Goal: Task Accomplishment & Management: Use online tool/utility

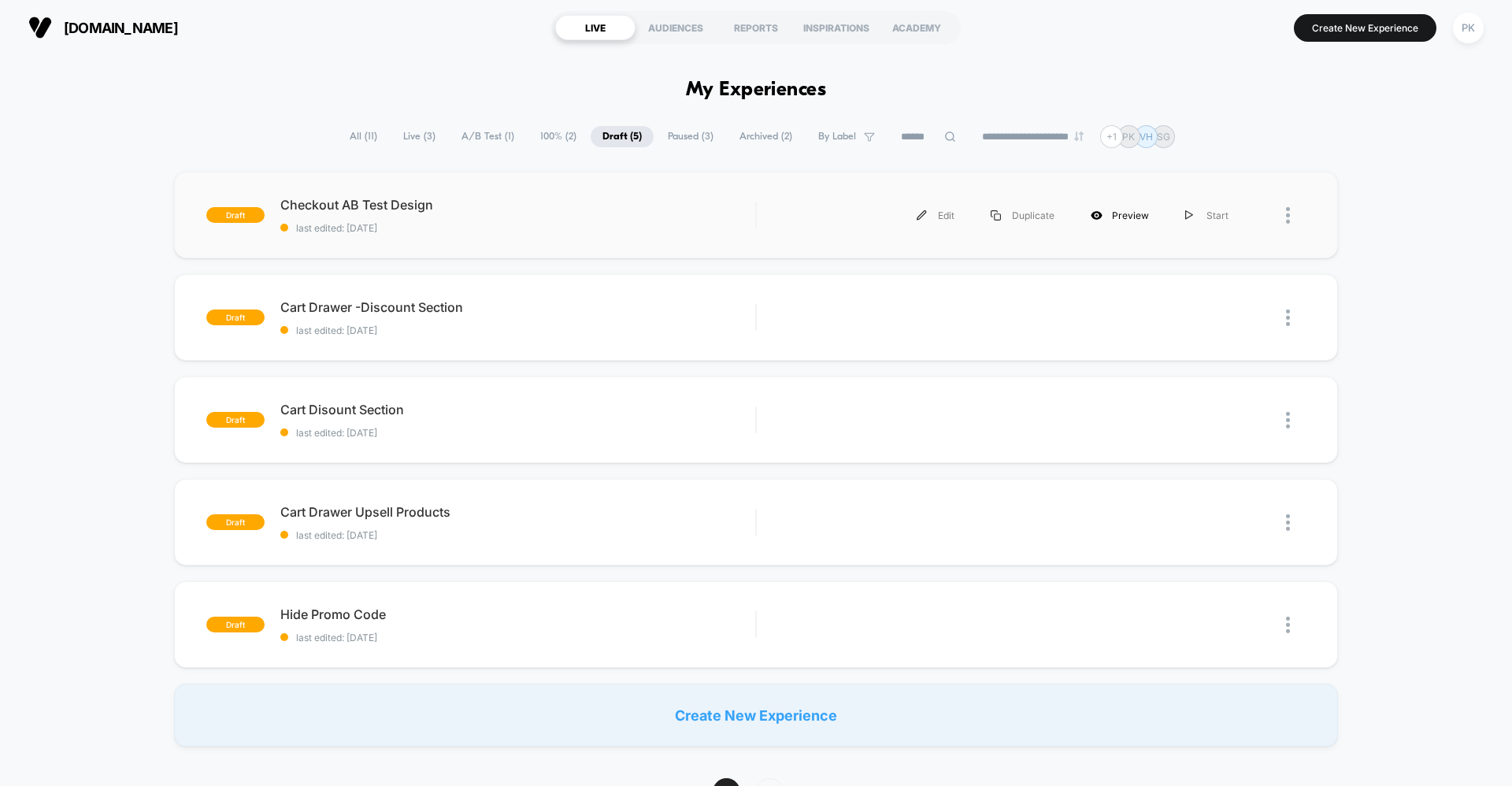
click at [1110, 214] on div "Preview" at bounding box center [1120, 215] width 94 height 35
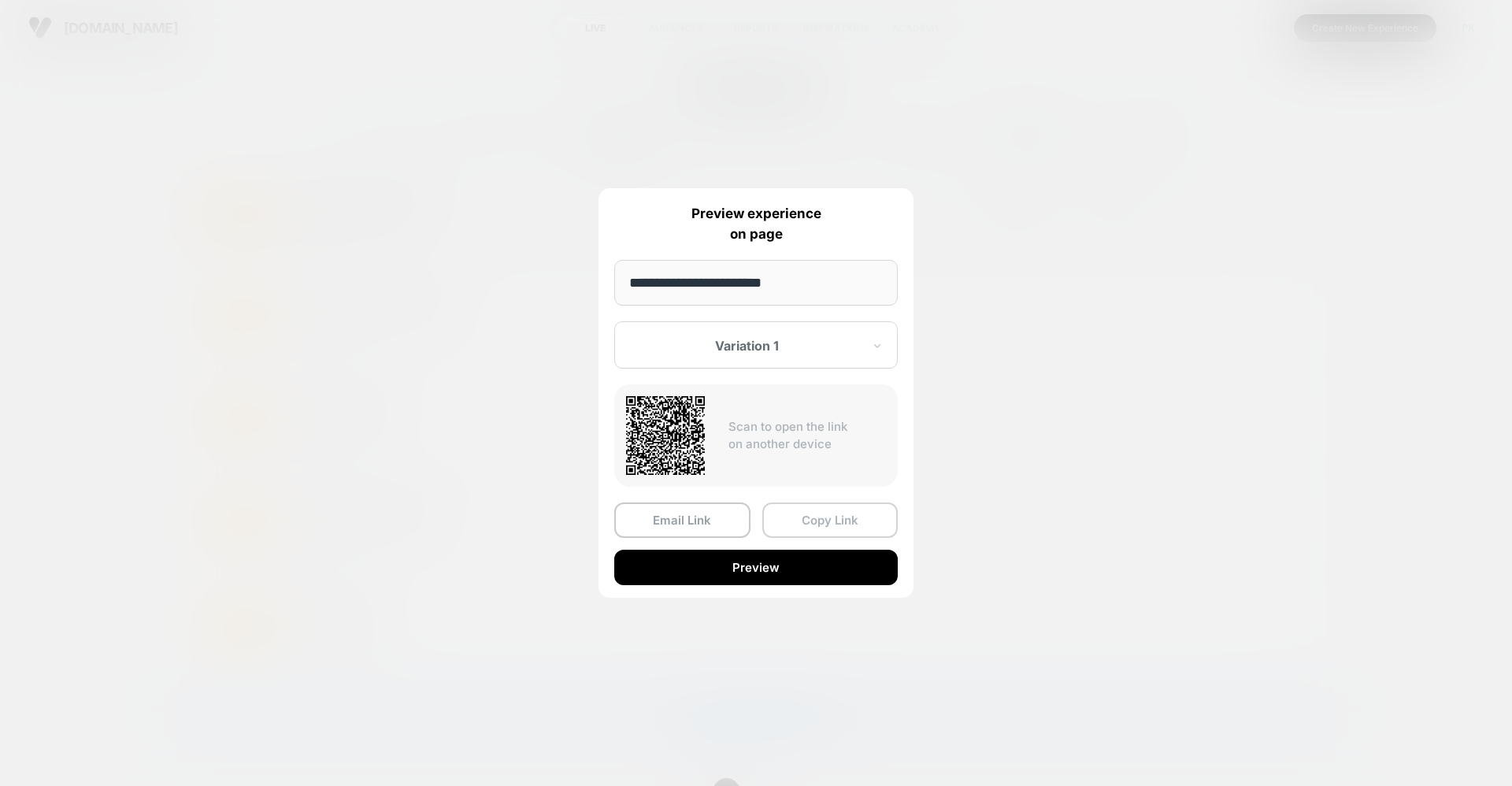
click at [842, 518] on button "Copy Link" at bounding box center [830, 521] width 137 height 35
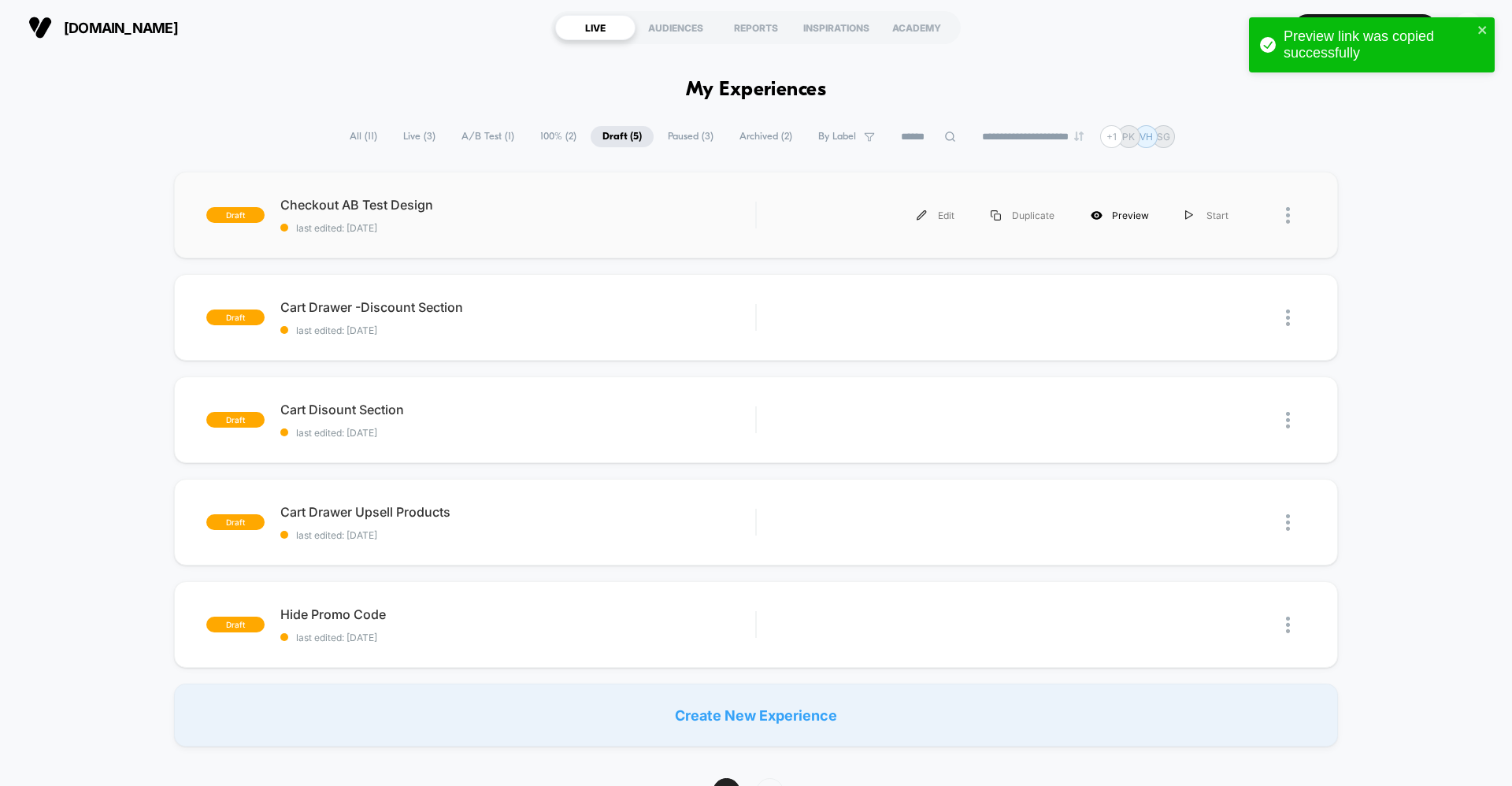
click at [1109, 209] on div "Preview" at bounding box center [1120, 215] width 94 height 35
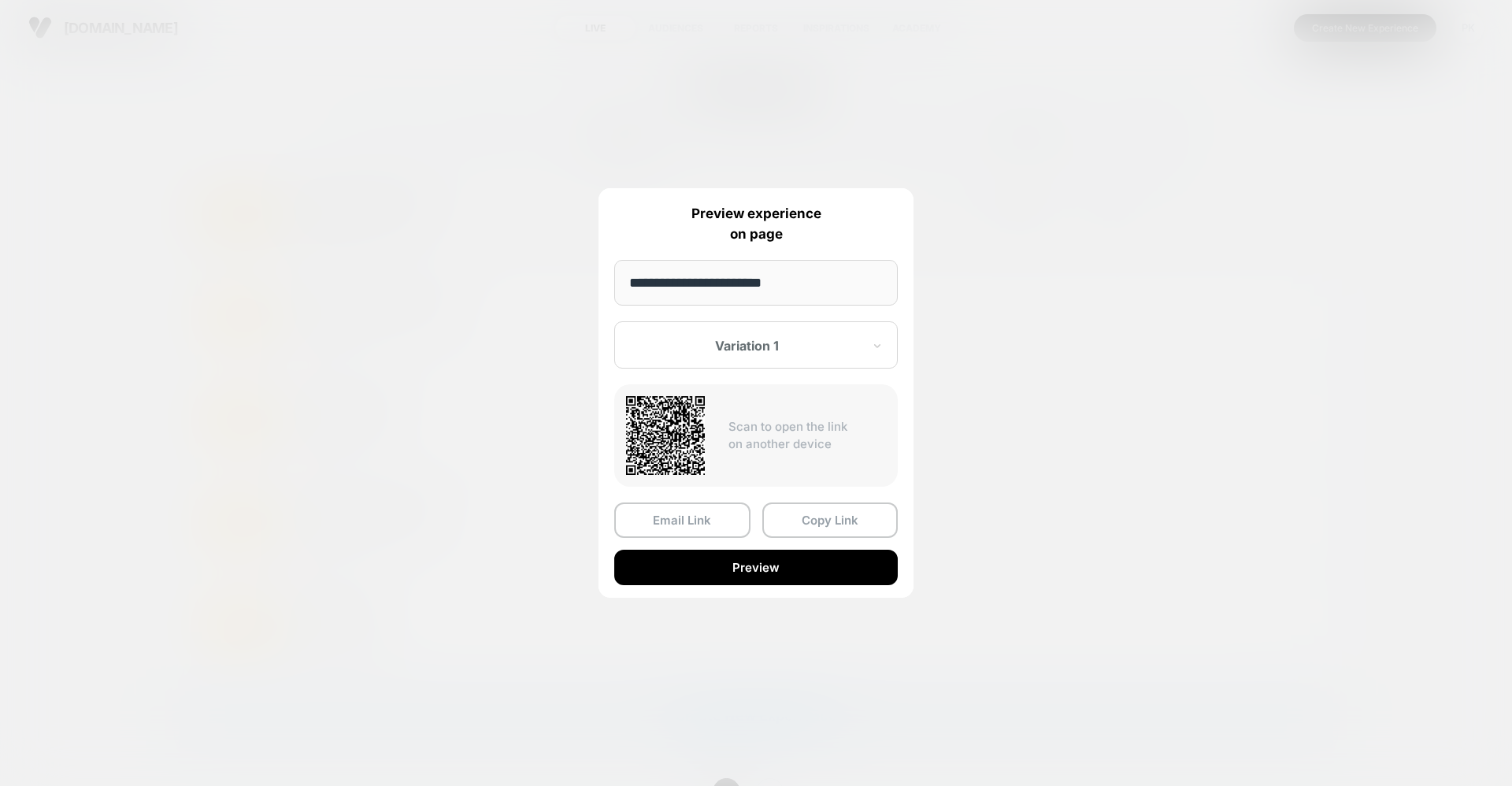
click at [722, 369] on div "**********" at bounding box center [756, 393] width 315 height 410
click at [723, 354] on div at bounding box center [747, 346] width 232 height 16
click at [709, 428] on div "Control" at bounding box center [756, 428] width 268 height 28
click at [811, 520] on button "Copy Link" at bounding box center [830, 521] width 137 height 35
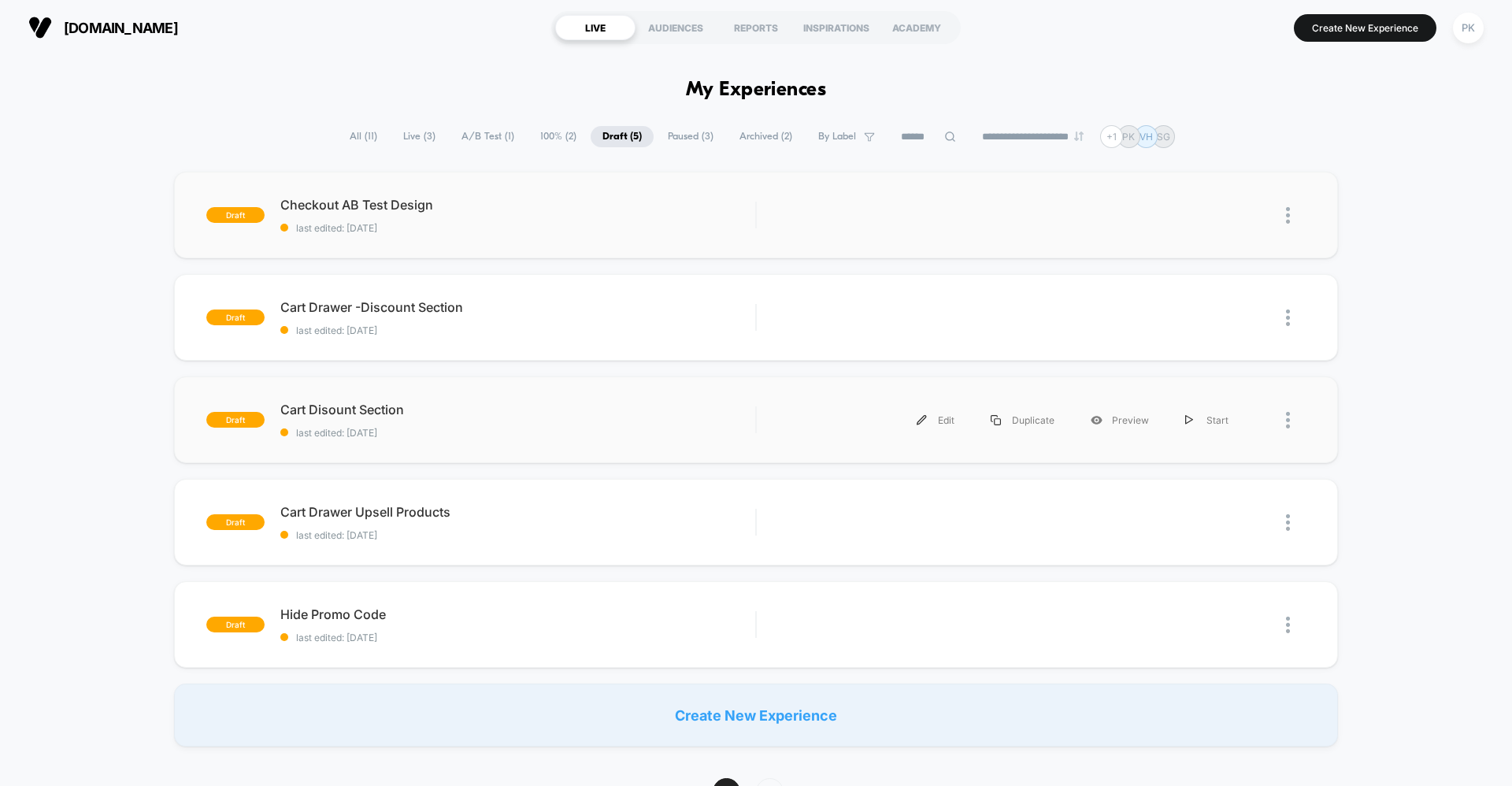
click at [808, 413] on div "Edit Duplicate Preview Start" at bounding box center [1010, 421] width 475 height 35
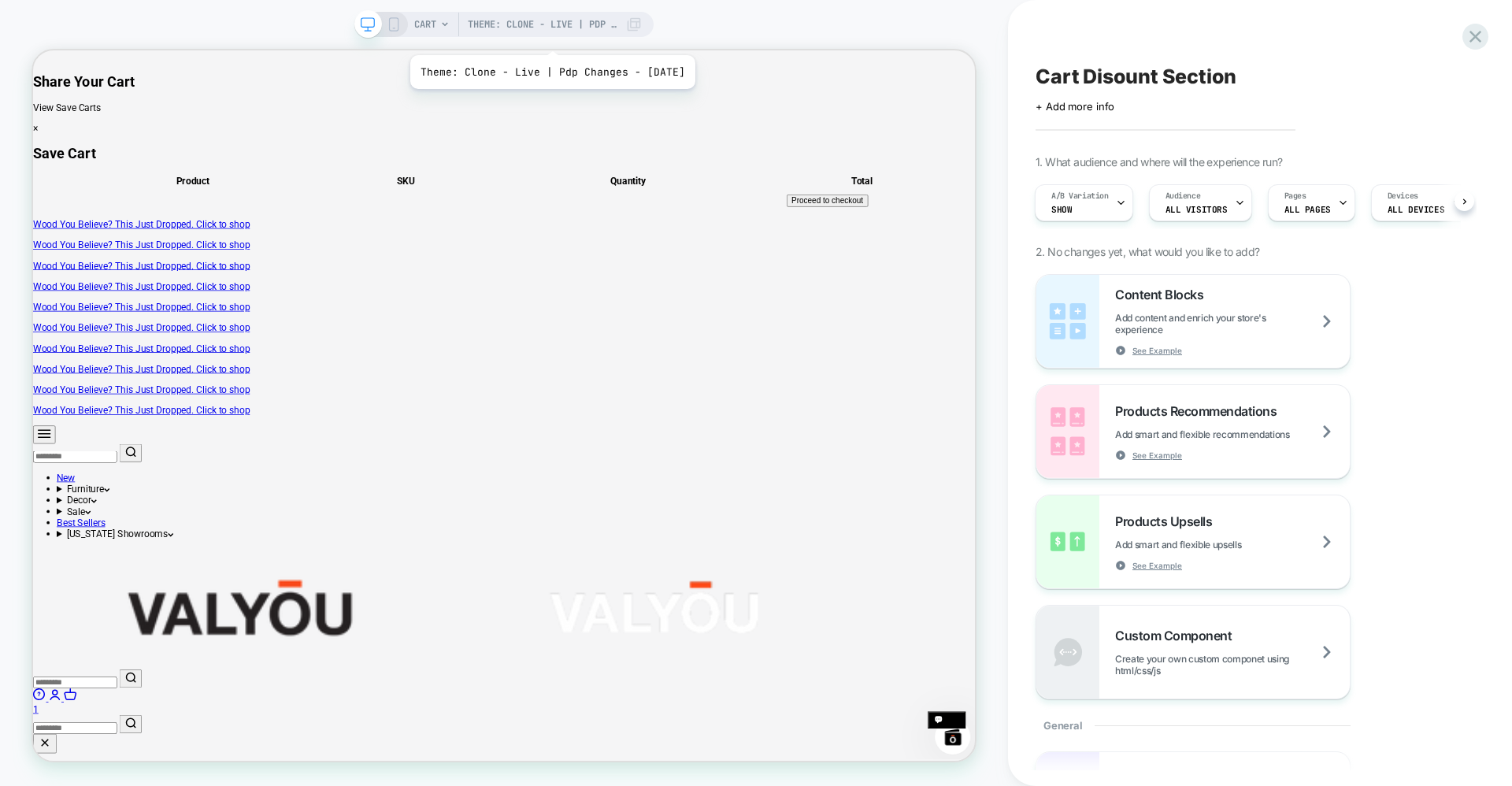
click at [556, 35] on span "Theme: Clone - Live | Pdp Changes - [DATE]" at bounding box center [542, 25] width 149 height 26
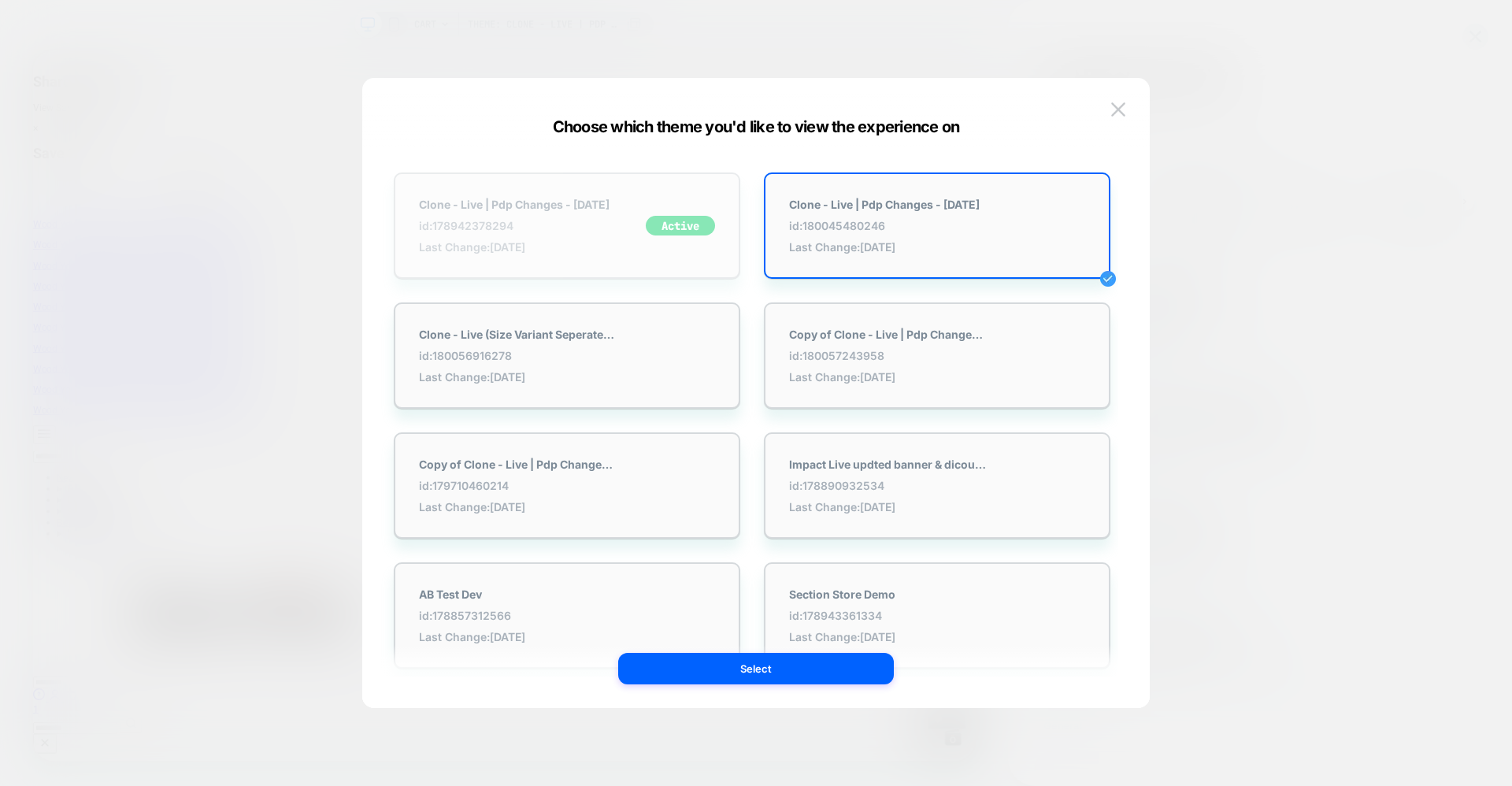
click at [505, 256] on div "Clone - Live | Pdp Changes - 22-08-25 id: 178942378294 Last Change: 10/10/2025 …" at bounding box center [567, 226] width 347 height 106
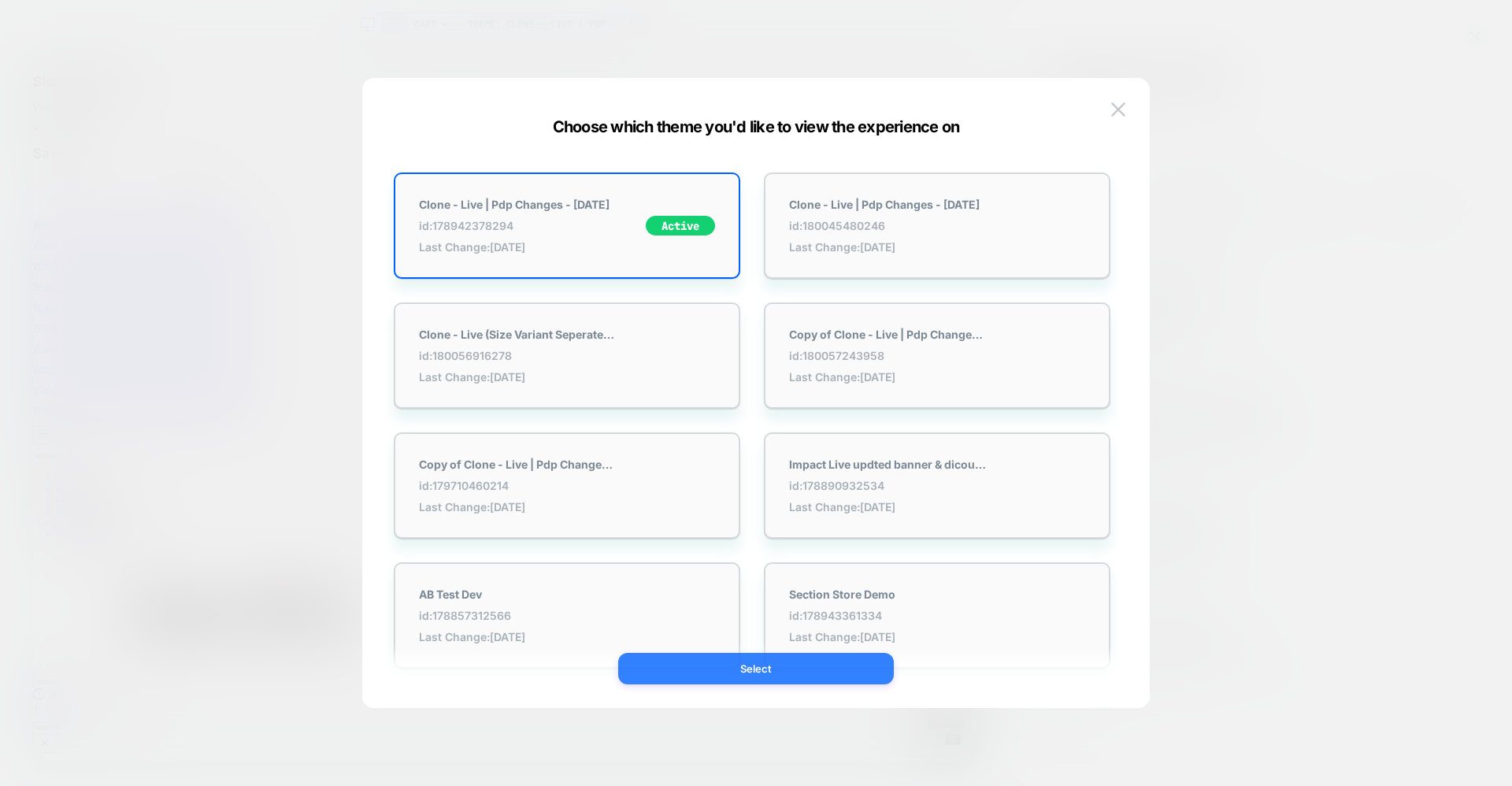
click at [777, 665] on button "Select" at bounding box center [756, 669] width 276 height 31
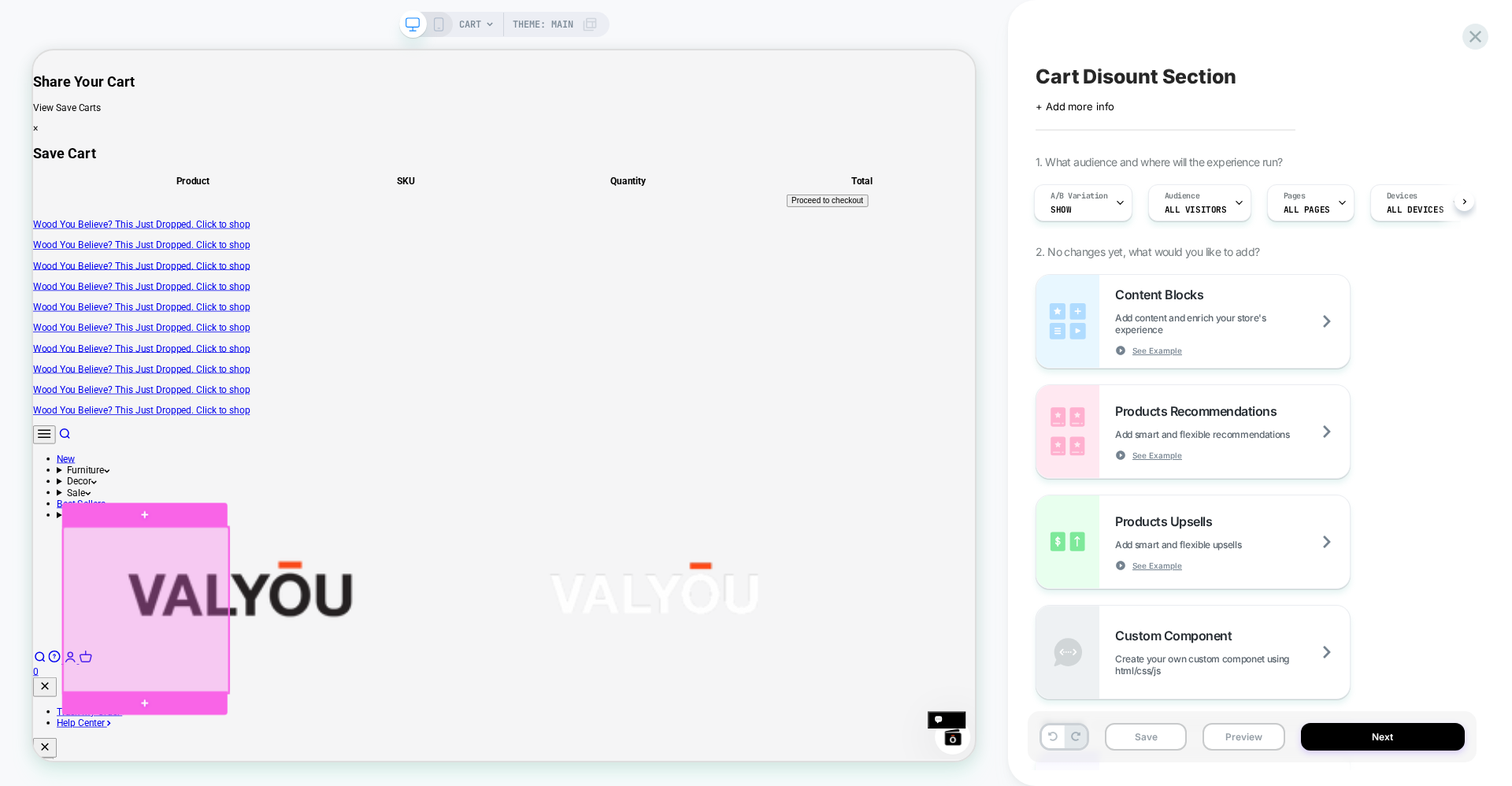
click at [210, 785] on div at bounding box center [184, 796] width 221 height 221
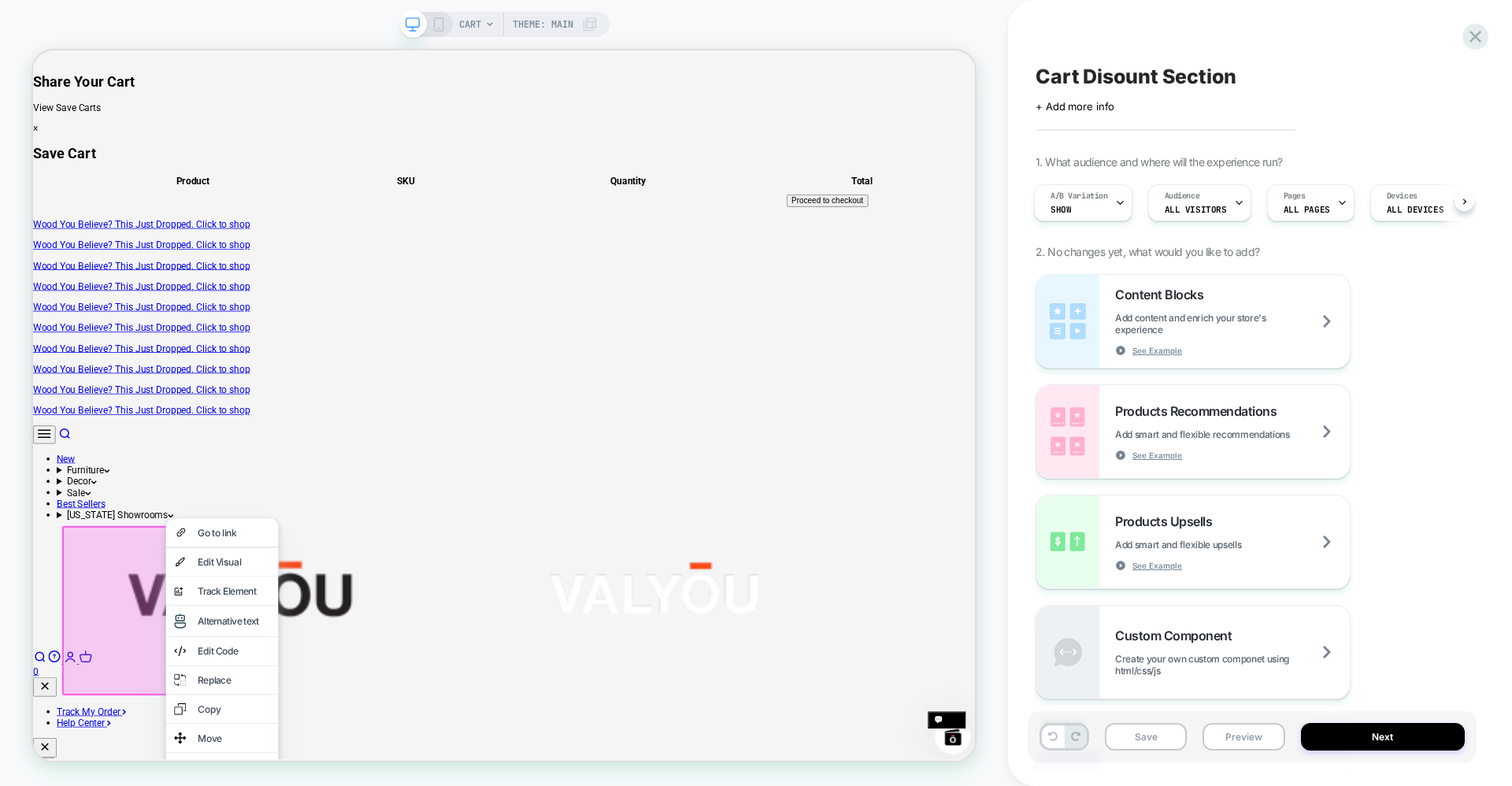
click at [160, 785] on div at bounding box center [185, 798] width 226 height 226
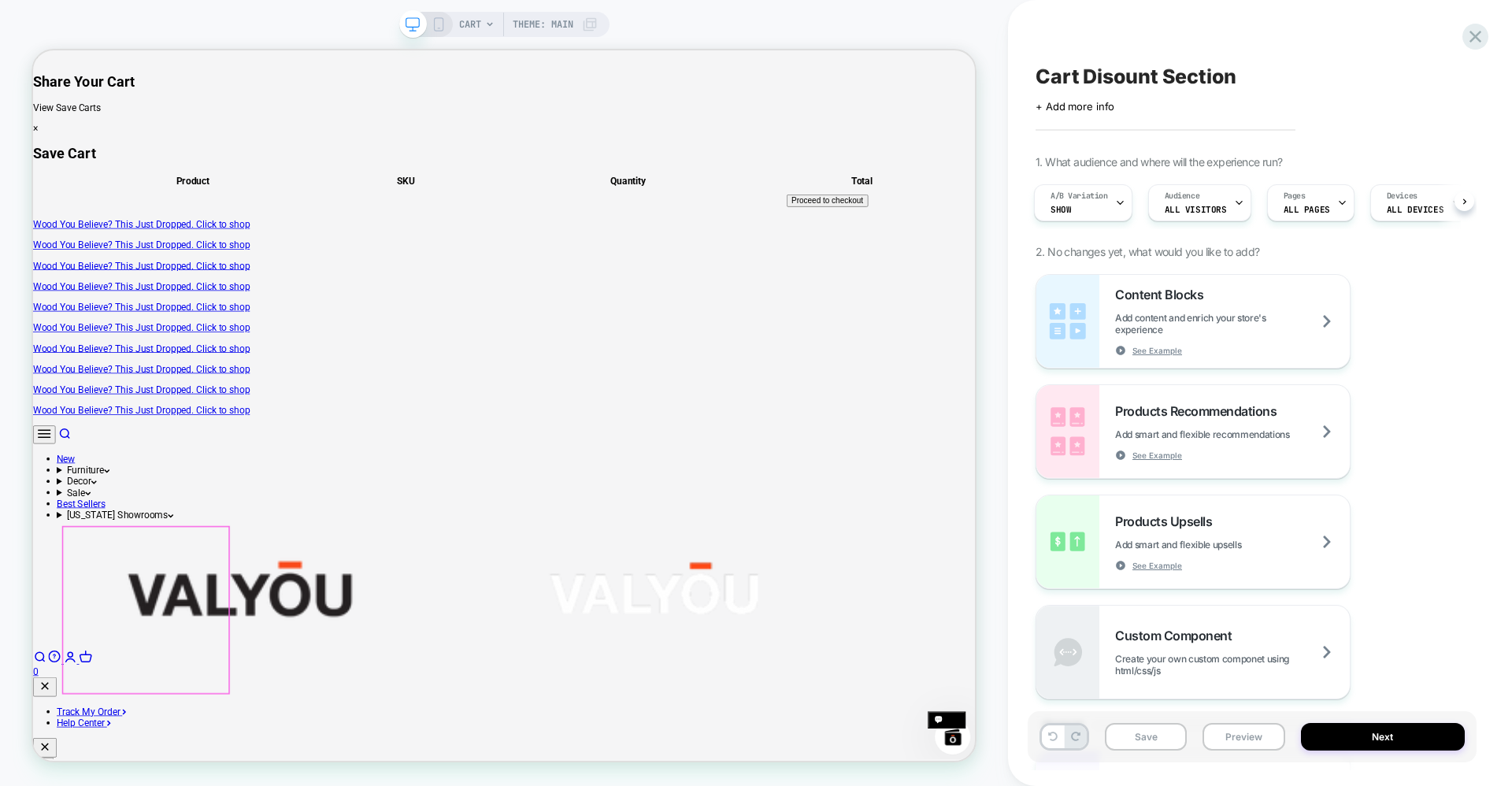
click at [160, 785] on div at bounding box center [184, 796] width 221 height 221
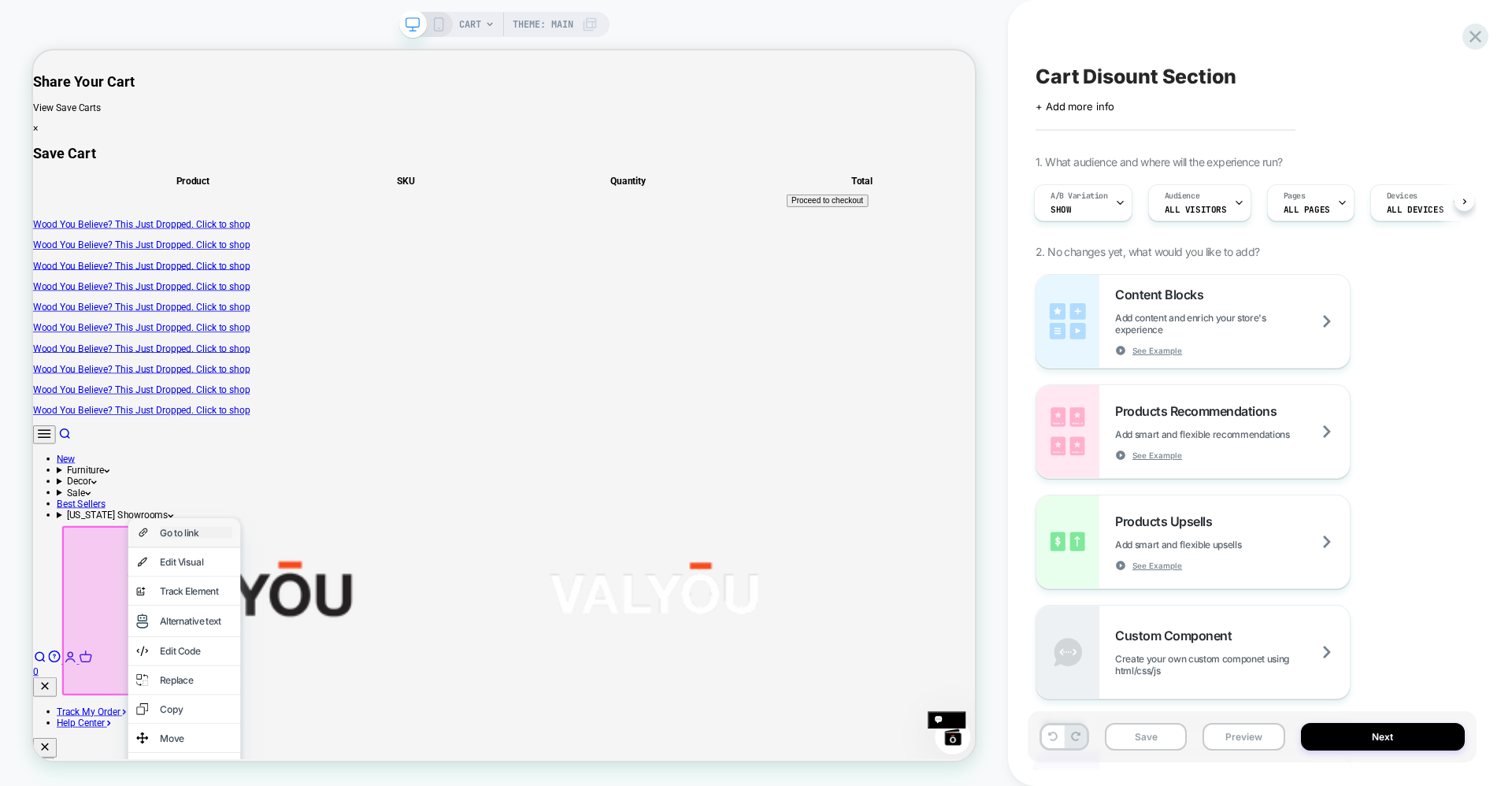
click at [241, 686] on div "Go to link" at bounding box center [251, 694] width 96 height 16
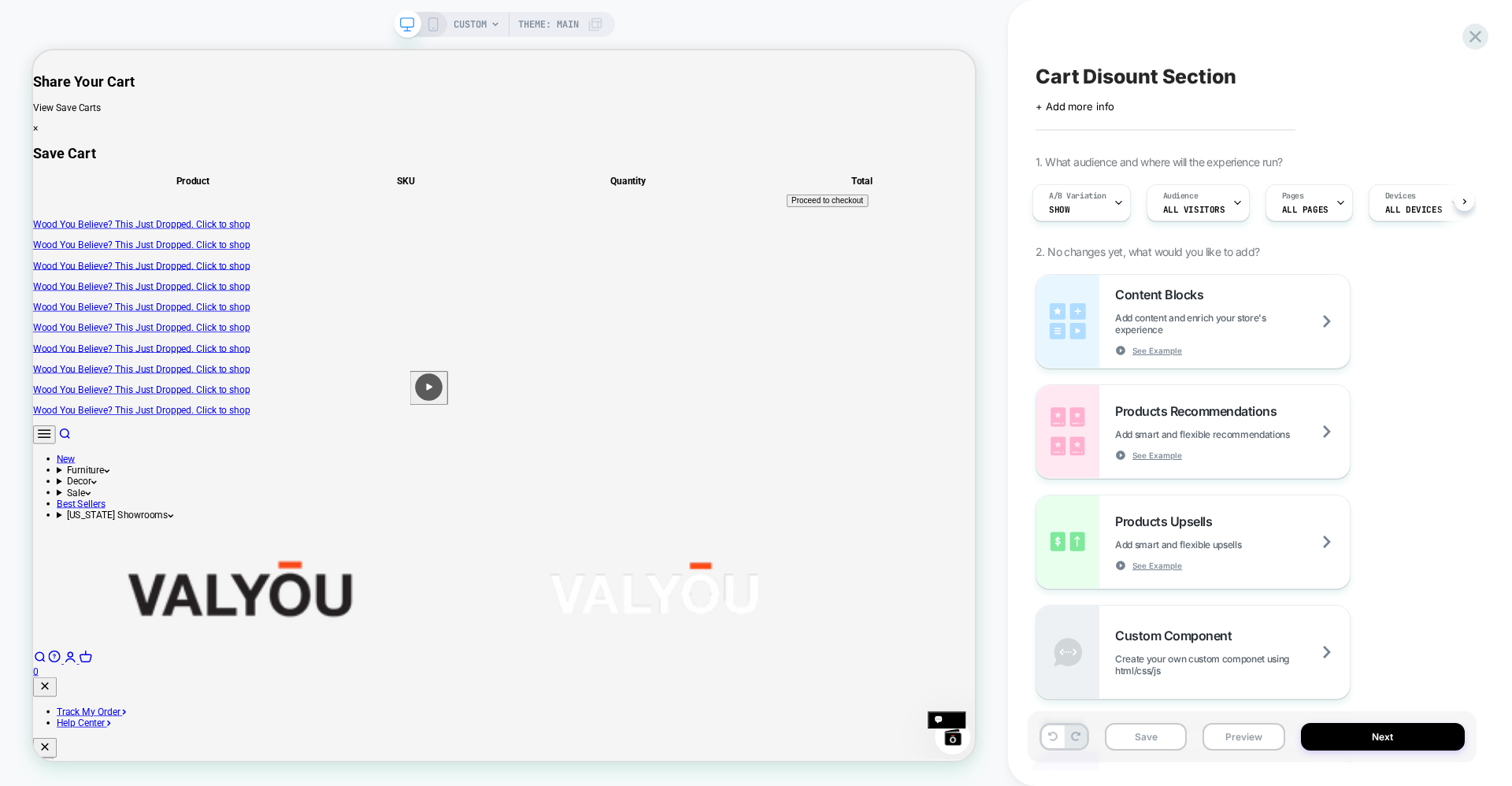
scroll to position [10326, 0]
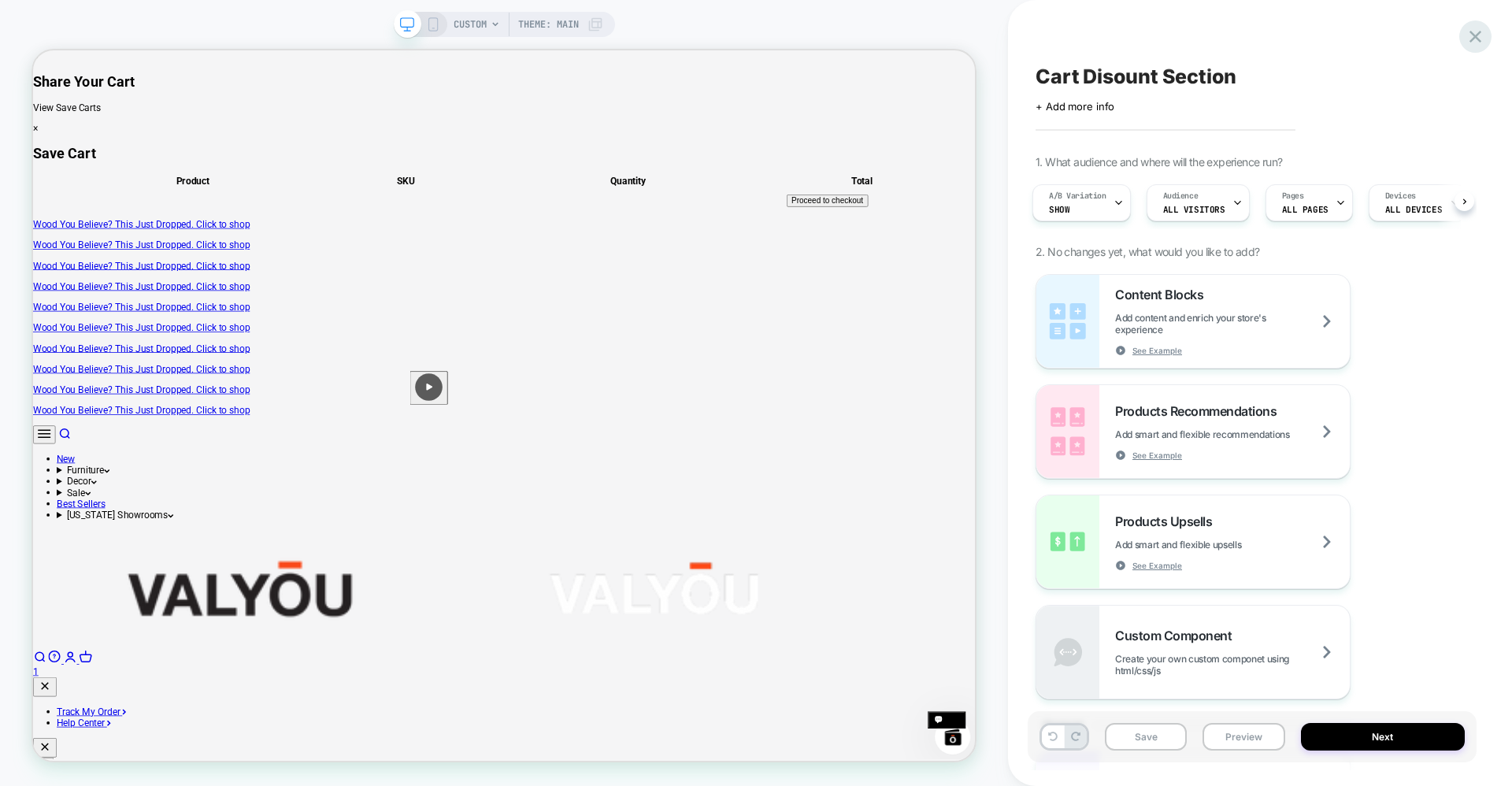
click at [1479, 37] on icon at bounding box center [1476, 36] width 22 height 22
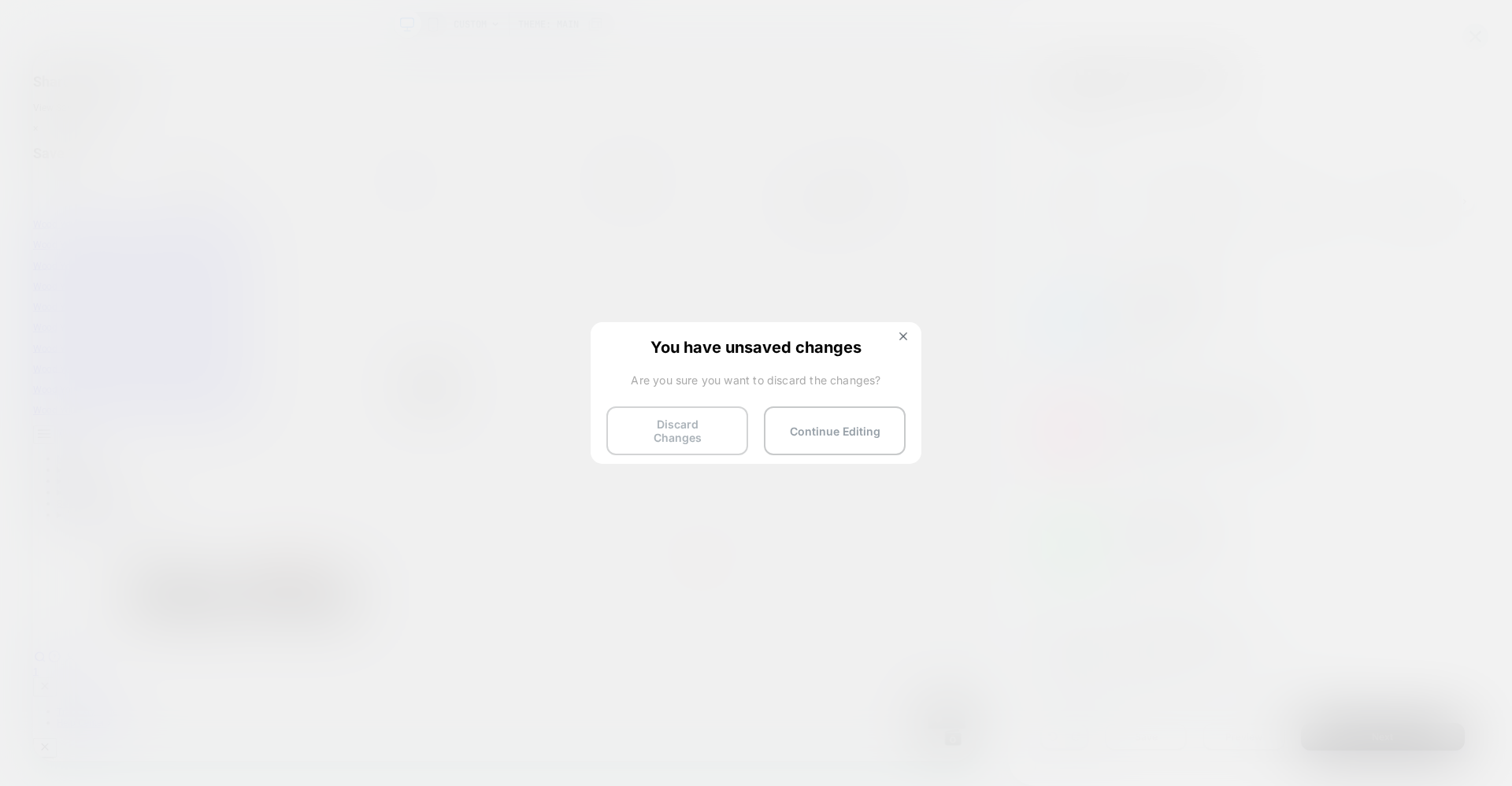
click at [694, 432] on button "Discard Changes" at bounding box center [677, 431] width 141 height 49
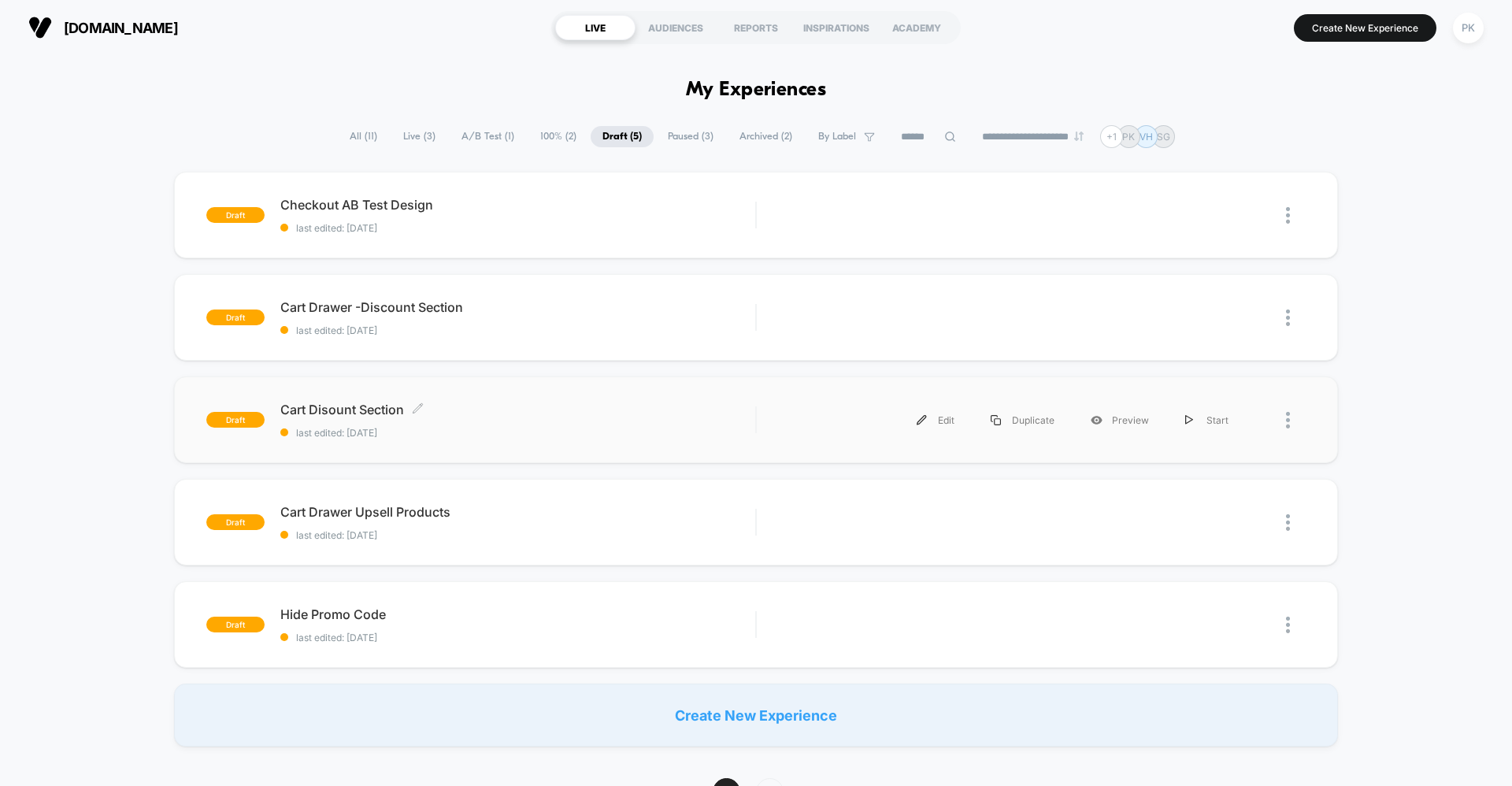
click at [606, 439] on div "draft Cart Disount Section Click to edit experience details Click to edit exper…" at bounding box center [756, 420] width 1164 height 86
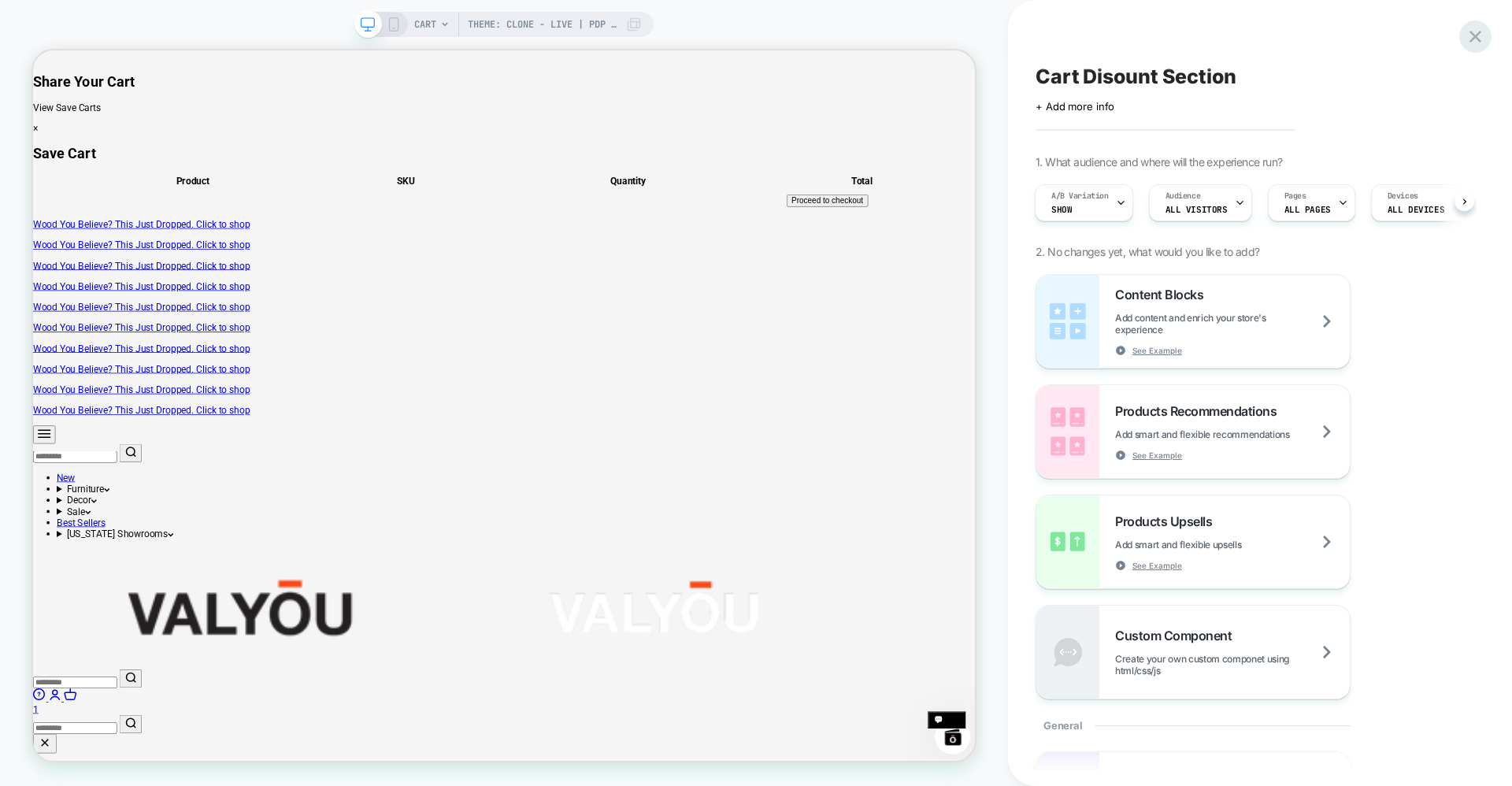
click at [1473, 27] on icon at bounding box center [1476, 36] width 22 height 22
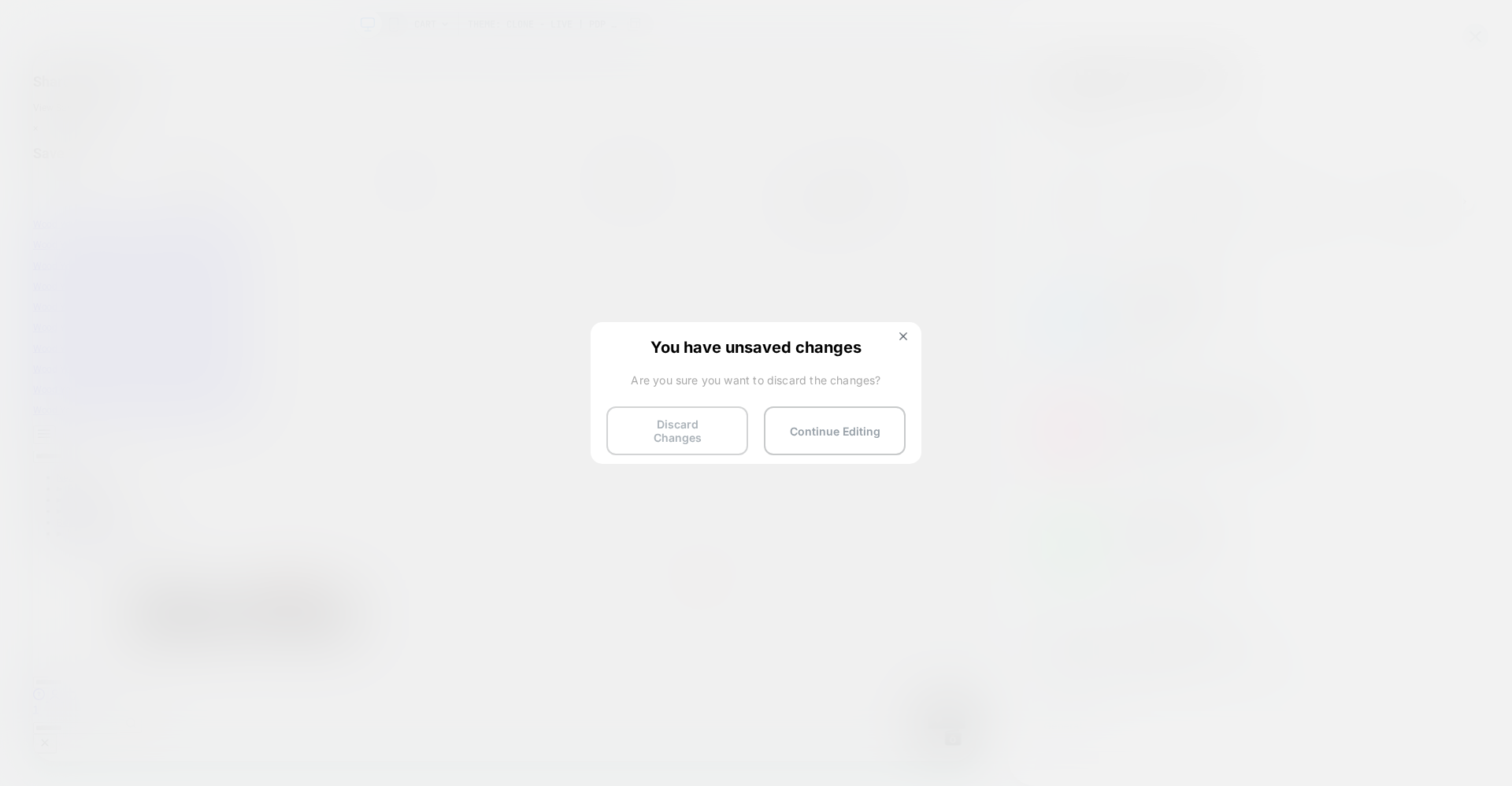
click at [702, 418] on button "Discard Changes" at bounding box center [677, 431] width 141 height 49
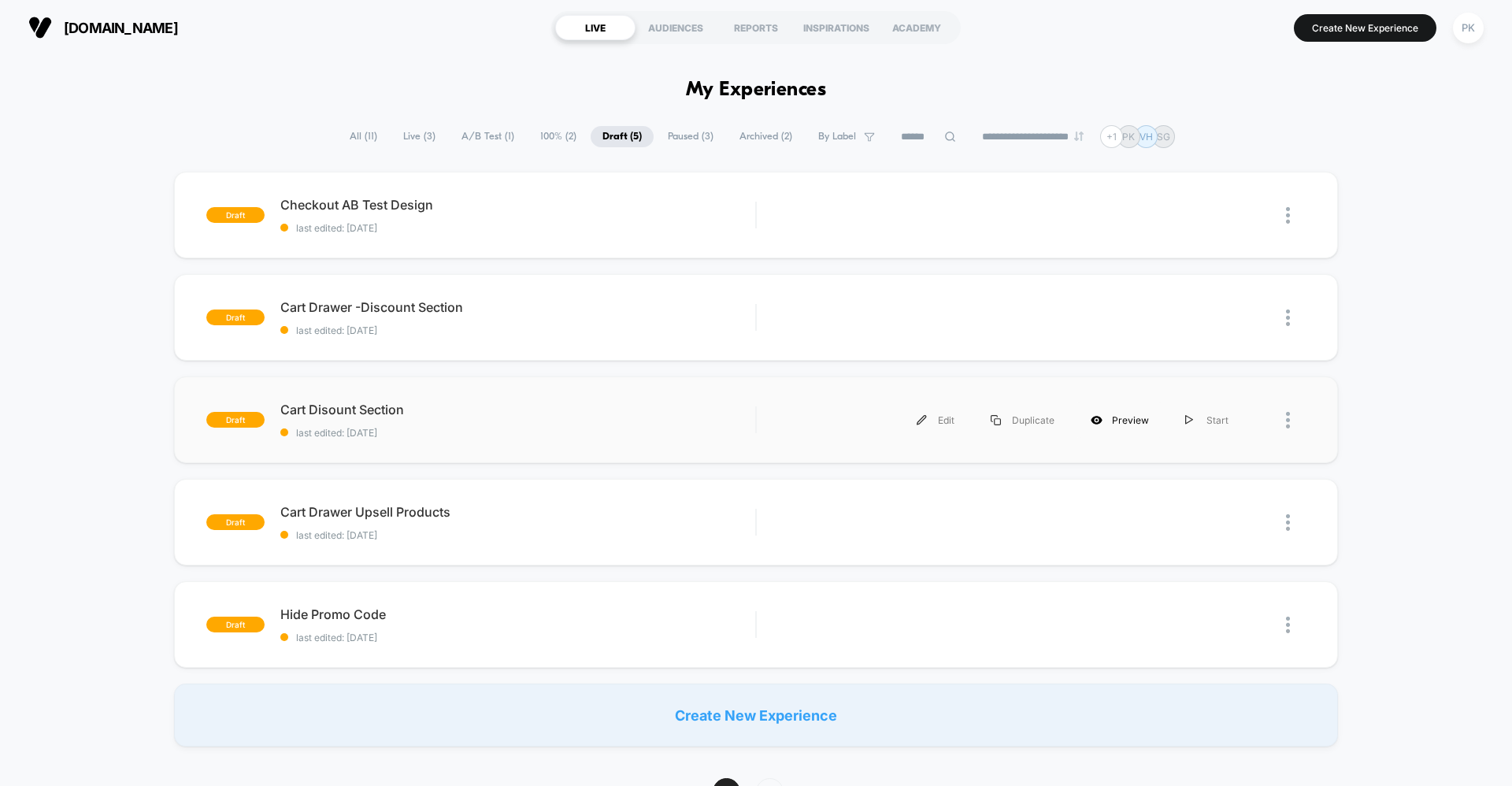
click at [1106, 423] on div "Preview" at bounding box center [1120, 421] width 94 height 35
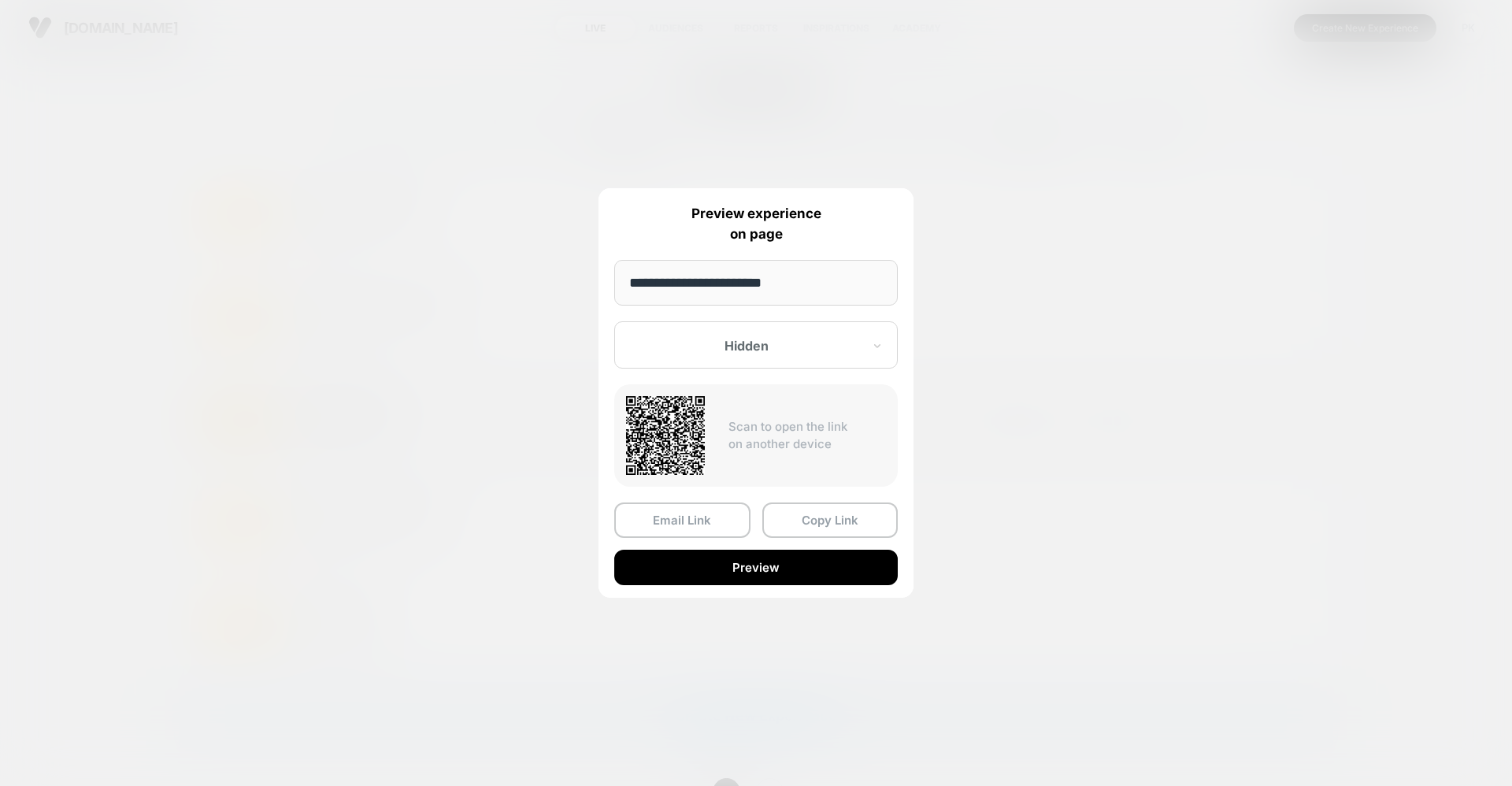
click at [773, 351] on div at bounding box center [747, 346] width 232 height 16
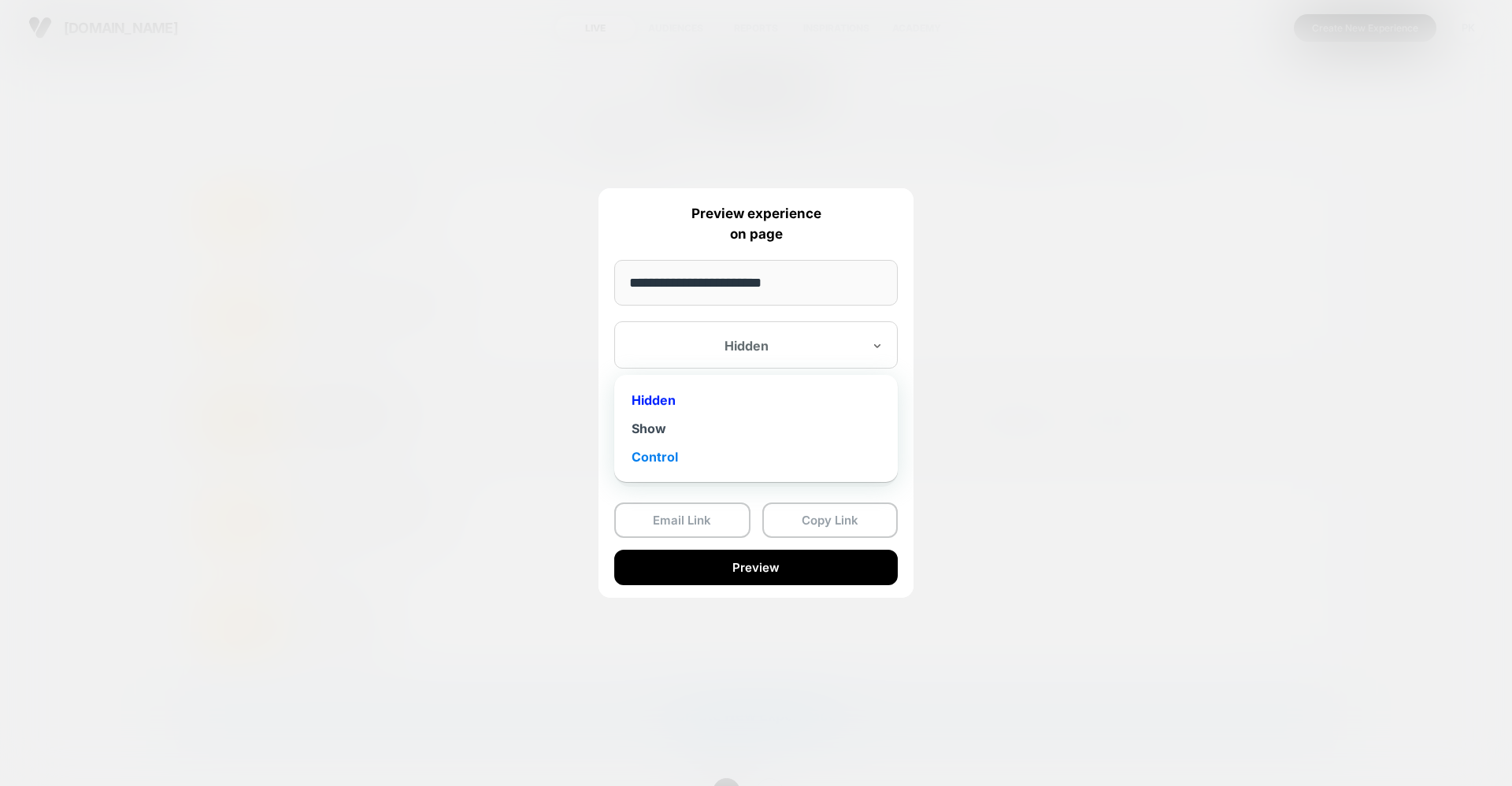
click at [702, 448] on div "Control" at bounding box center [756, 457] width 268 height 28
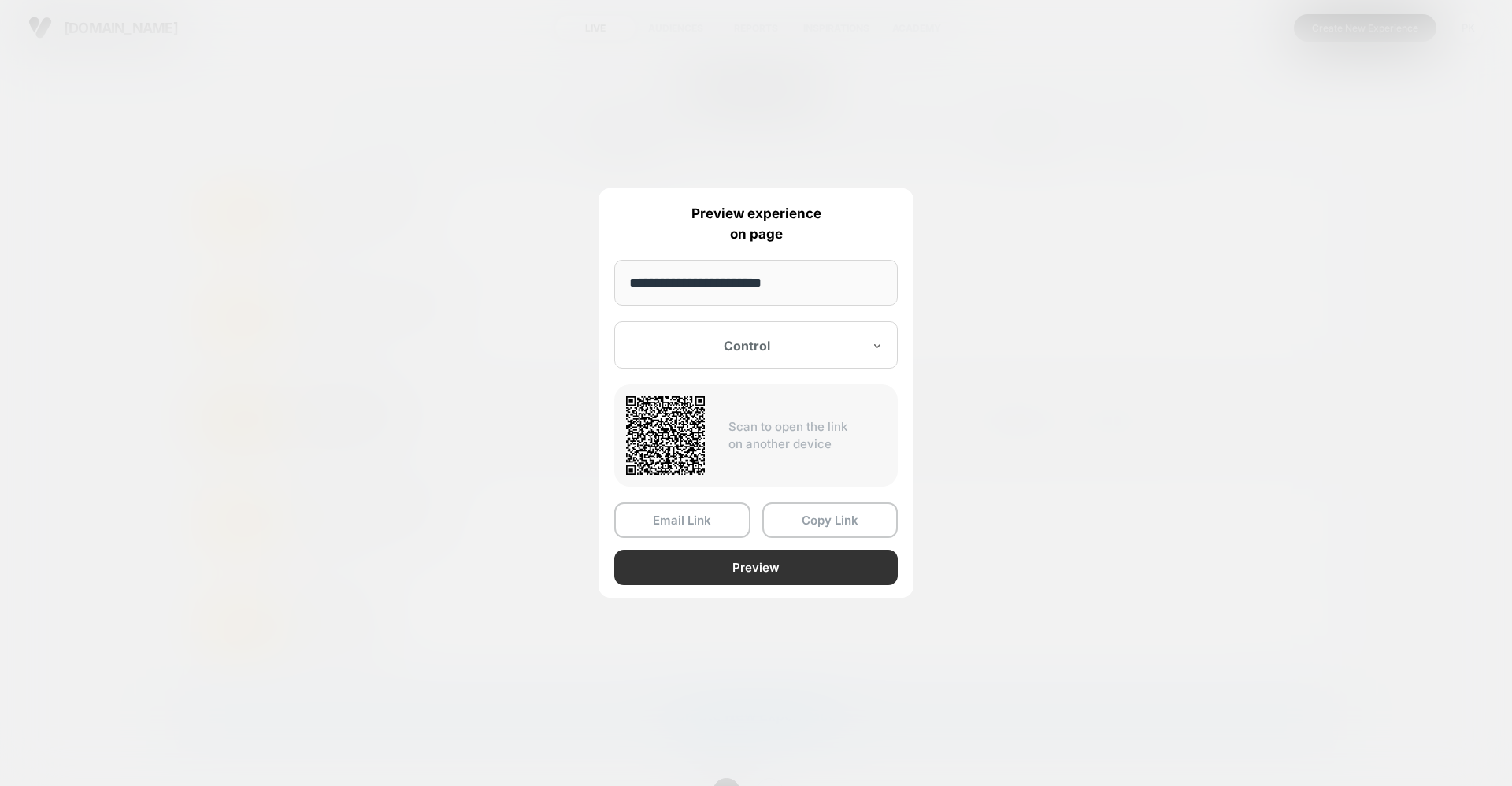
click at [745, 567] on button "Preview" at bounding box center [756, 568] width 284 height 35
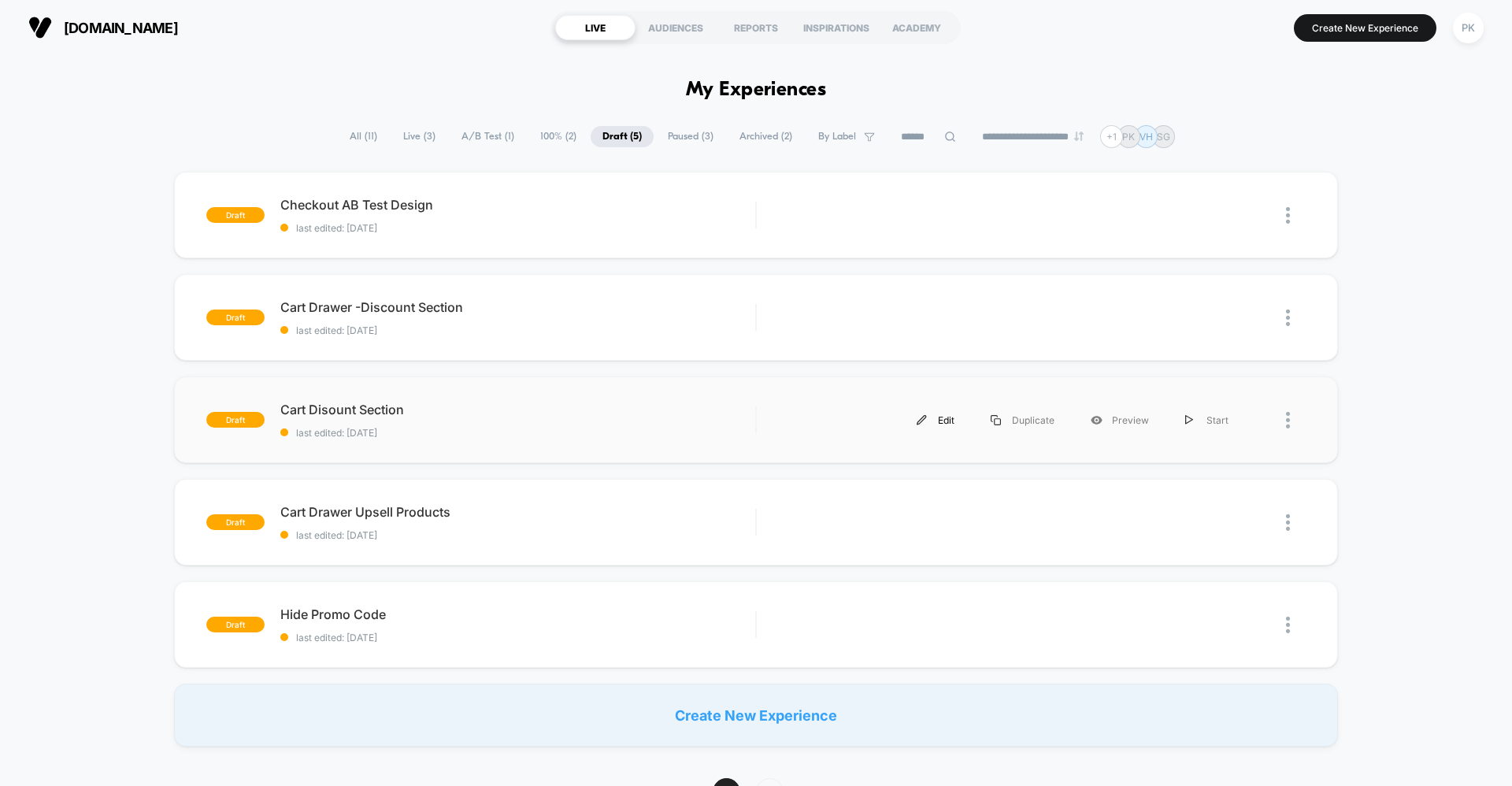
click at [933, 411] on div "Edit" at bounding box center [935, 421] width 74 height 35
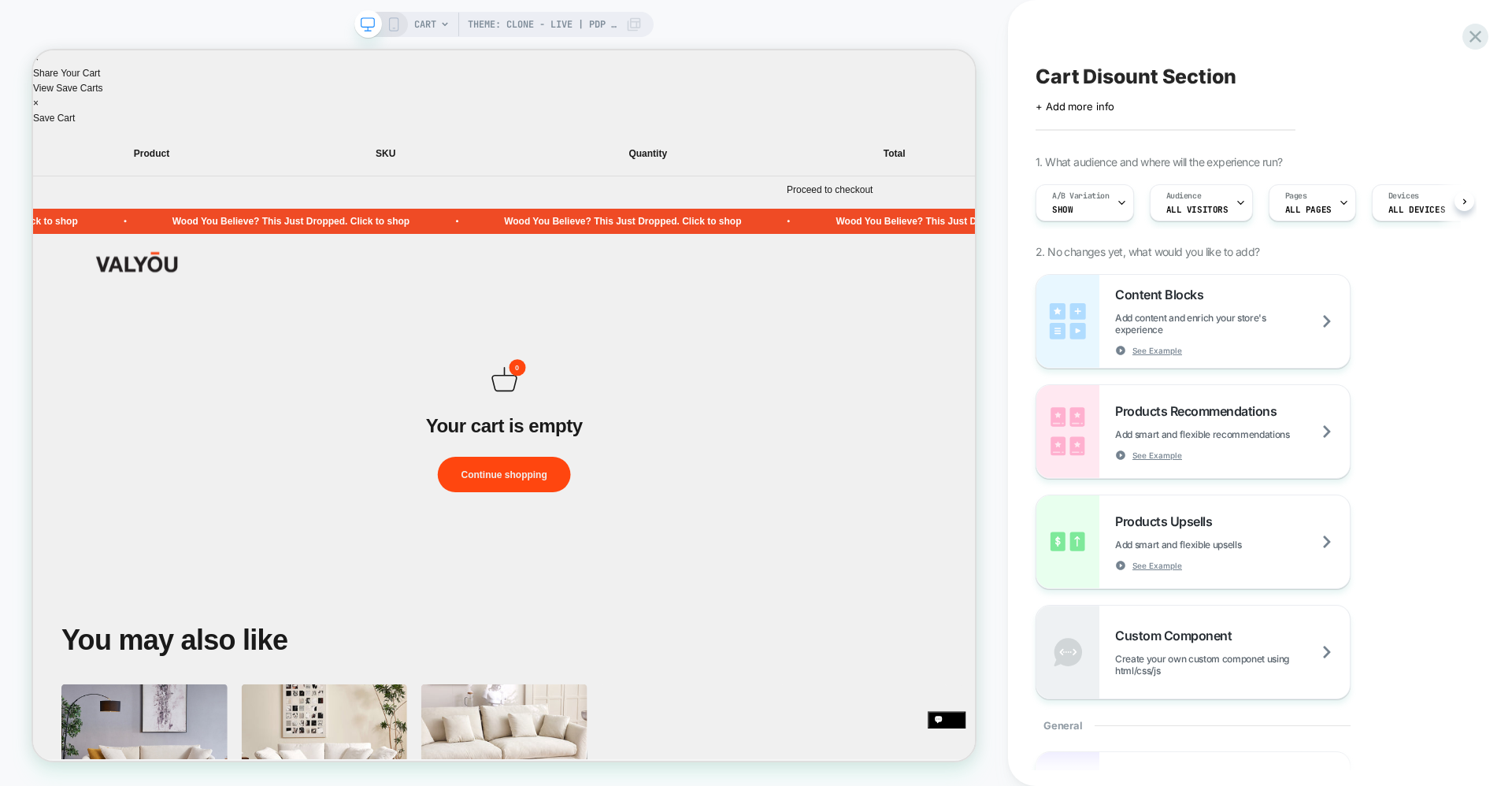
scroll to position [0, 1]
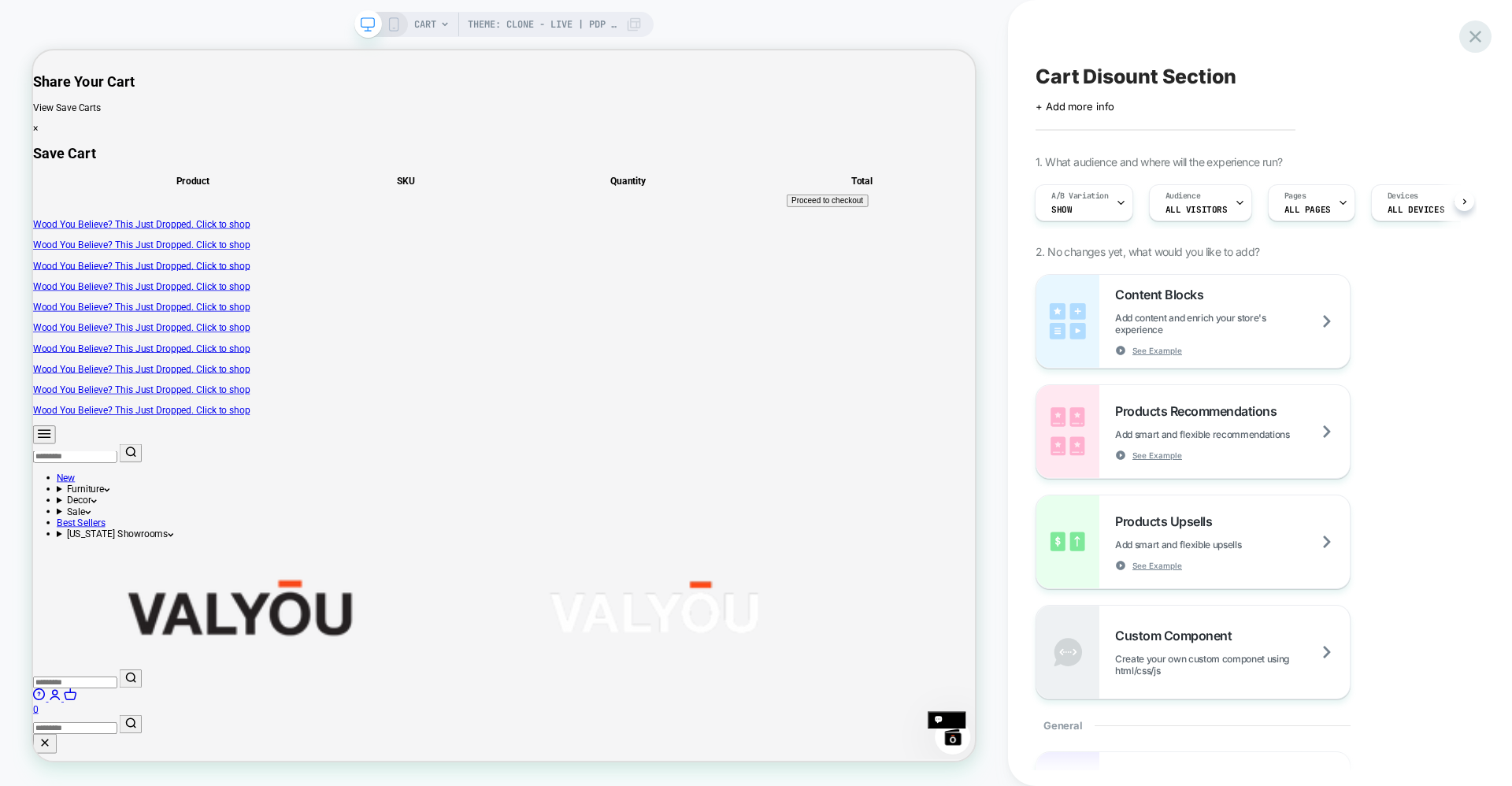
click at [1462, 41] on div at bounding box center [1476, 36] width 32 height 32
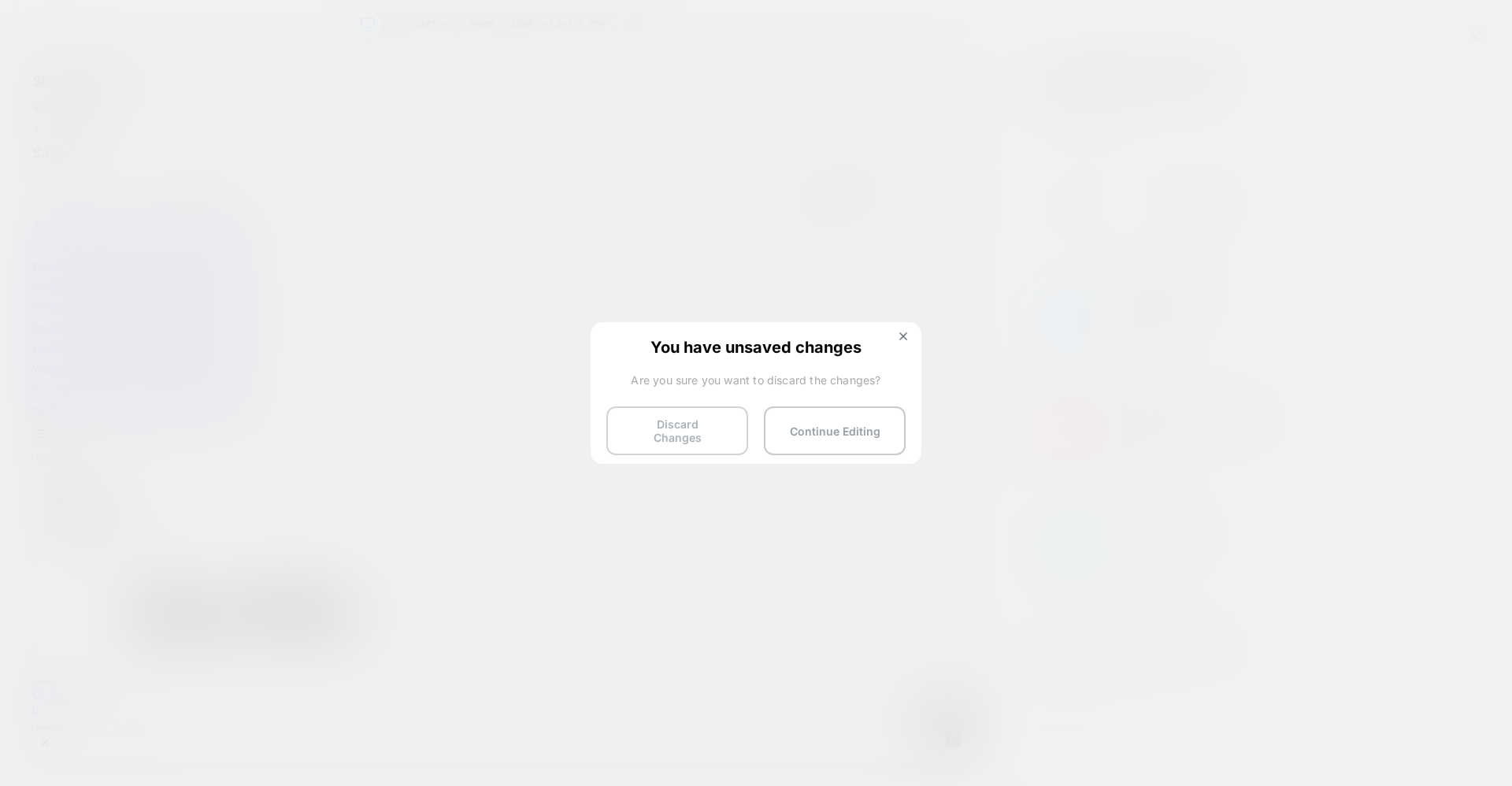
click at [713, 423] on button "Discard Changes" at bounding box center [677, 431] width 141 height 49
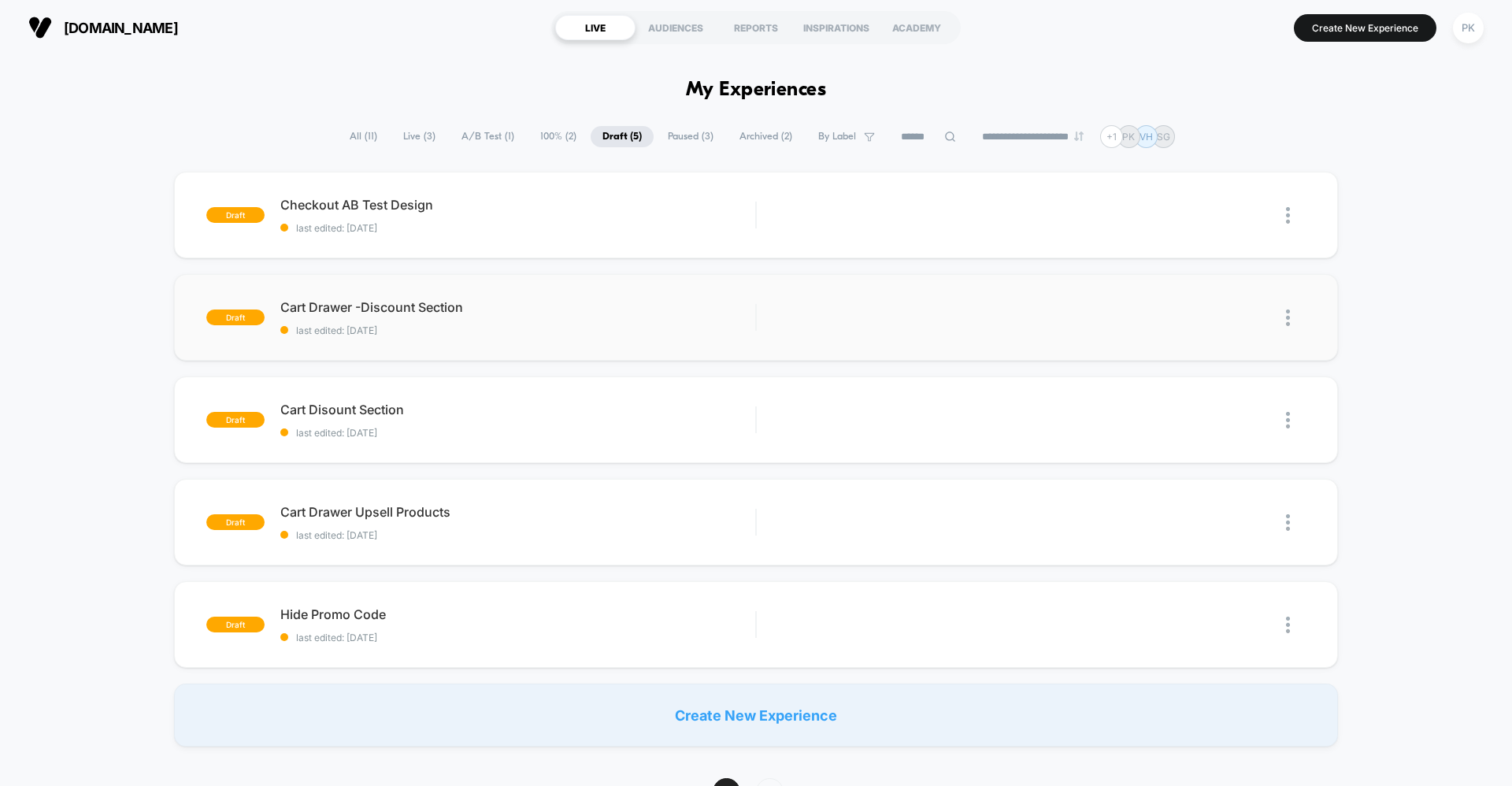
click at [749, 312] on span "Cart Drawer -Discount Section" at bounding box center [517, 308] width 475 height 16
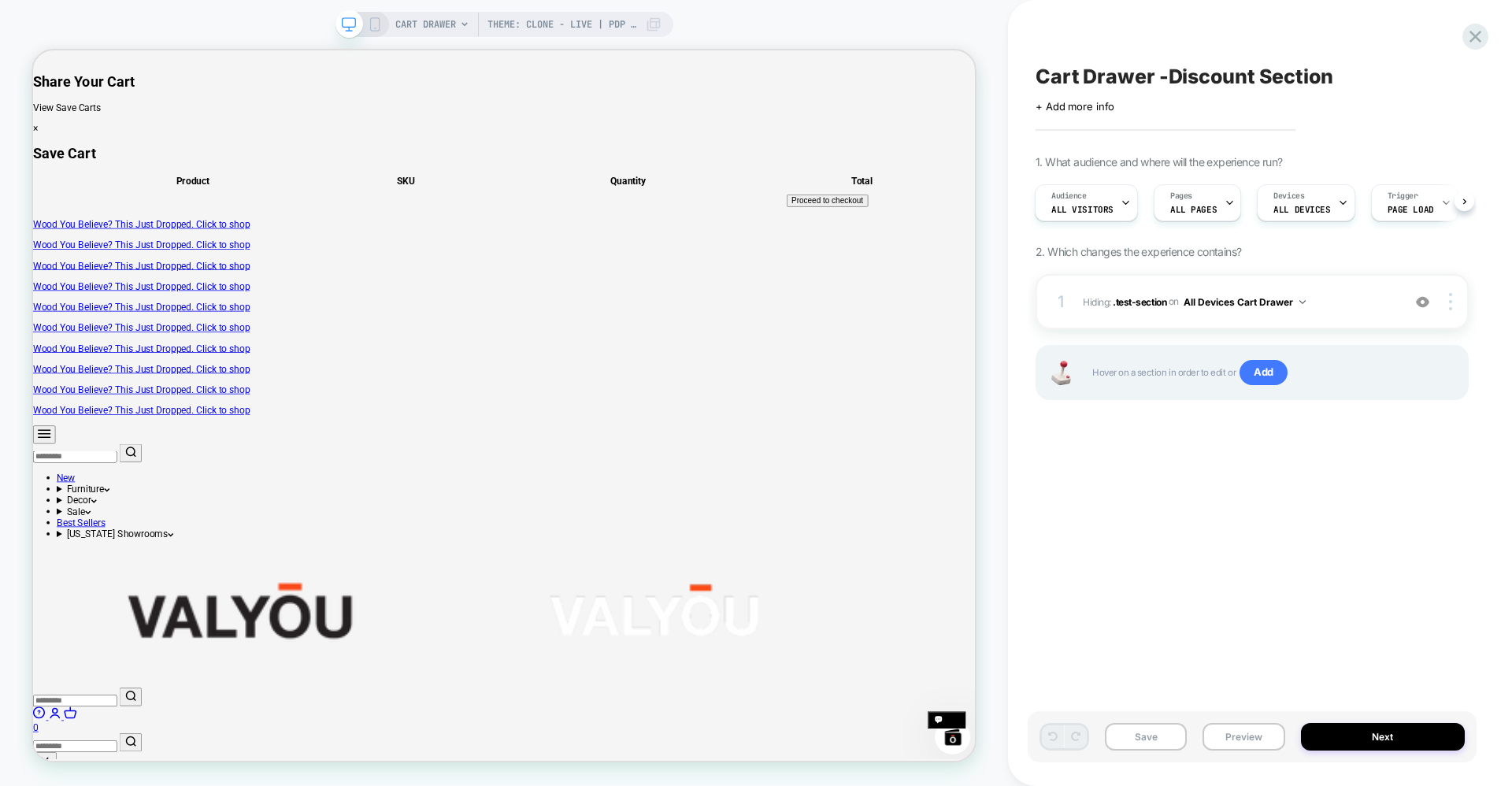
scroll to position [0, 2]
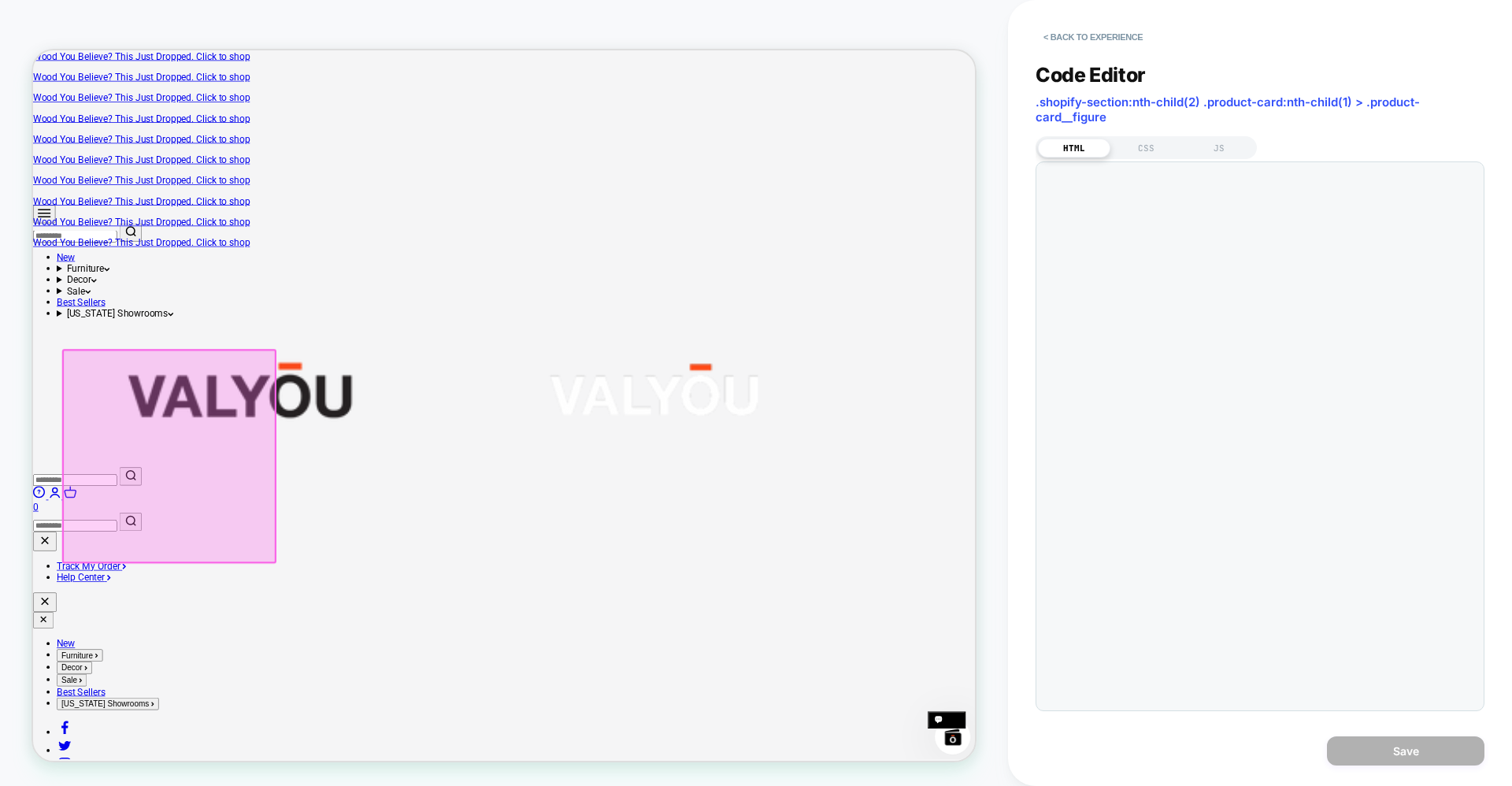
scroll to position [297, 0]
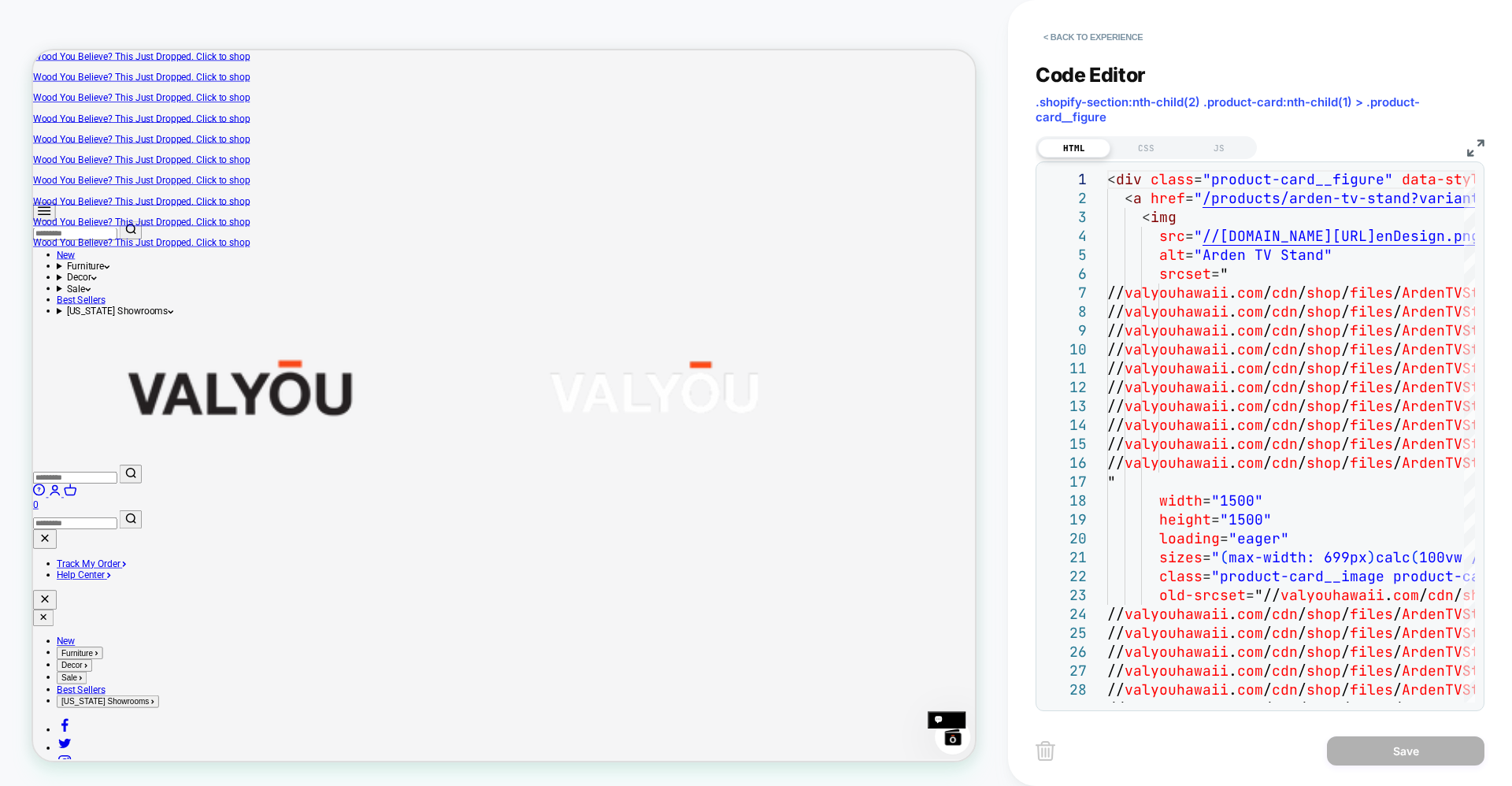
click at [1043, 38] on button "< Back to experience" at bounding box center [1092, 37] width 115 height 26
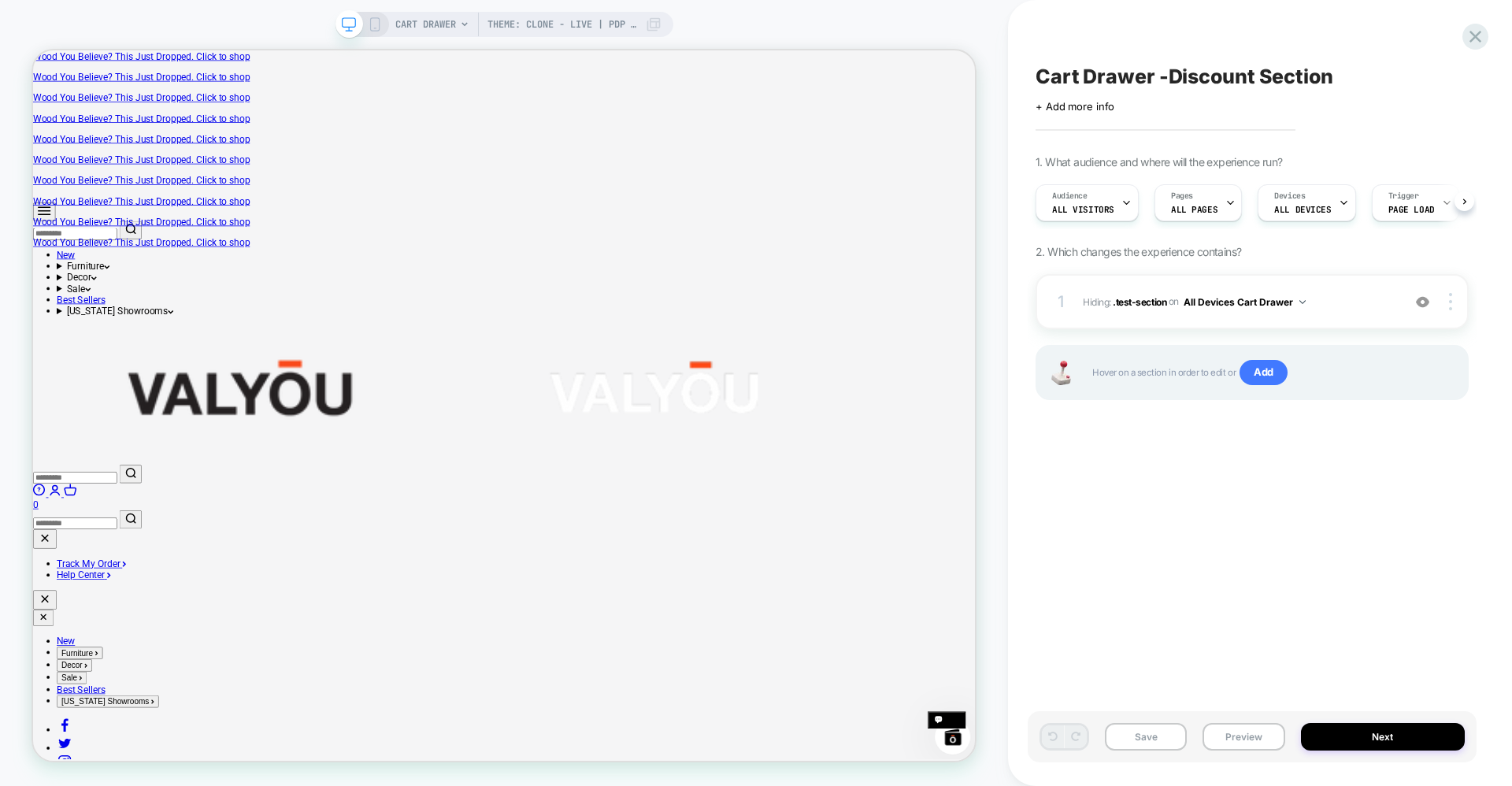
scroll to position [0, 1]
click at [1386, 300] on span "Hiding : .test-section .test-section on All Devices Cart Drawer" at bounding box center [1238, 302] width 311 height 20
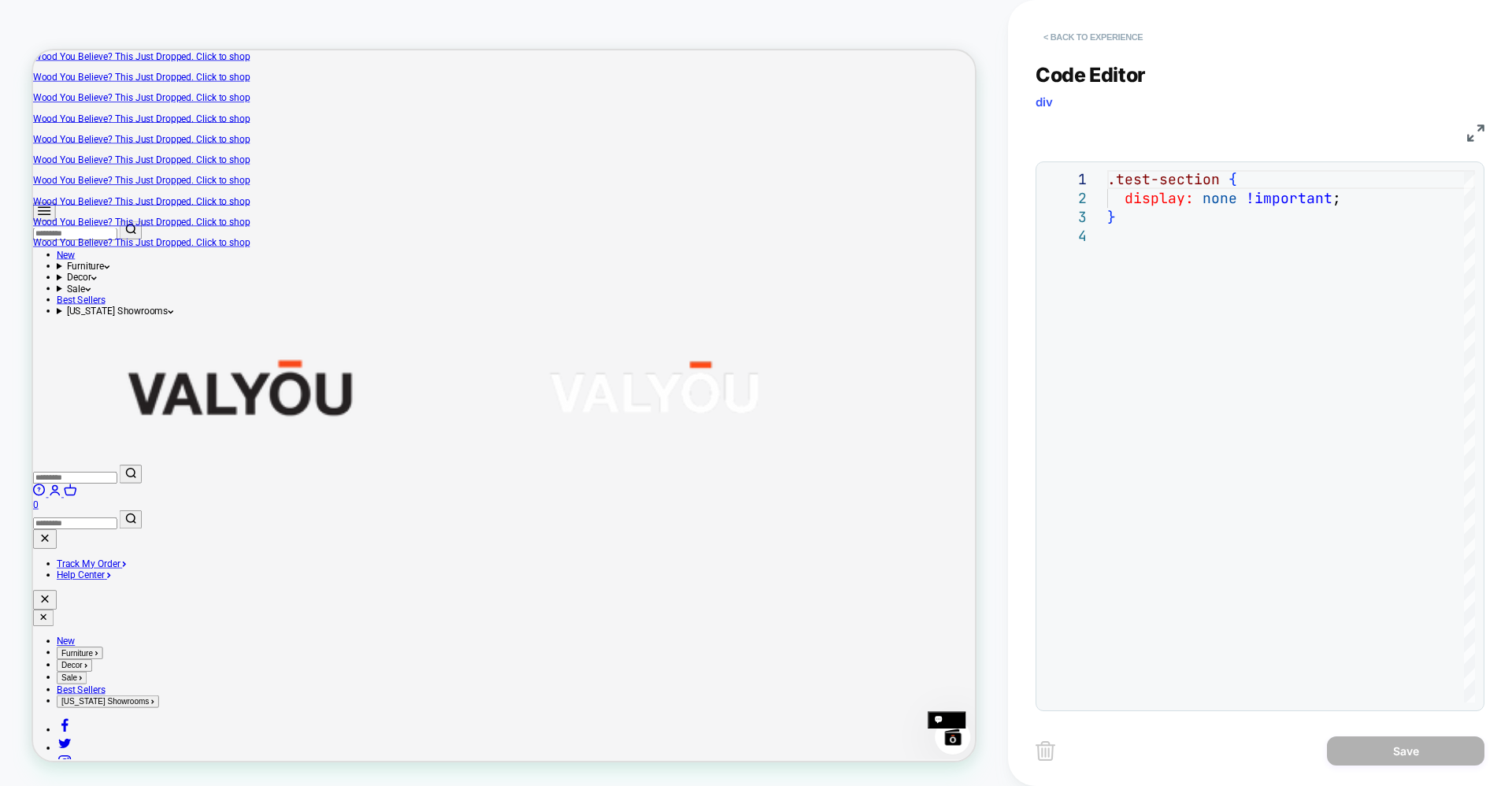
click at [1051, 34] on button "< Back to experience" at bounding box center [1092, 37] width 115 height 26
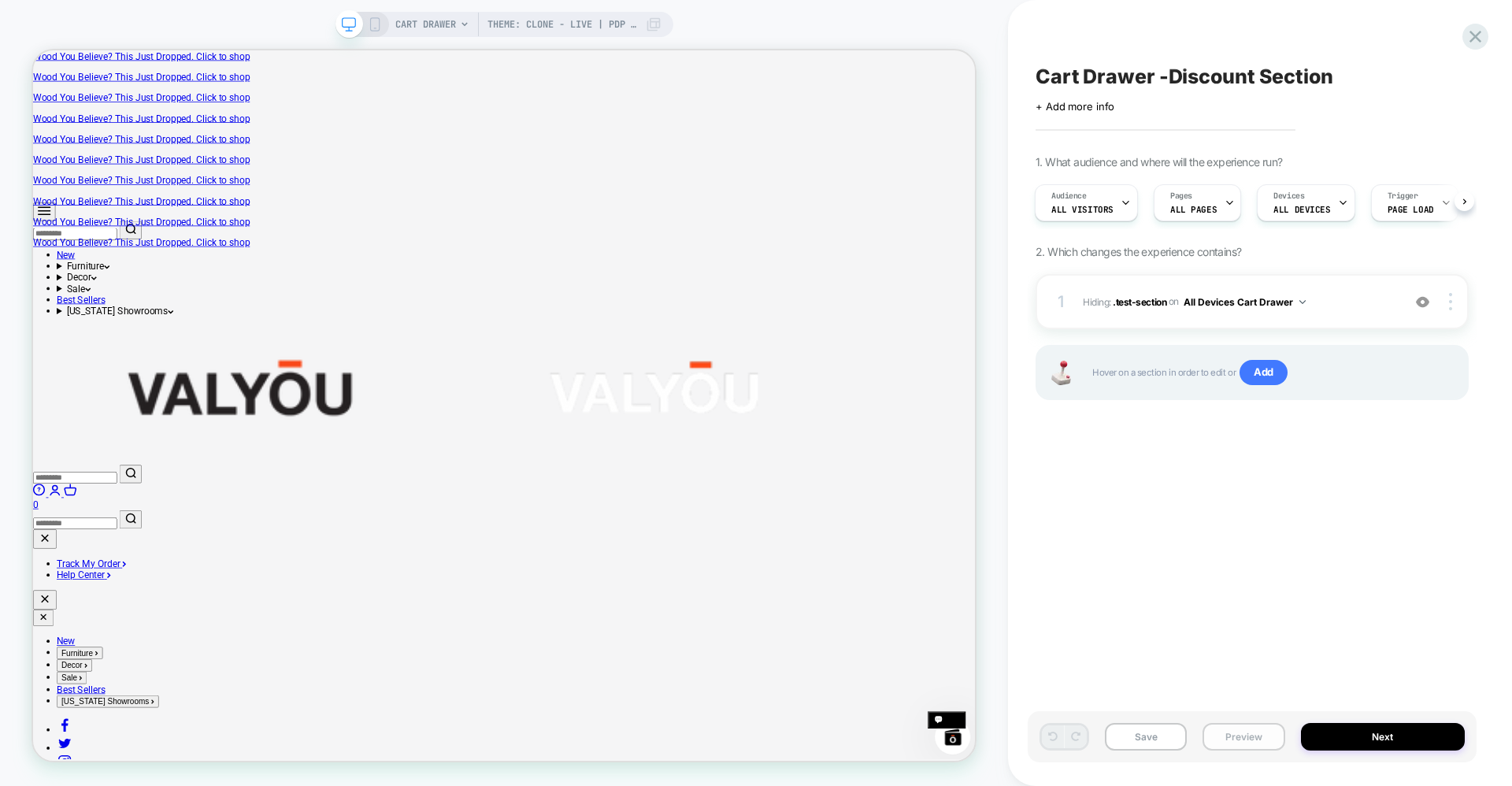
click at [1238, 742] on button "Preview" at bounding box center [1243, 737] width 82 height 28
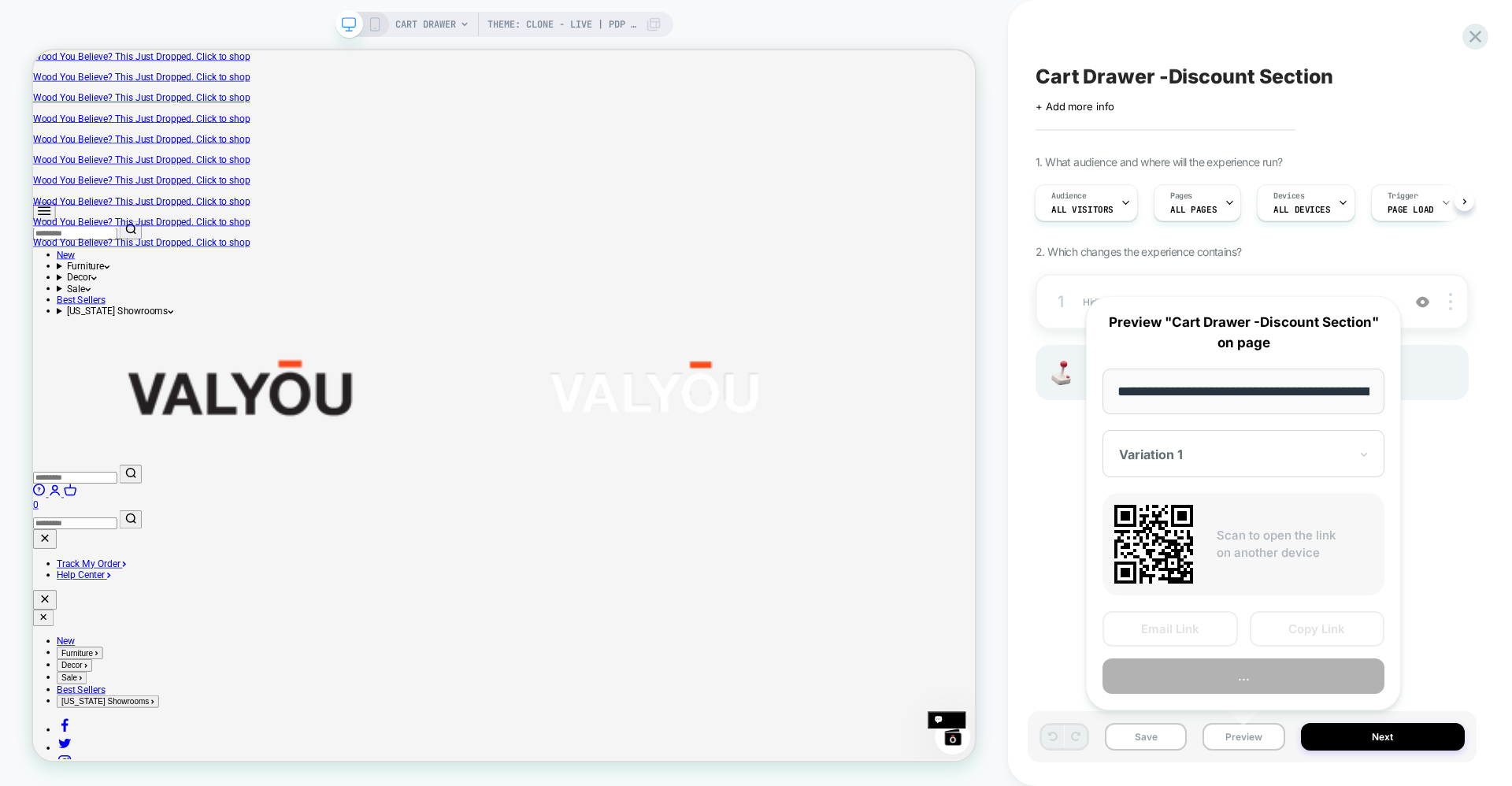
scroll to position [0, 259]
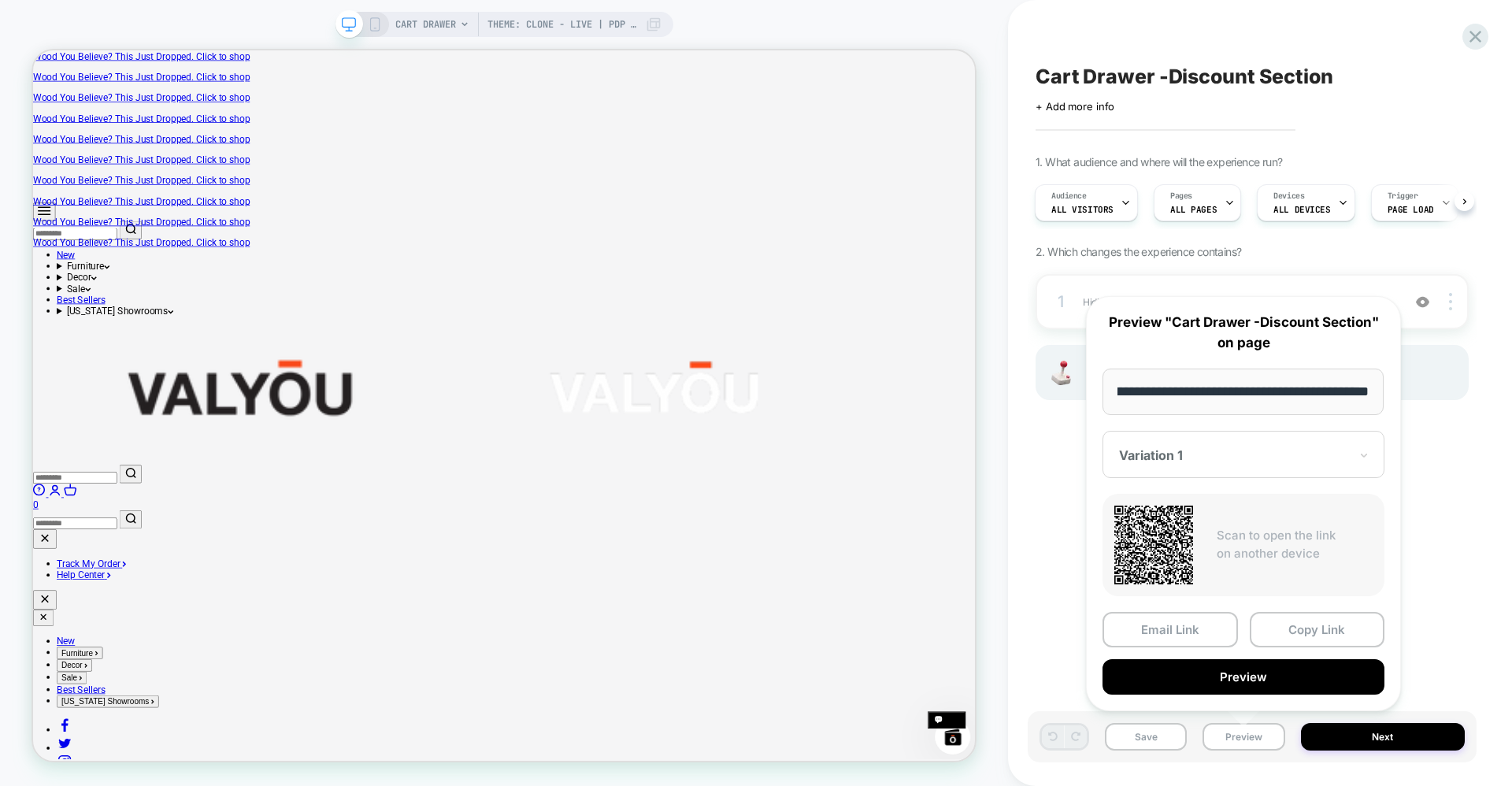
click at [1227, 452] on div at bounding box center [1234, 455] width 230 height 16
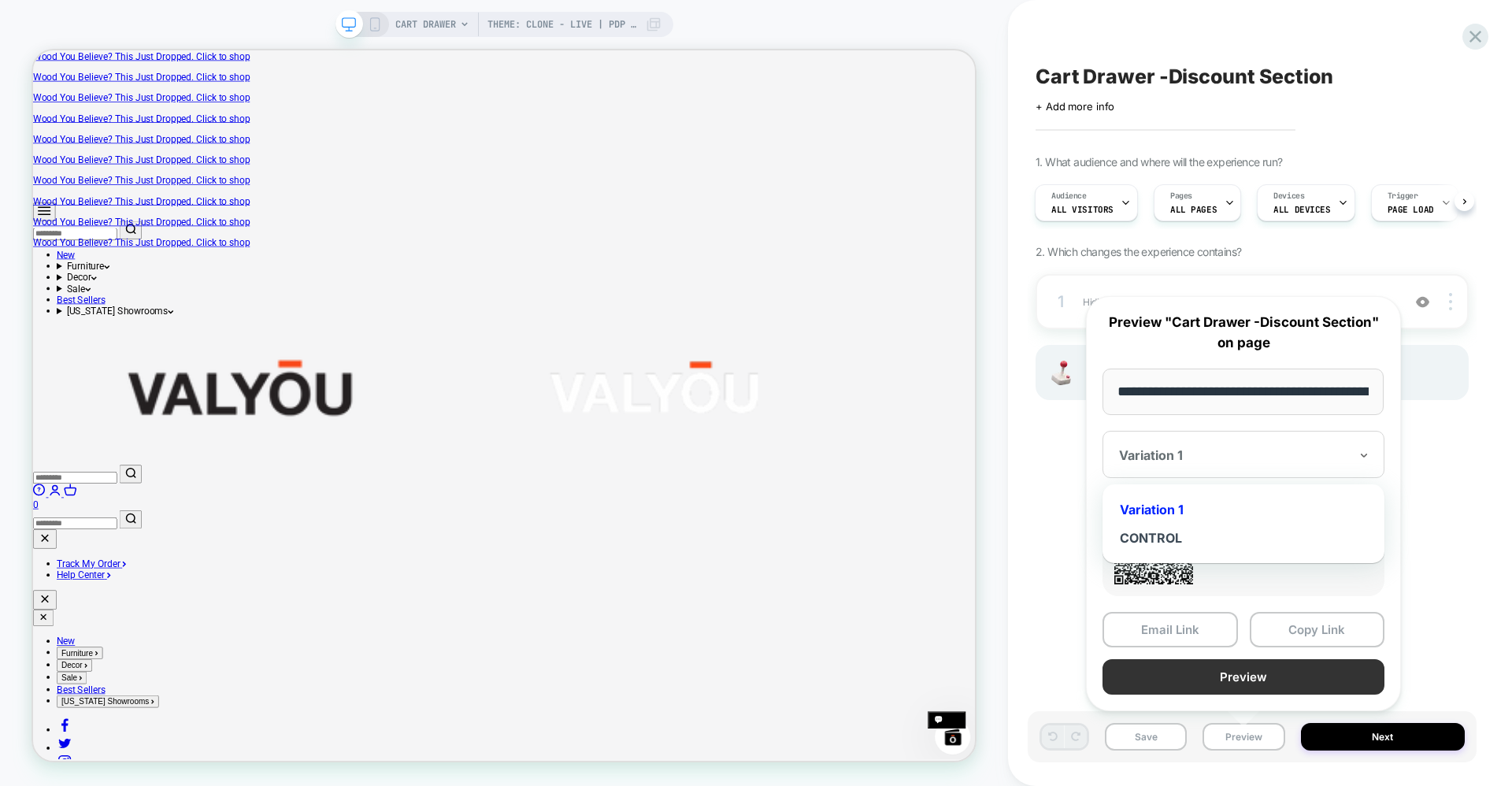
click at [1211, 668] on button "Preview" at bounding box center [1243, 677] width 282 height 35
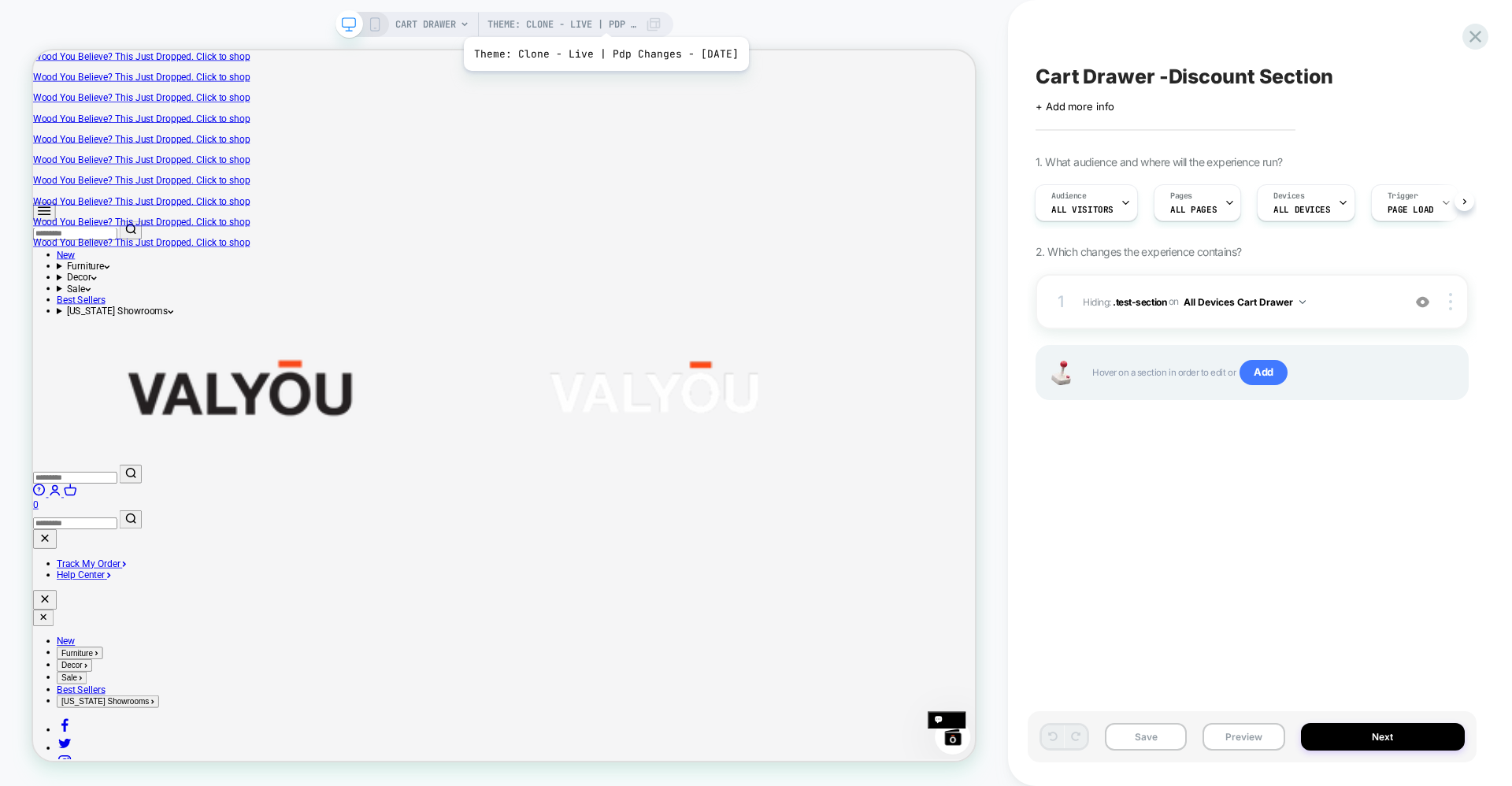
click at [610, 18] on span "Theme: Clone - Live | Pdp Changes - [DATE]" at bounding box center [562, 25] width 149 height 26
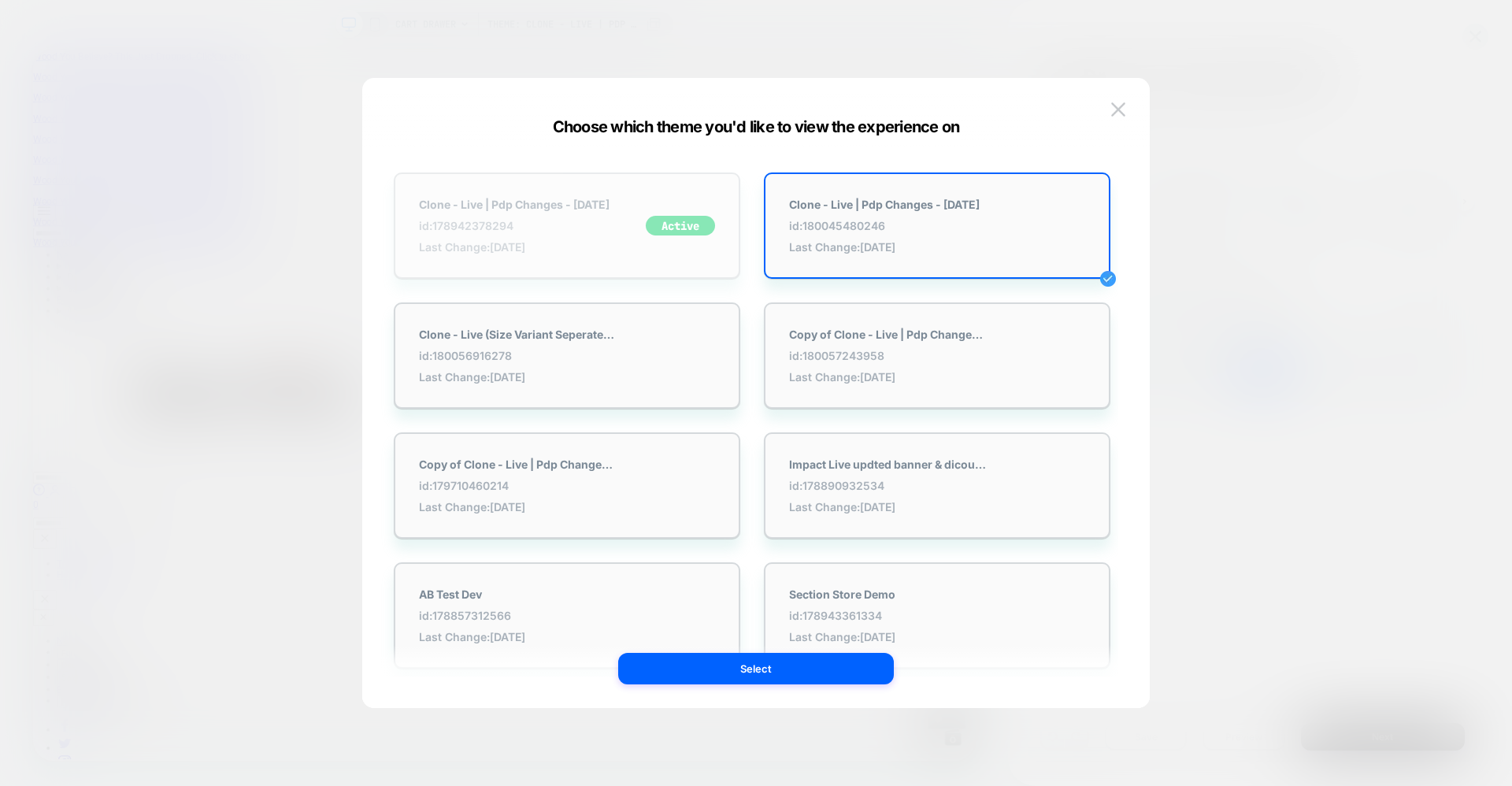
click at [566, 214] on div "Clone - Live | Pdp Changes - 22-08-25 id: 178942378294 Last Change: 10/10/2025" at bounding box center [515, 225] width 191 height 56
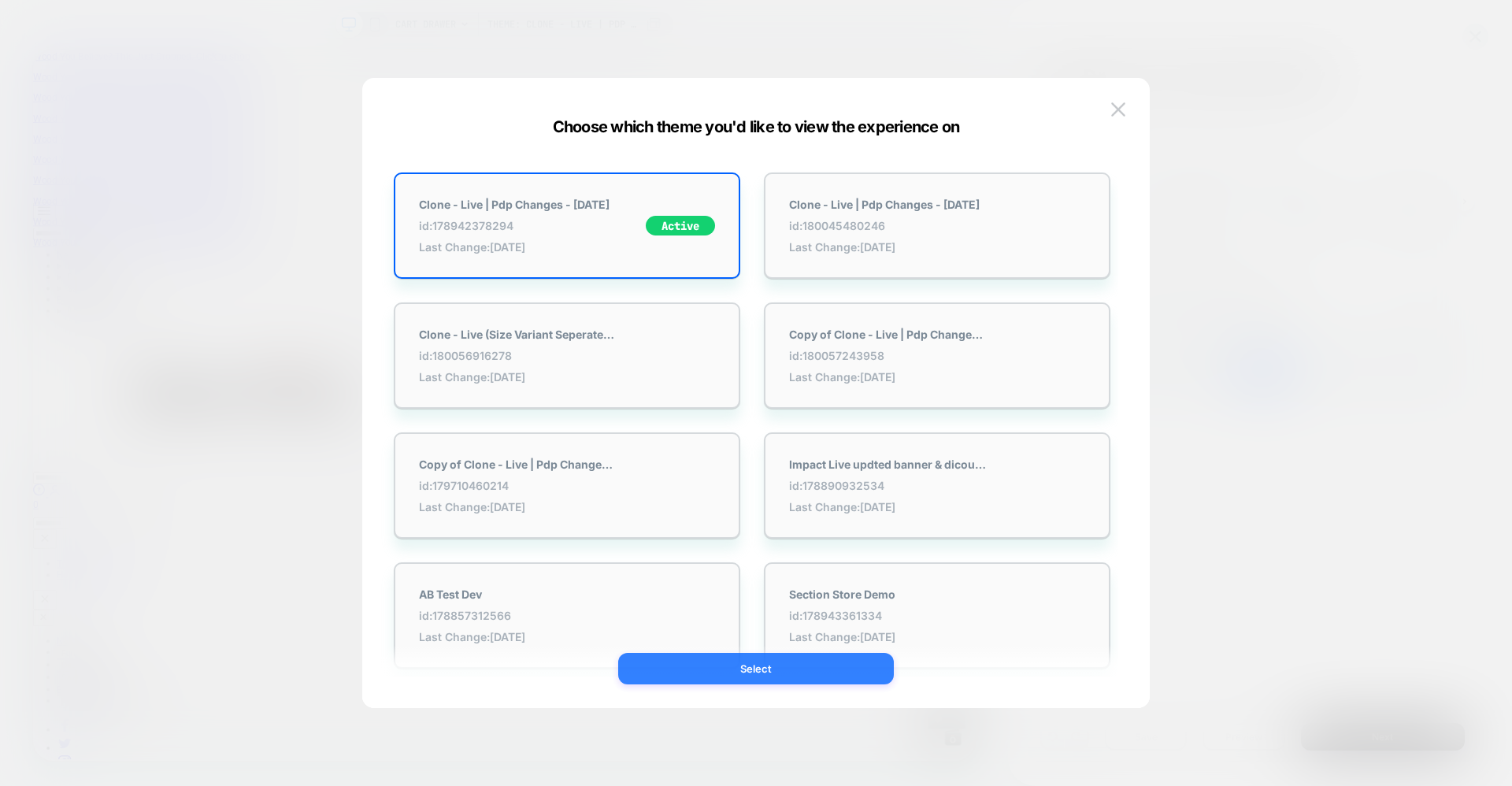
click at [731, 671] on button "Select" at bounding box center [756, 669] width 276 height 31
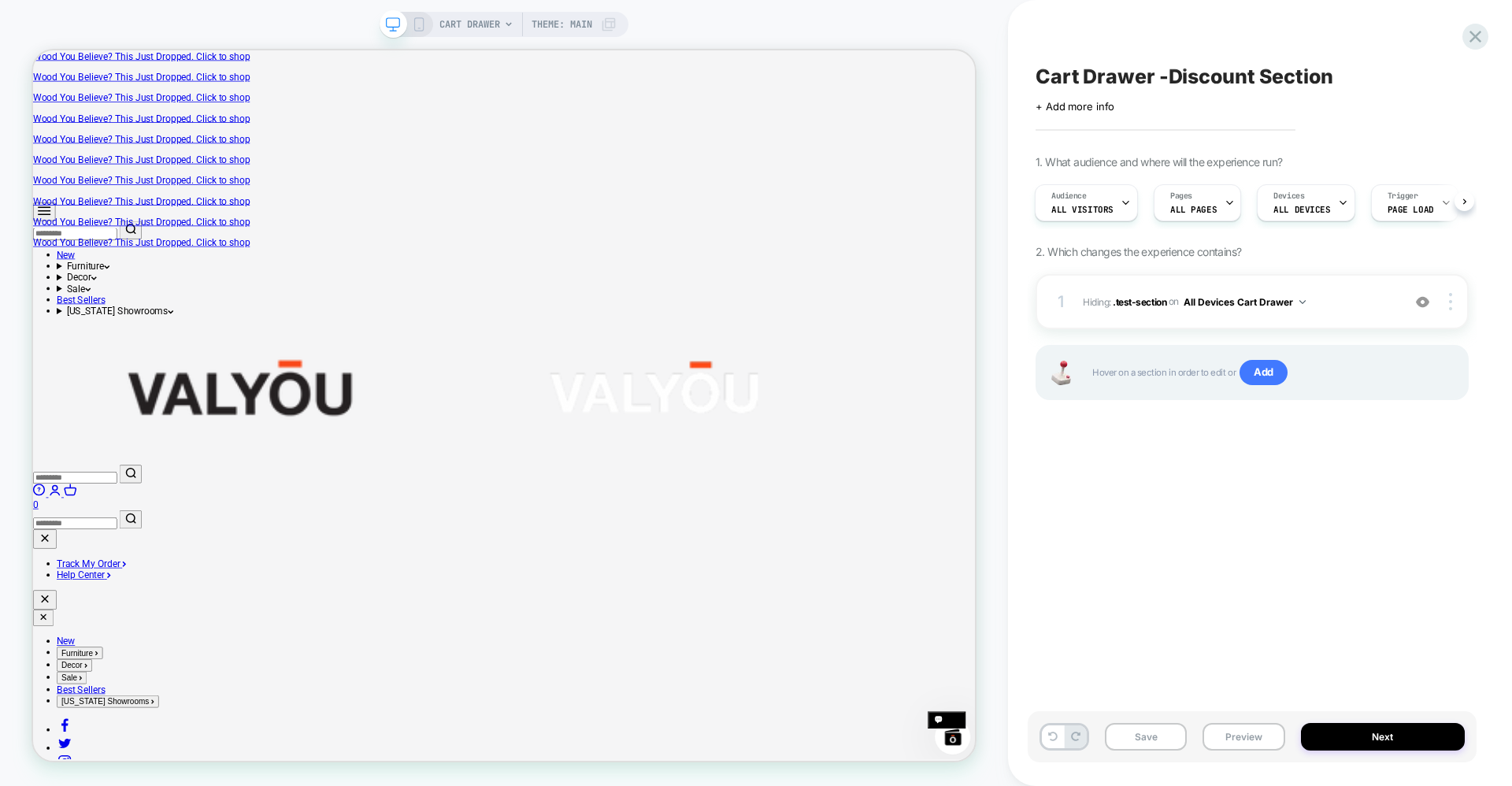
scroll to position [0, 2]
click at [1139, 737] on button "Save" at bounding box center [1146, 737] width 82 height 28
click at [1230, 736] on div "CART DRAWER Theme: MAIN Cart Drawer -Discount Section Click to edit experience …" at bounding box center [756, 393] width 1512 height 786
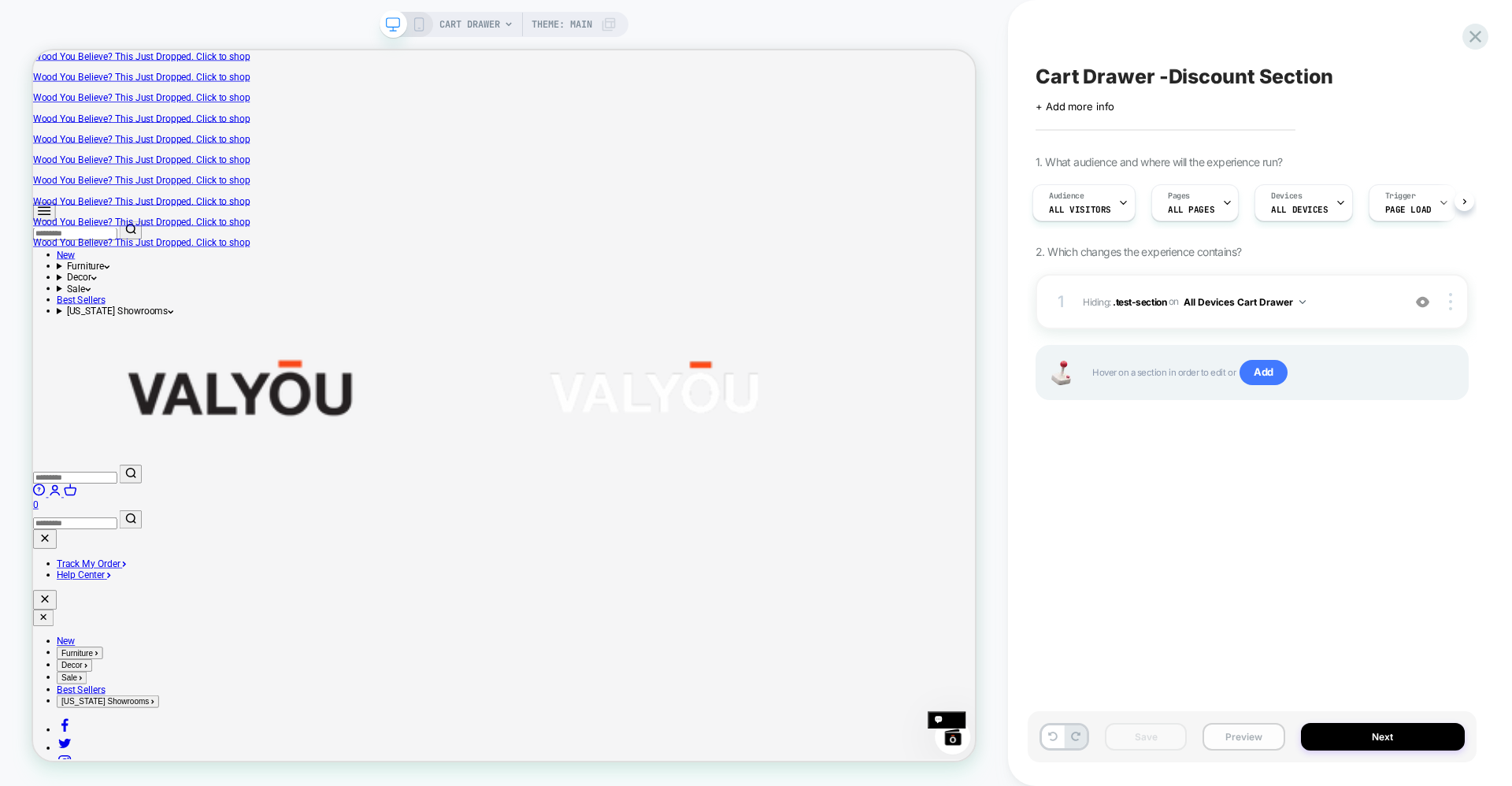
click at [1248, 732] on button "Preview" at bounding box center [1243, 737] width 82 height 28
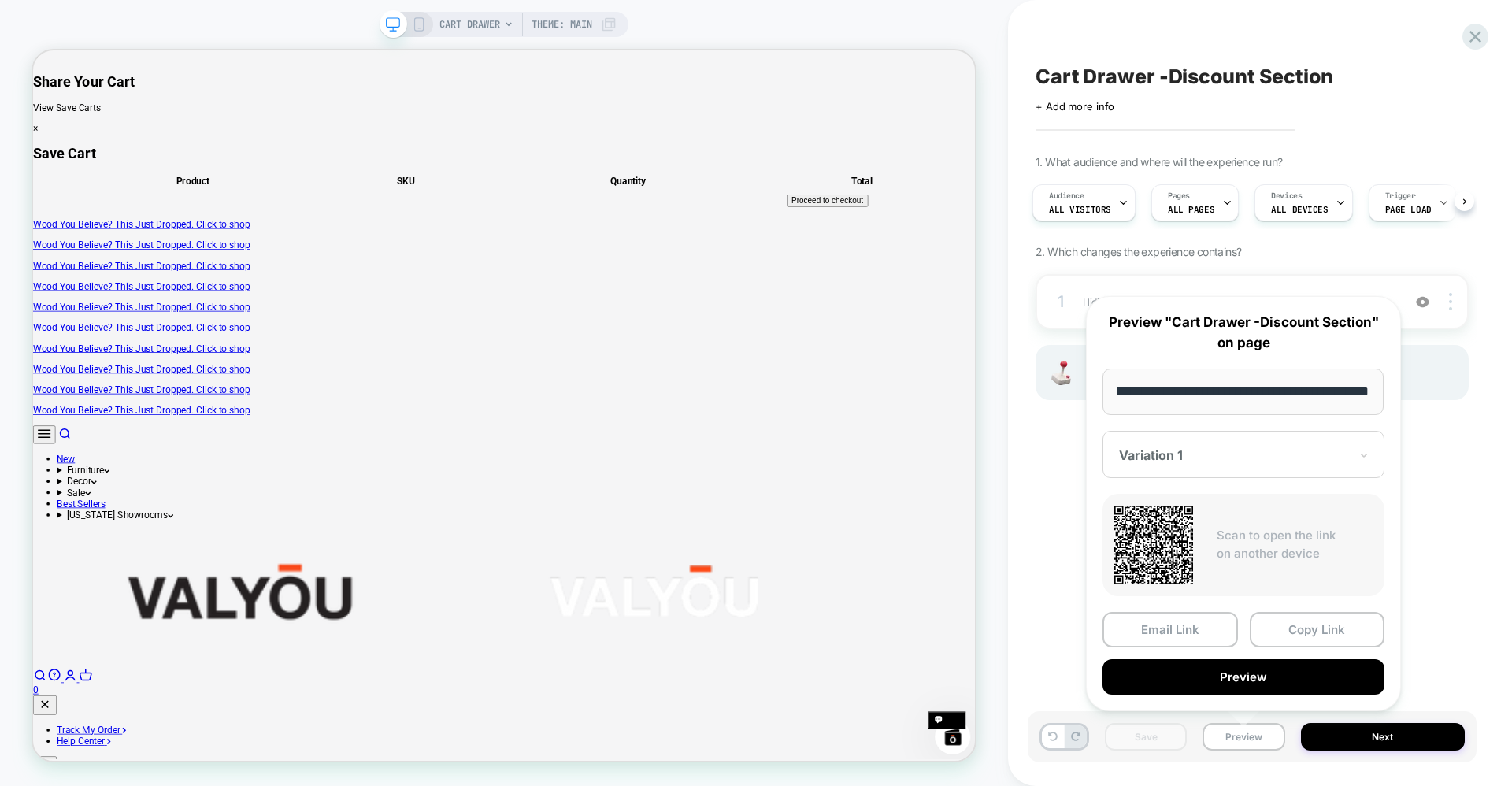
scroll to position [0, 0]
click at [1214, 462] on div at bounding box center [1234, 455] width 230 height 16
click at [1219, 692] on div "**********" at bounding box center [1244, 503] width 315 height 416
click at [1226, 673] on button "Preview" at bounding box center [1243, 677] width 282 height 35
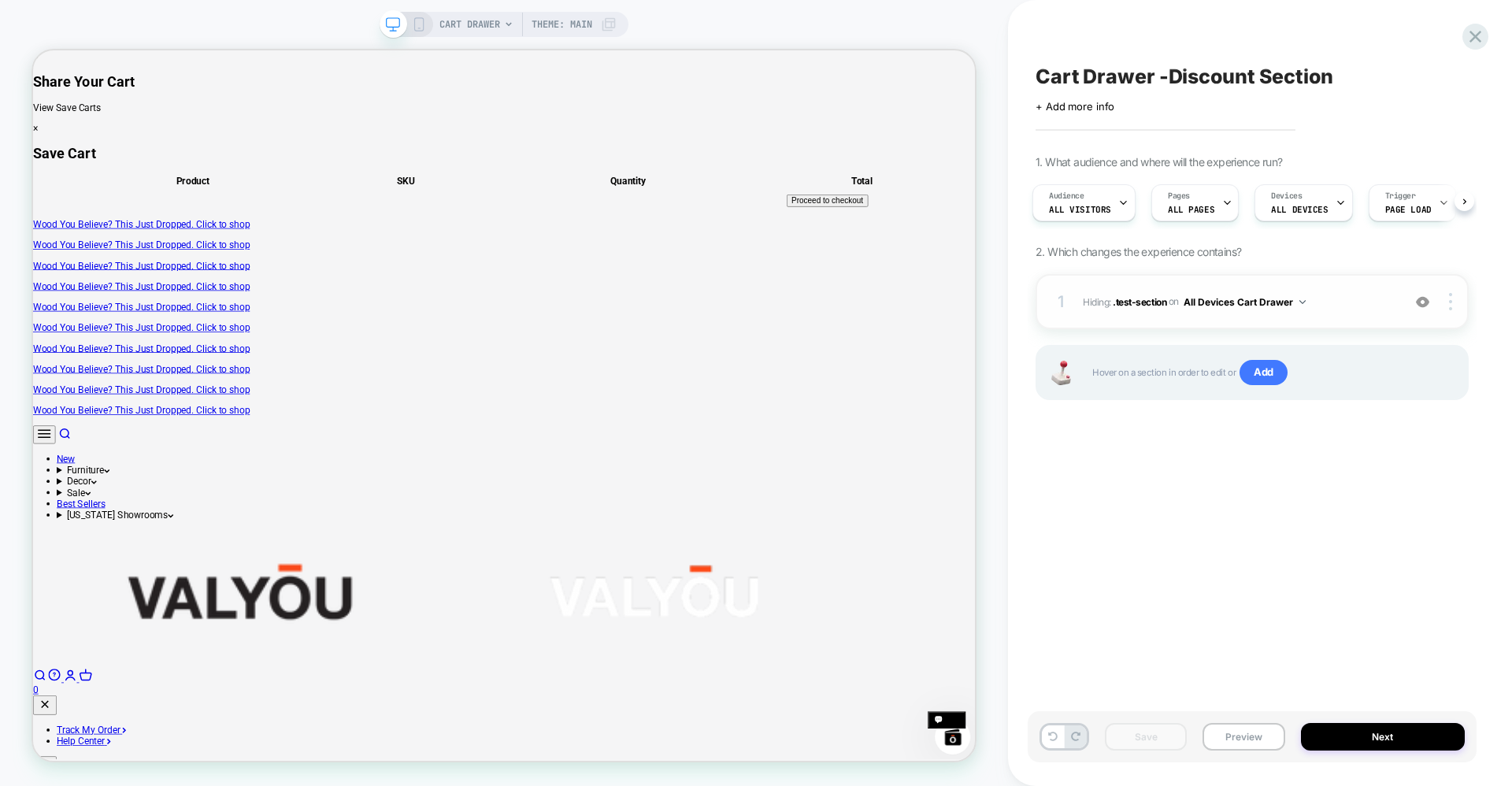
click at [1388, 309] on span "Hiding : .test-section .test-section on All Devices Cart Drawer" at bounding box center [1238, 302] width 311 height 20
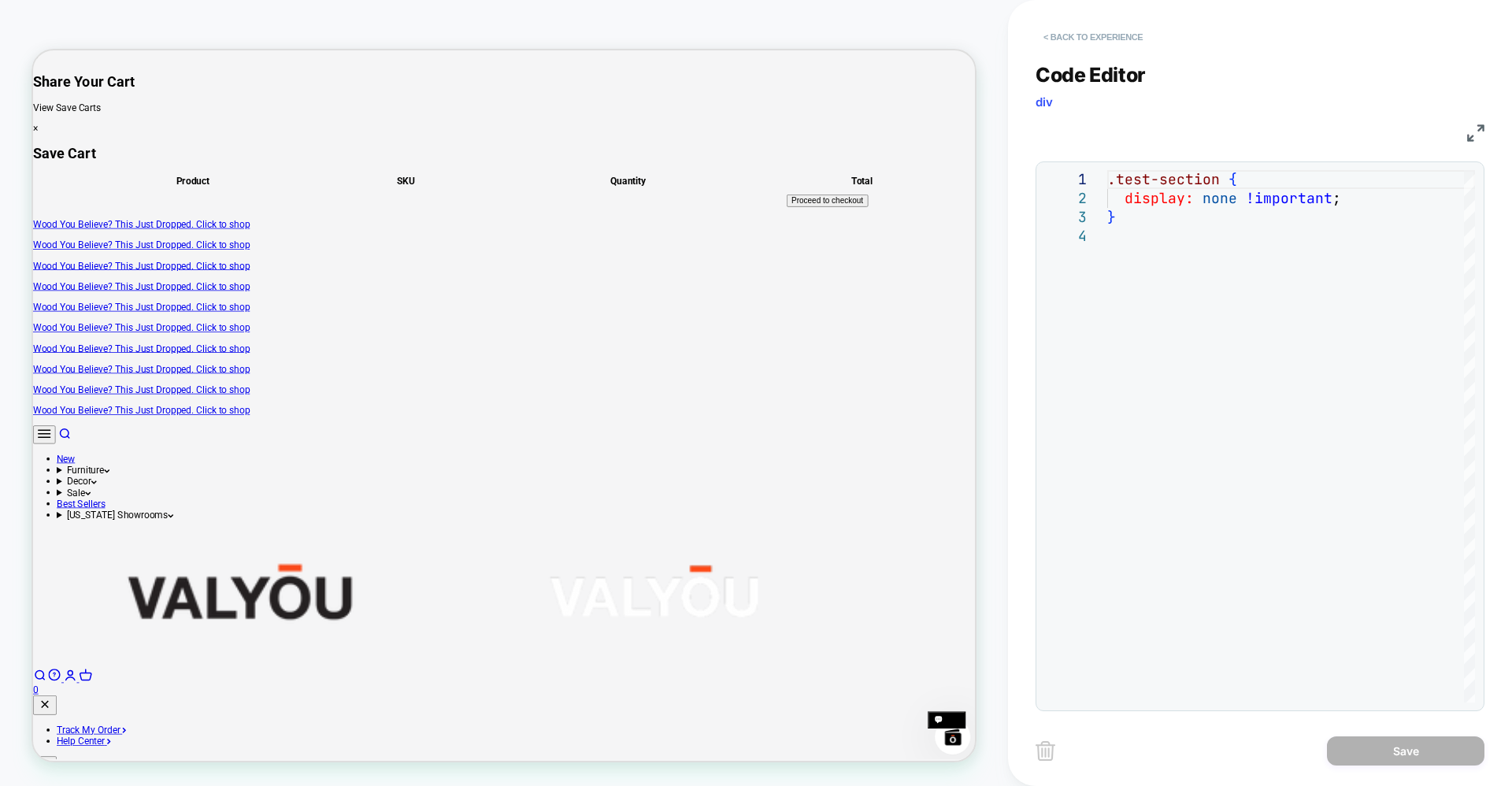
click at [1049, 32] on button "< Back to experience" at bounding box center [1092, 37] width 115 height 26
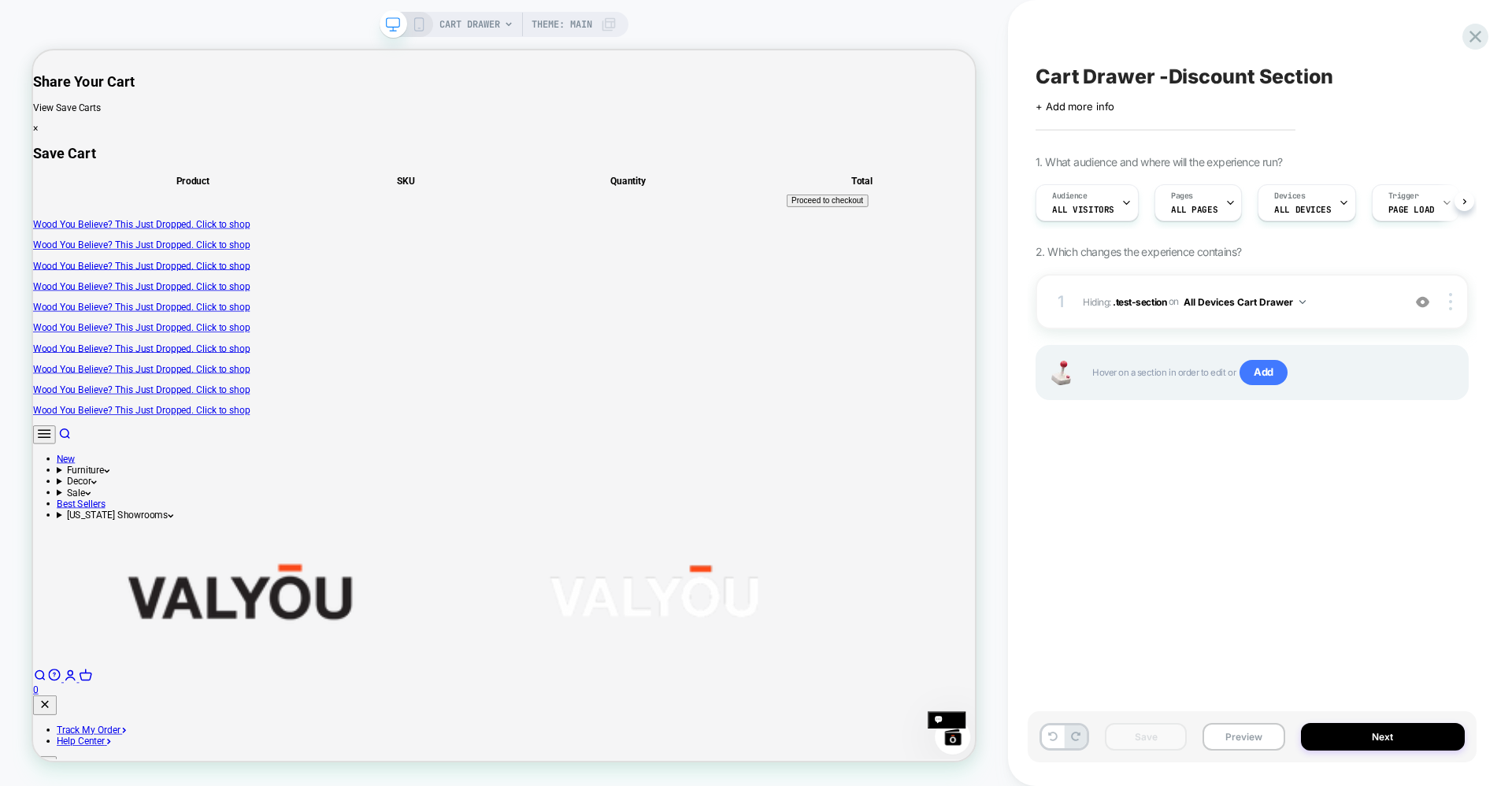
scroll to position [0, 1]
click at [1255, 729] on button "Preview" at bounding box center [1243, 737] width 82 height 28
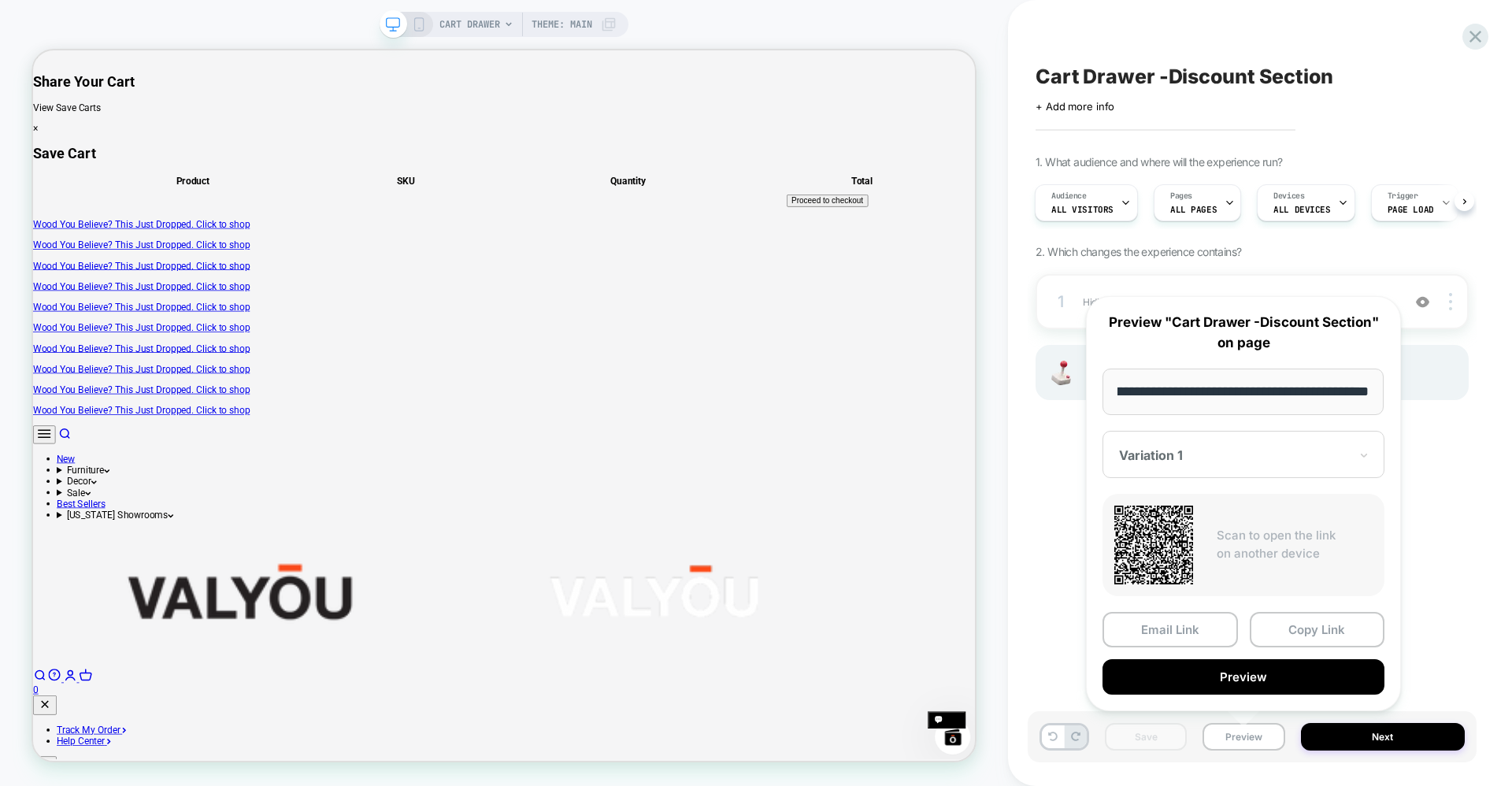
scroll to position [0, 0]
click at [1233, 447] on div at bounding box center [1234, 455] width 230 height 16
click at [1180, 537] on div "CONTROL" at bounding box center [1243, 537] width 266 height 28
click at [1214, 669] on button "Preview" at bounding box center [1243, 677] width 282 height 35
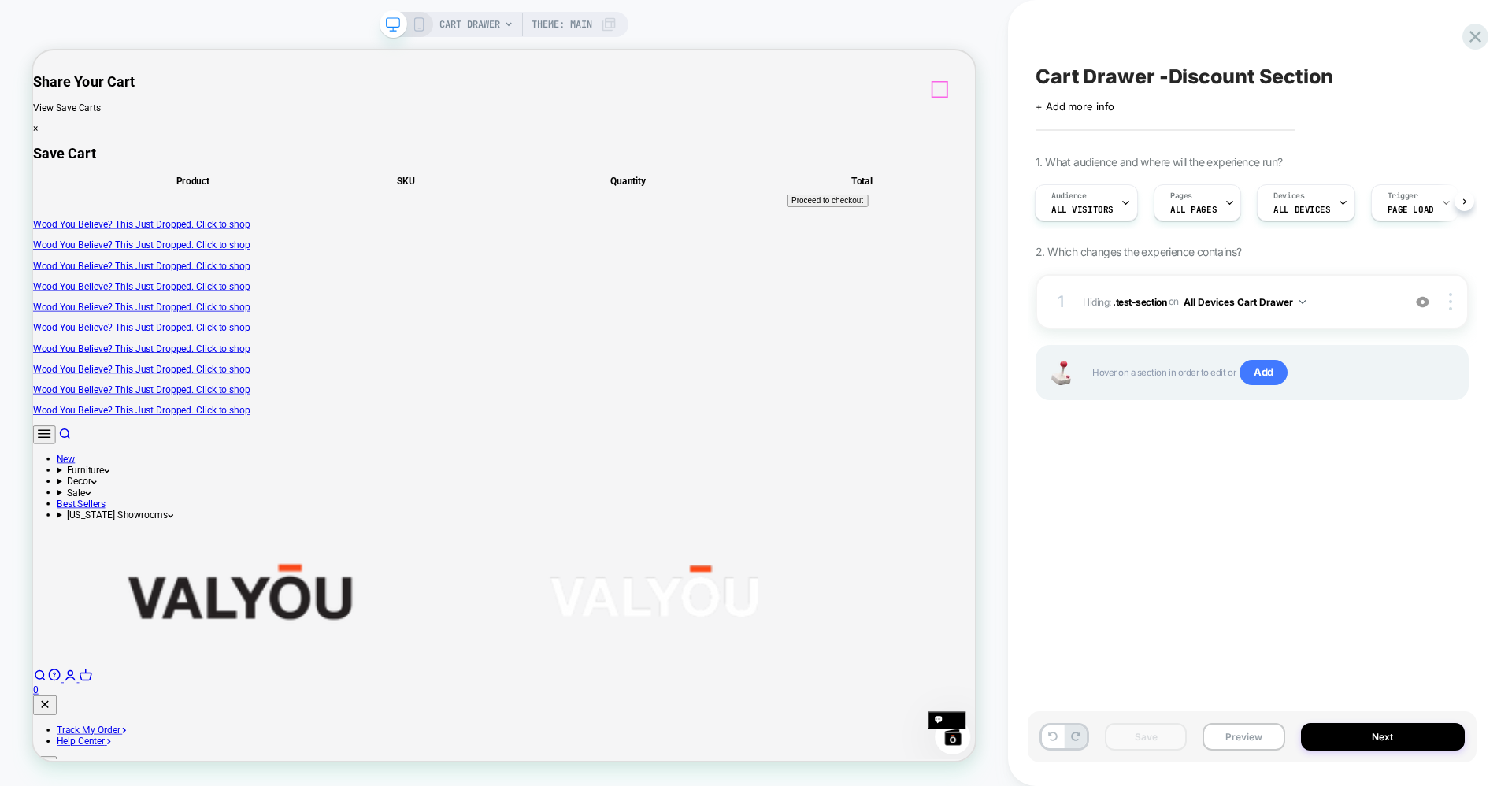
click at [575, 27] on span "Theme: MAIN" at bounding box center [562, 25] width 61 height 26
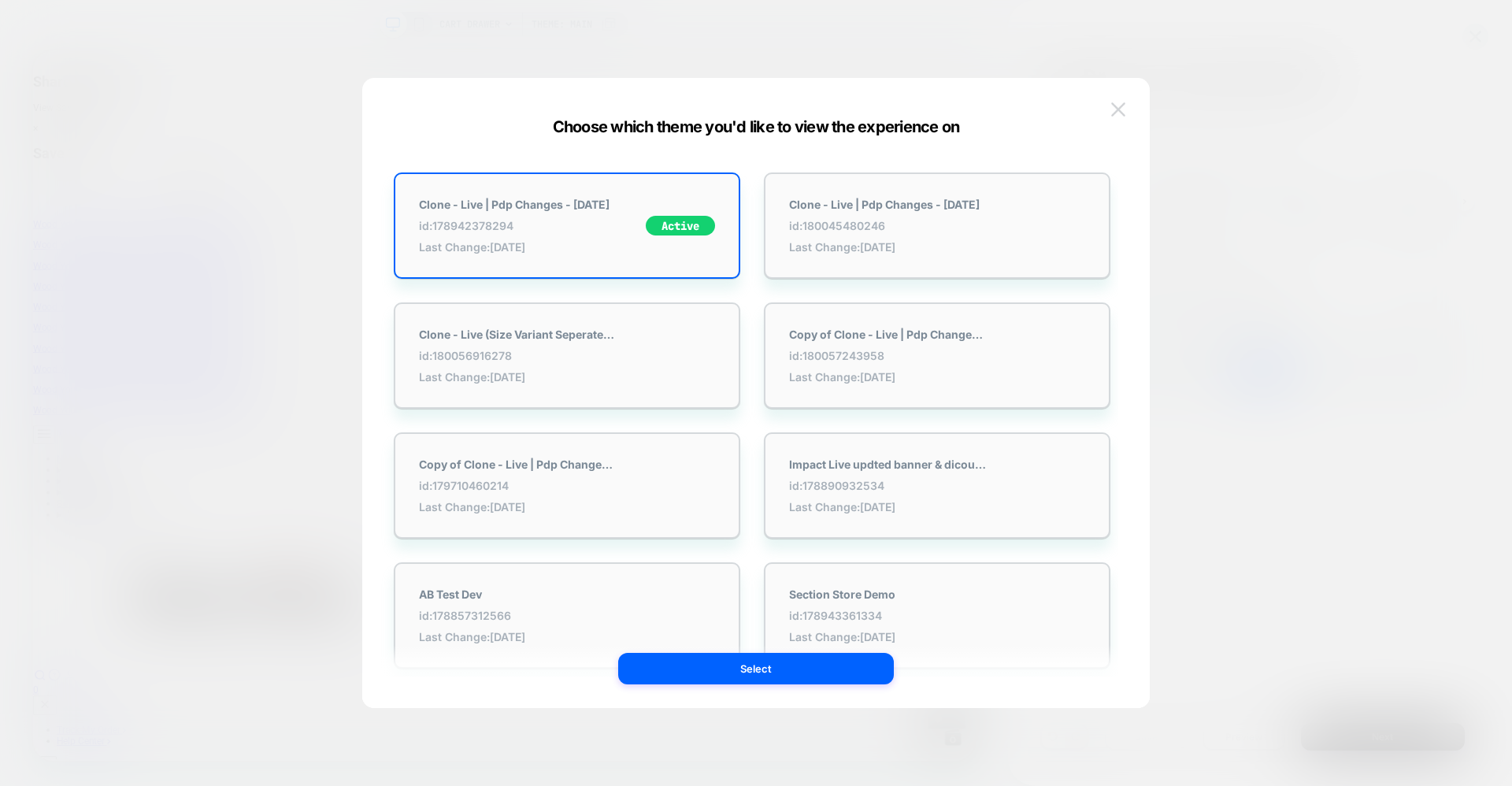
click at [1119, 108] on img at bounding box center [1118, 109] width 14 height 14
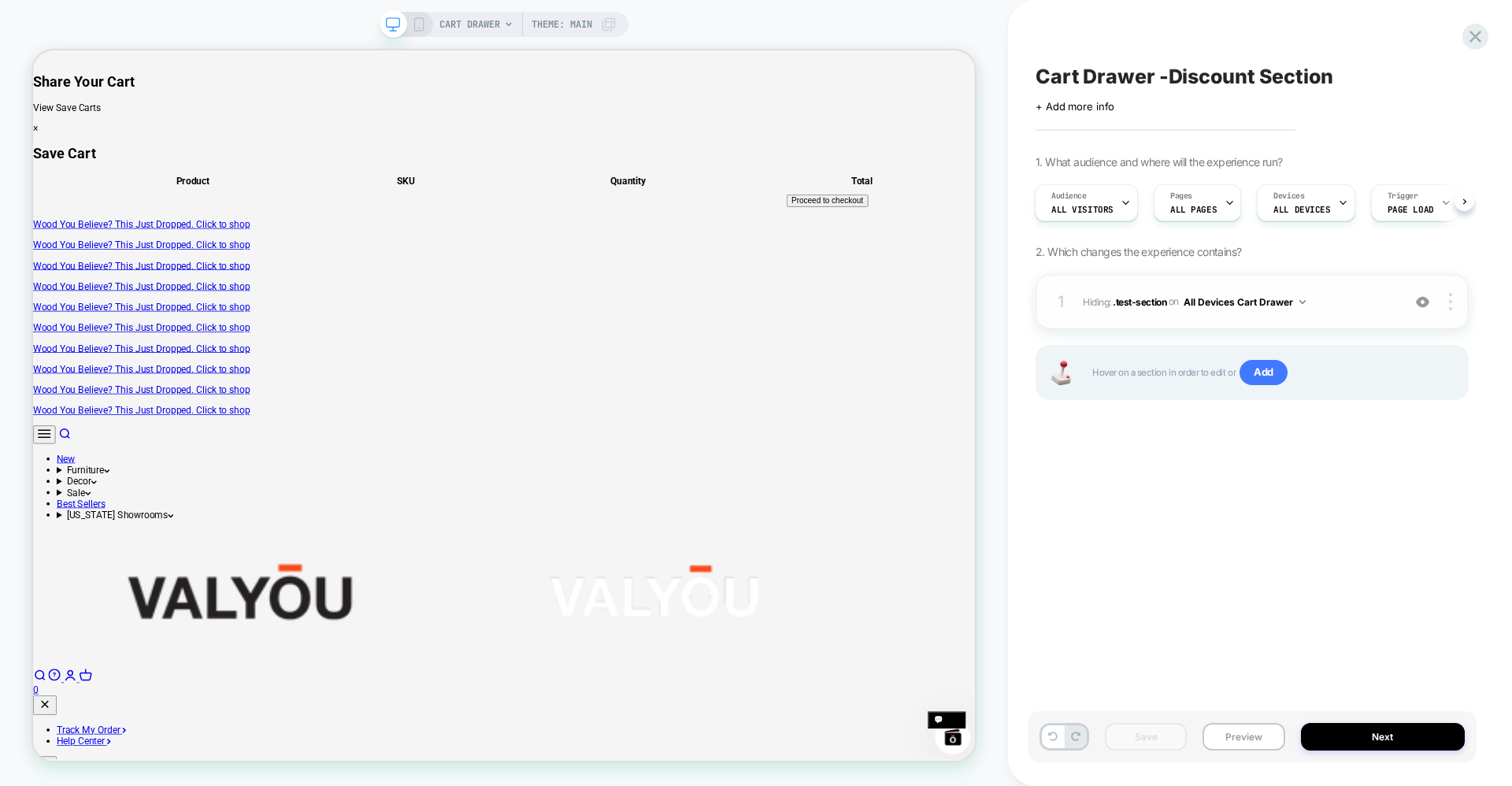
click at [1362, 300] on span "Hiding : .test-section .test-section on All Devices Cart Drawer" at bounding box center [1238, 302] width 311 height 20
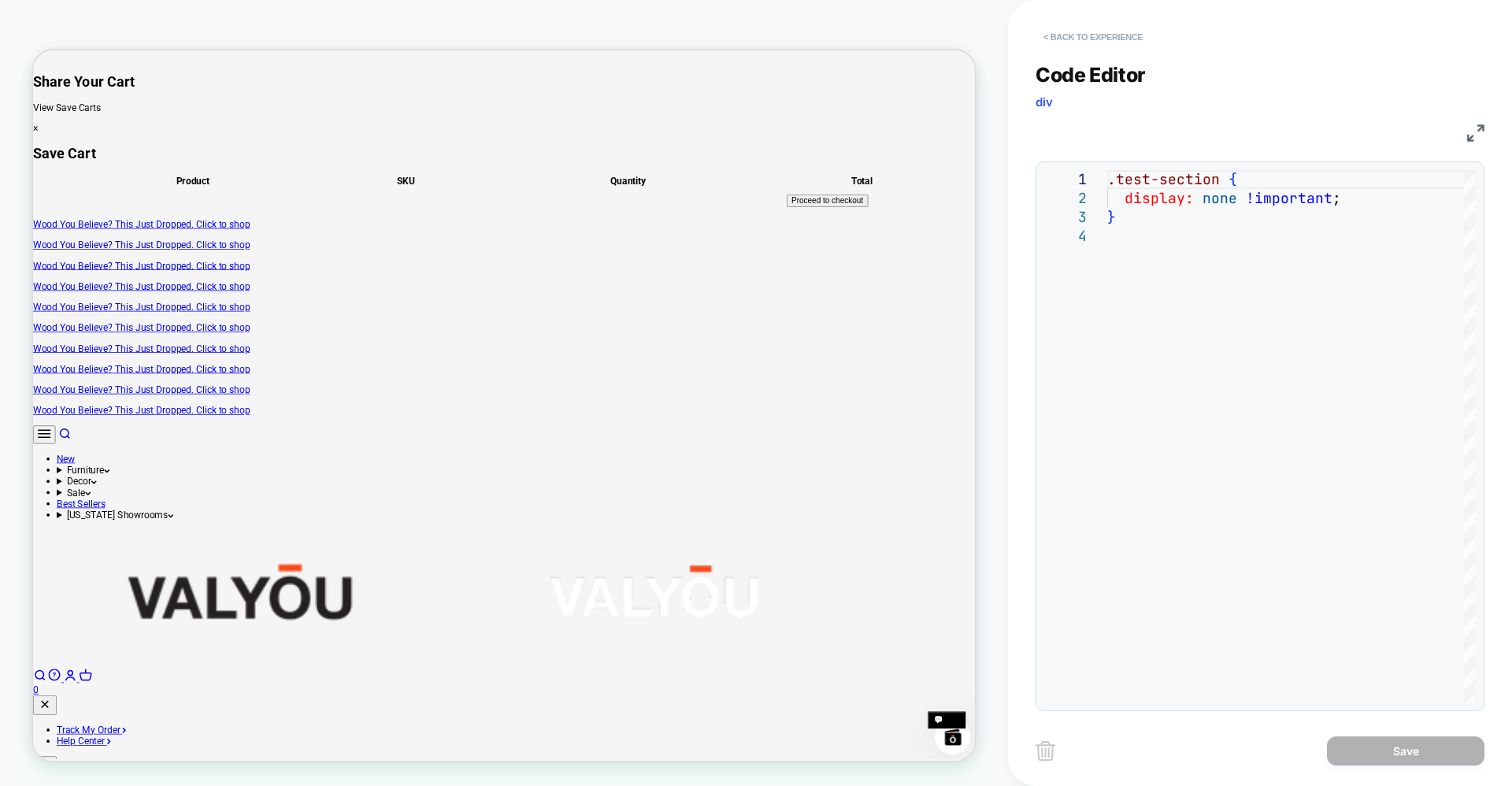
click at [1051, 36] on button "< Back to experience" at bounding box center [1092, 37] width 115 height 26
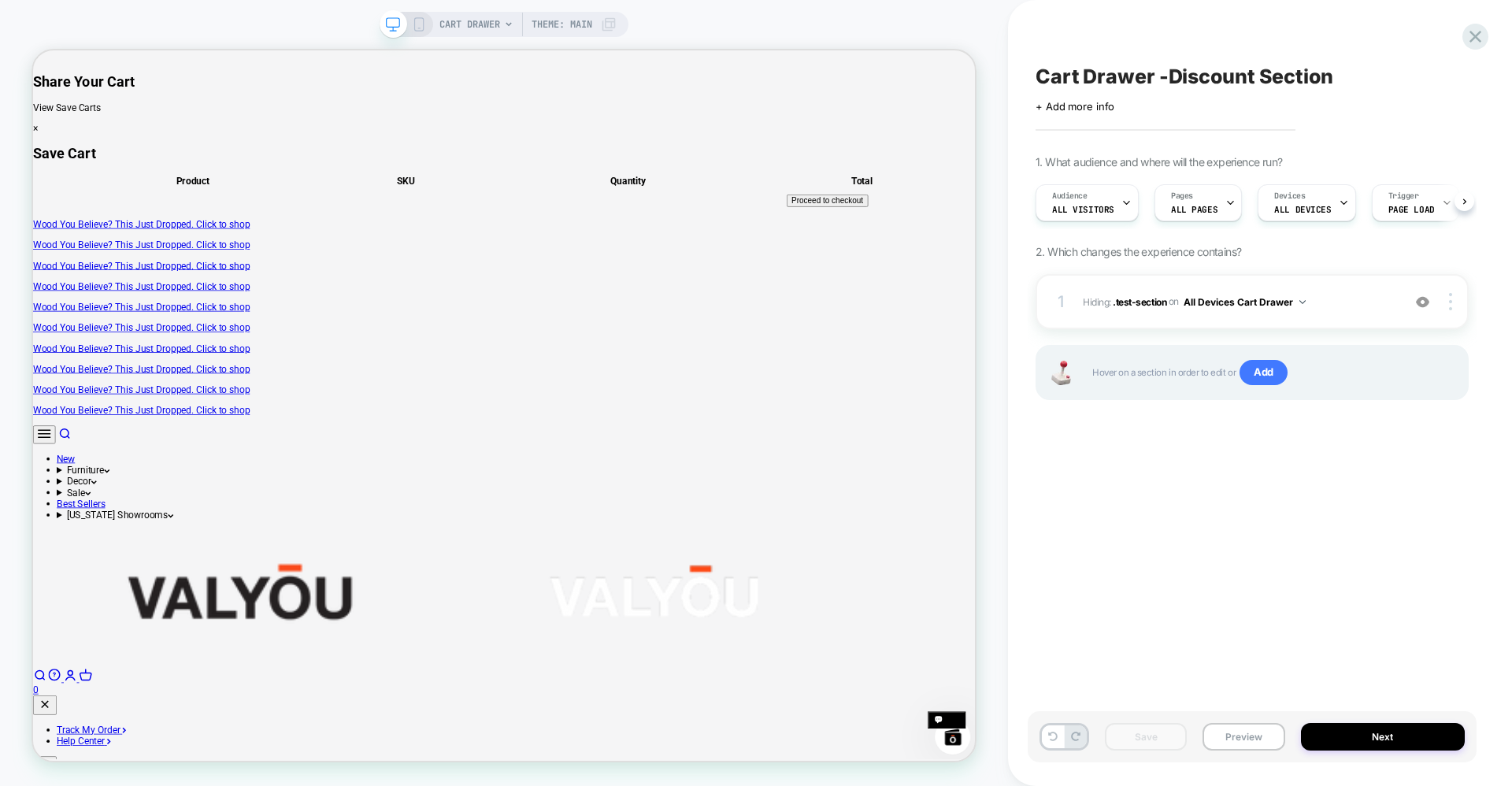
scroll to position [0, 1]
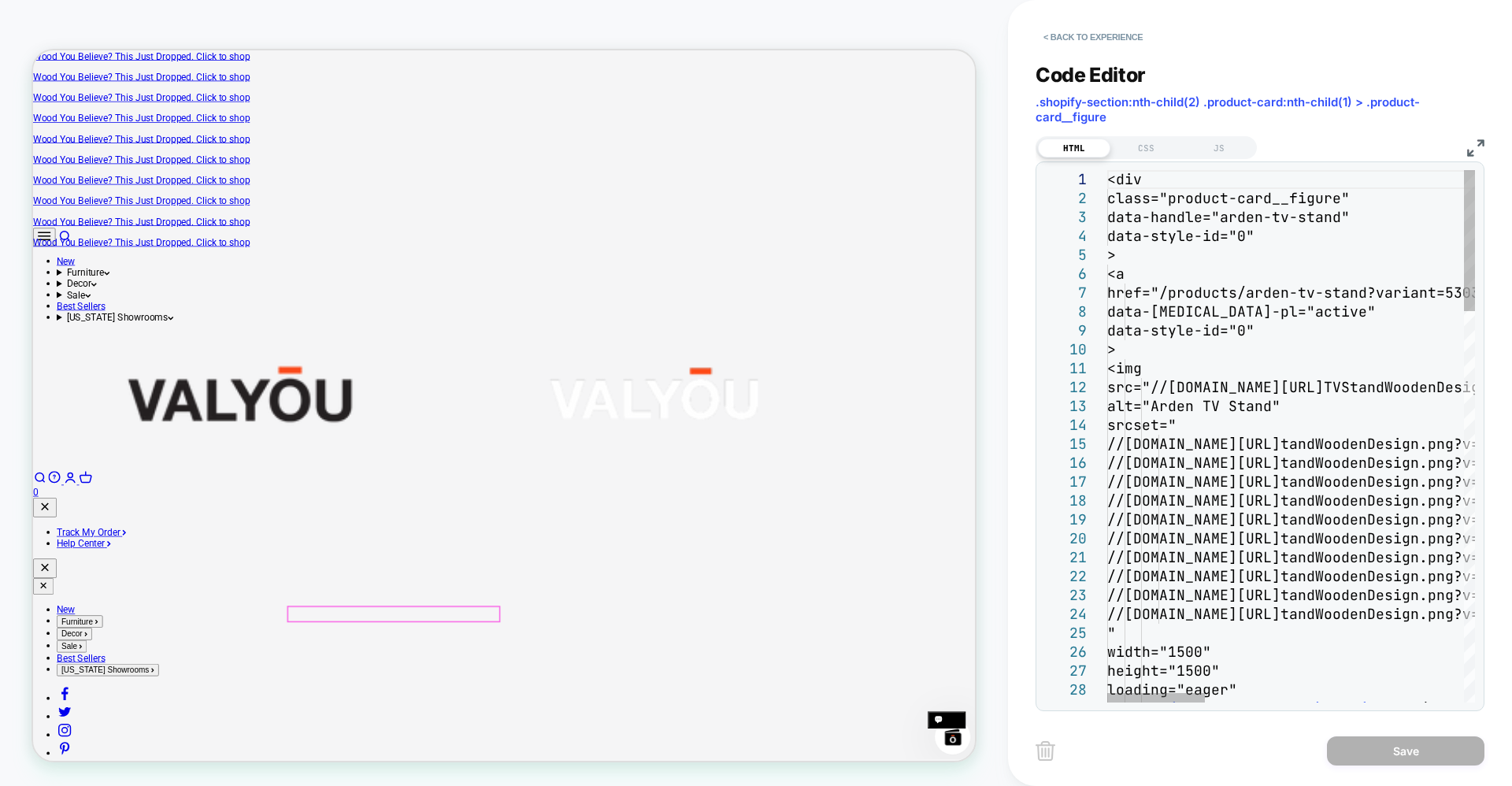
scroll to position [297, 0]
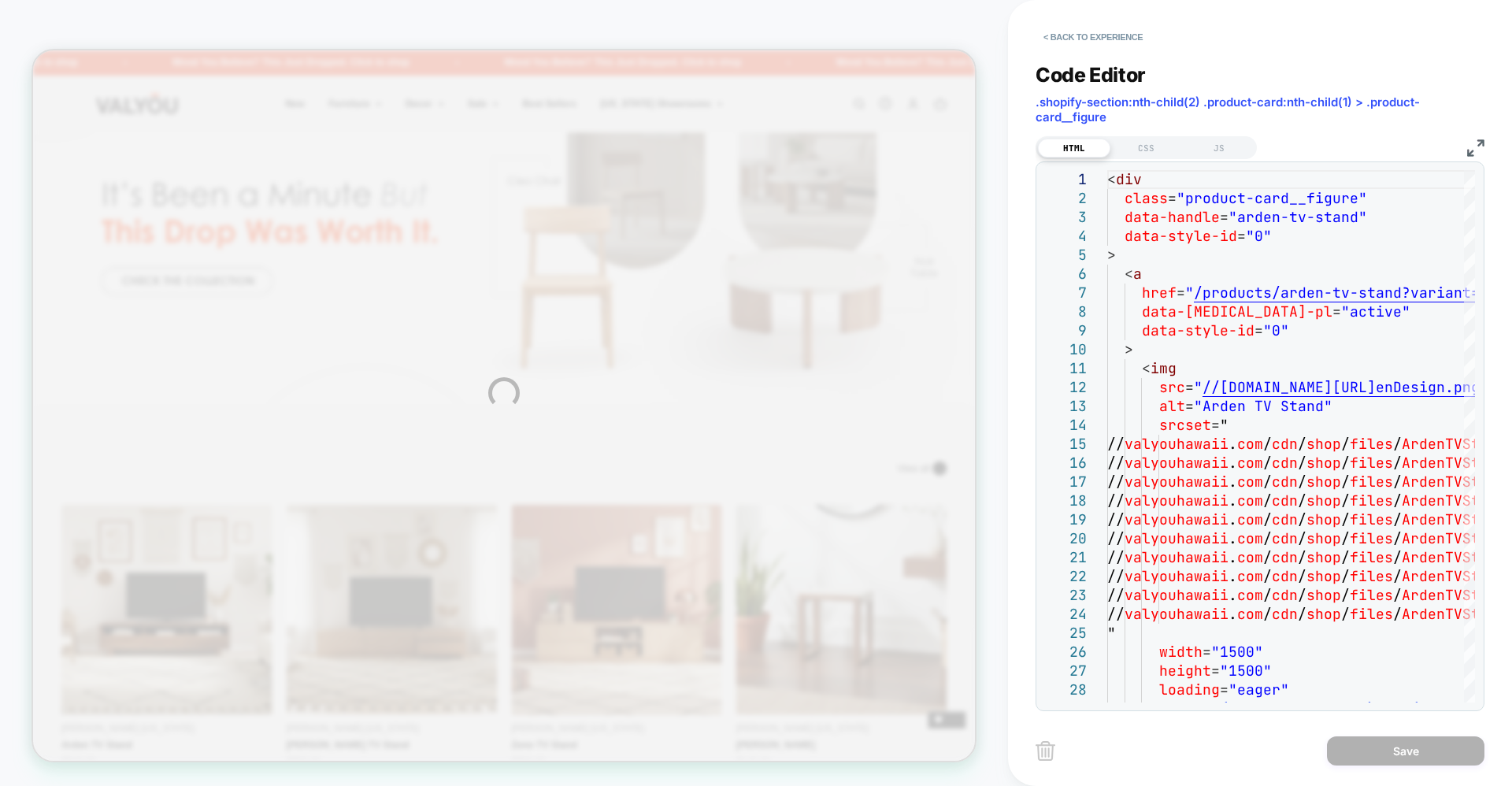
scroll to position [0, 0]
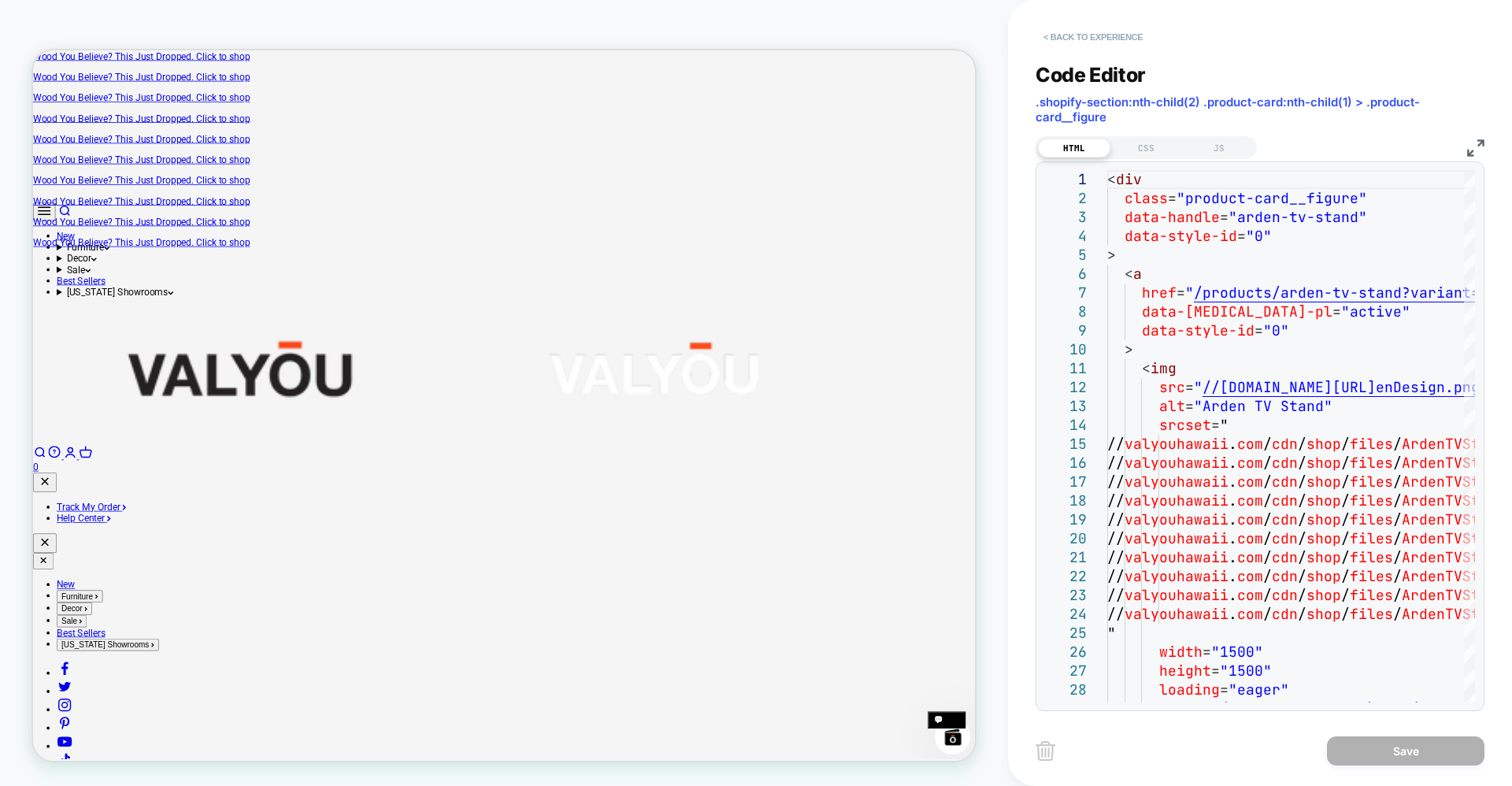
click at [1068, 25] on button "< Back to experience" at bounding box center [1092, 37] width 115 height 26
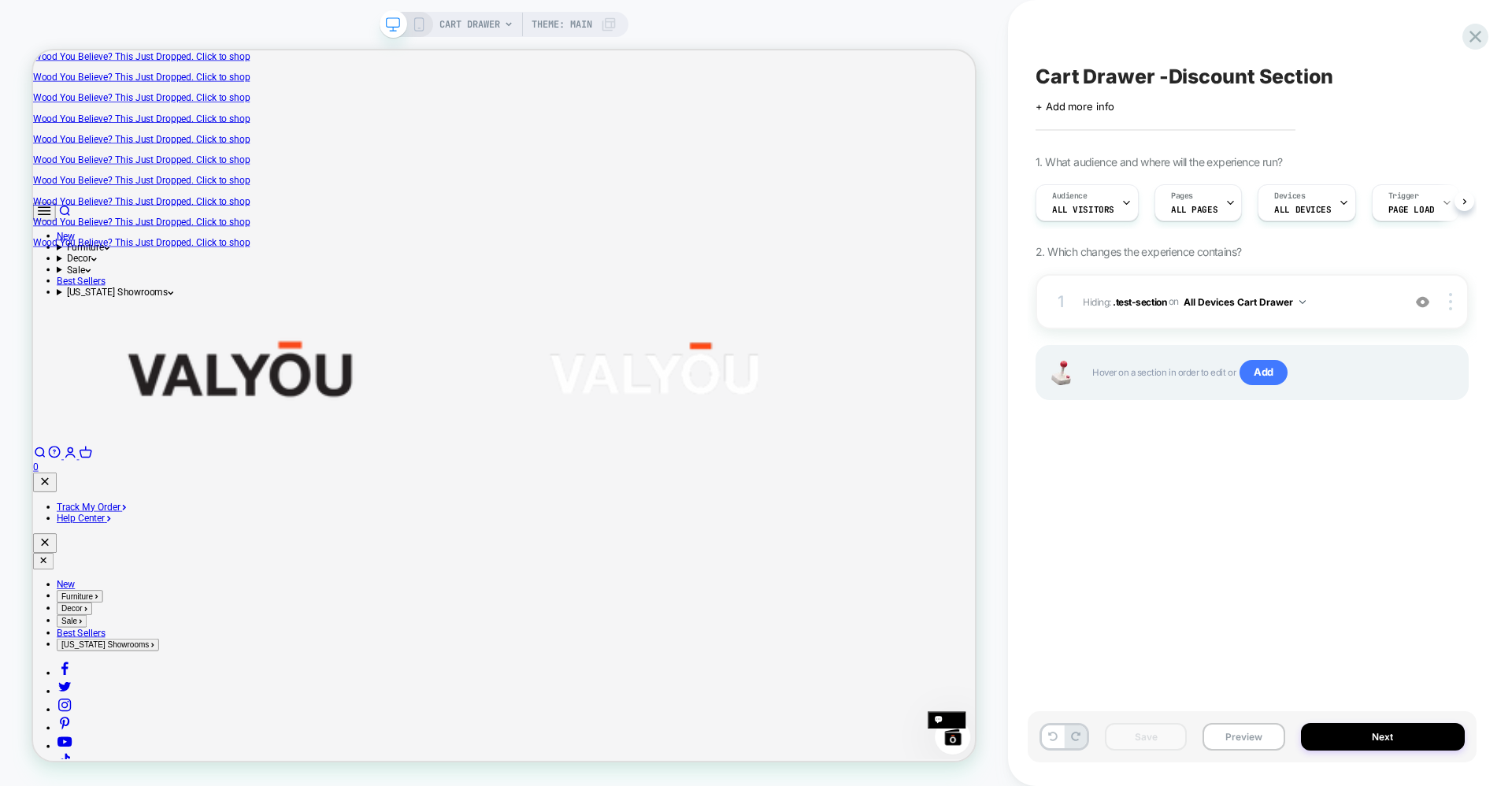
scroll to position [0, 1]
click at [1059, 742] on button at bounding box center [1053, 736] width 22 height 23
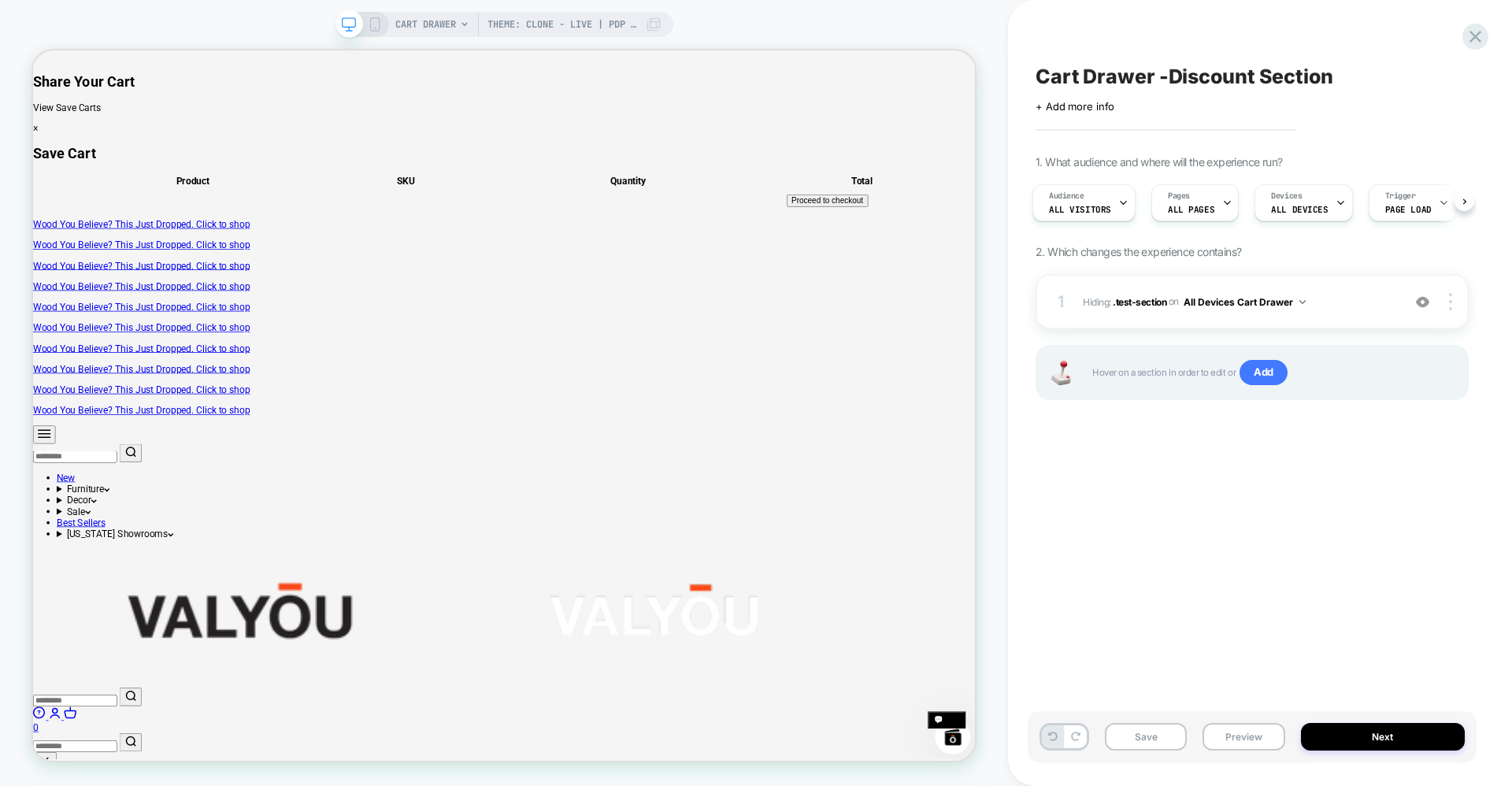
scroll to position [0, 0]
click at [1127, 736] on button "Save" at bounding box center [1146, 737] width 82 height 28
click at [610, 26] on span "Theme: Clone - Live | Pdp Changes - [DATE]" at bounding box center [562, 25] width 149 height 26
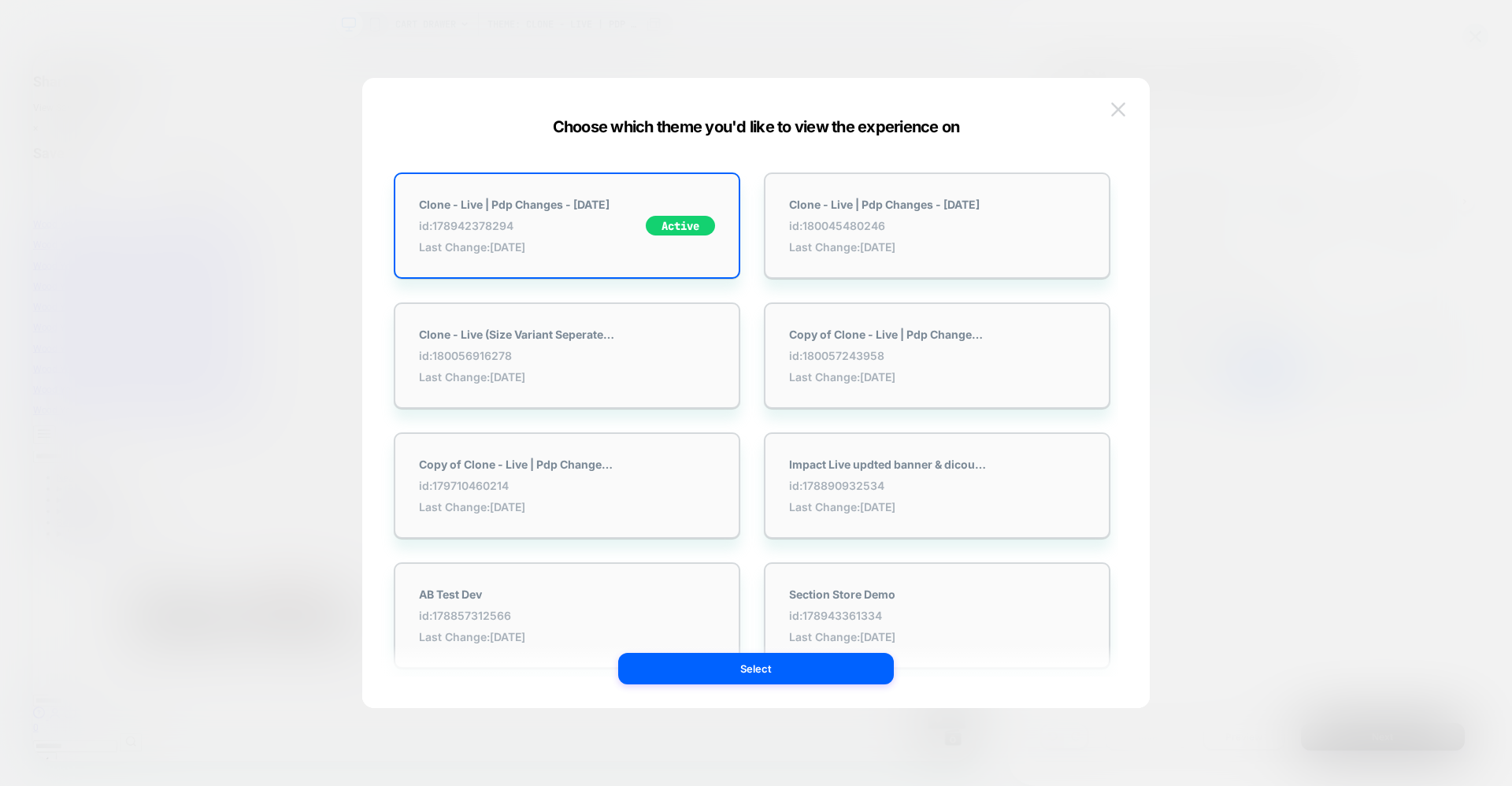
click at [1111, 111] on img at bounding box center [1118, 109] width 14 height 14
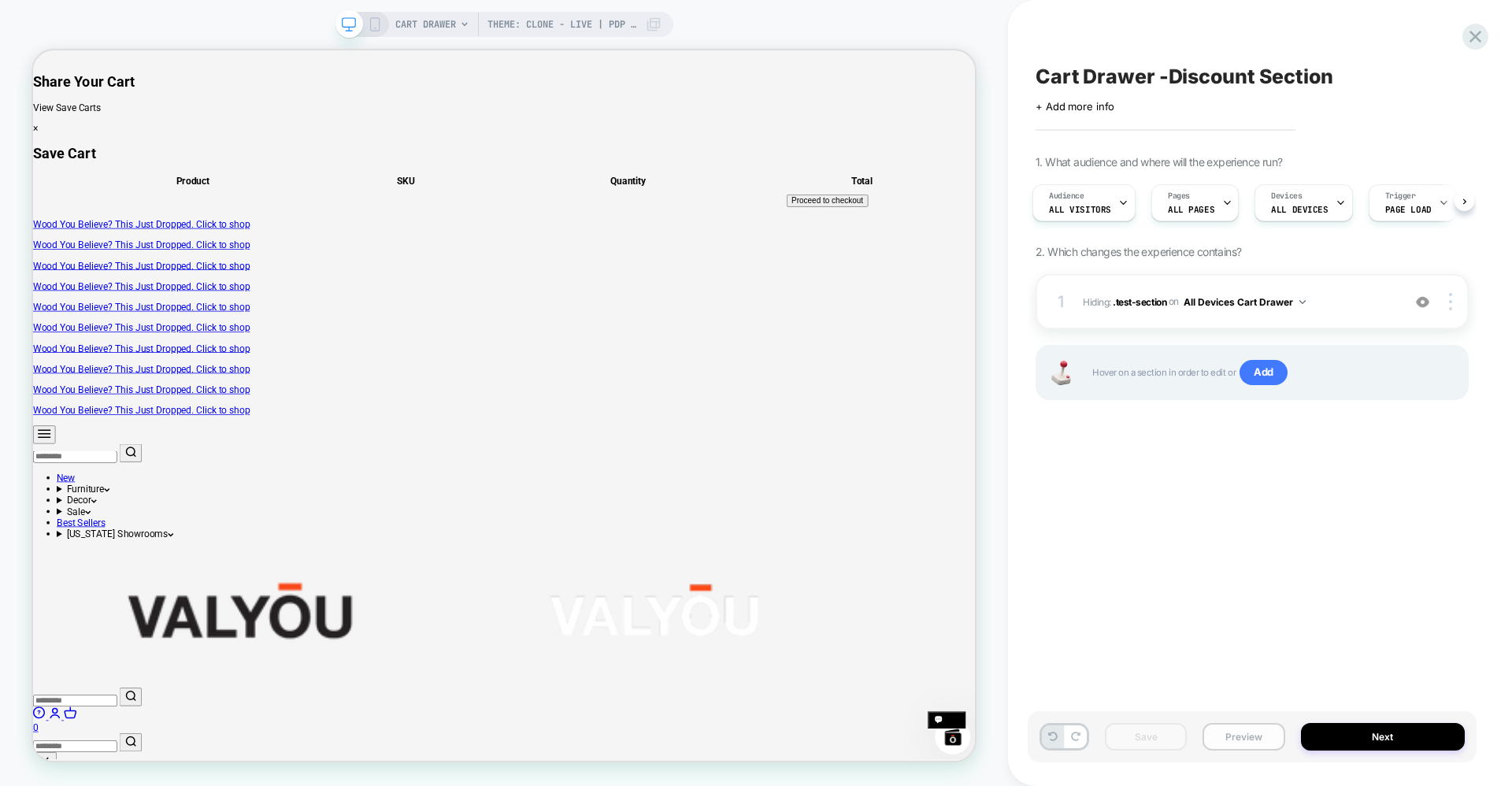
click at [1252, 736] on button "Preview" at bounding box center [1243, 737] width 82 height 28
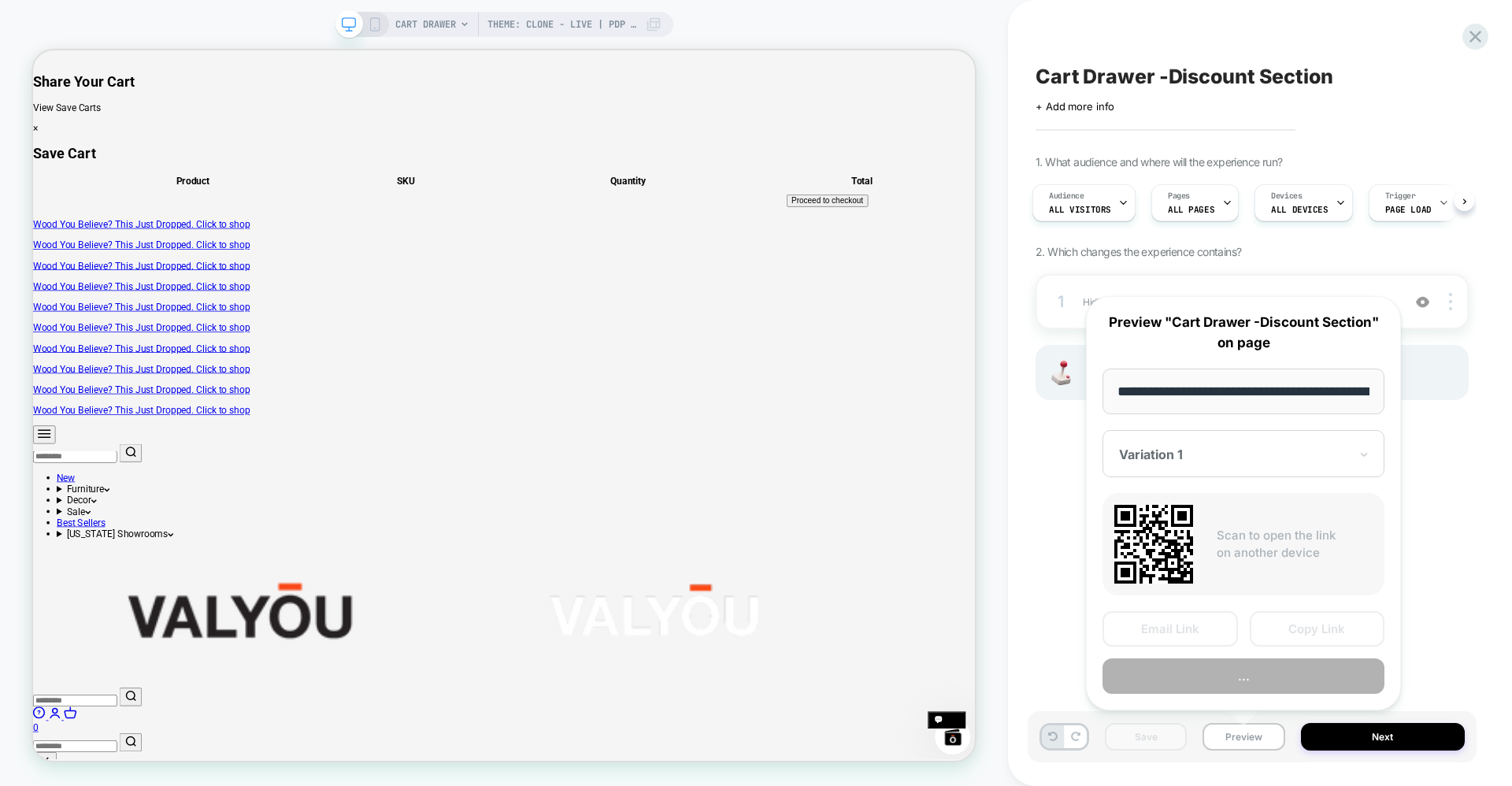
scroll to position [0, 259]
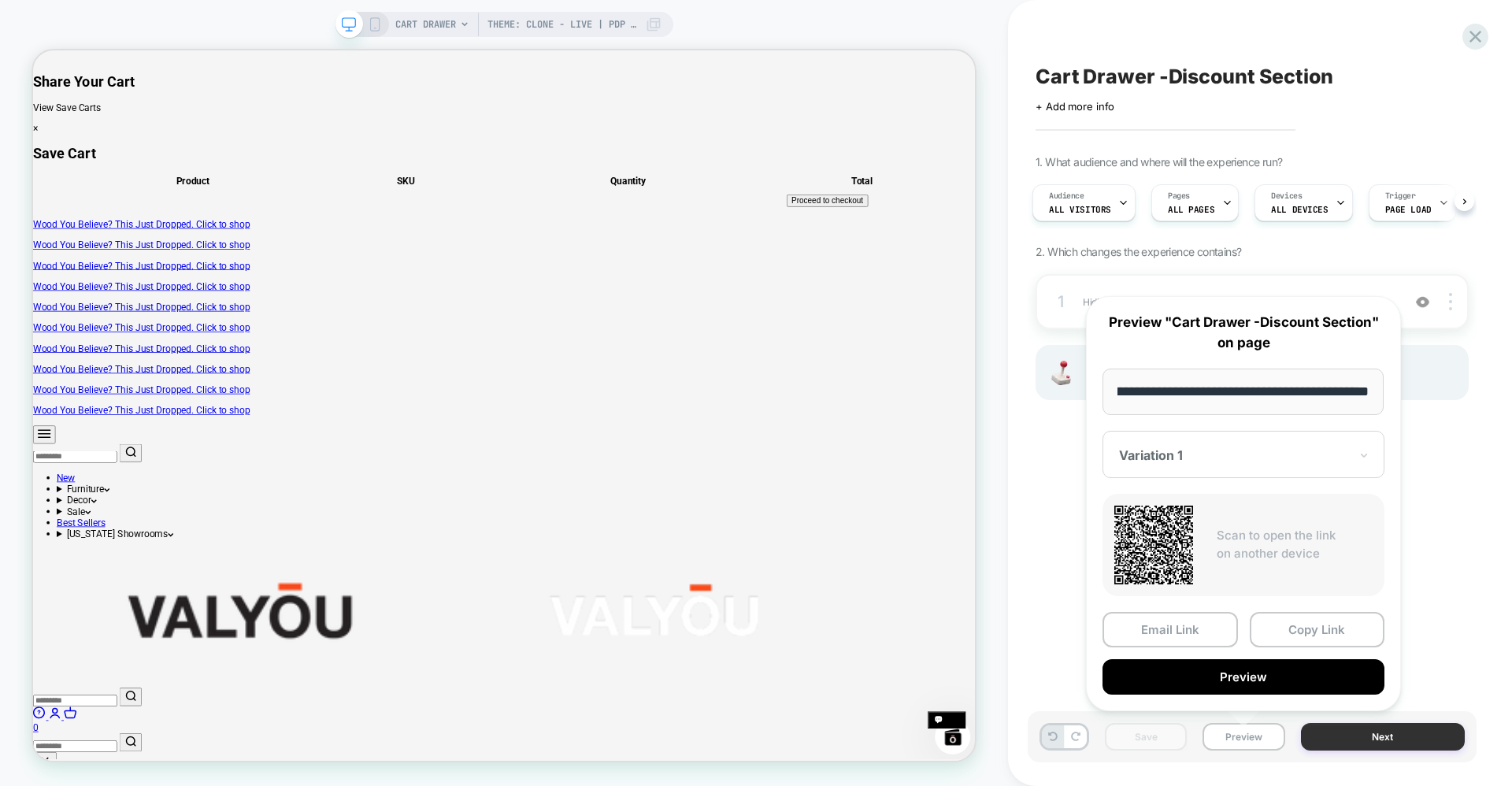
click at [1321, 735] on button "Next" at bounding box center [1384, 737] width 165 height 28
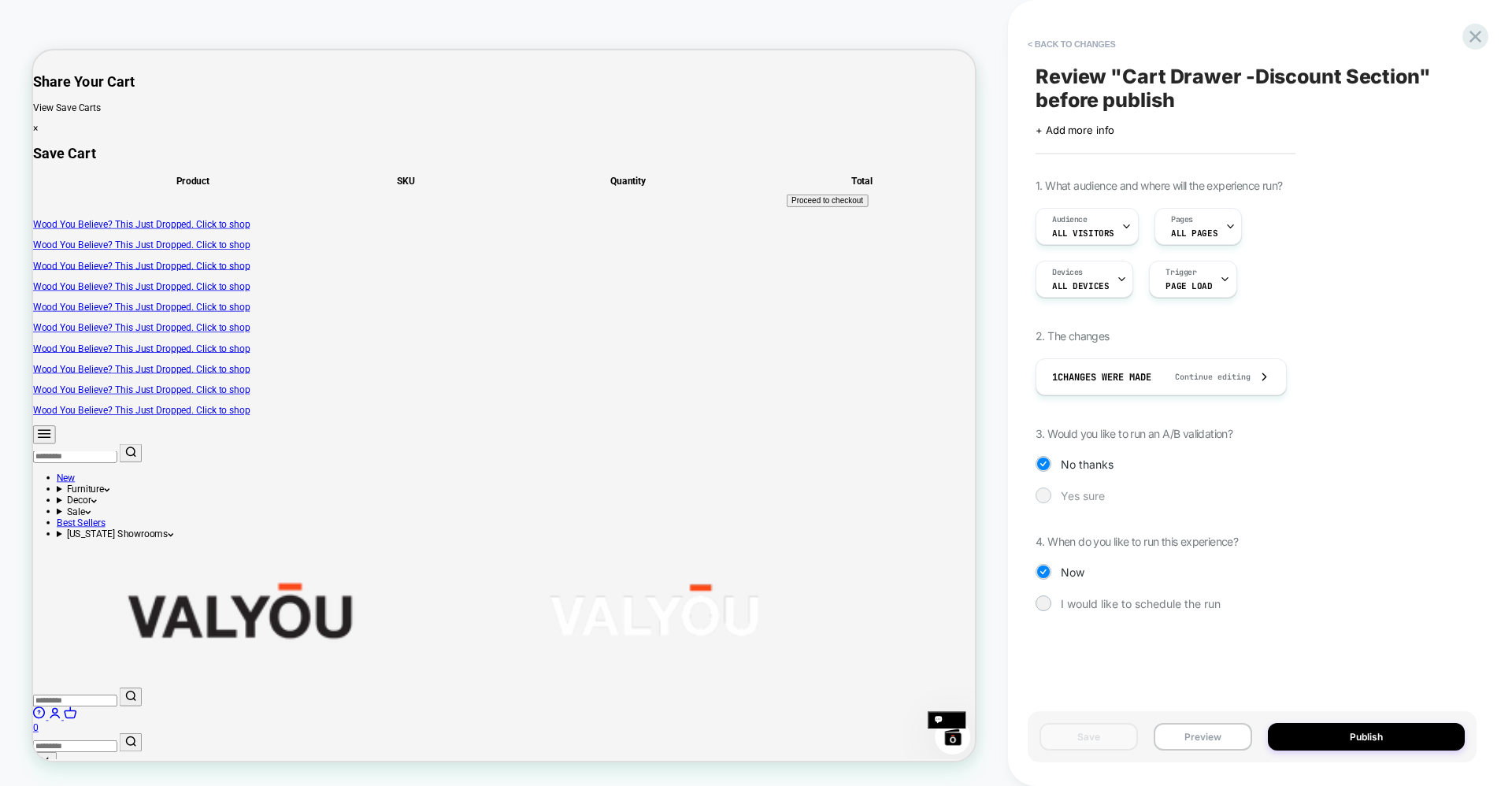
click at [1083, 496] on span "Yes sure" at bounding box center [1083, 496] width 44 height 14
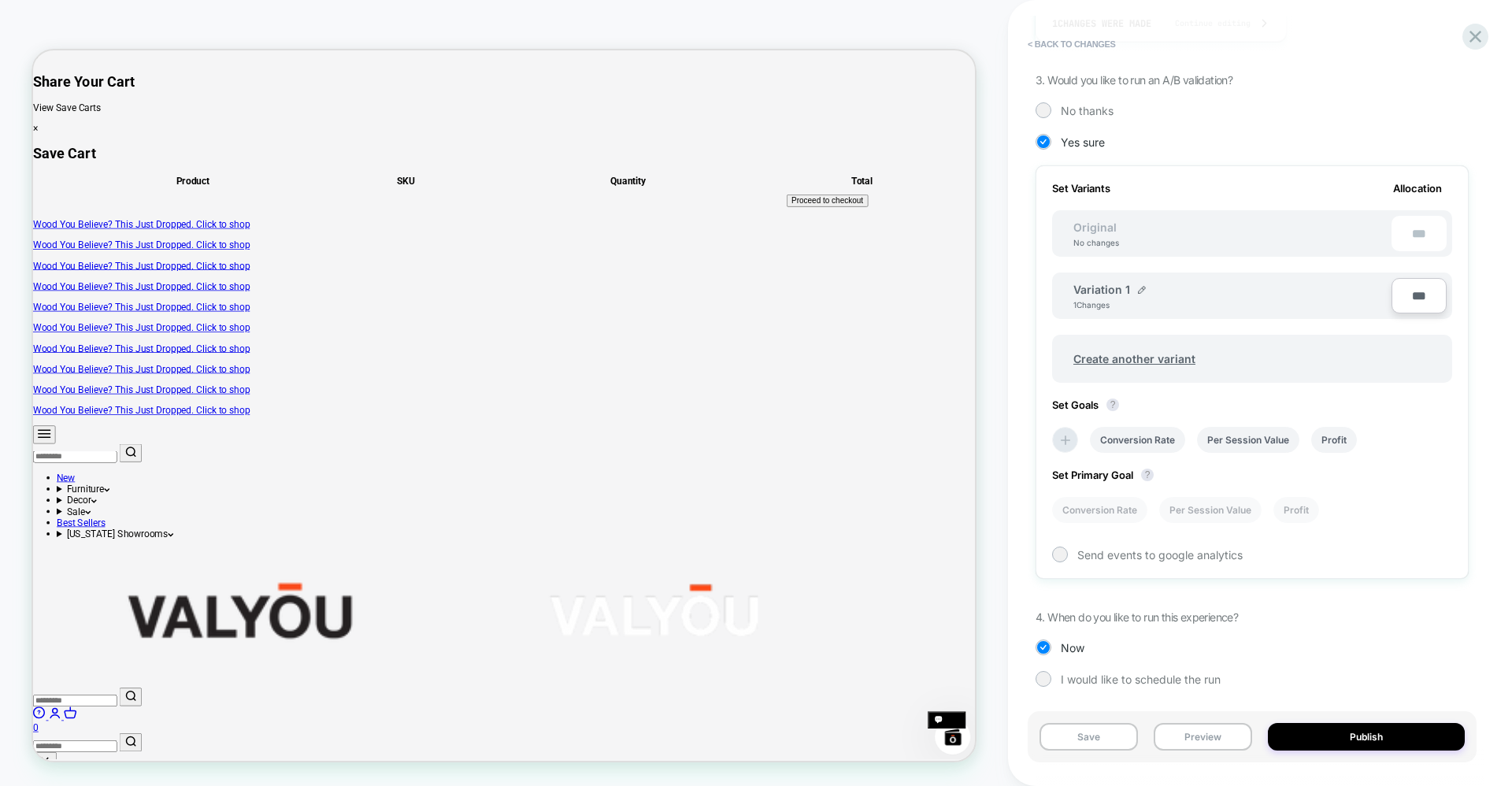
scroll to position [356, 0]
click at [1091, 742] on button "Save" at bounding box center [1089, 737] width 98 height 28
click at [1218, 738] on button "Preview" at bounding box center [1204, 737] width 98 height 28
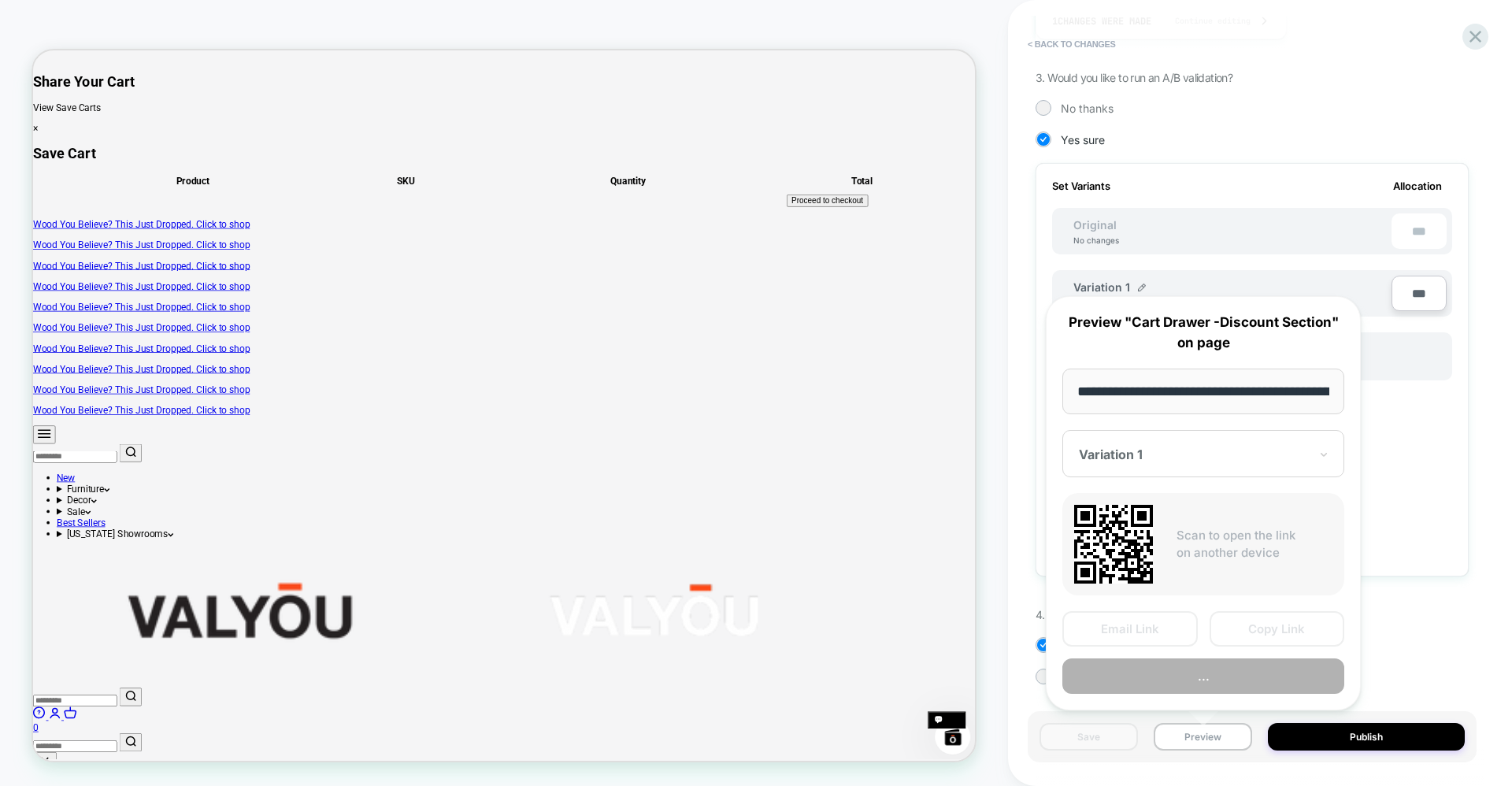
scroll to position [0, 259]
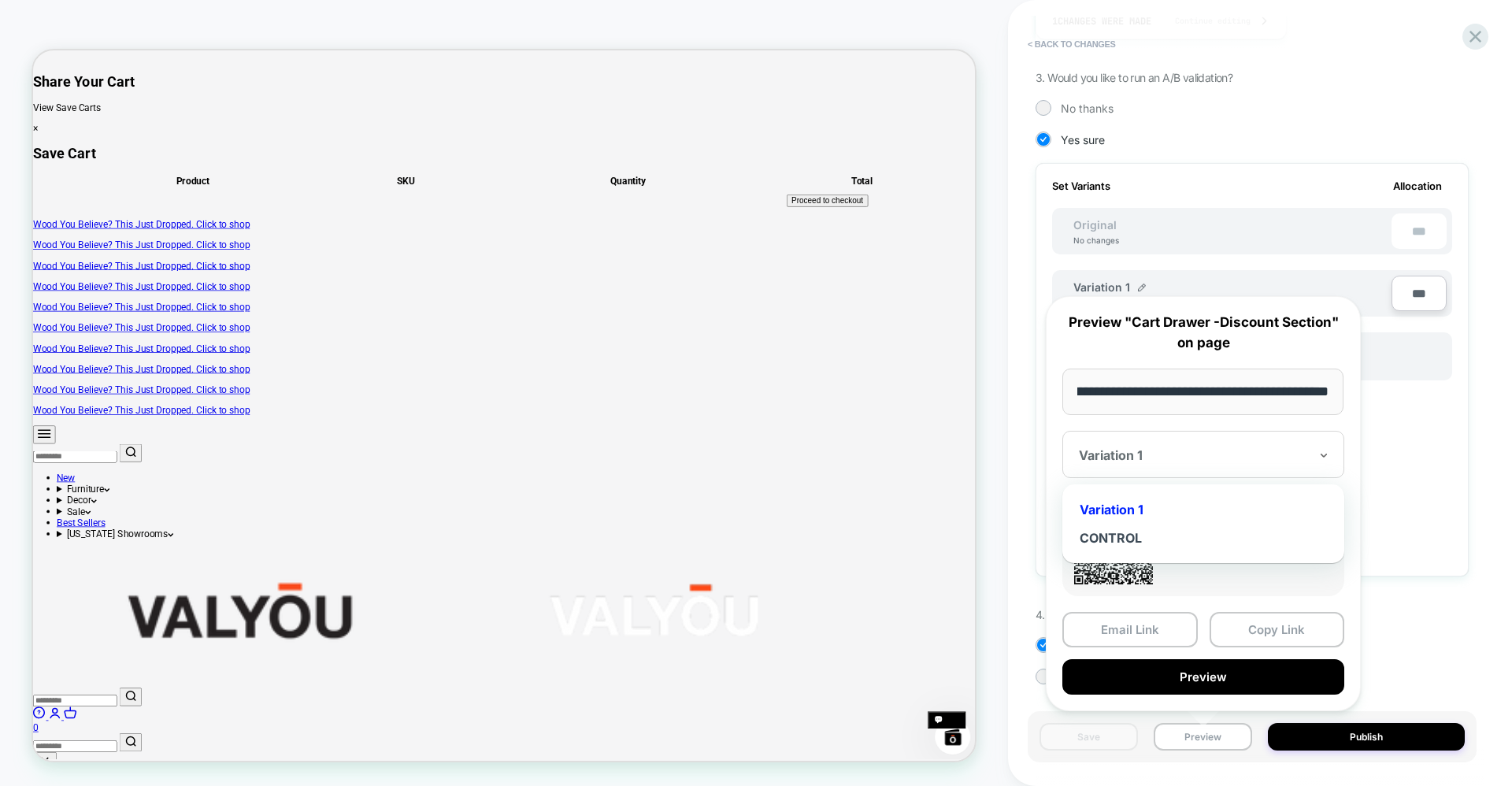
click at [1146, 458] on div at bounding box center [1194, 455] width 230 height 16
click at [1143, 455] on div at bounding box center [1194, 455] width 230 height 16
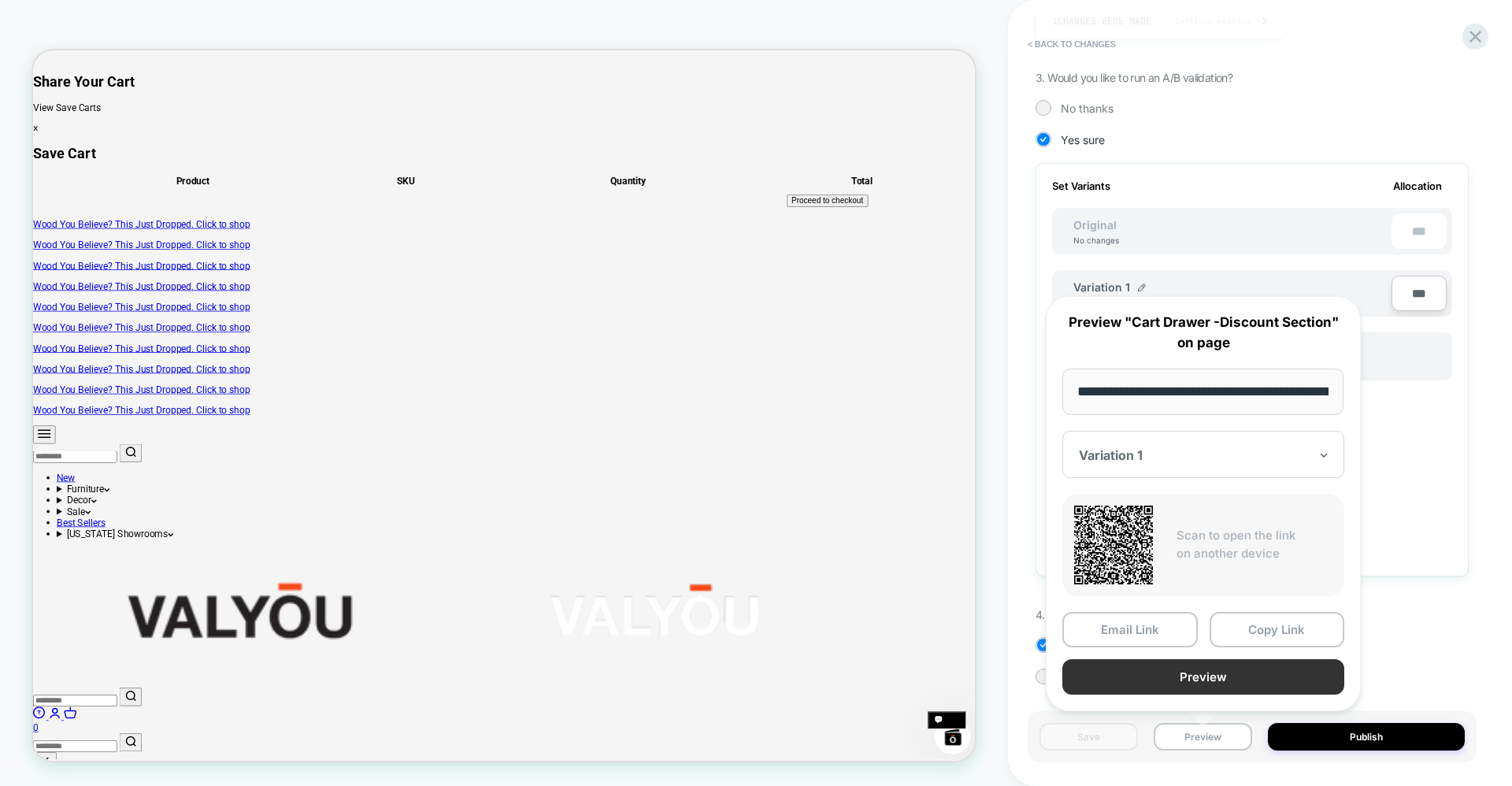
click at [1142, 674] on button "Preview" at bounding box center [1204, 677] width 282 height 35
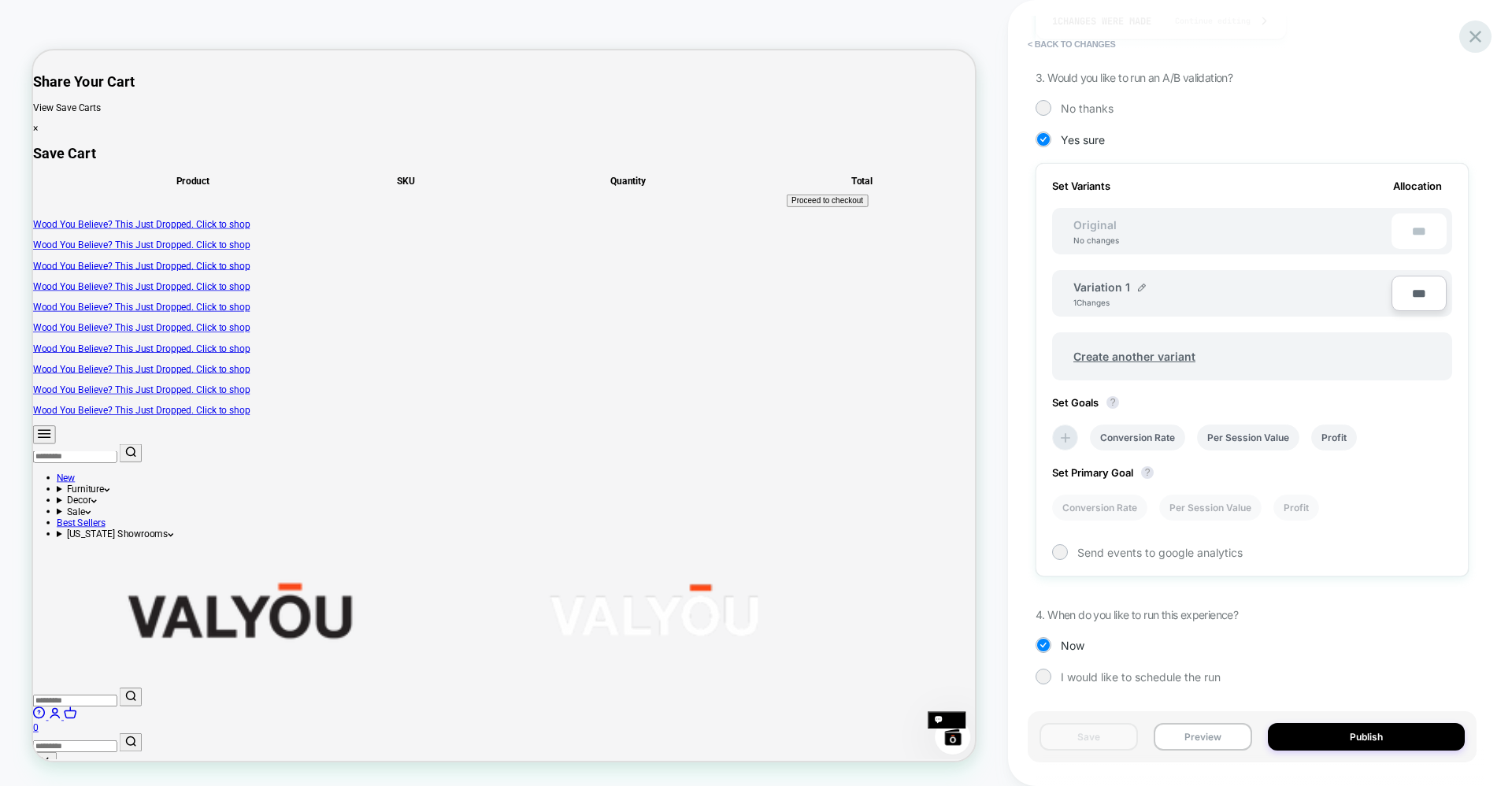
click at [1478, 29] on icon at bounding box center [1476, 36] width 22 height 22
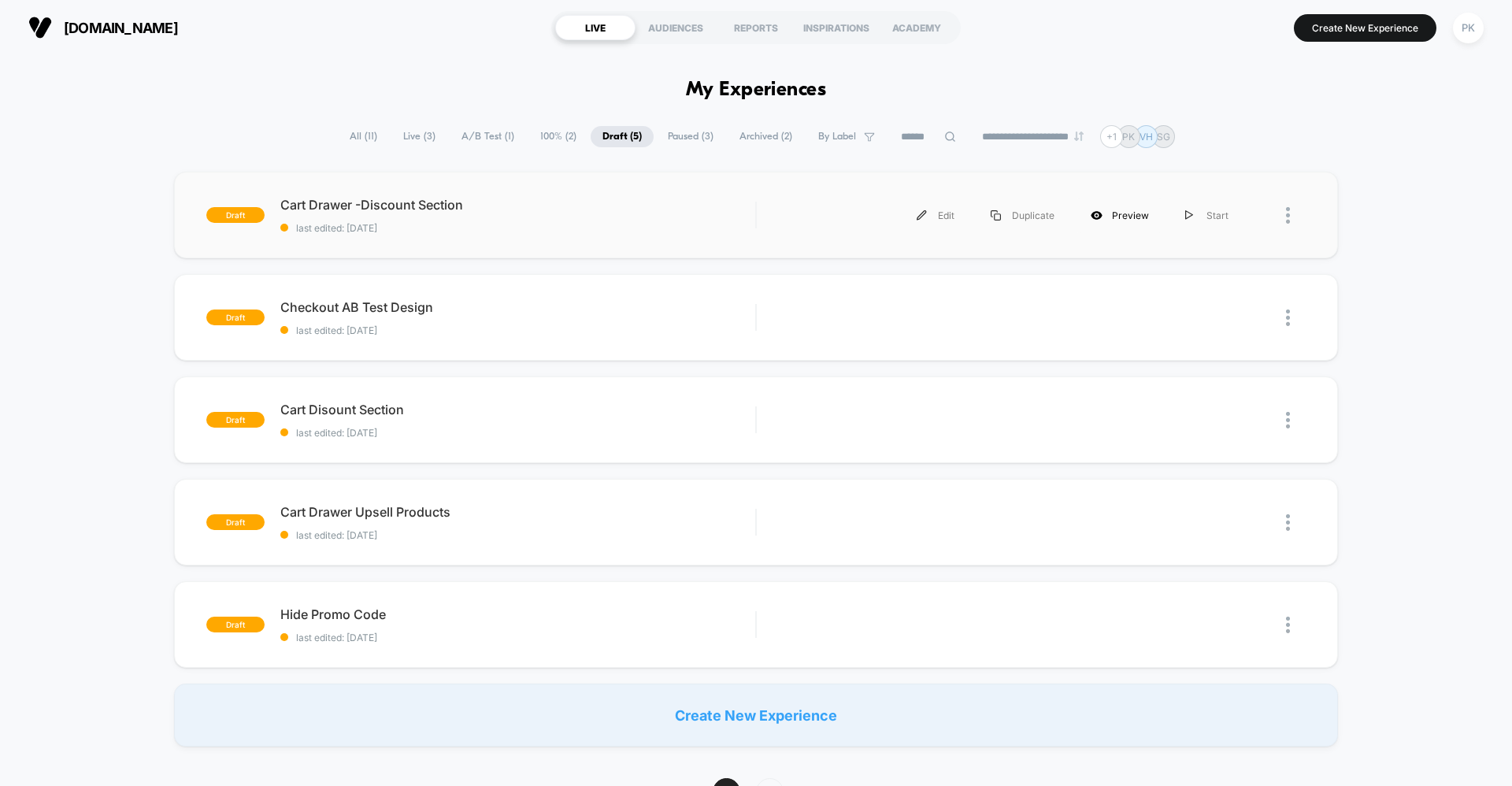
click at [1132, 218] on div "Preview" at bounding box center [1120, 215] width 94 height 35
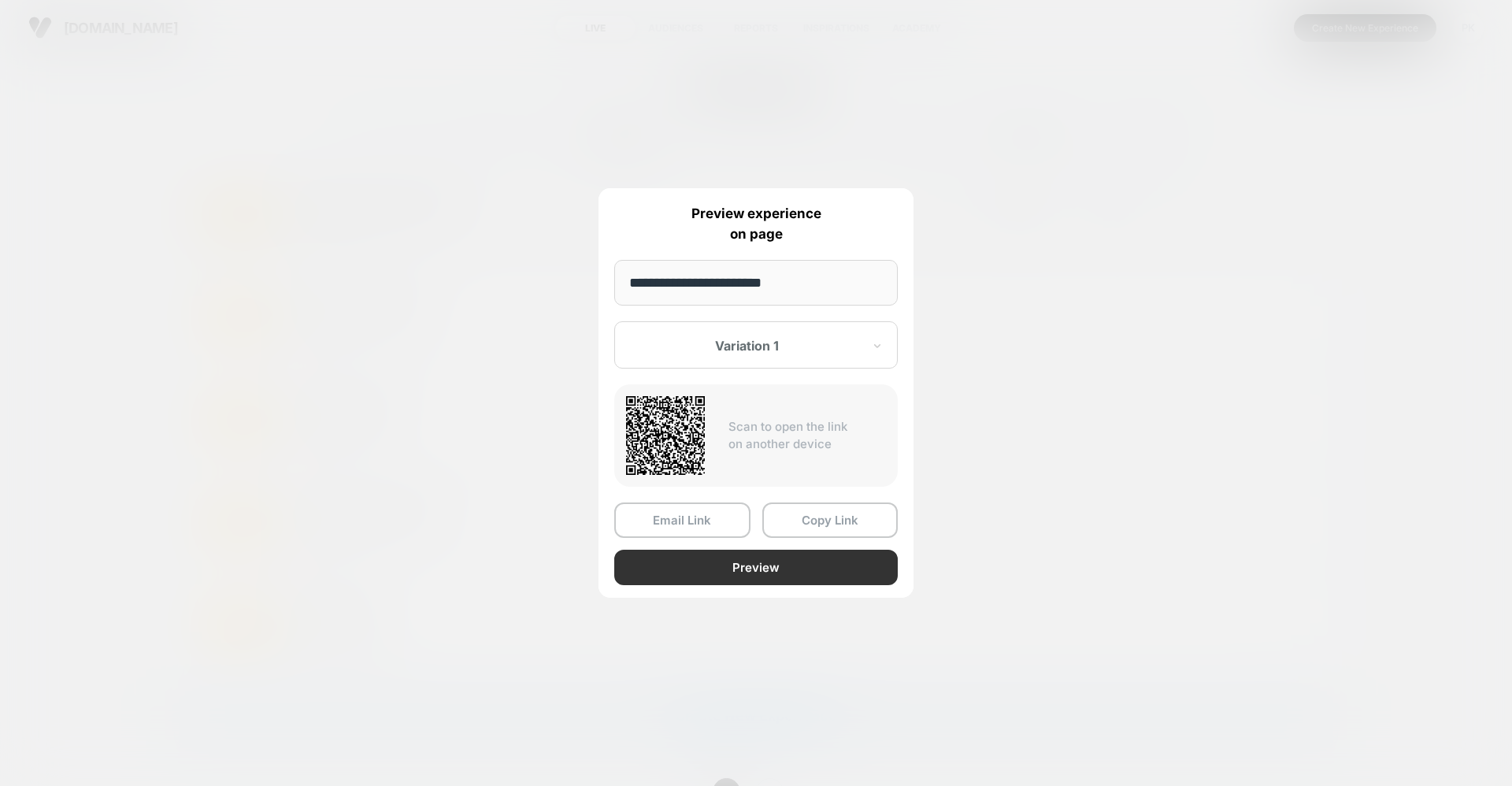
click at [773, 567] on button "Preview" at bounding box center [756, 568] width 284 height 35
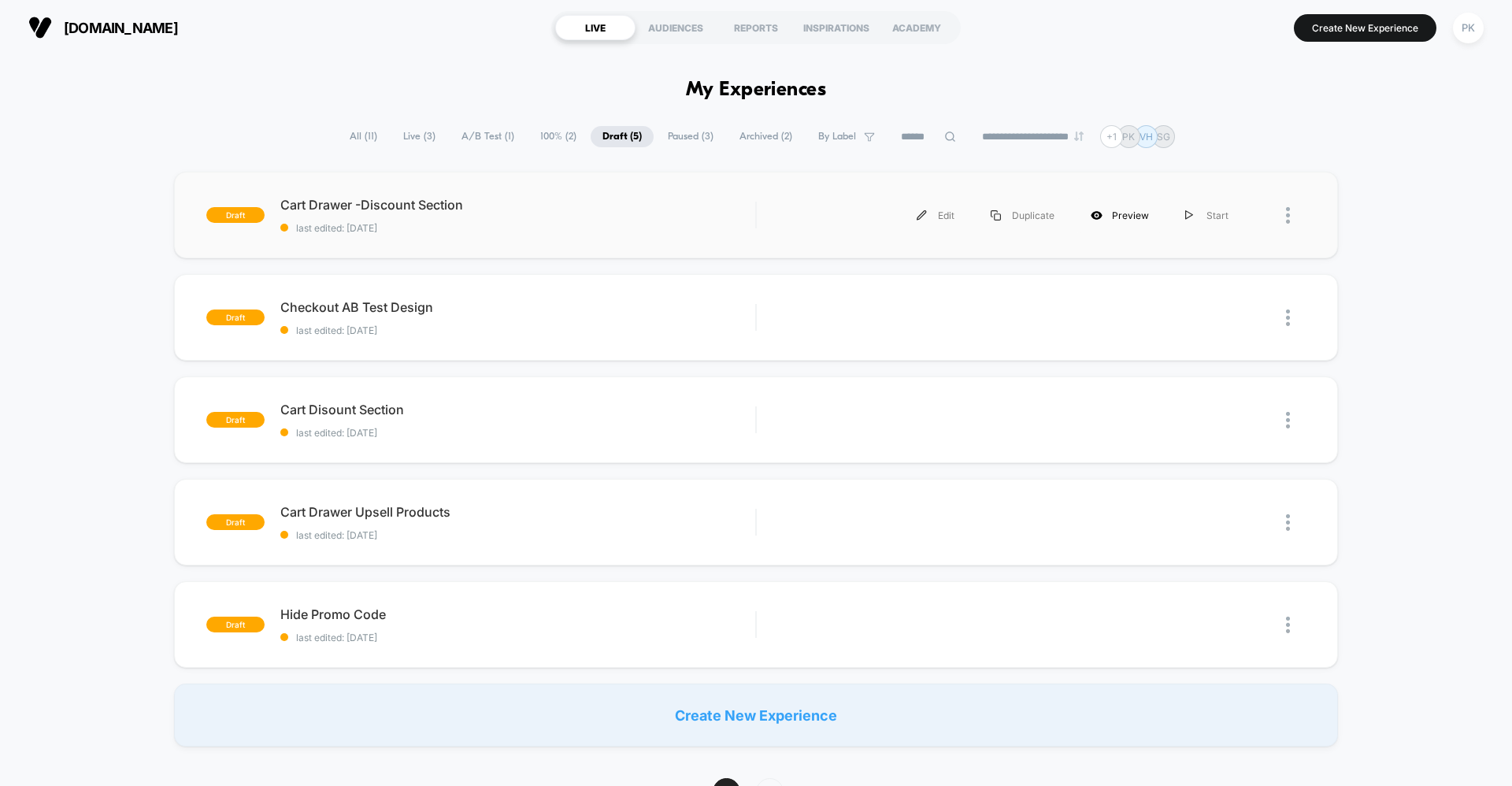
click at [1110, 221] on div "Preview" at bounding box center [1120, 215] width 94 height 35
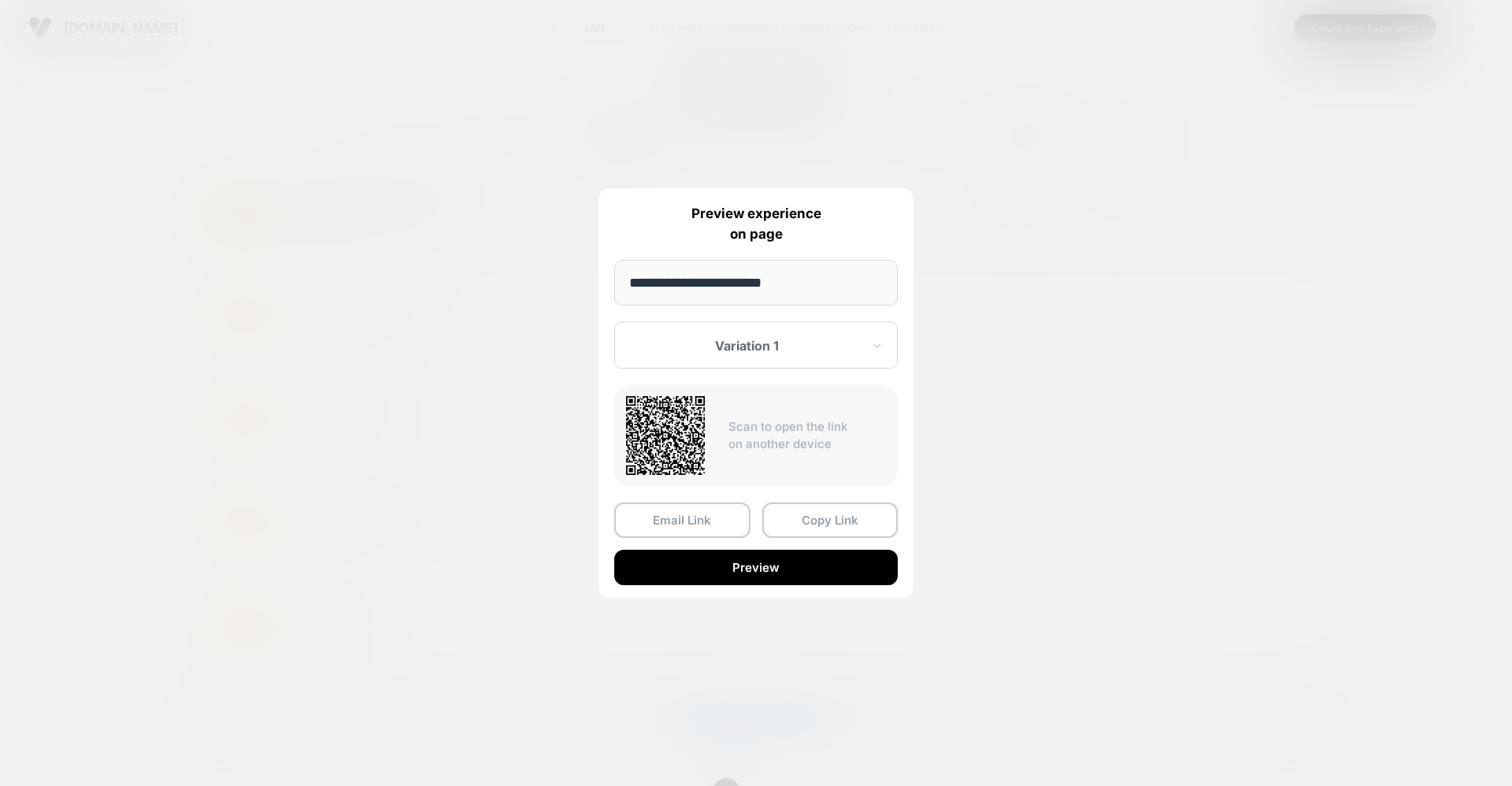
click at [769, 341] on div at bounding box center [747, 346] width 232 height 16
click at [687, 422] on div "Control" at bounding box center [756, 428] width 268 height 28
click at [750, 569] on button "Preview" at bounding box center [756, 568] width 284 height 35
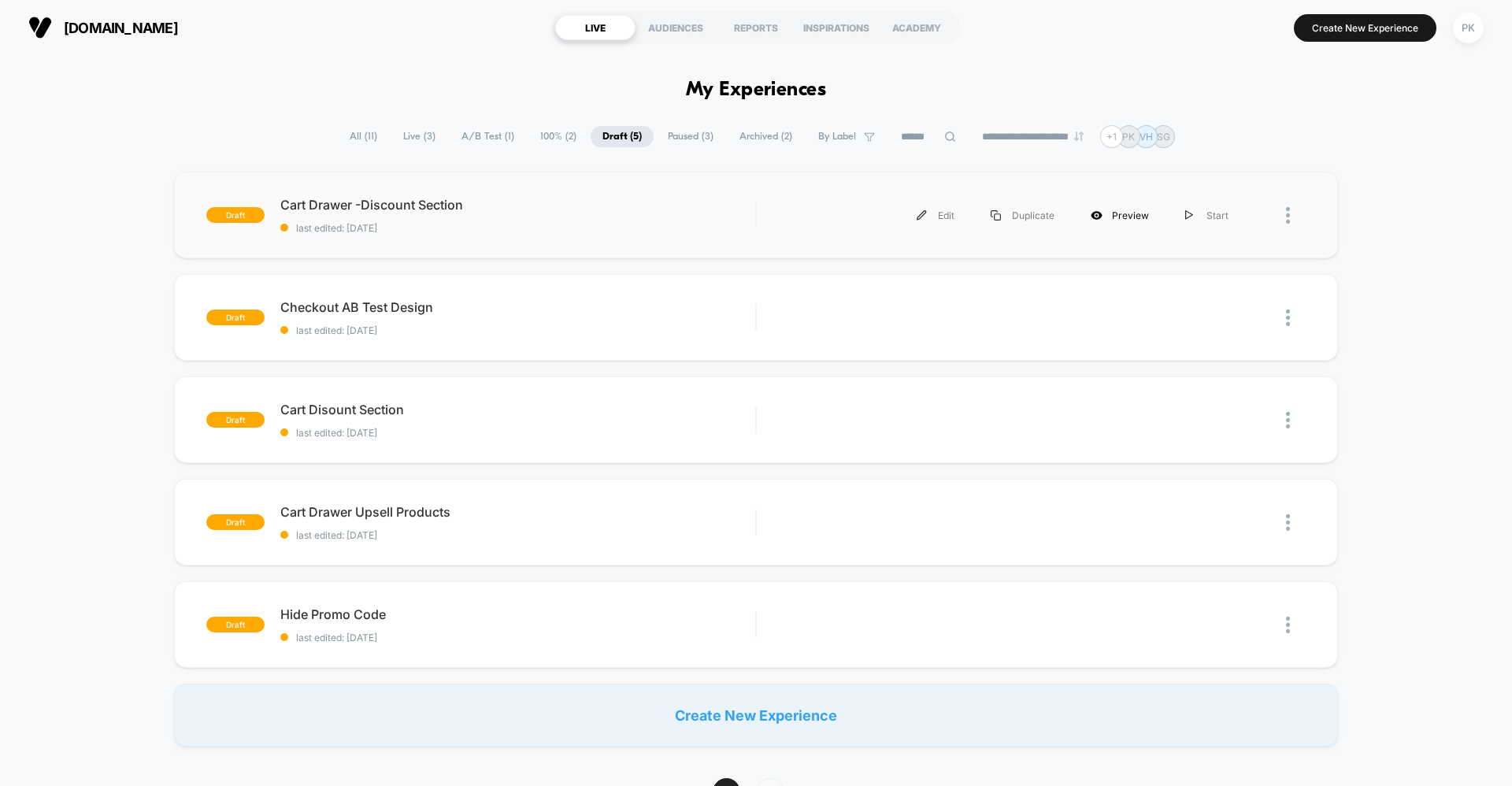
click at [1107, 215] on div "Preview" at bounding box center [1120, 215] width 94 height 35
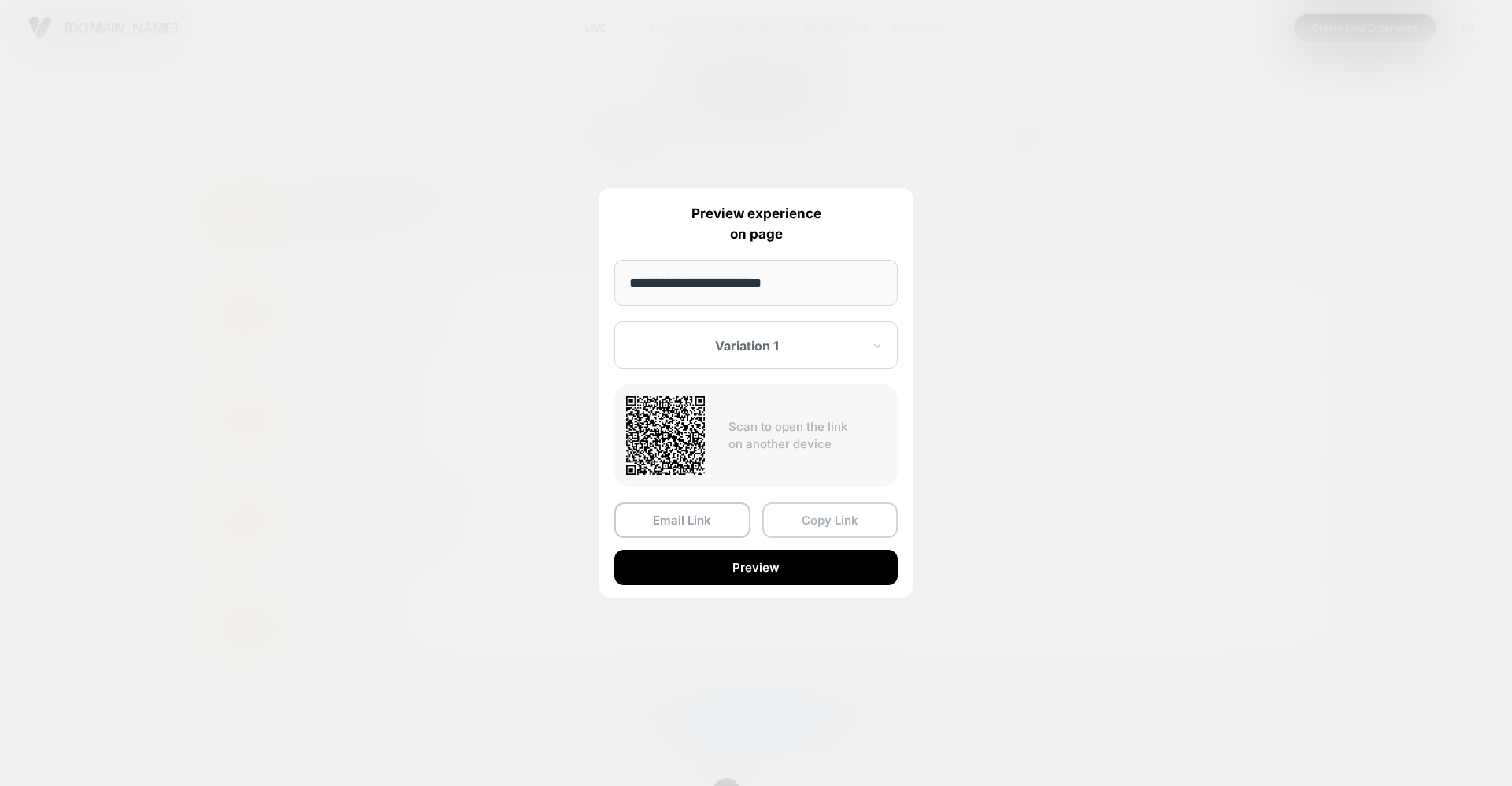
click at [796, 521] on button "Copy Link" at bounding box center [830, 521] width 137 height 35
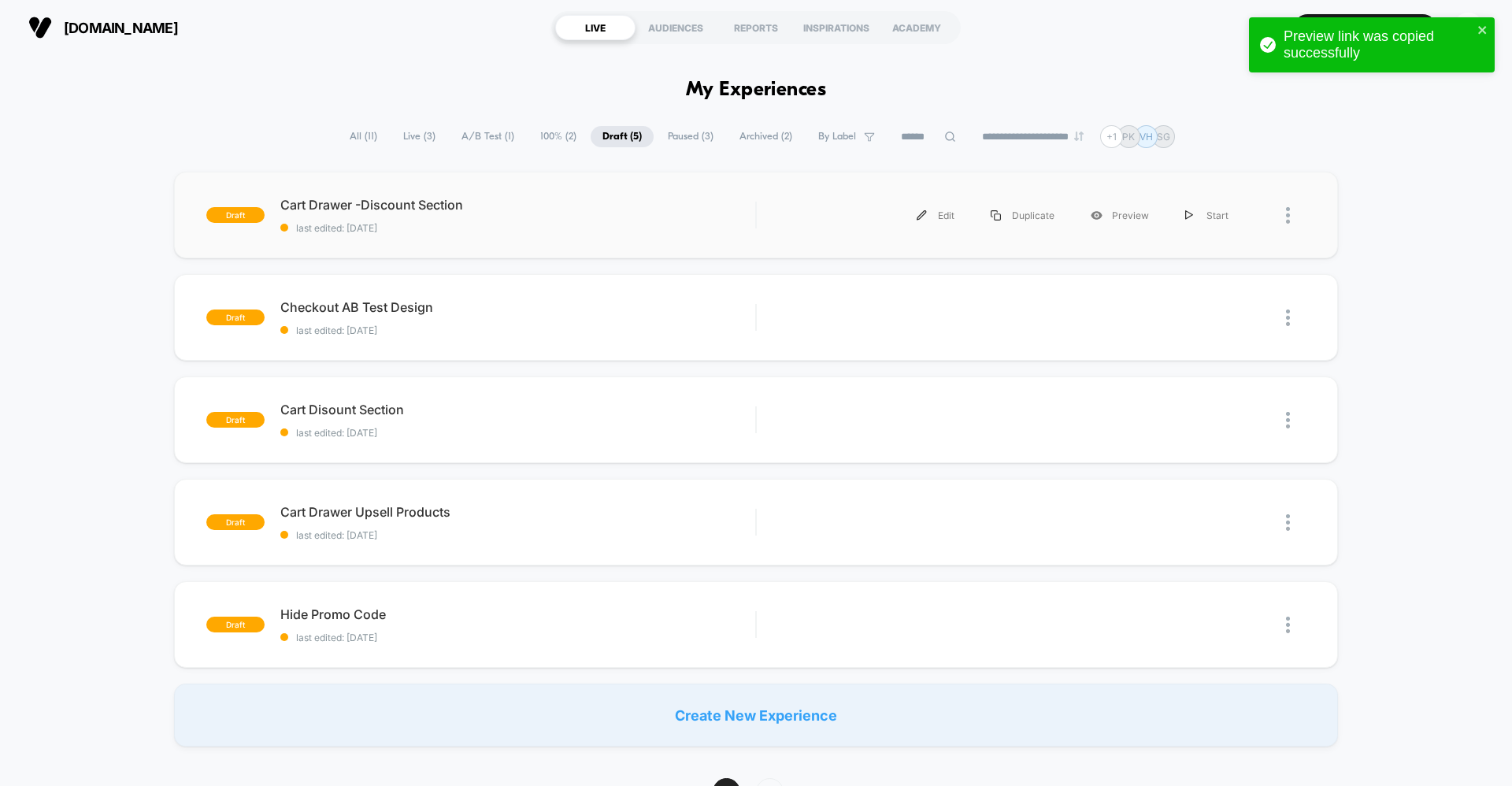
click at [1428, 515] on div "draft Cart Drawer -Discount Section last edited: 10/10/2025 Edit Duplicate Prev…" at bounding box center [756, 459] width 1512 height 575
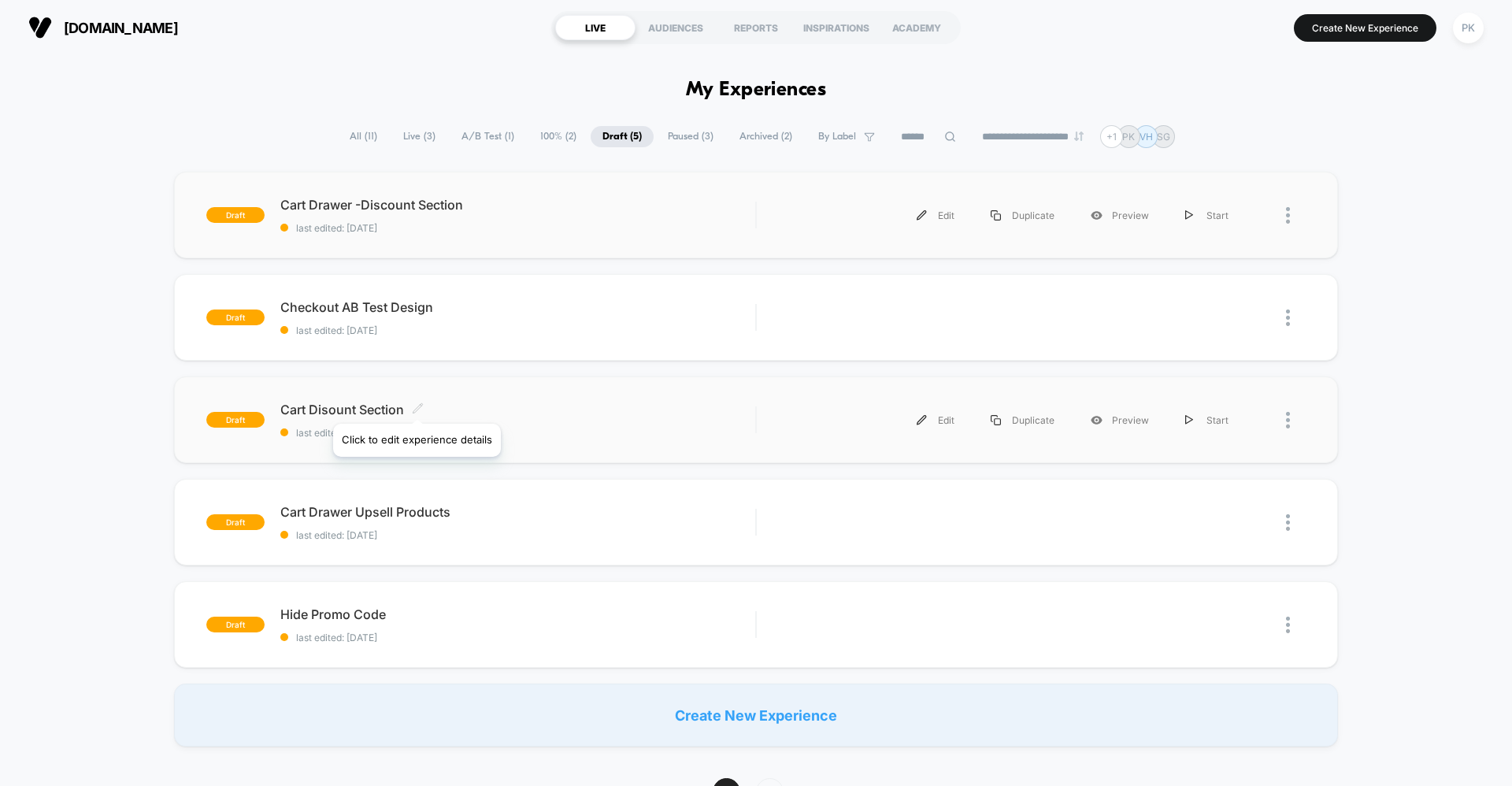
click at [417, 404] on icon at bounding box center [418, 409] width 12 height 12
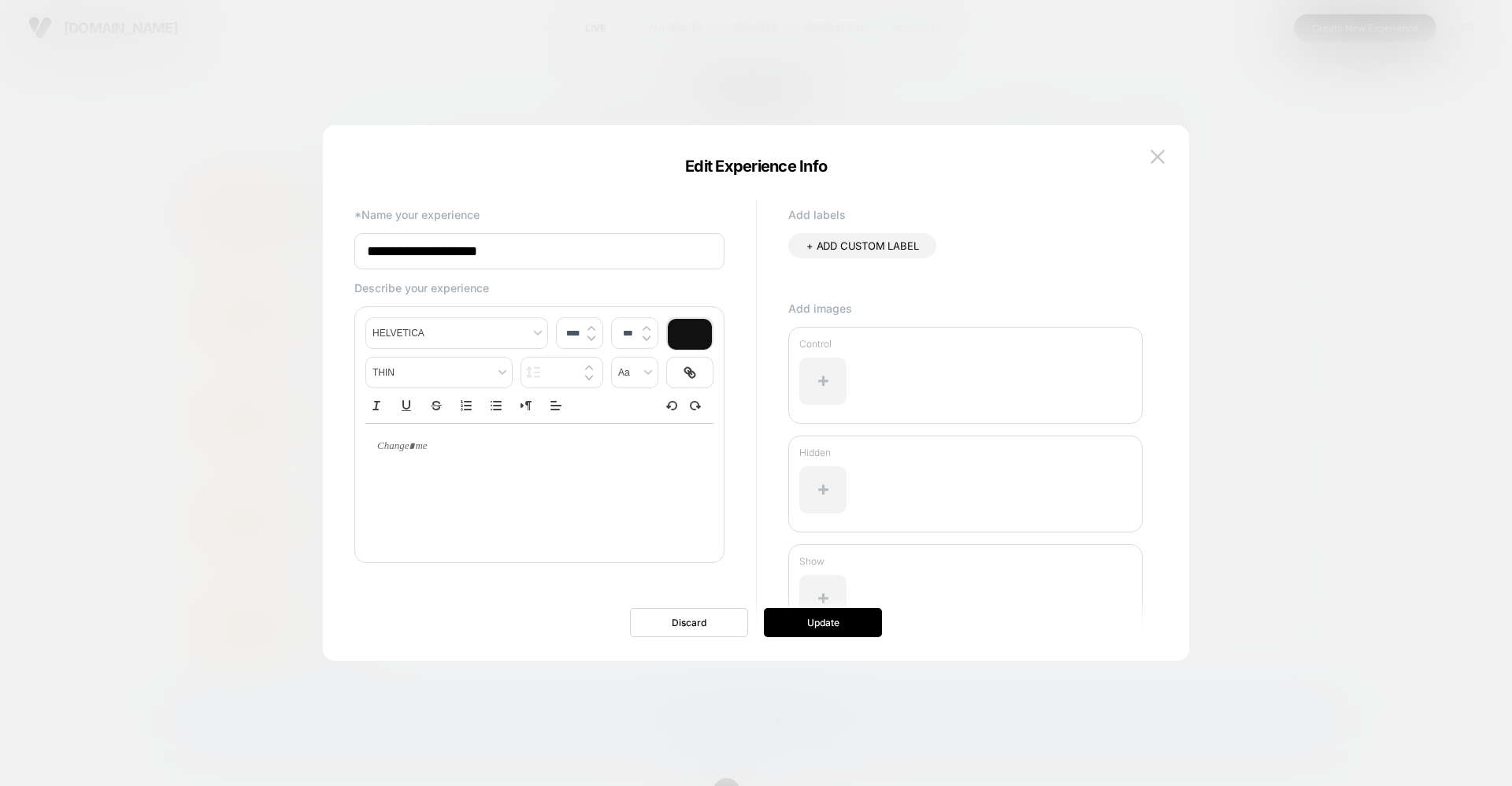
click at [422, 253] on input "**********" at bounding box center [539, 251] width 370 height 36
type input "**********"
click at [835, 624] on button "Update" at bounding box center [823, 623] width 118 height 29
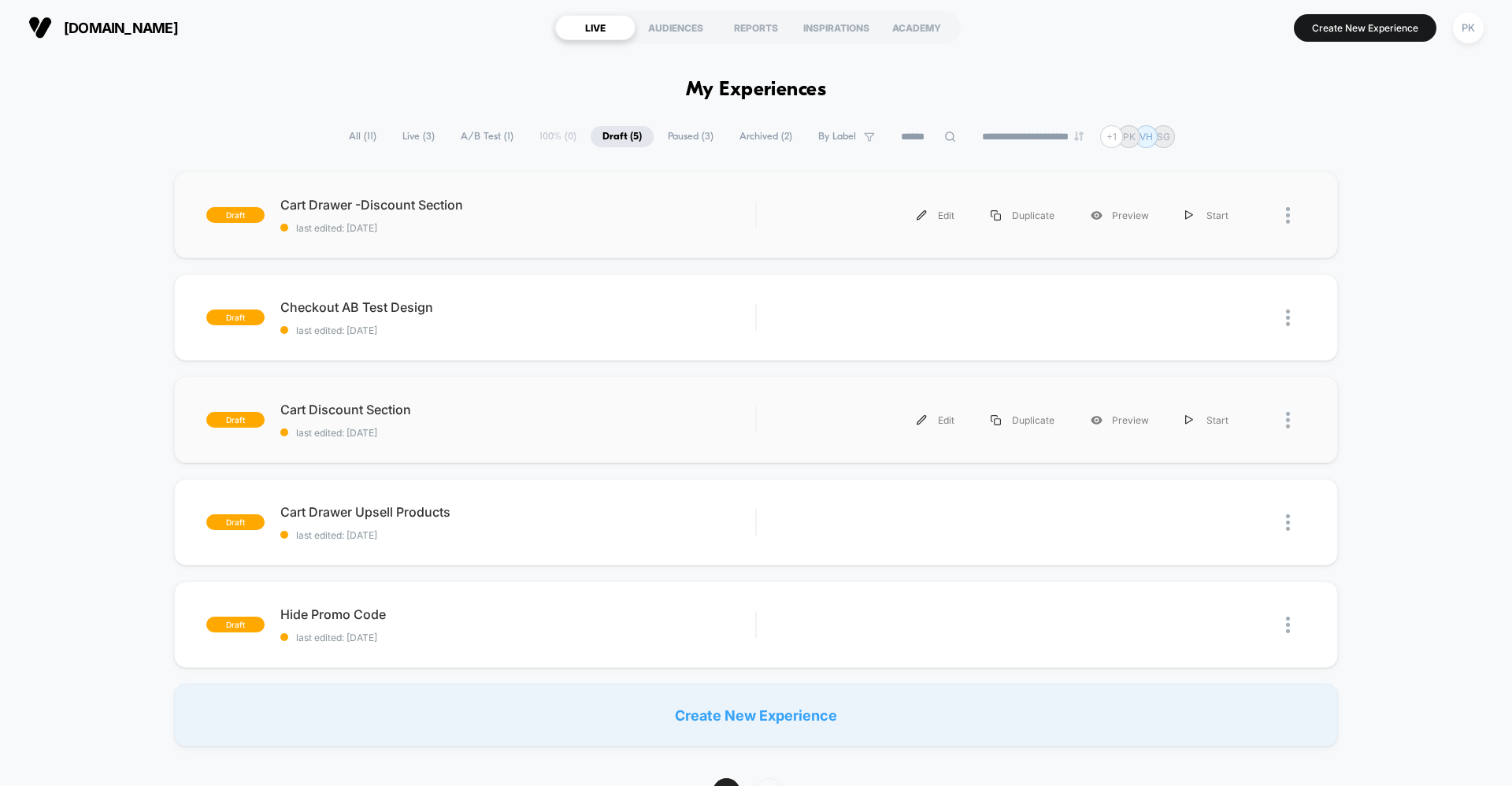
click at [802, 423] on div "Edit Duplicate Preview Start" at bounding box center [1010, 421] width 475 height 35
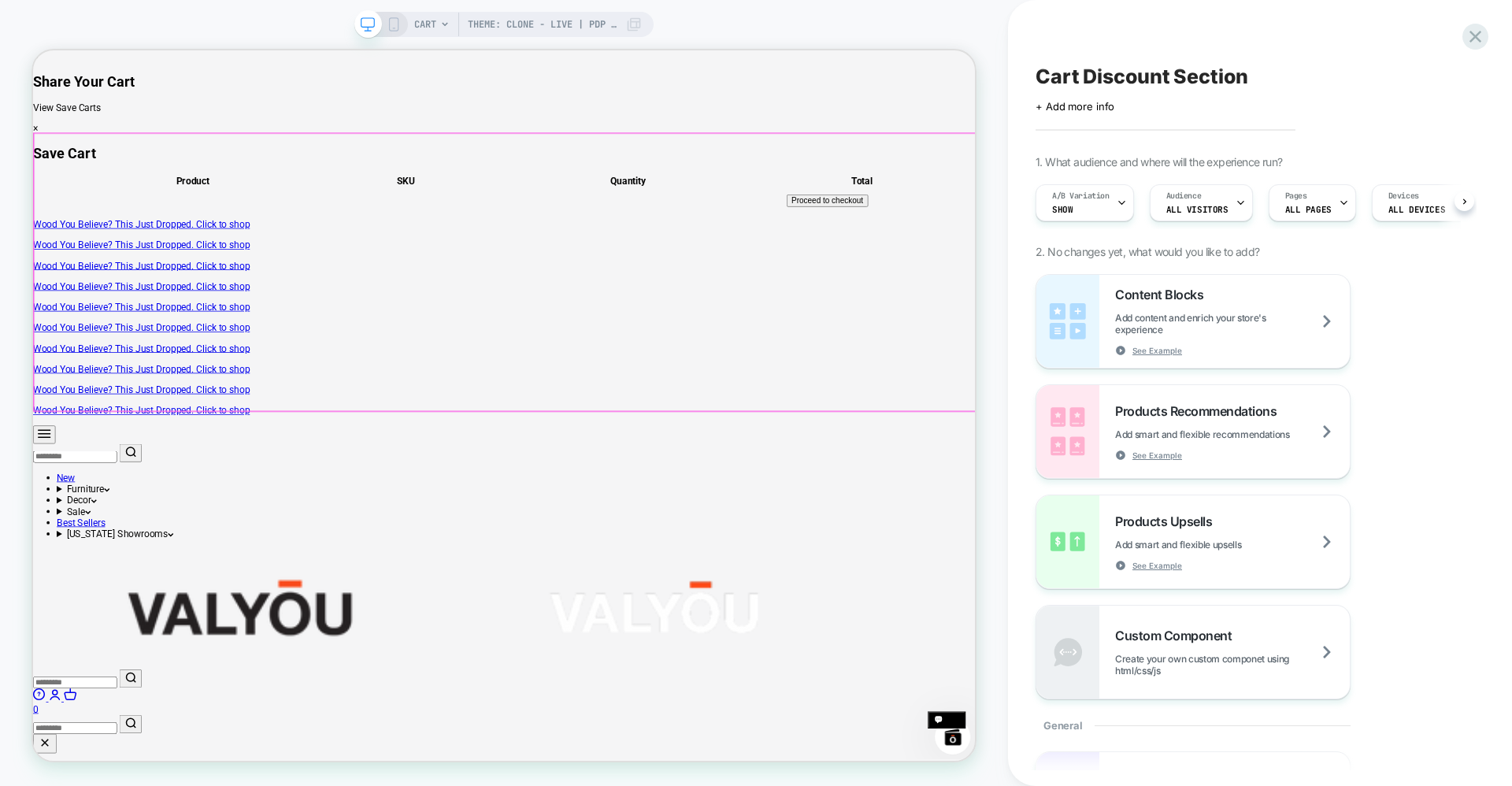
scroll to position [0, 1]
click at [1479, 28] on icon at bounding box center [1476, 36] width 22 height 22
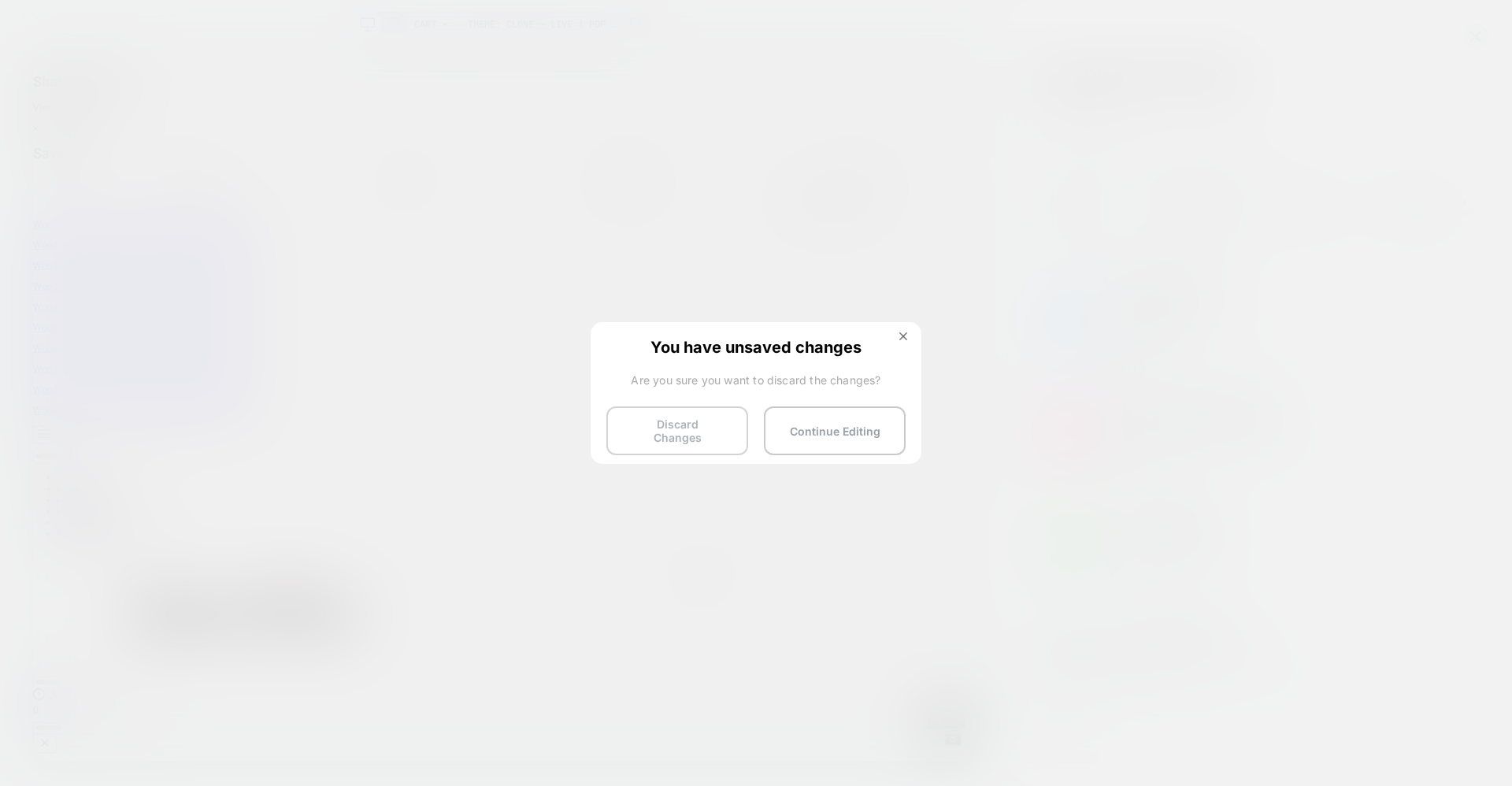
click at [700, 426] on button "Discard Changes" at bounding box center [677, 431] width 141 height 49
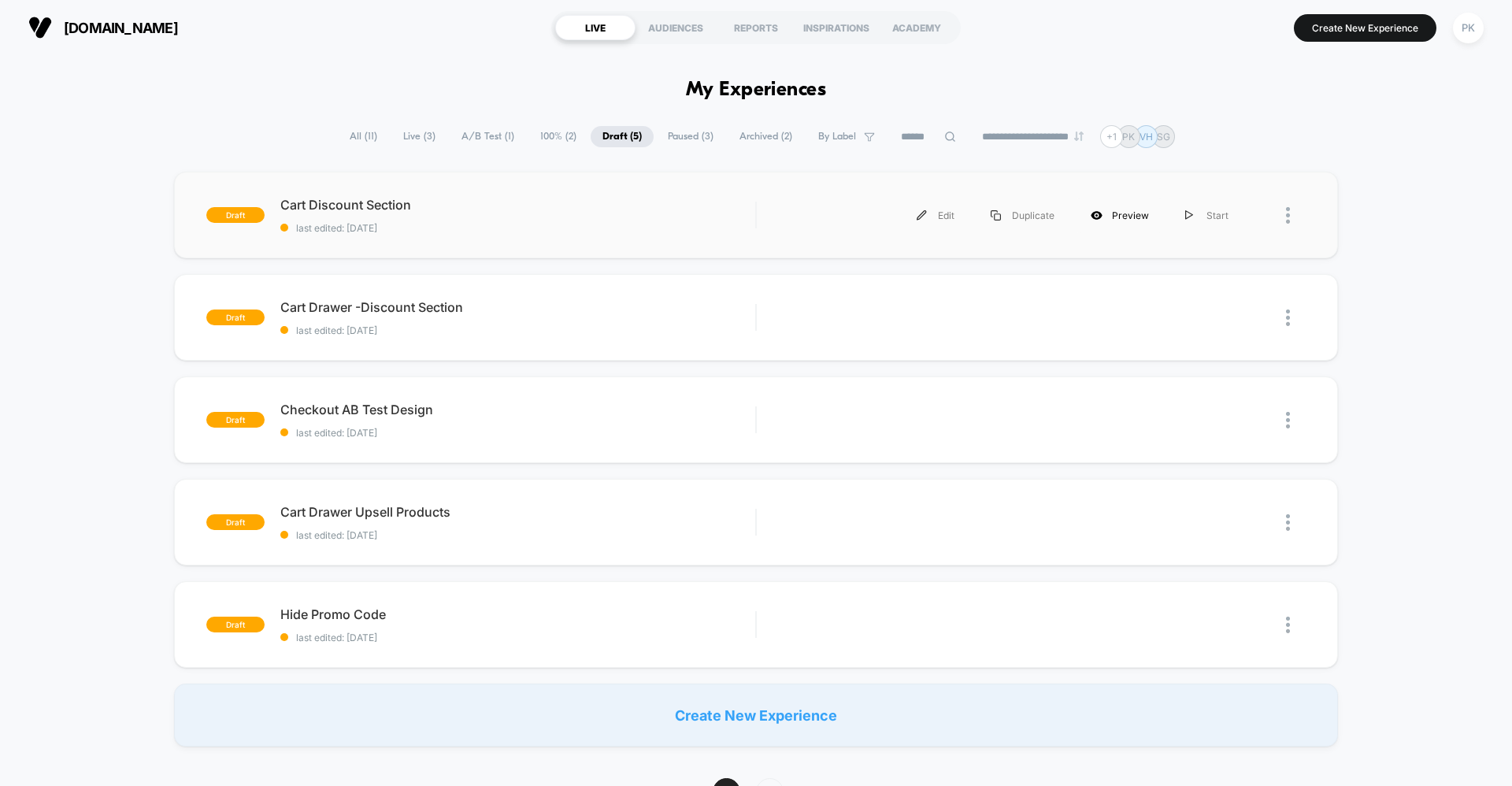
click at [1142, 212] on div "Preview" at bounding box center [1120, 215] width 94 height 35
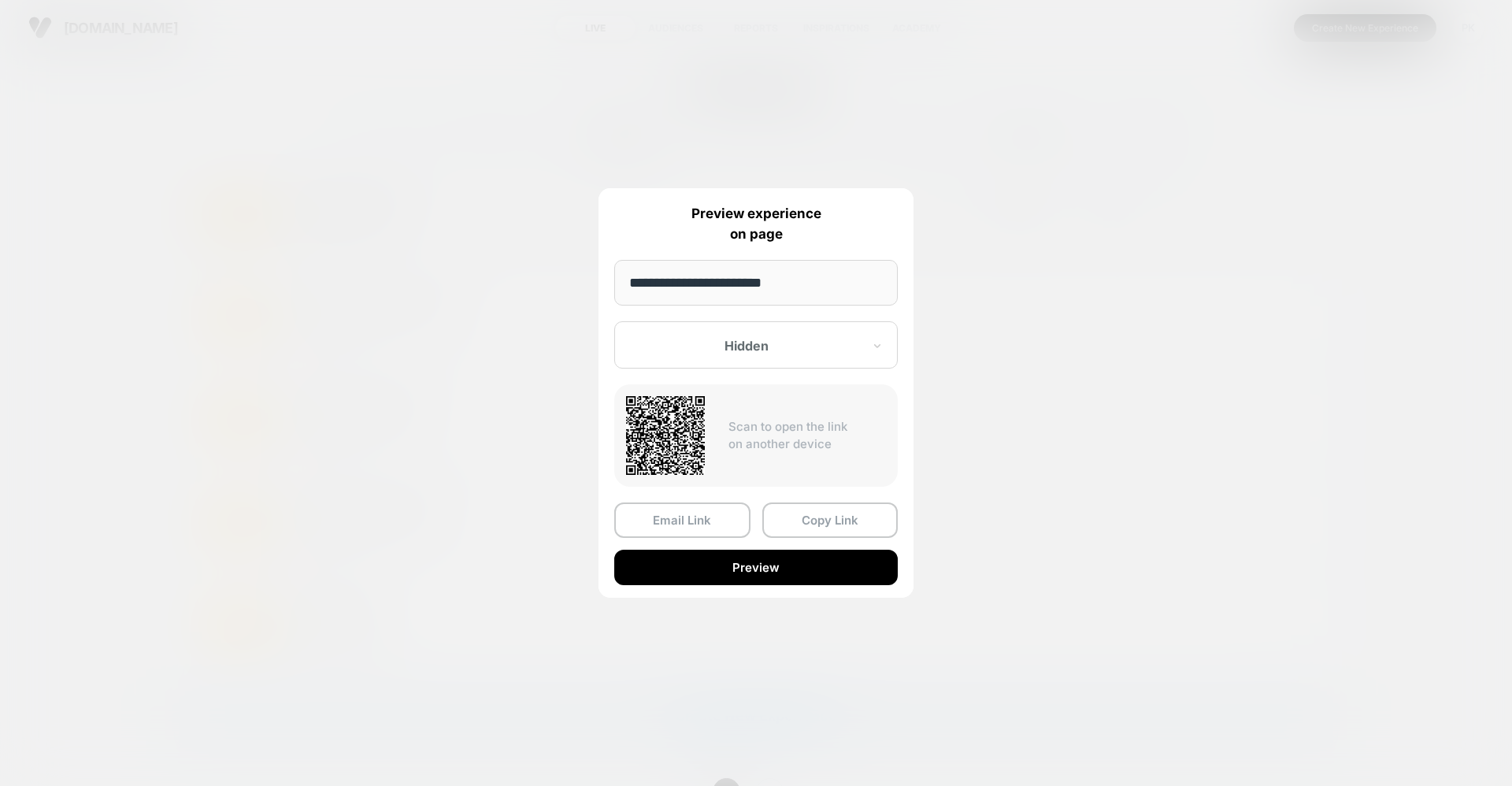
click at [769, 348] on div at bounding box center [747, 346] width 232 height 16
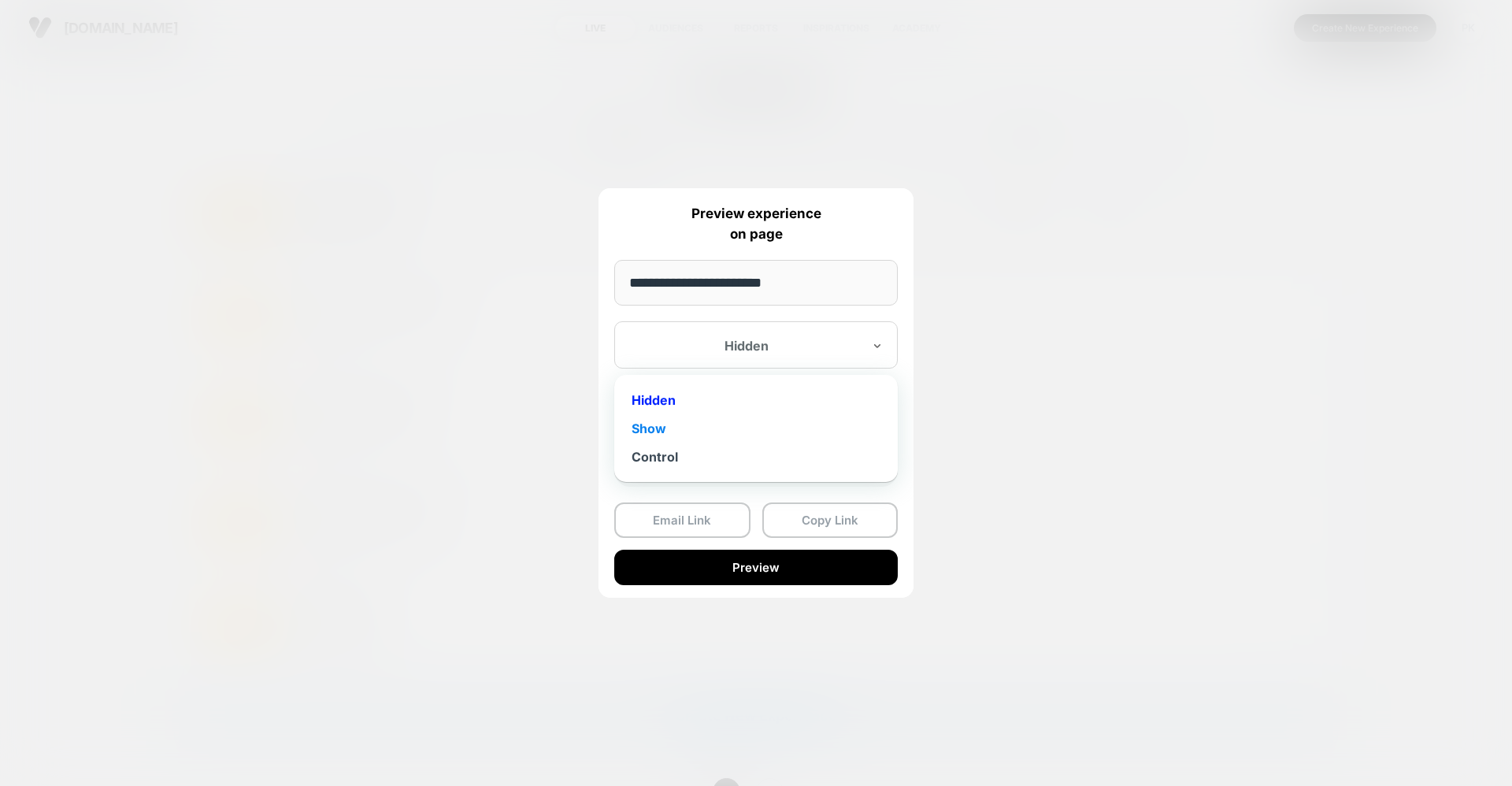
click at [695, 426] on div "Show" at bounding box center [756, 428] width 268 height 28
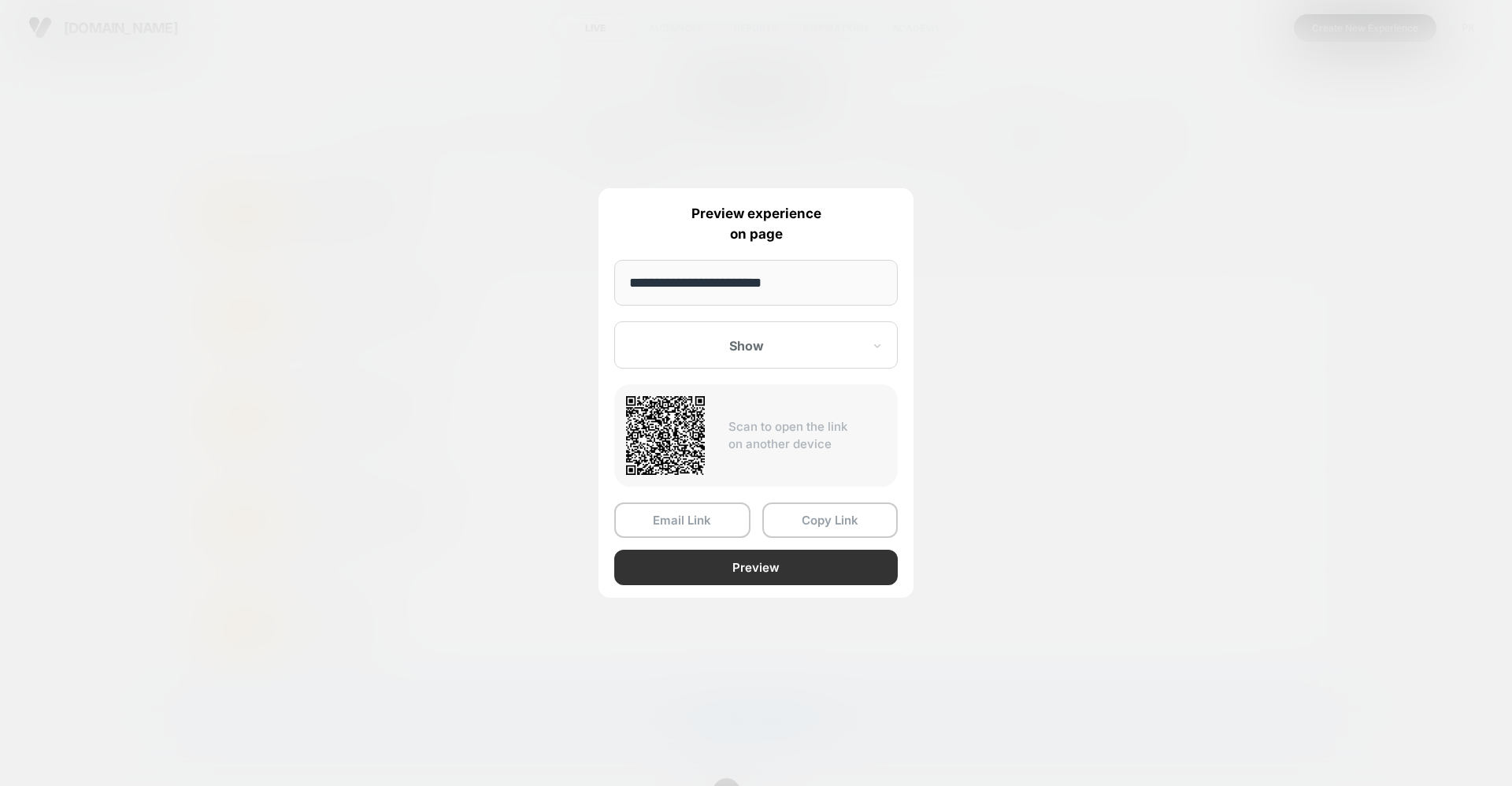
click at [722, 552] on button "Preview" at bounding box center [756, 568] width 284 height 35
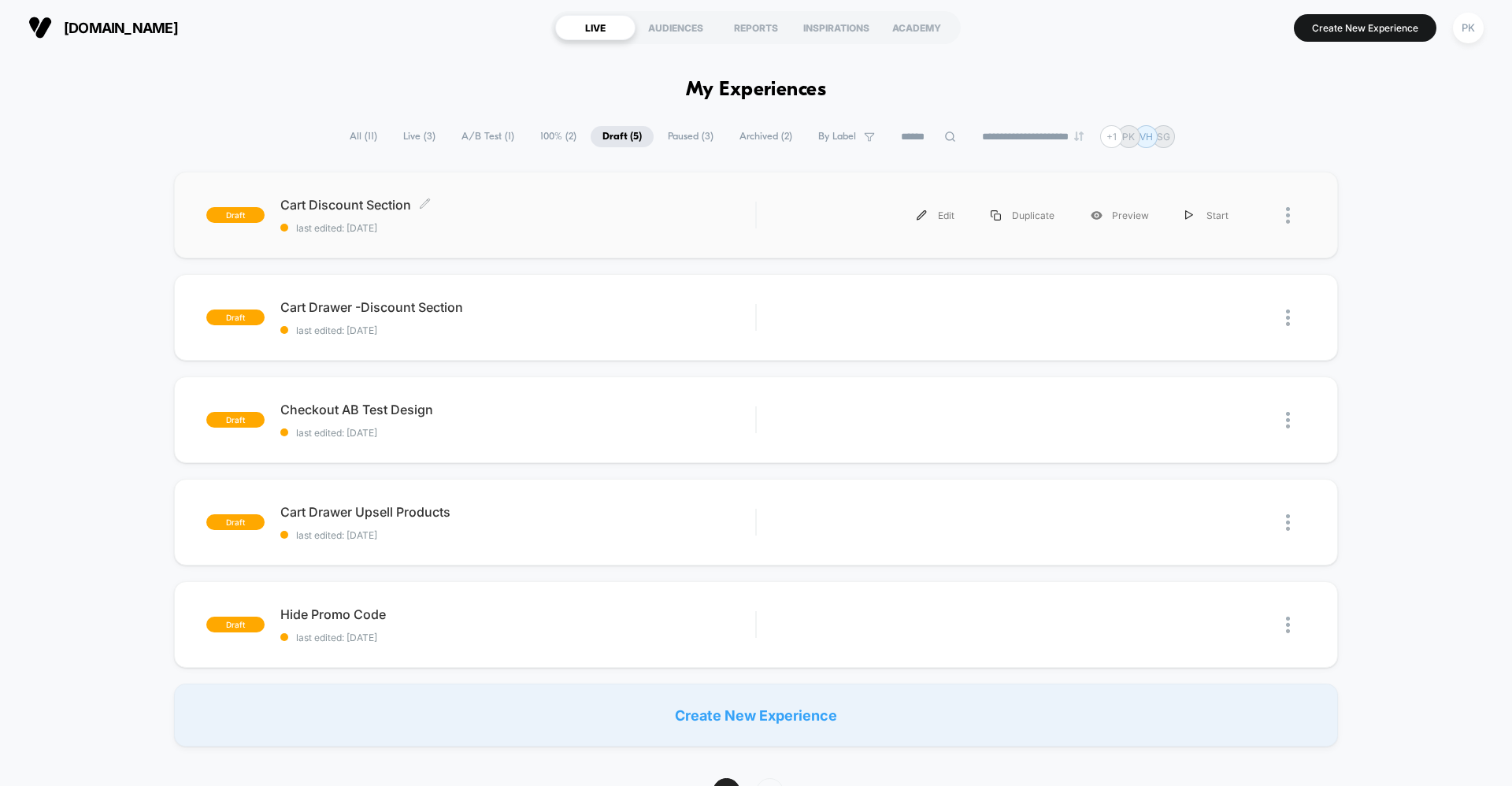
click at [707, 199] on span "Cart Discount Section Click to edit experience details" at bounding box center [517, 204] width 475 height 16
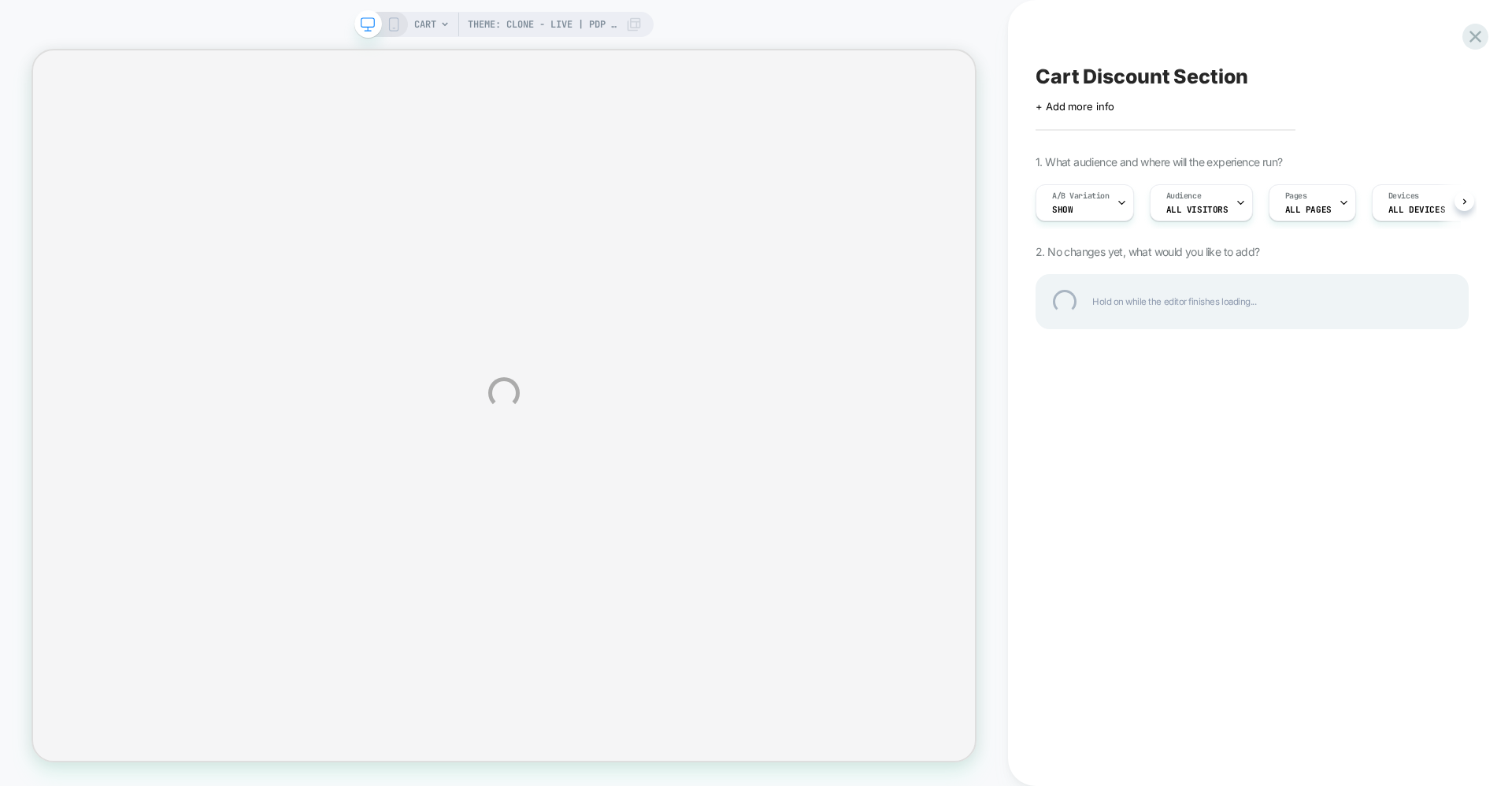
click at [485, 28] on div "Theme: Clone - Live | Pdp Changes - [DATE] CART Theme: Clone - Live | Pdp Chang…" at bounding box center [756, 393] width 1512 height 786
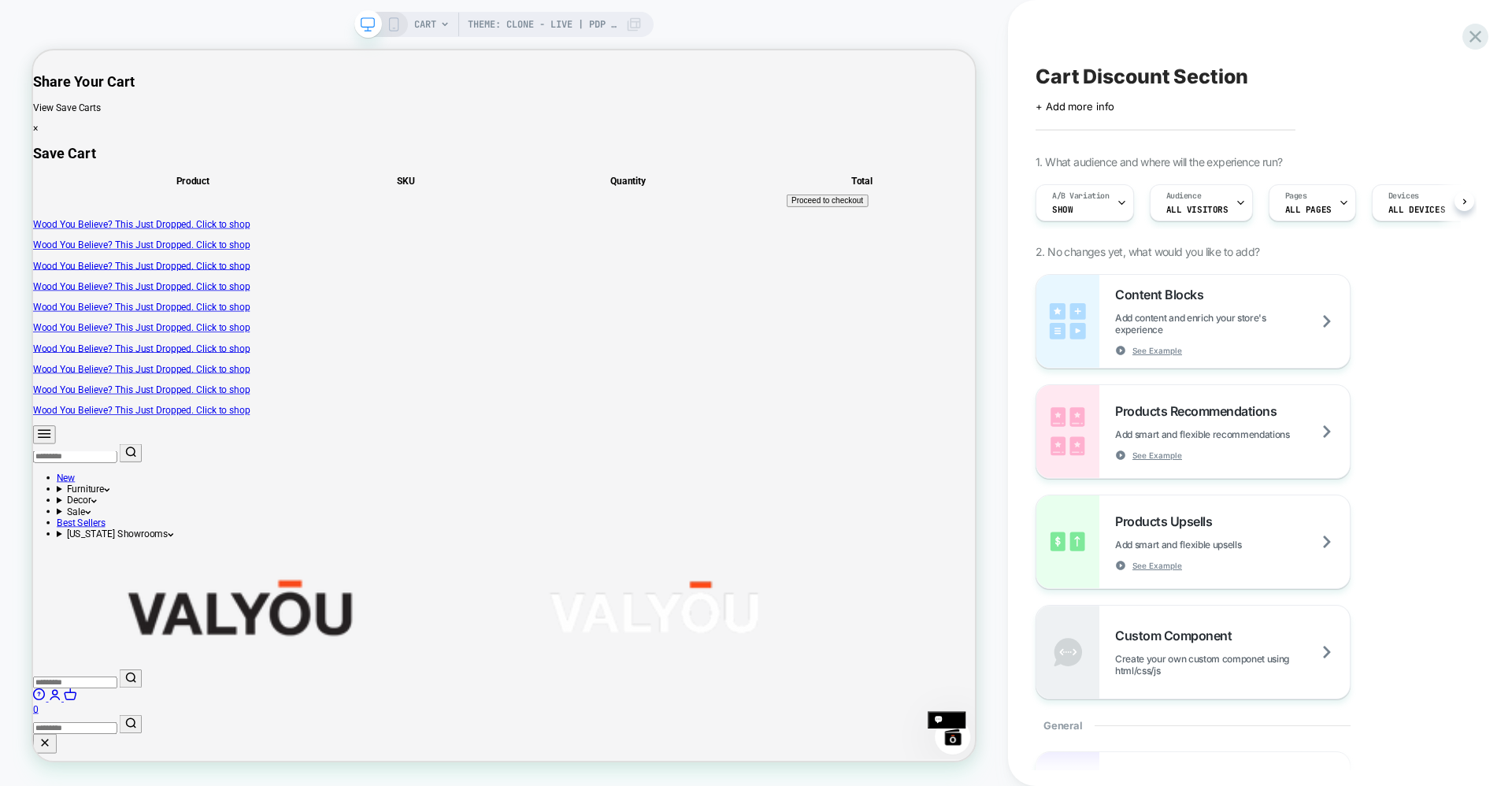
scroll to position [0, 1]
click at [634, 33] on div "CART Theme: Clone - Live | Pdp Changes - [DATE]" at bounding box center [529, 25] width 228 height 26
click at [572, 21] on span "Theme: Clone - Live | Pdp Changes - [DATE]" at bounding box center [542, 25] width 149 height 26
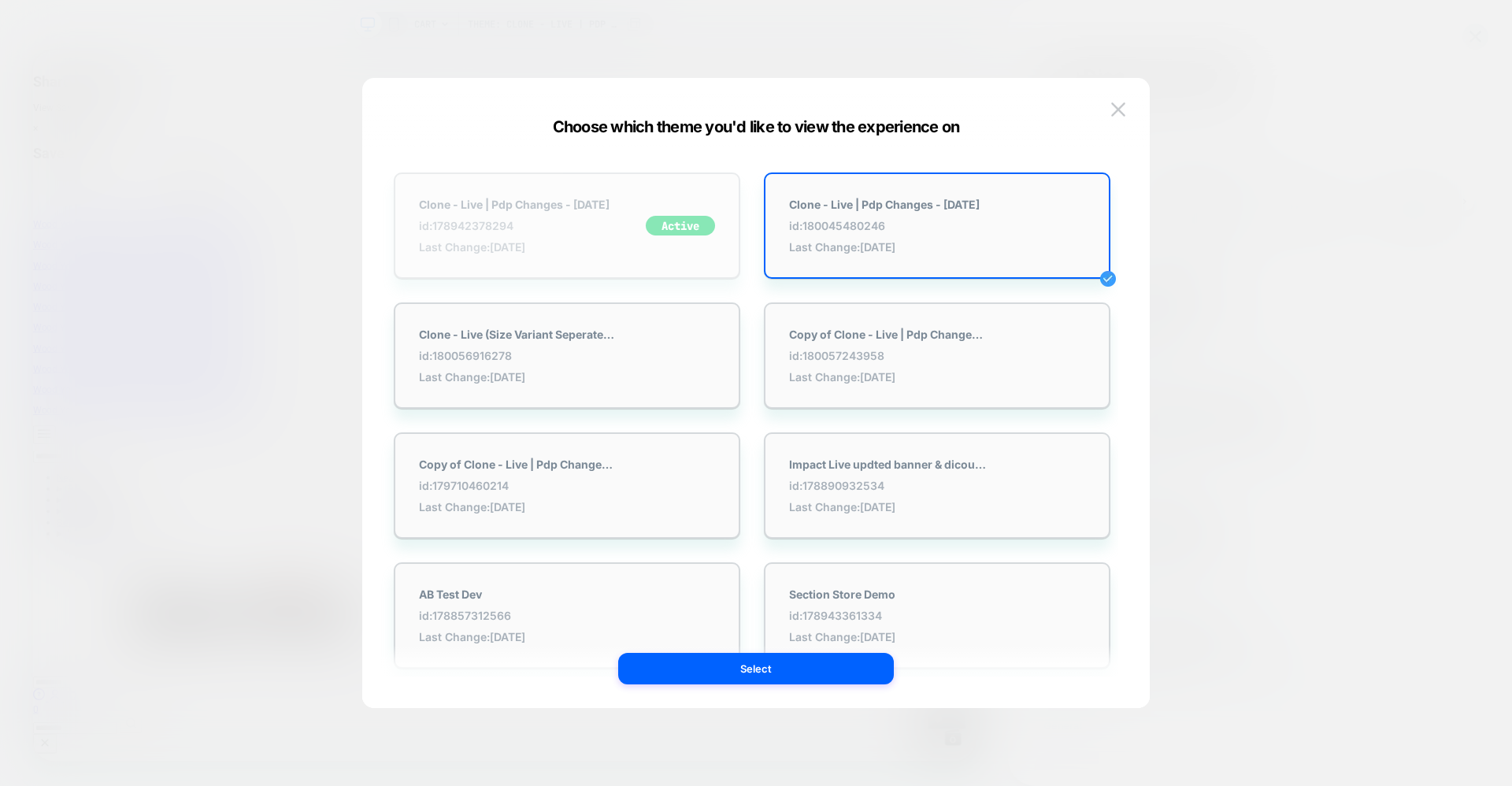
click at [548, 243] on span "Last Change: [DATE]" at bounding box center [515, 248] width 191 height 14
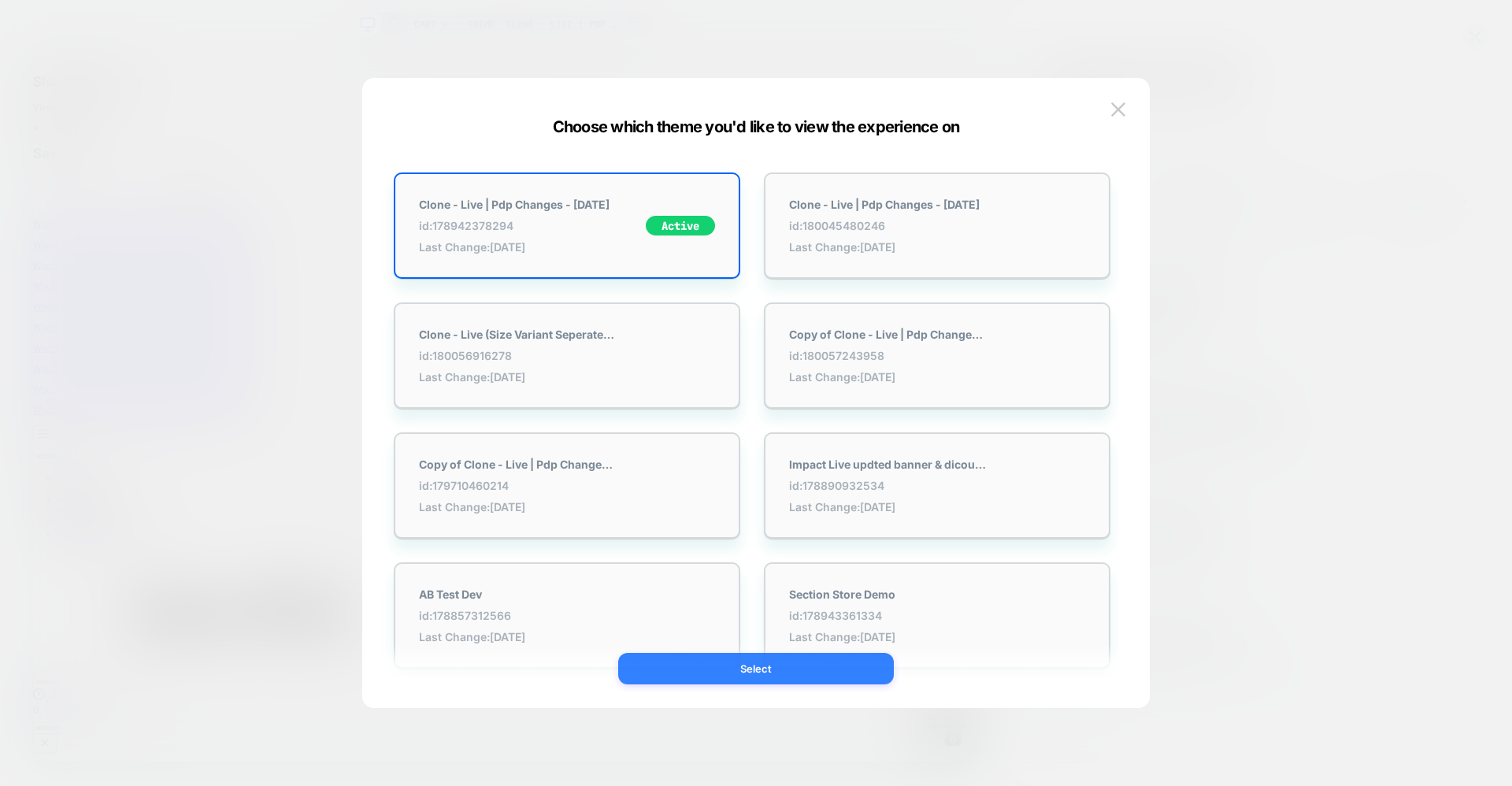
click at [757, 678] on button "Select" at bounding box center [756, 669] width 276 height 31
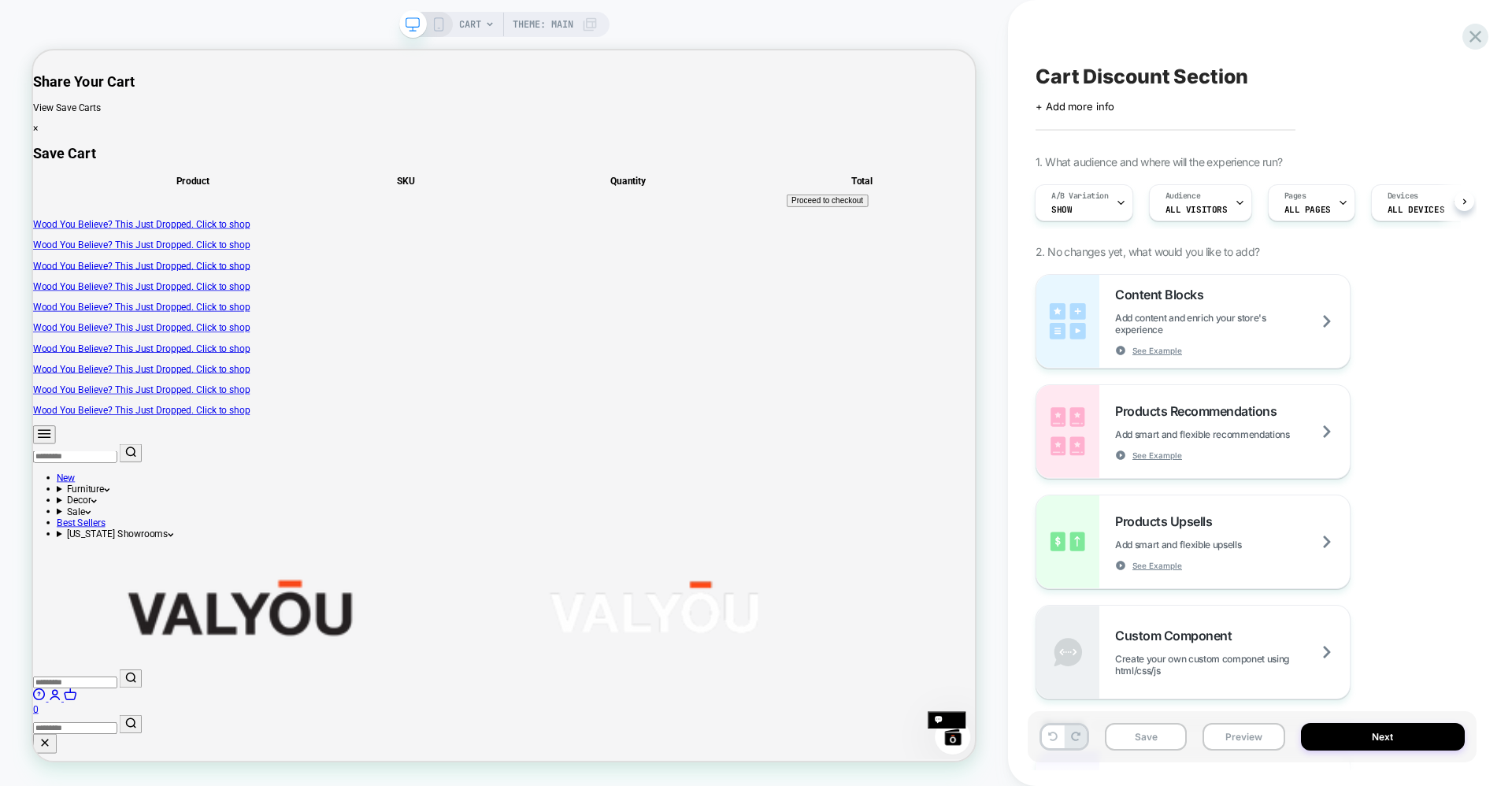
scroll to position [0, 2]
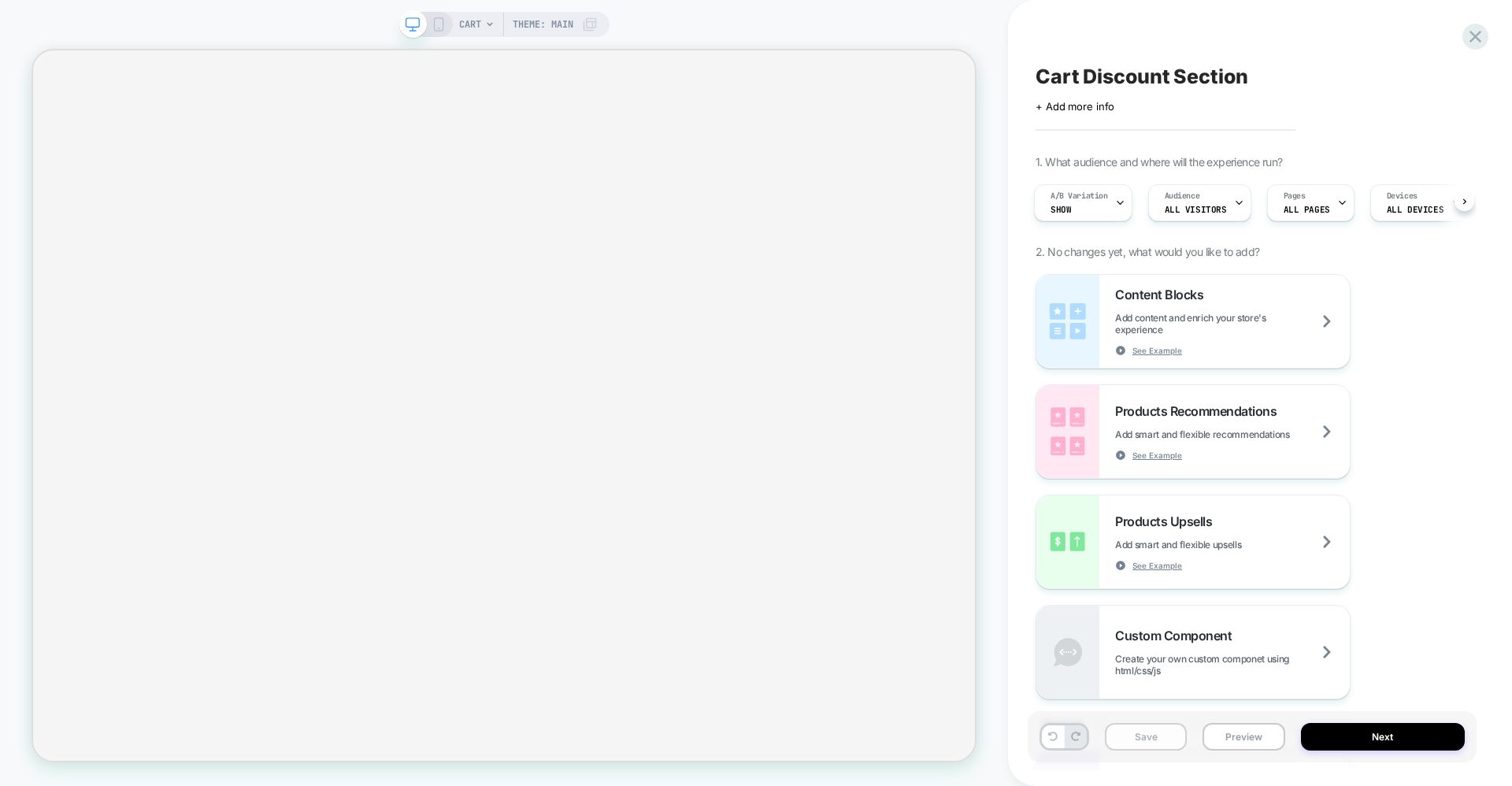
click at [1160, 749] on button "Save" at bounding box center [1146, 737] width 82 height 28
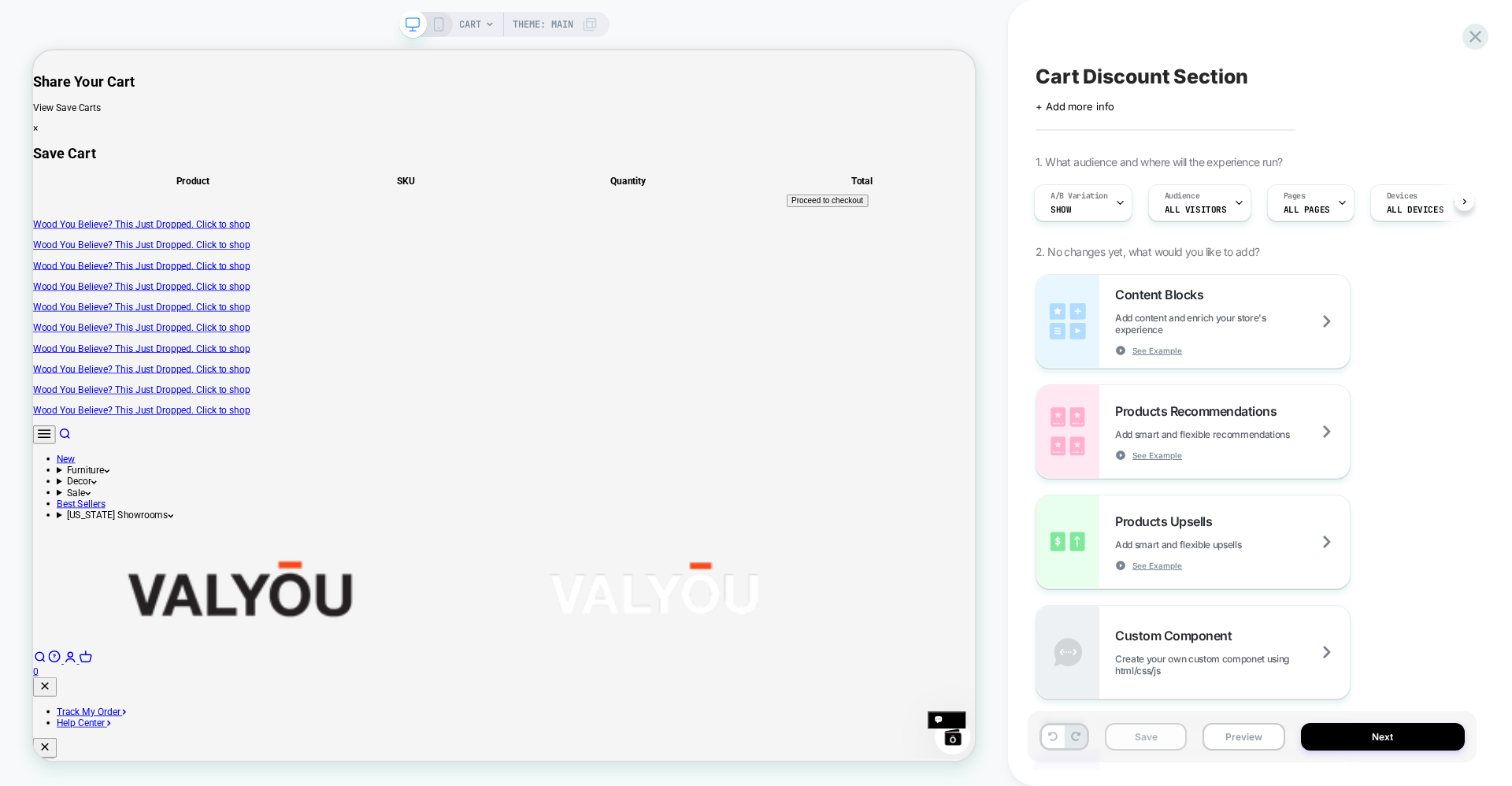
scroll to position [0, 0]
click at [1242, 752] on div "Save Preview Next" at bounding box center [1252, 737] width 449 height 51
click at [1242, 749] on button "Preview" at bounding box center [1243, 737] width 82 height 28
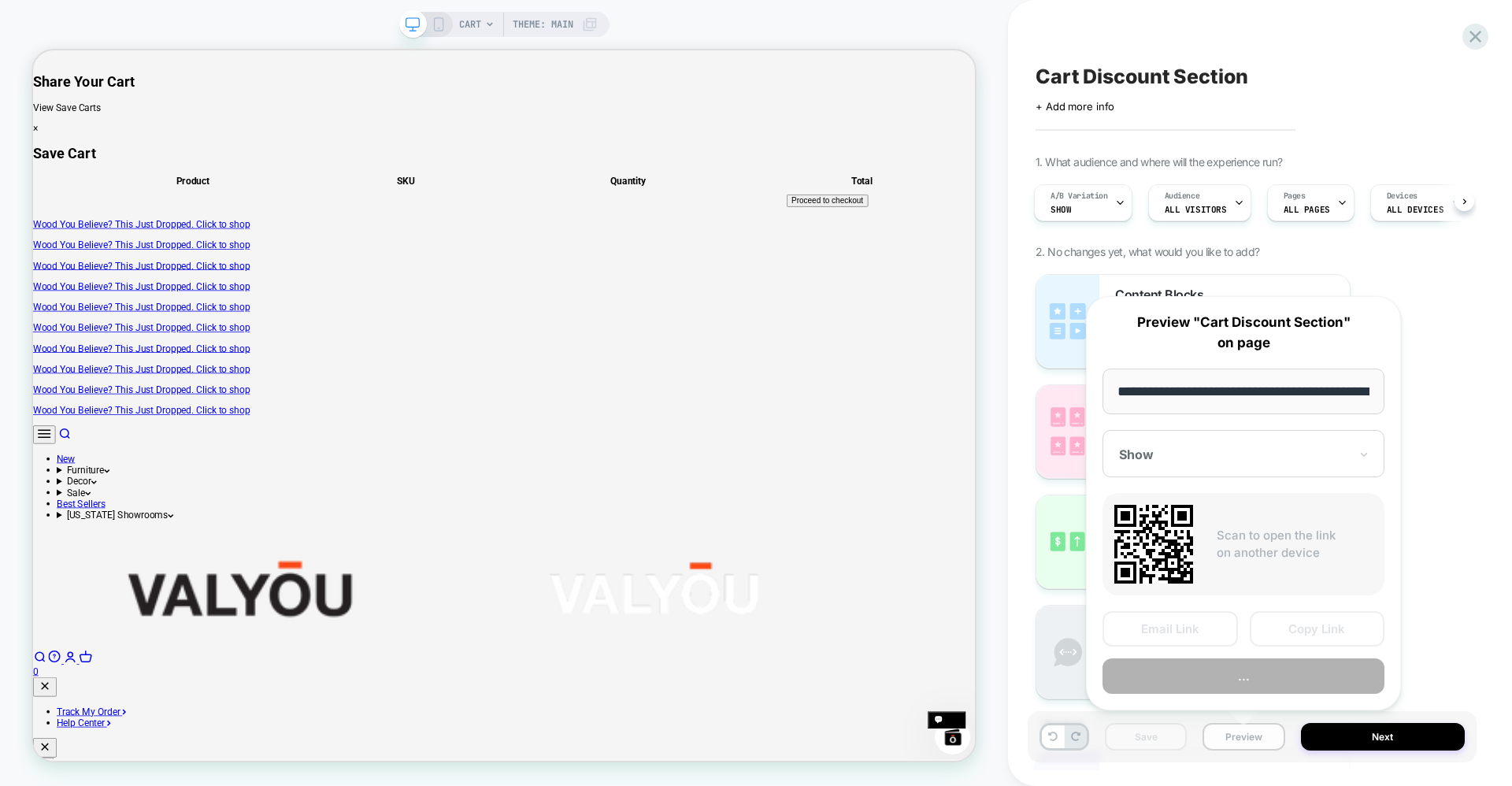
scroll to position [0, 62]
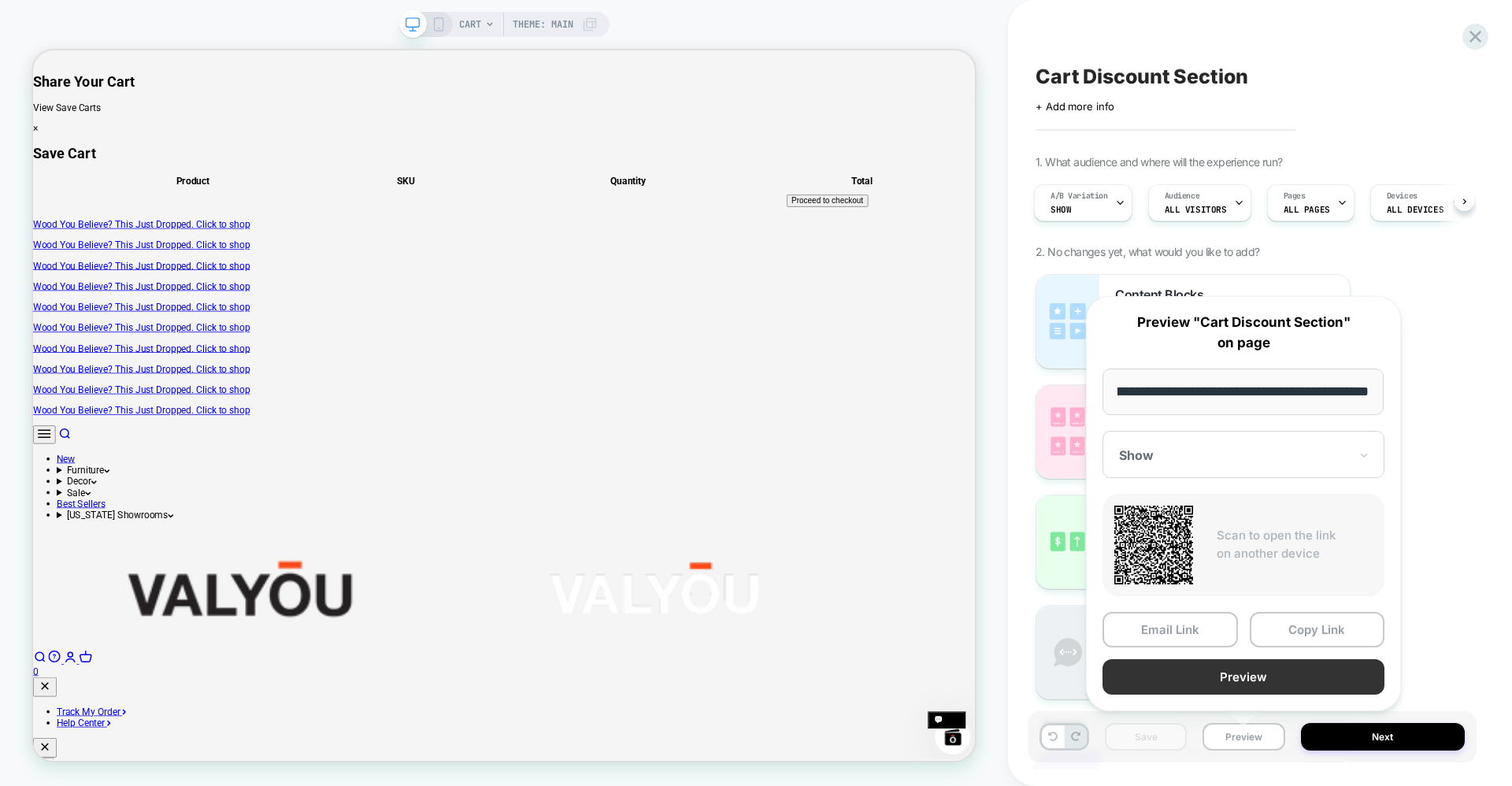
click at [1219, 669] on button "Preview" at bounding box center [1243, 677] width 282 height 35
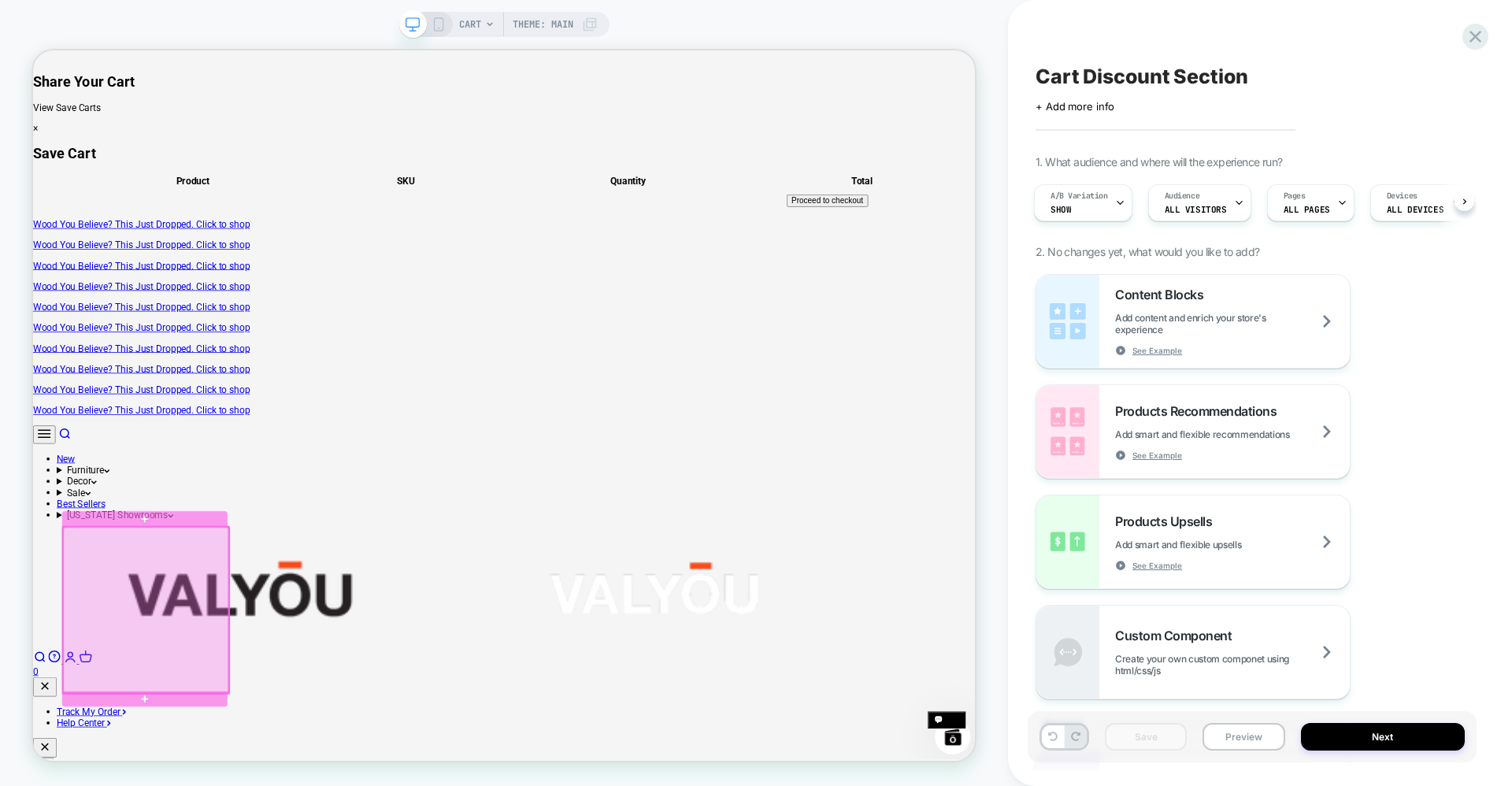
click at [177, 768] on div at bounding box center [184, 796] width 221 height 221
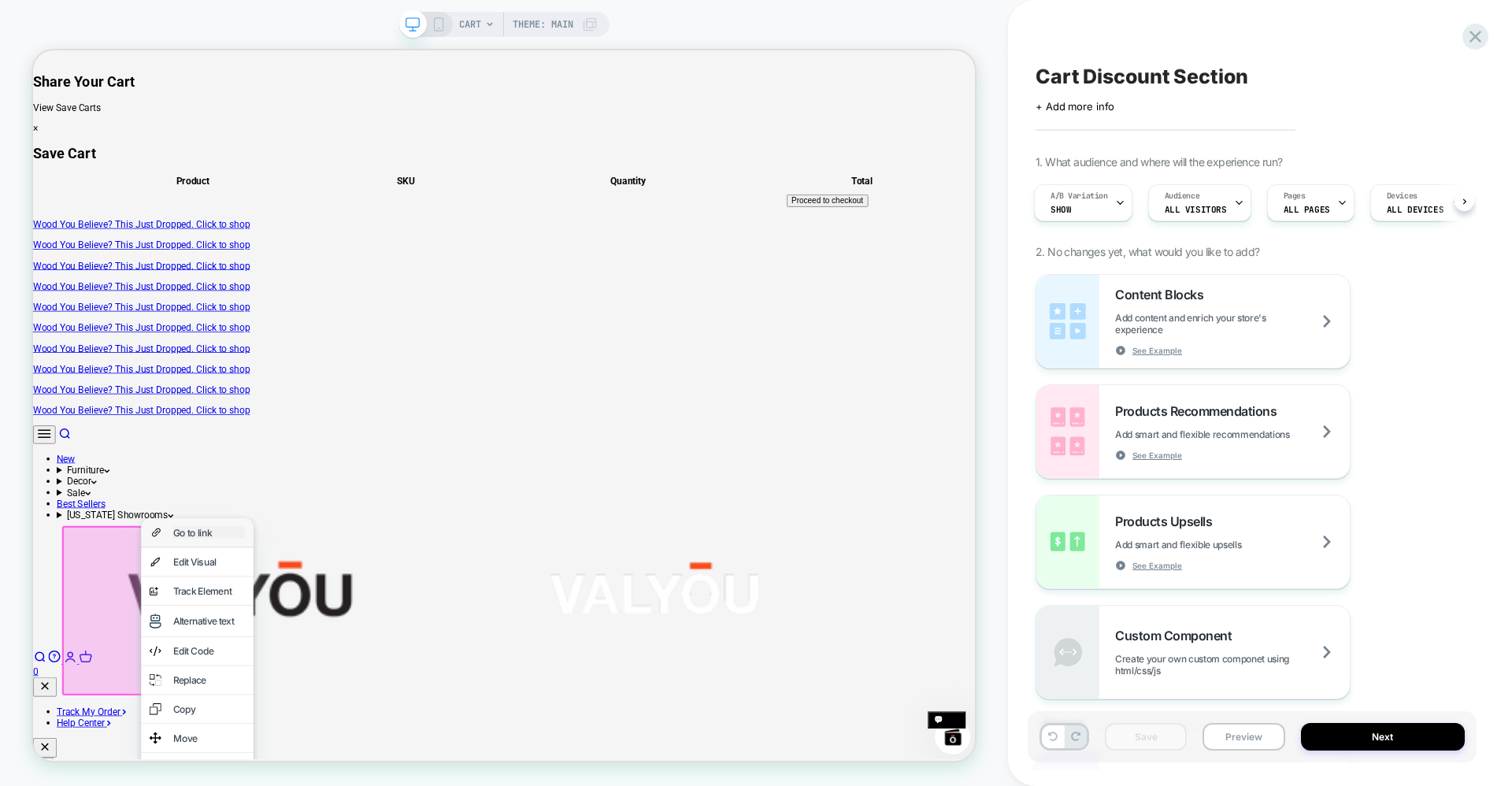
click at [220, 693] on div "Go to link" at bounding box center [268, 694] width 96 height 16
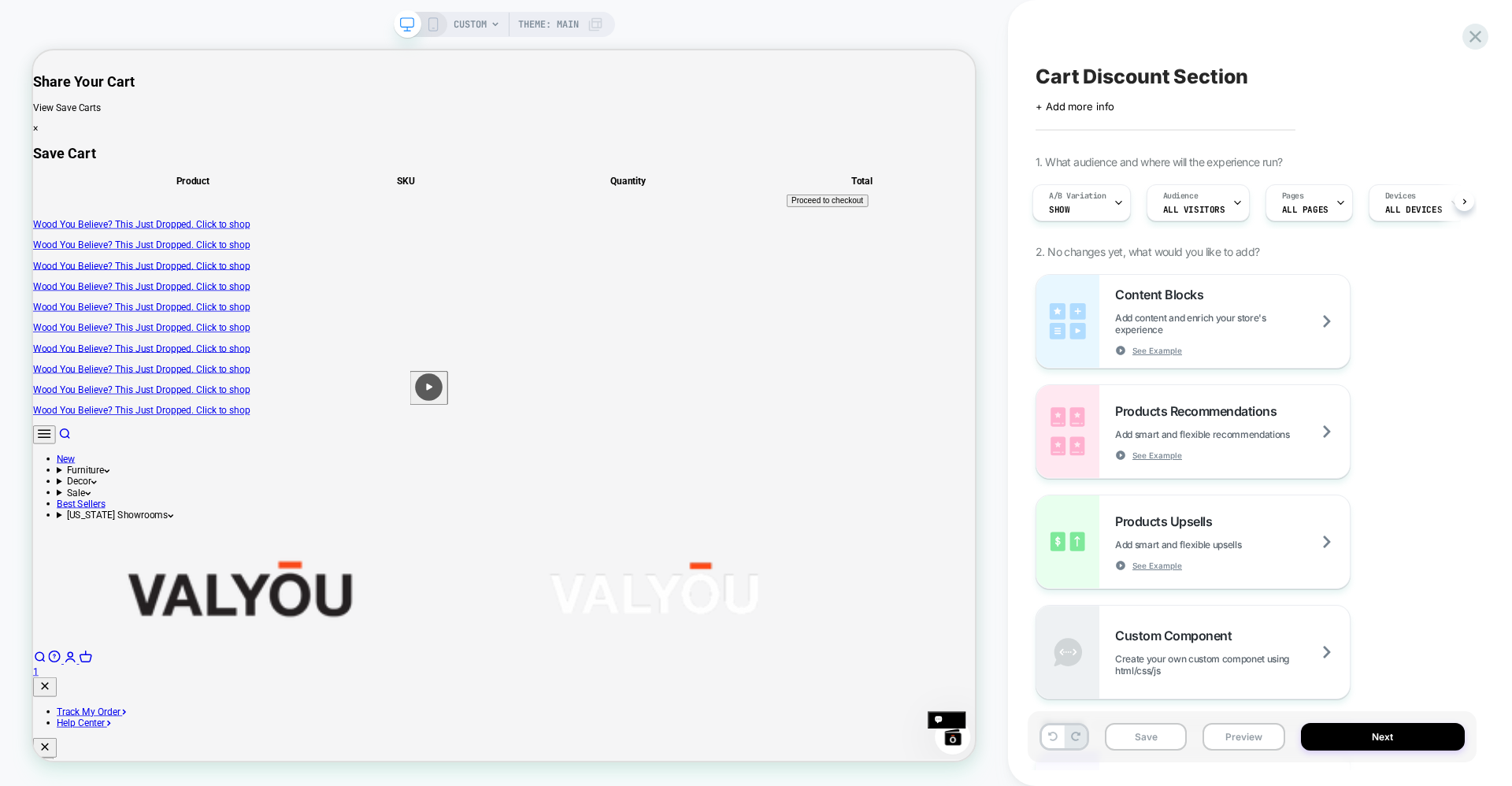
click at [478, 27] on span "CUSTOM" at bounding box center [471, 25] width 33 height 26
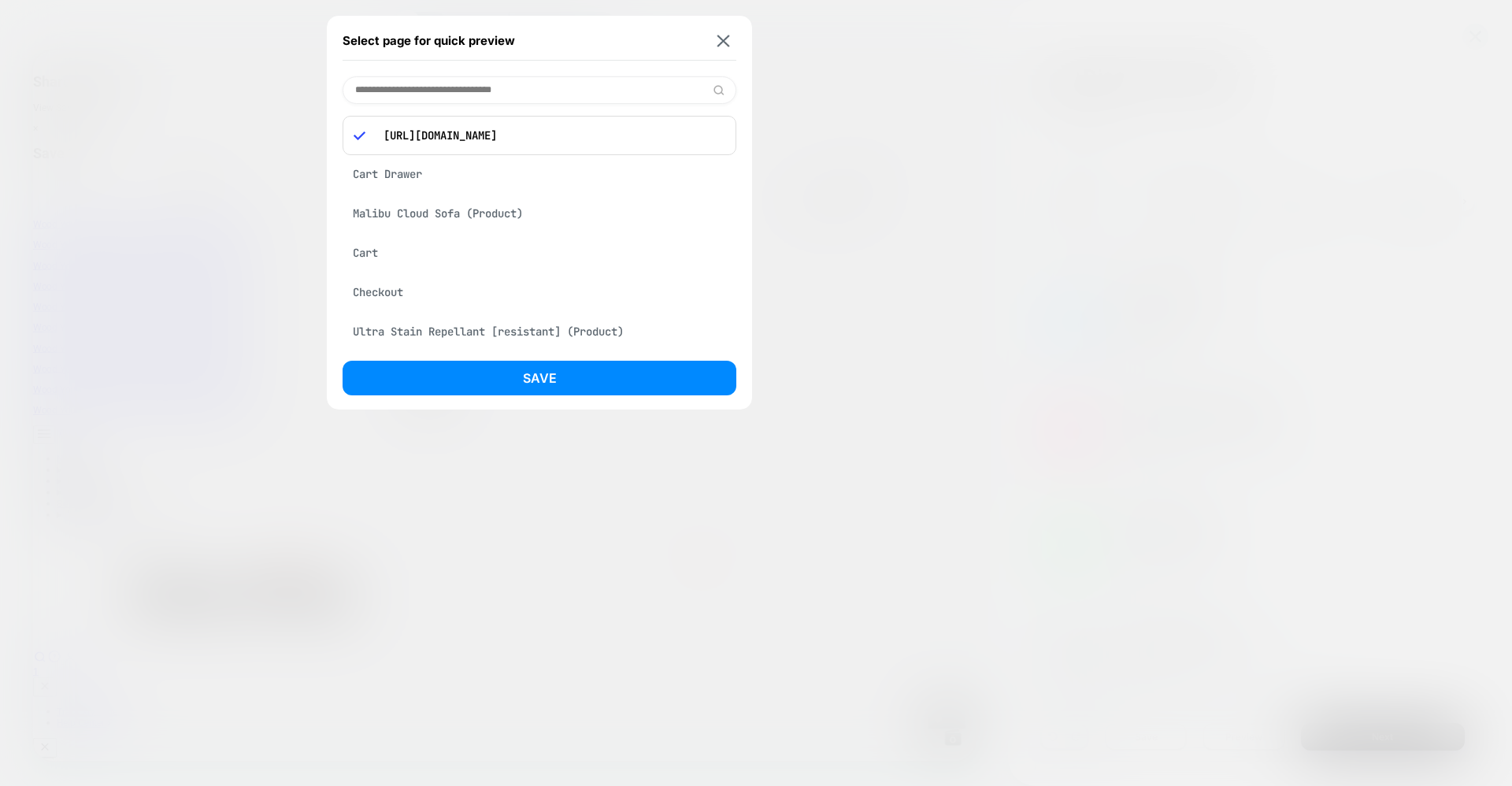
click at [375, 264] on div "Cart" at bounding box center [539, 253] width 394 height 29
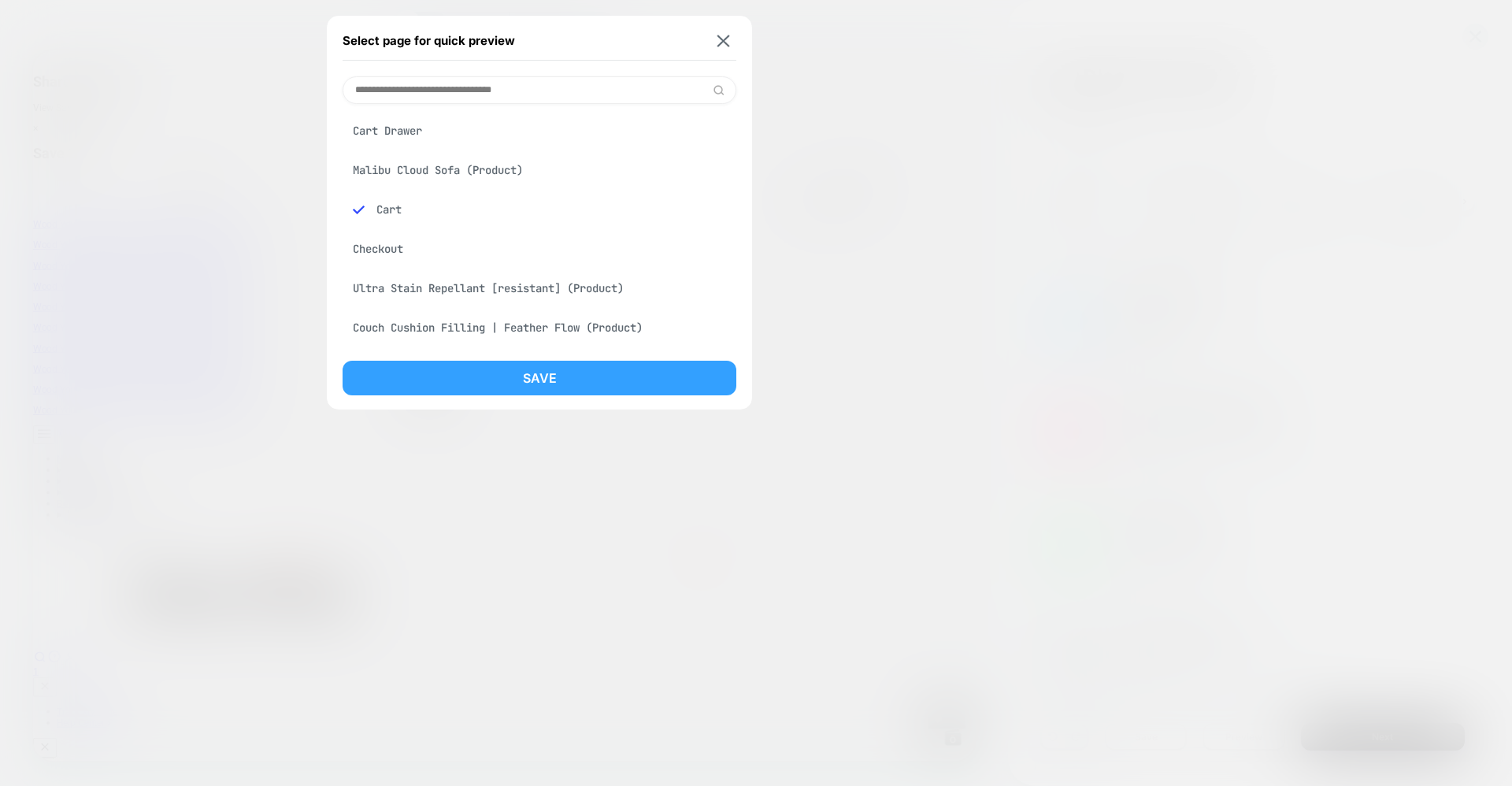
click at [498, 378] on button "Save" at bounding box center [539, 377] width 394 height 34
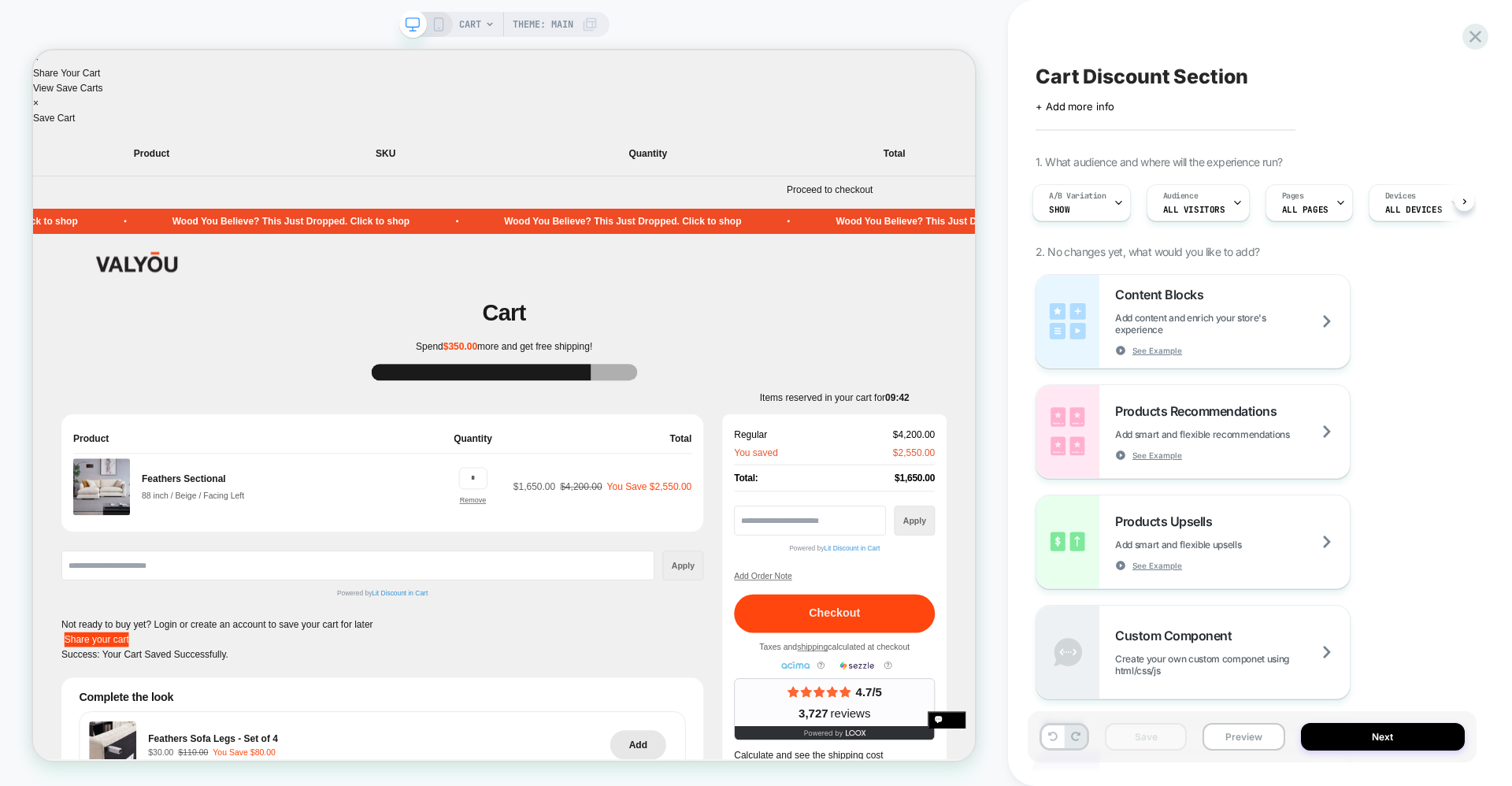
scroll to position [0, 4]
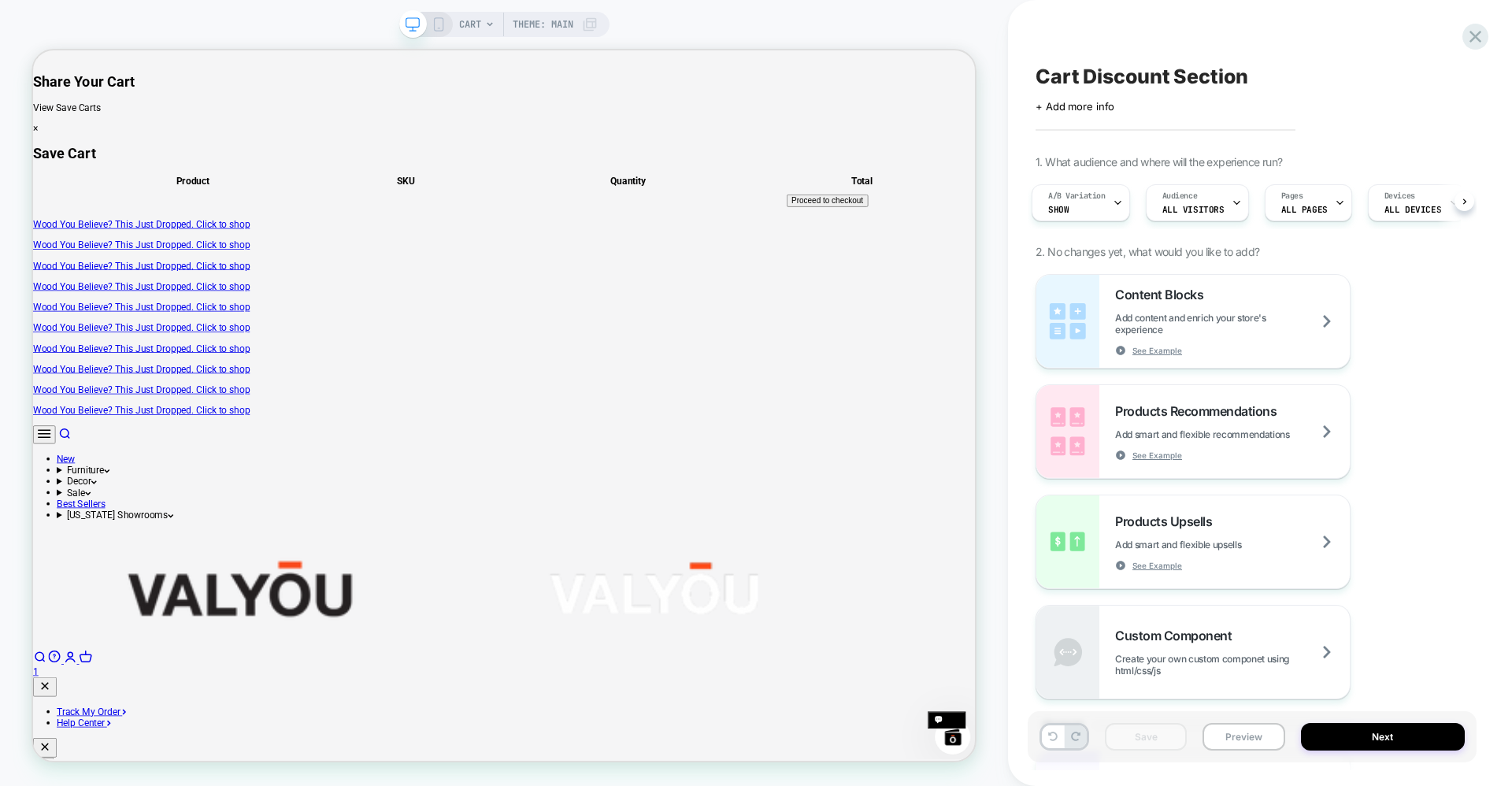
click at [524, 20] on span "Theme: MAIN" at bounding box center [543, 25] width 61 height 26
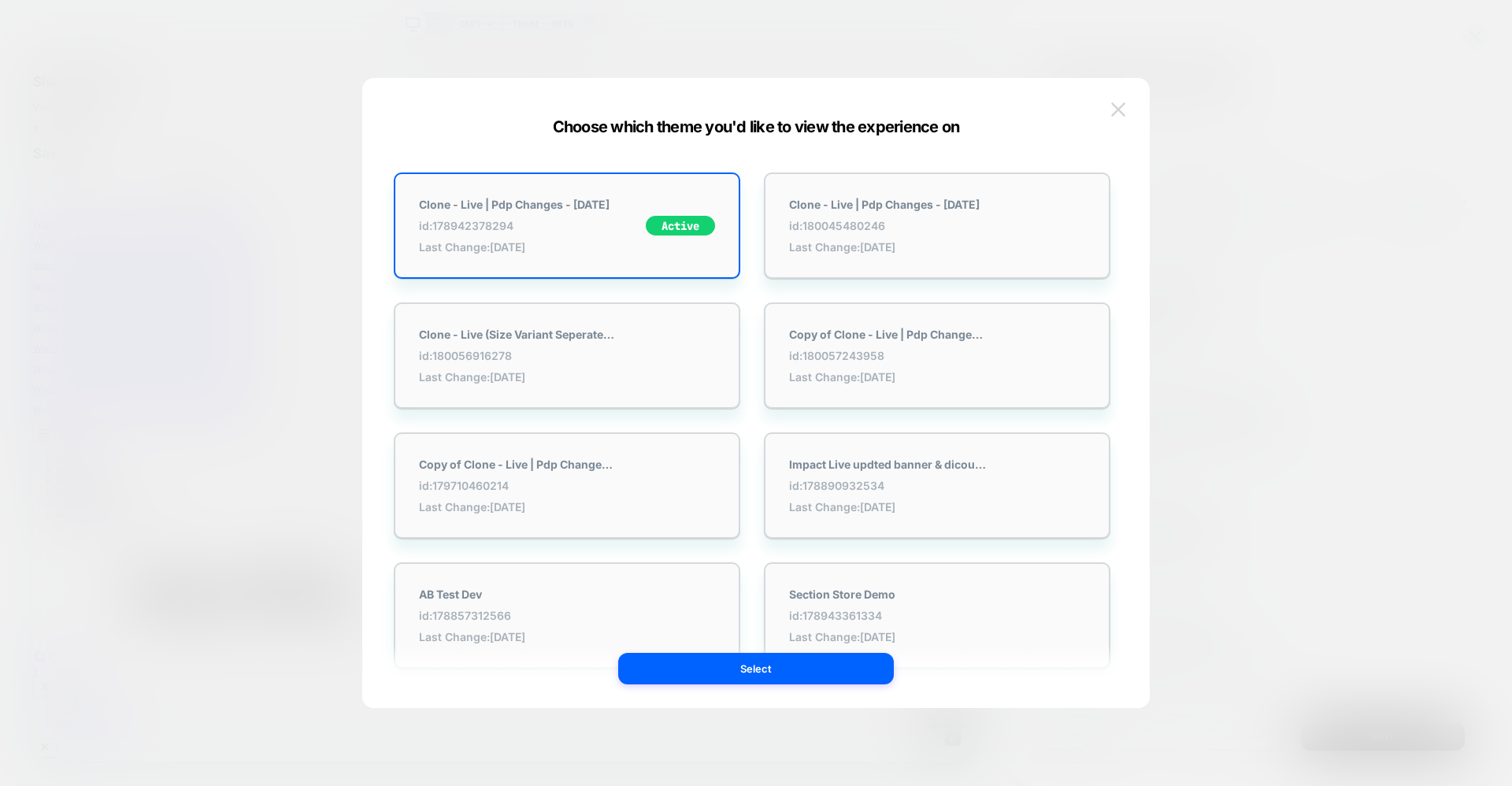
click at [1120, 107] on img at bounding box center [1118, 109] width 14 height 14
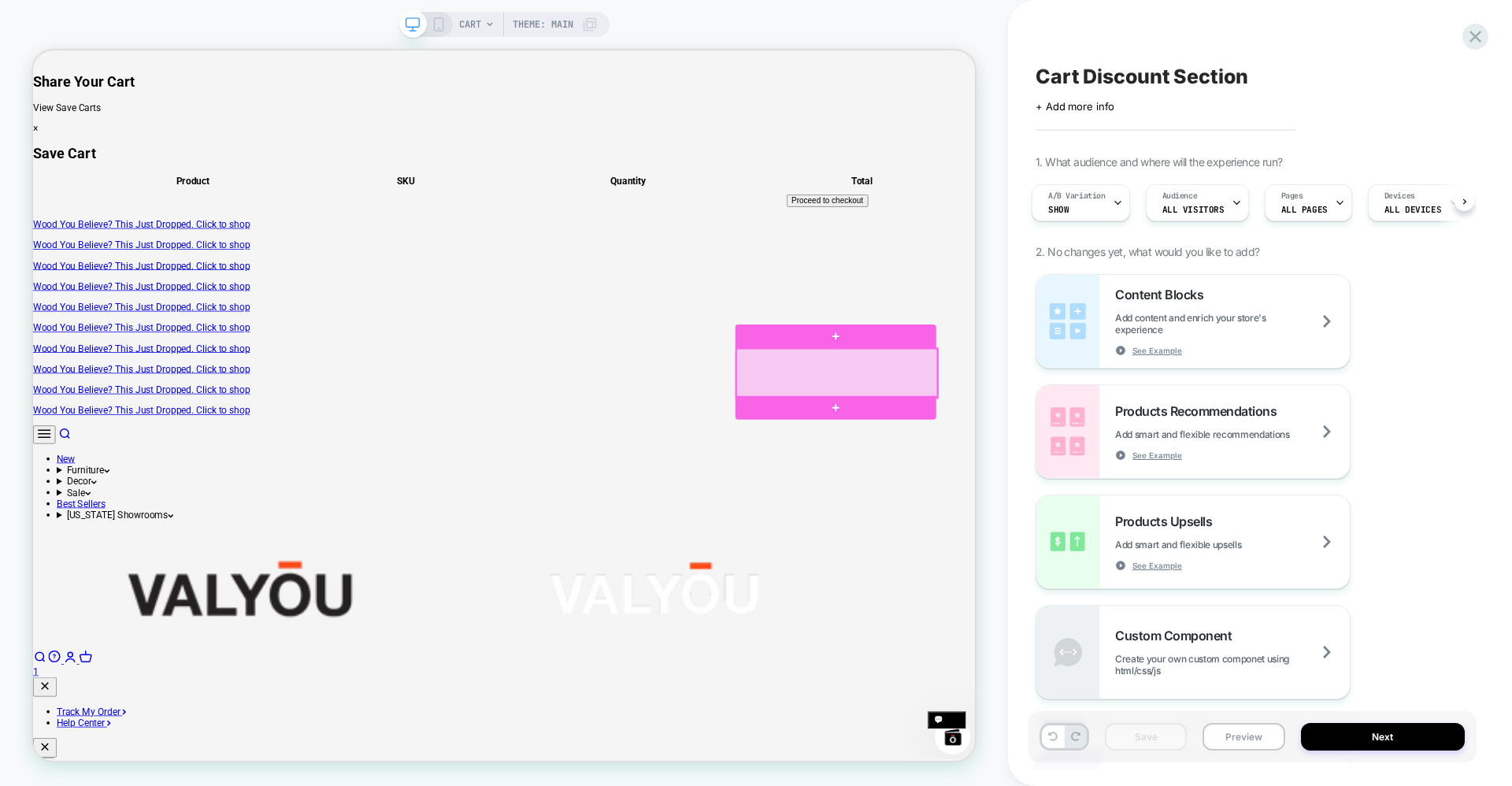
click at [1234, 493] on div at bounding box center [1105, 480] width 268 height 66
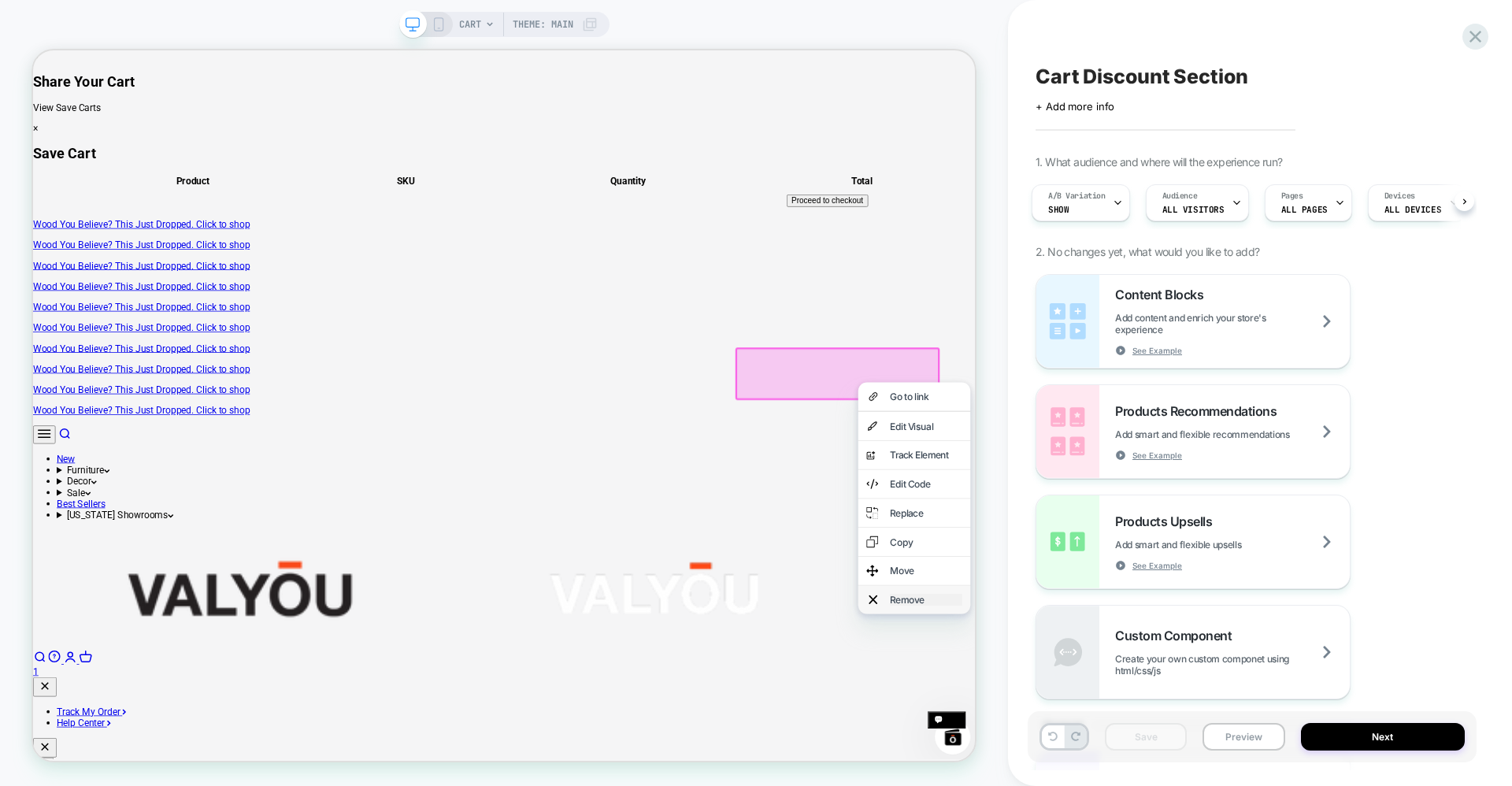
click at [1211, 785] on div "Remove" at bounding box center [1224, 783] width 96 height 16
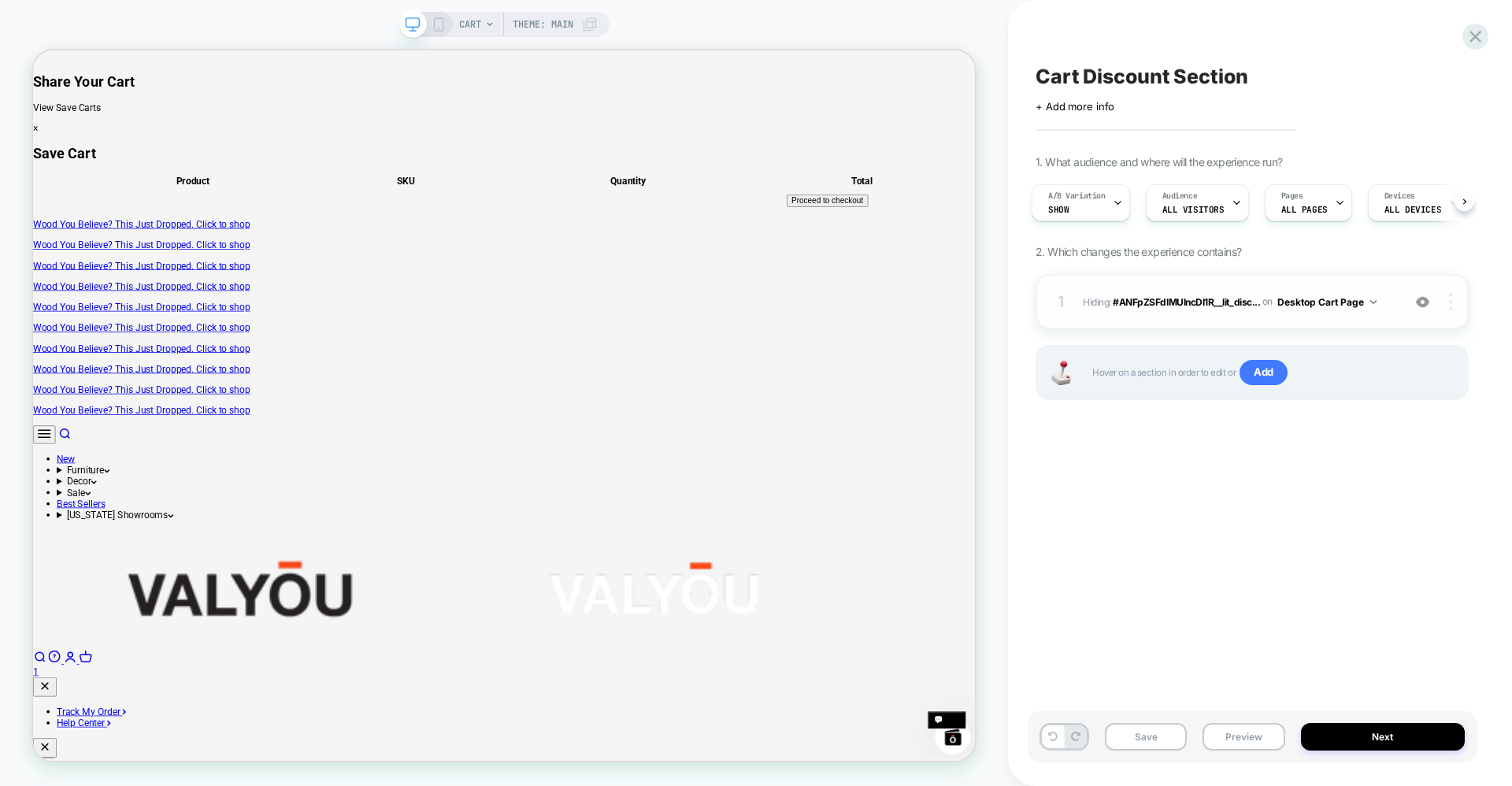
click at [1454, 303] on div at bounding box center [1453, 302] width 29 height 18
click at [1444, 304] on div at bounding box center [1453, 302] width 29 height 18
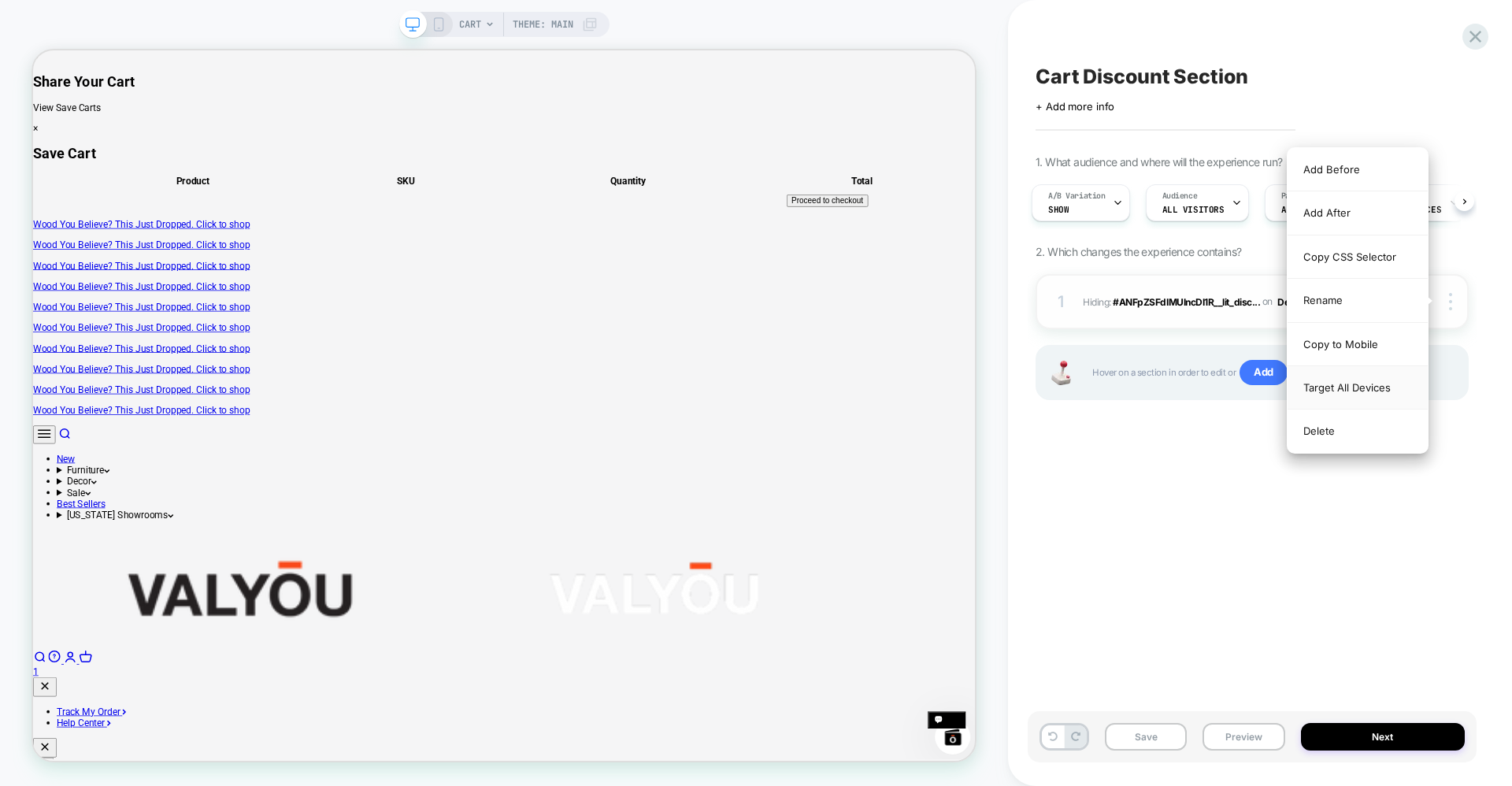
click at [1373, 385] on div "Target All Devices" at bounding box center [1358, 388] width 140 height 43
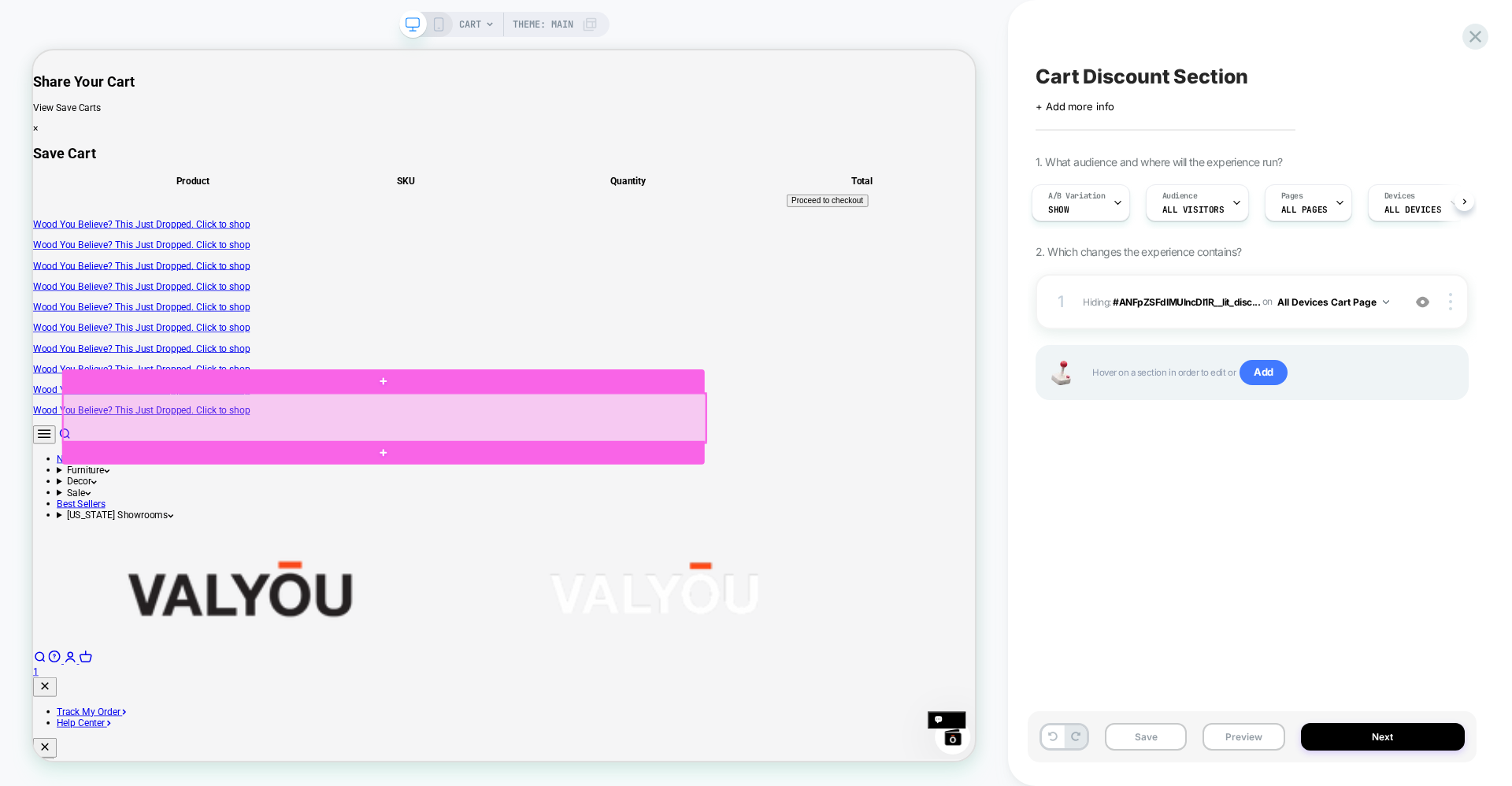
click at [920, 554] on div at bounding box center [502, 540] width 857 height 66
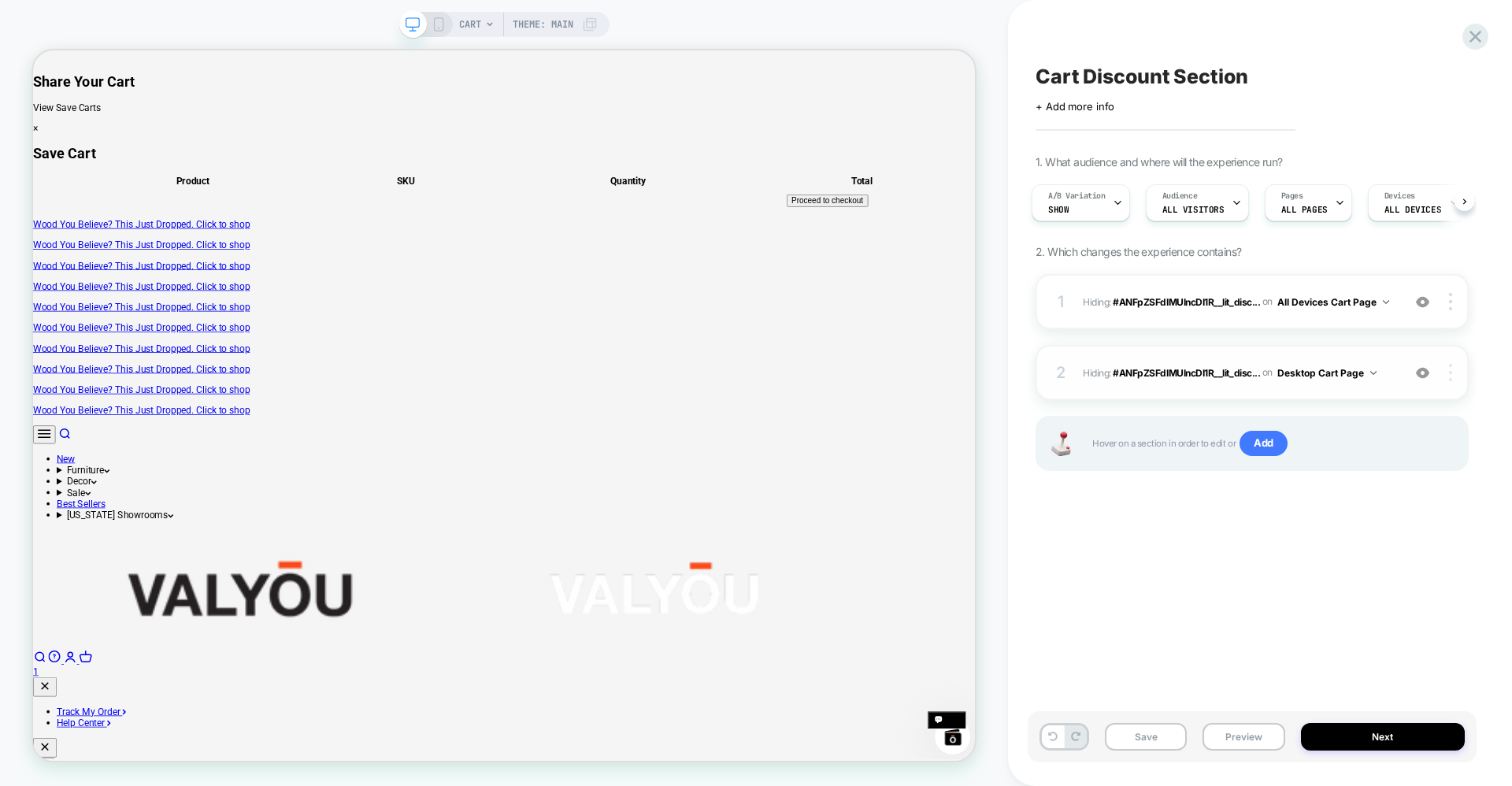
click at [1444, 378] on div at bounding box center [1453, 372] width 29 height 18
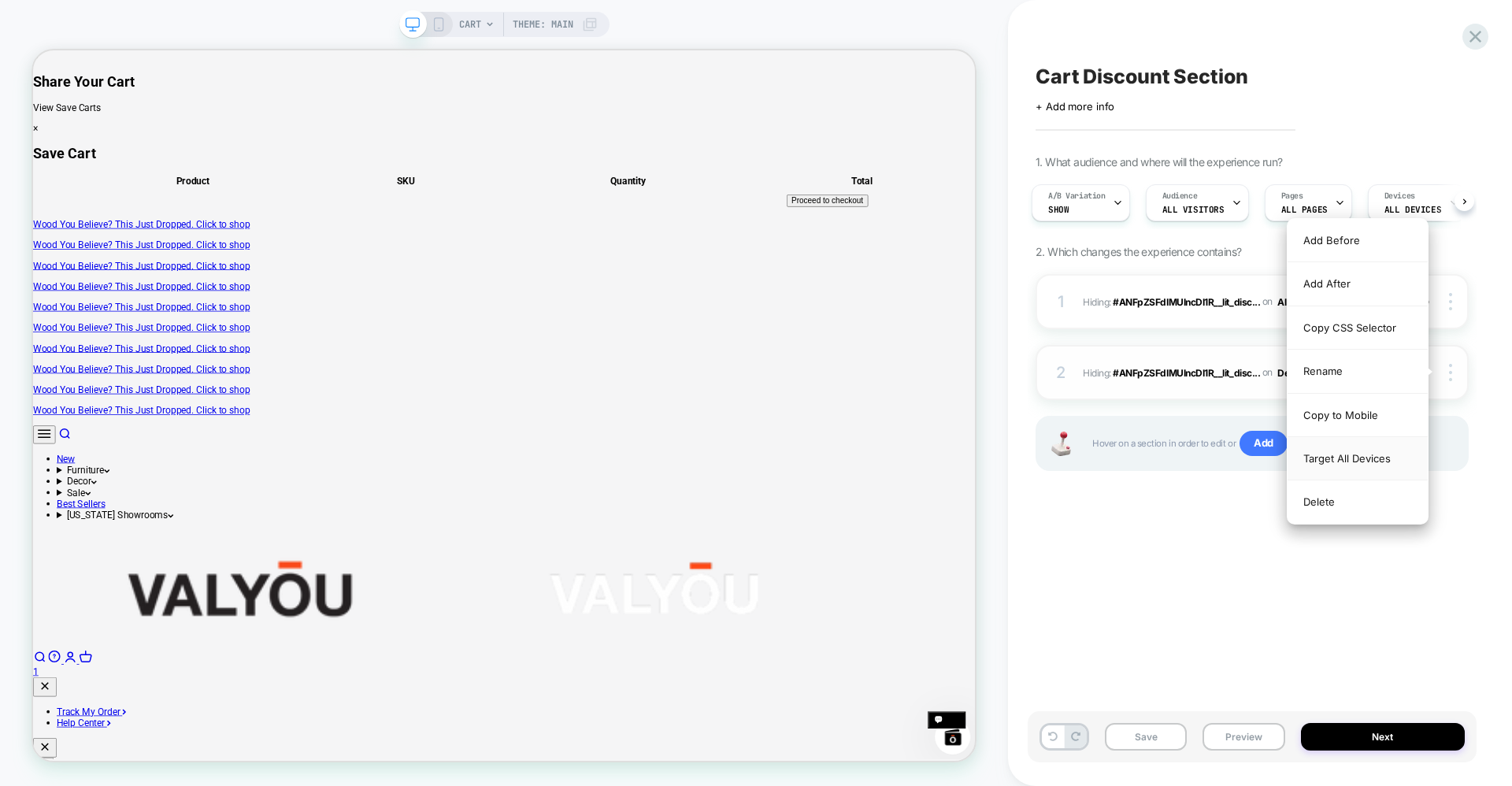
click at [1330, 465] on div "Target All Devices" at bounding box center [1358, 459] width 140 height 43
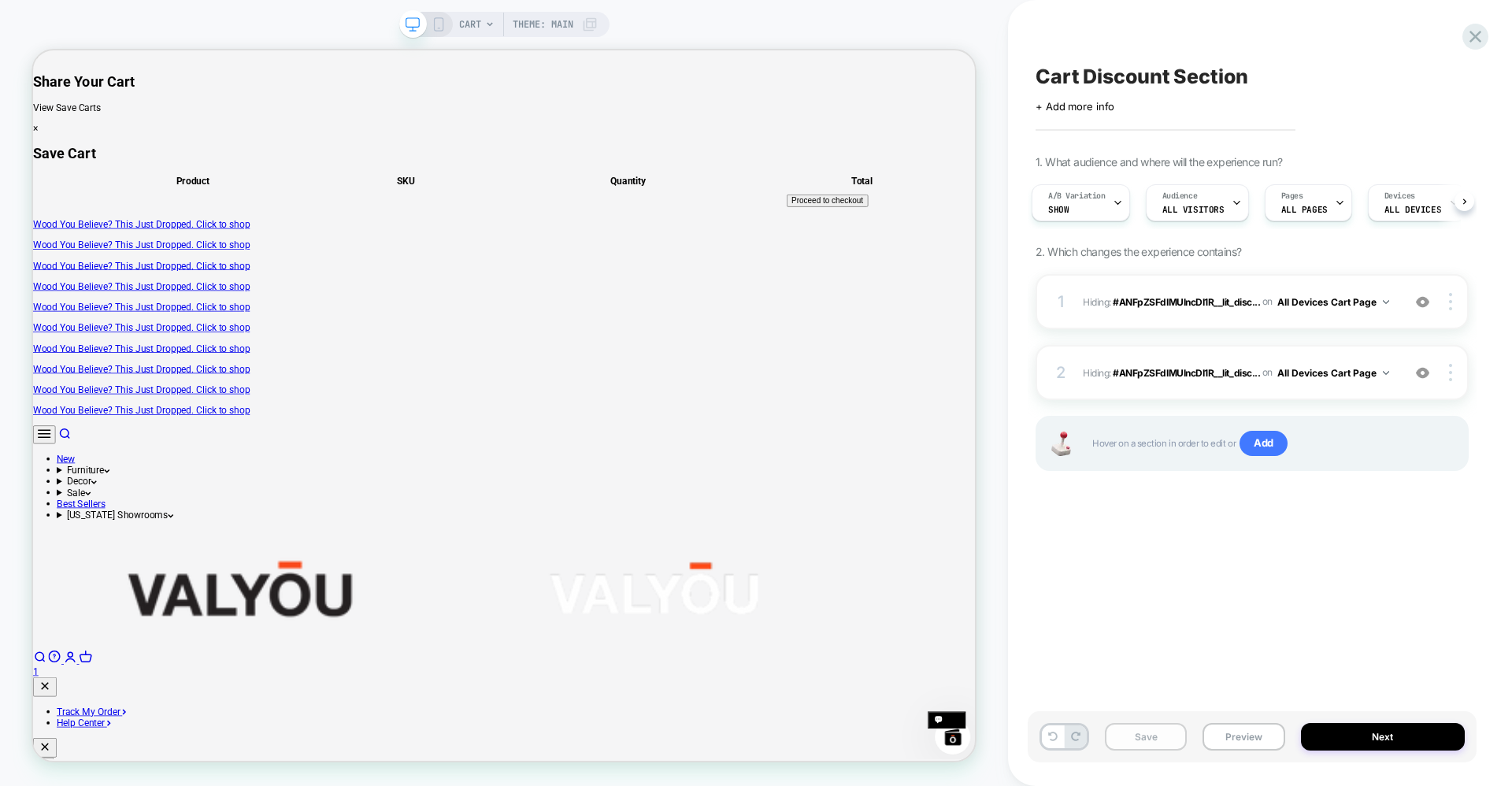
click at [1157, 728] on button "Save" at bounding box center [1146, 737] width 82 height 28
click at [1345, 732] on button "Next" at bounding box center [1384, 737] width 165 height 28
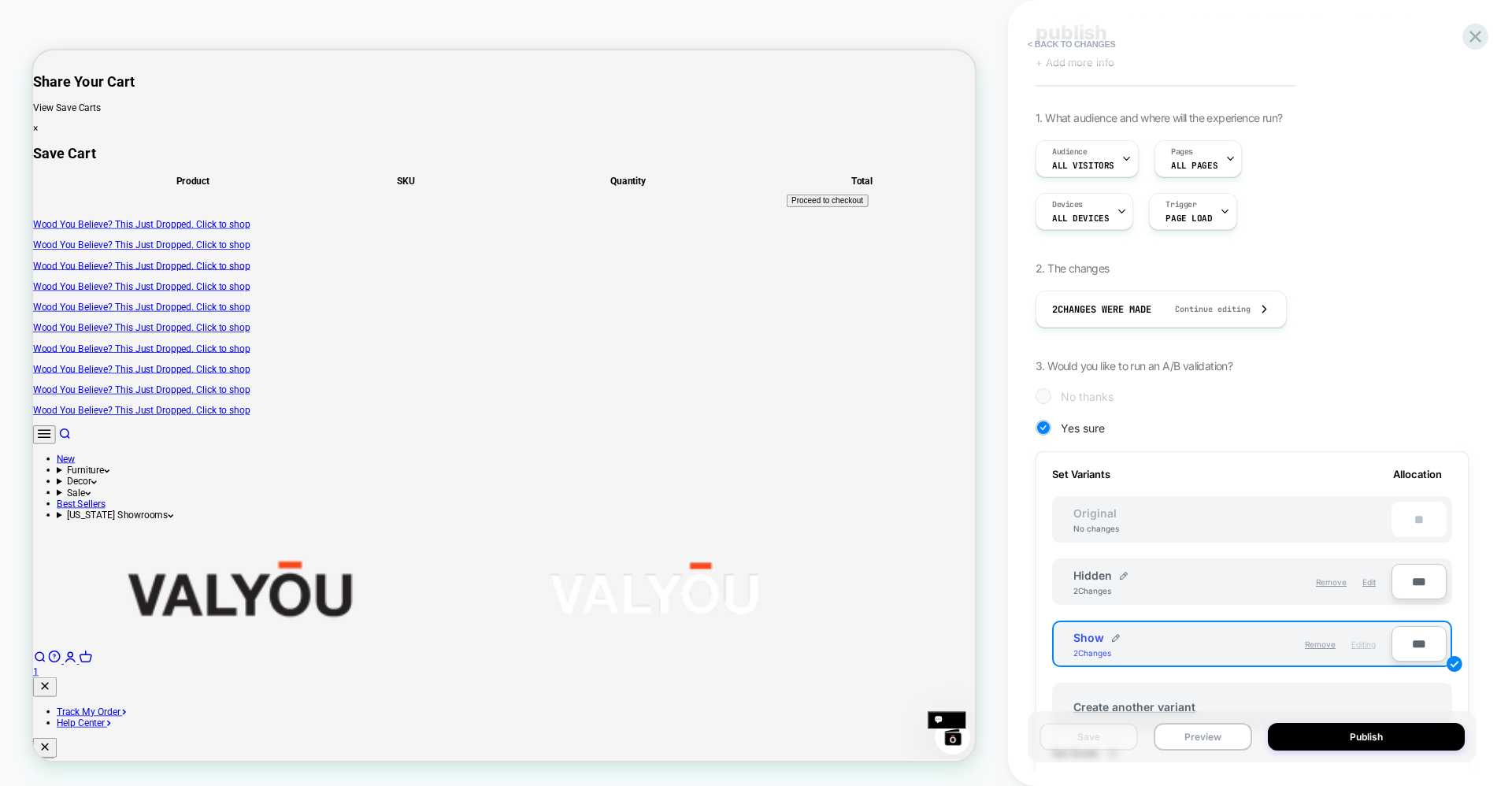
scroll to position [105, 0]
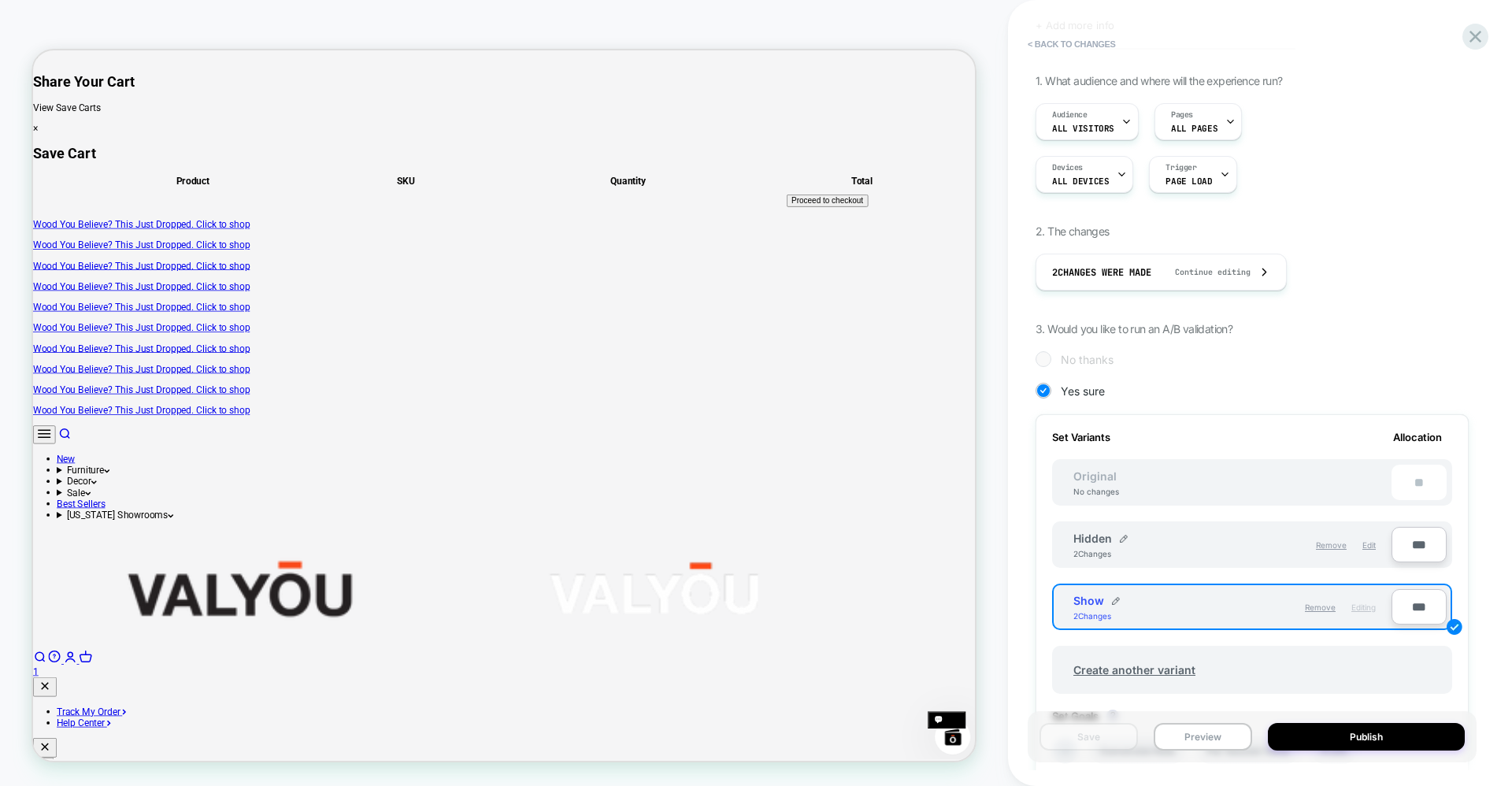
click at [1210, 550] on div "Hidden 2 Changes" at bounding box center [1153, 544] width 159 height 27
click at [1157, 542] on div "Hidden 2 Changes" at bounding box center [1153, 544] width 159 height 27
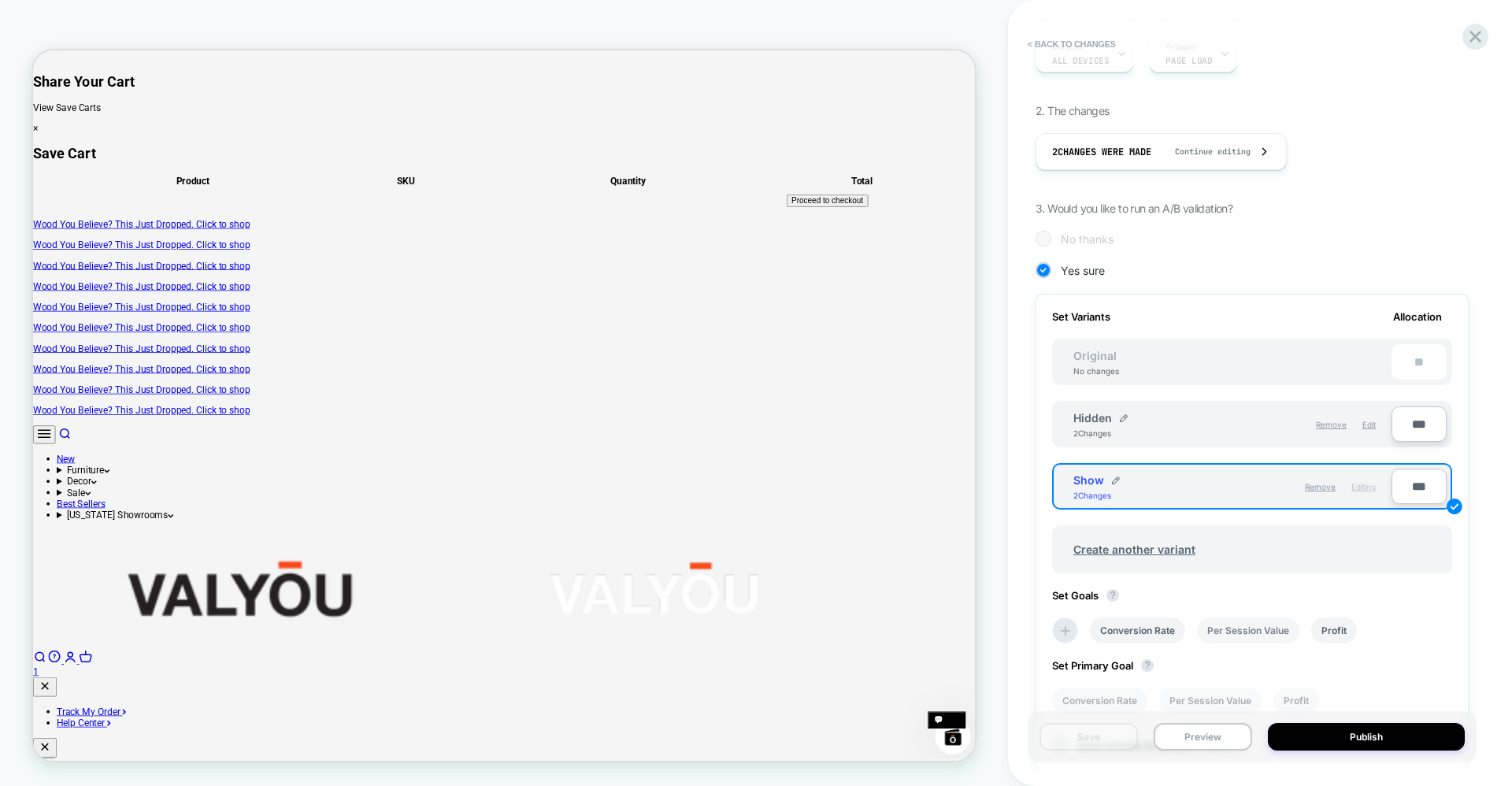
scroll to position [206, 0]
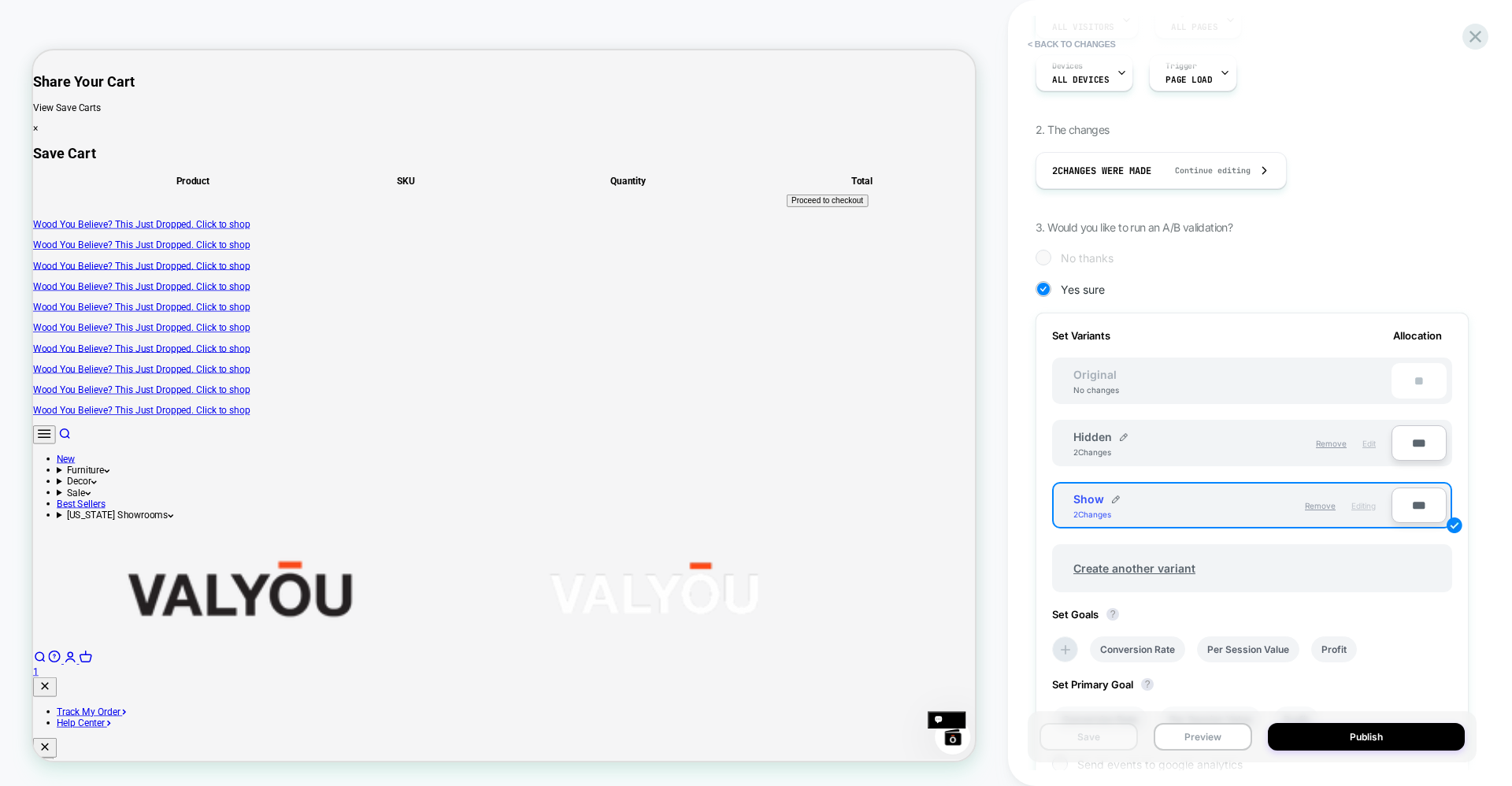
click at [1372, 443] on span "Edit" at bounding box center [1370, 444] width 14 height 10
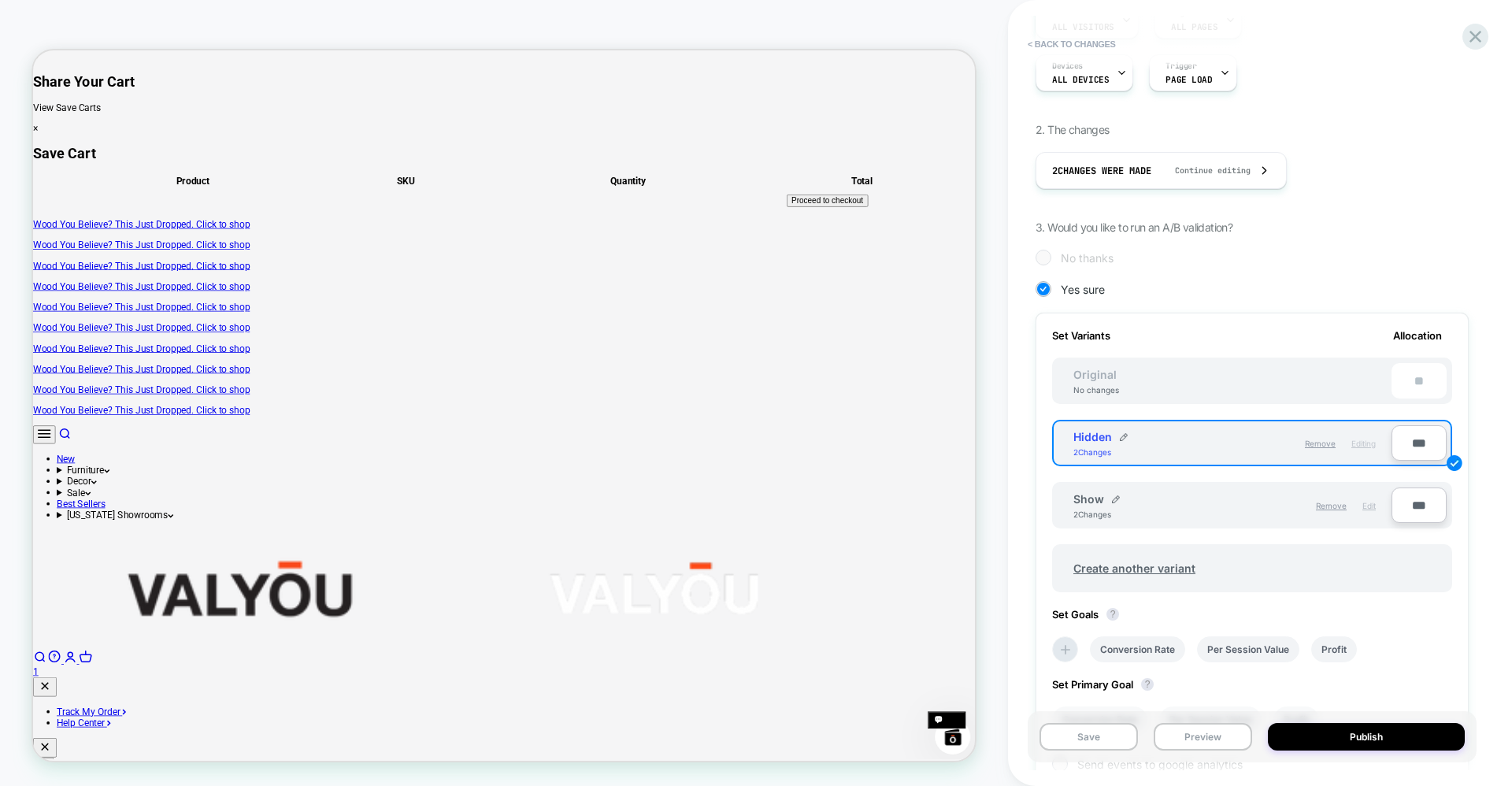
click at [1373, 502] on span "Edit" at bounding box center [1370, 506] width 14 height 10
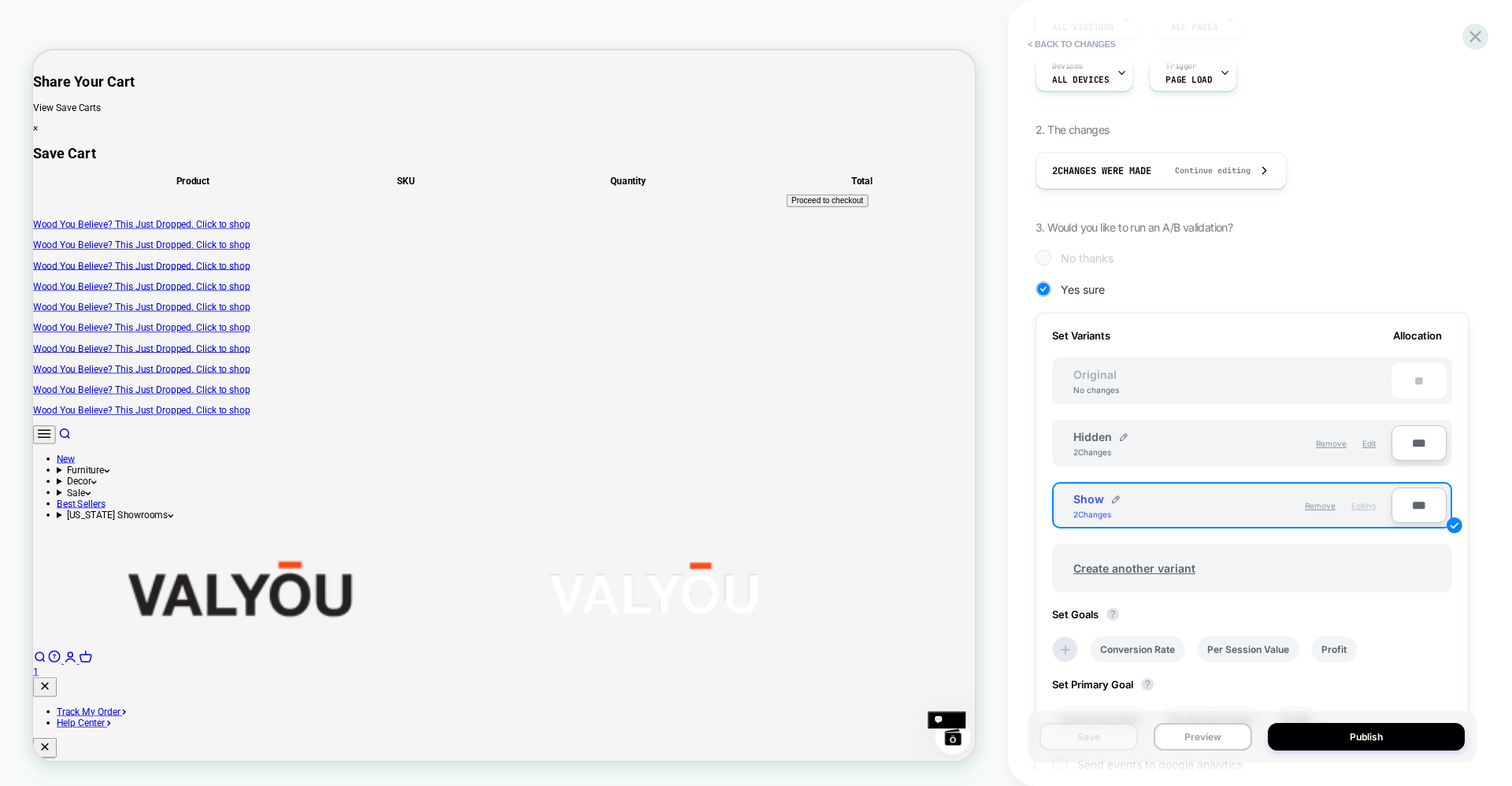
click at [1206, 515] on div "Show 2 Changes" at bounding box center [1153, 505] width 159 height 27
click at [1116, 496] on img at bounding box center [1116, 499] width 8 height 8
click at [1255, 495] on div "**** Save" at bounding box center [1172, 506] width 197 height 30
click at [1198, 511] on button at bounding box center [1204, 507] width 16 height 16
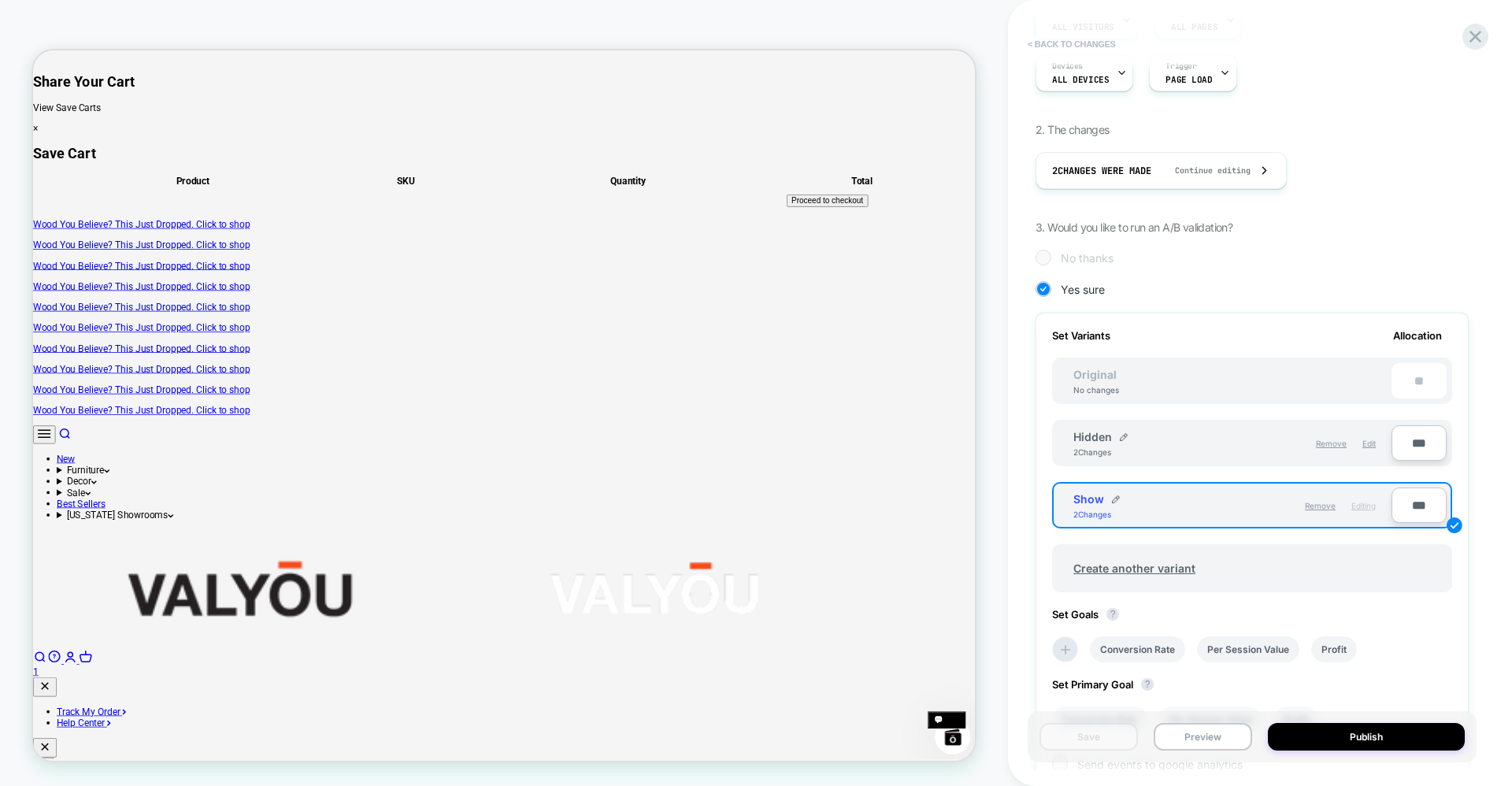
click at [1040, 38] on button "< Back to changes" at bounding box center [1072, 44] width 104 height 26
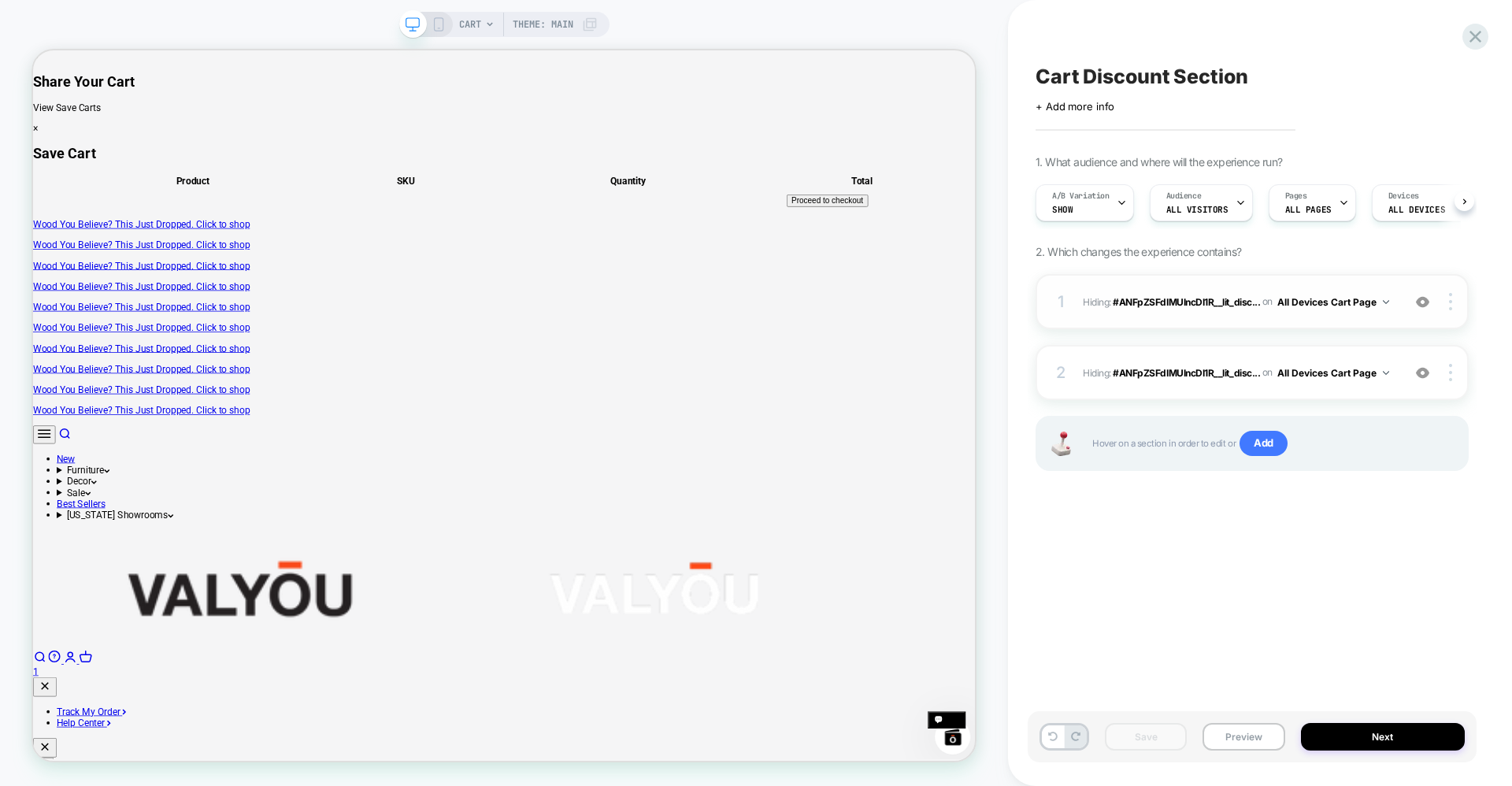
scroll to position [0, 1]
click at [1451, 298] on img at bounding box center [1450, 302] width 3 height 18
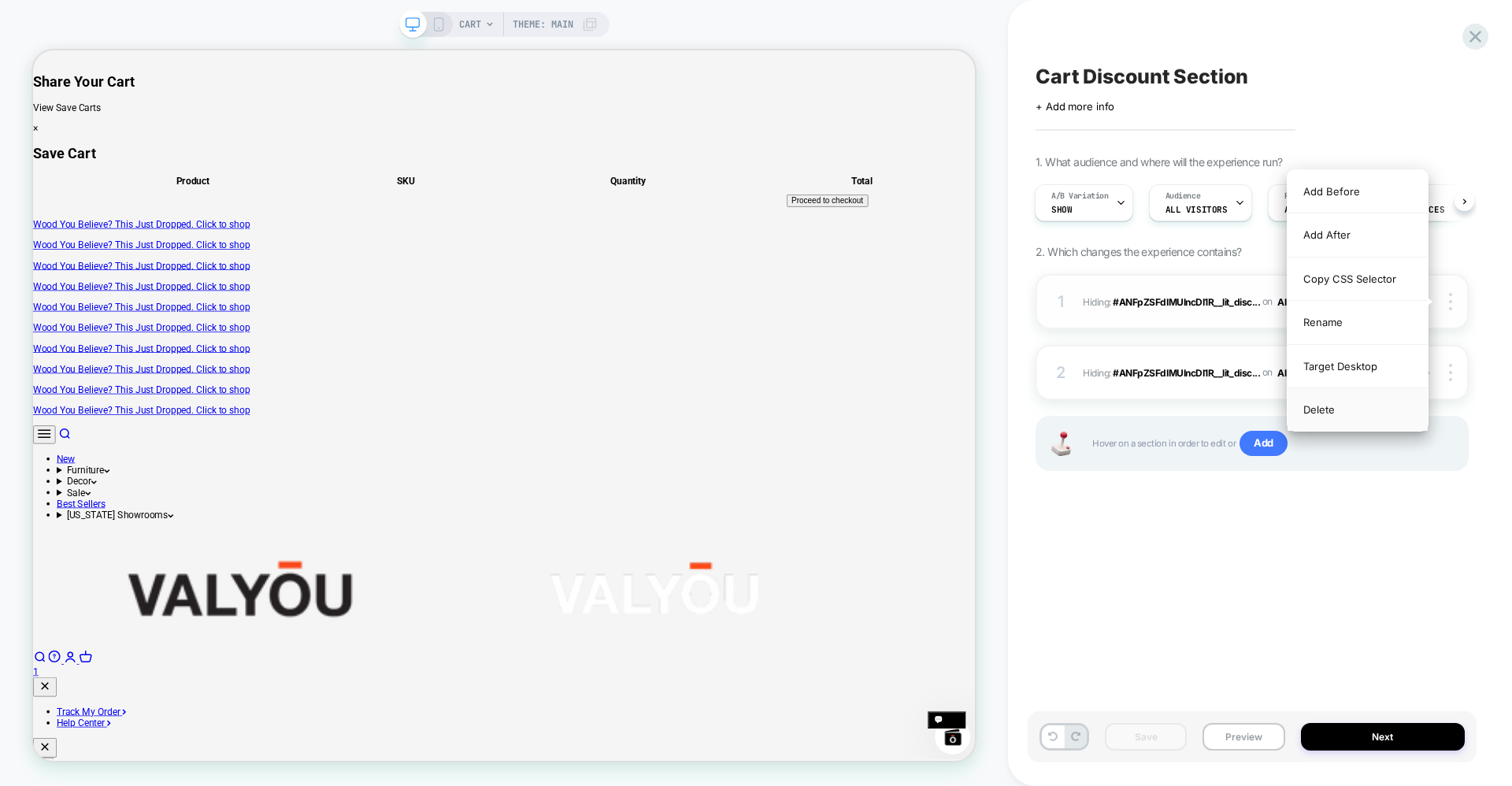
click at [1333, 417] on div "Delete" at bounding box center [1358, 409] width 140 height 42
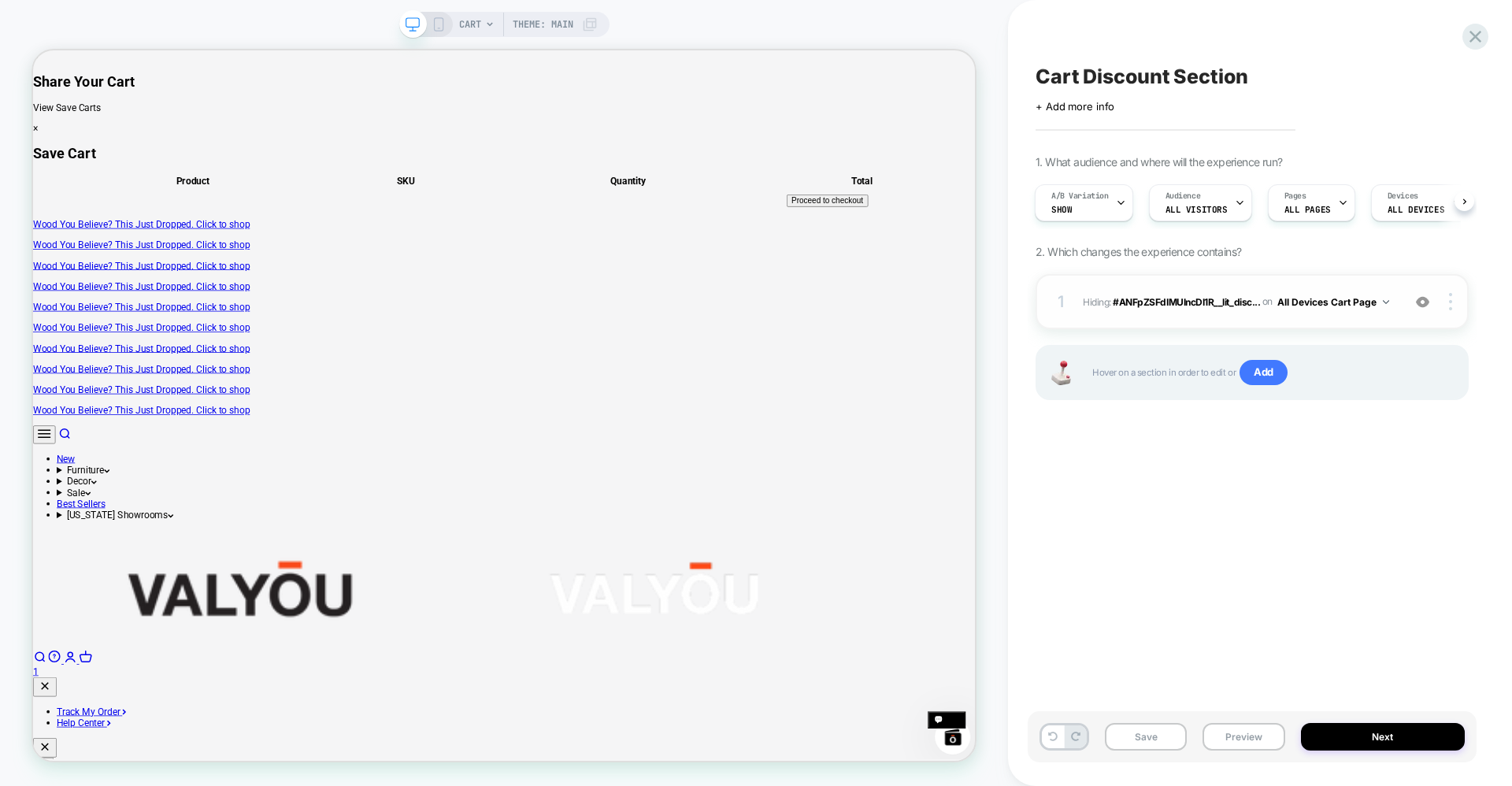
click at [1452, 312] on div "1 Hiding : #ANFpZSFdIMUlncDI1R__lit_disc... #ANFpZSFdIMUlncDI1R__lit_discount_b…" at bounding box center [1252, 302] width 433 height 55
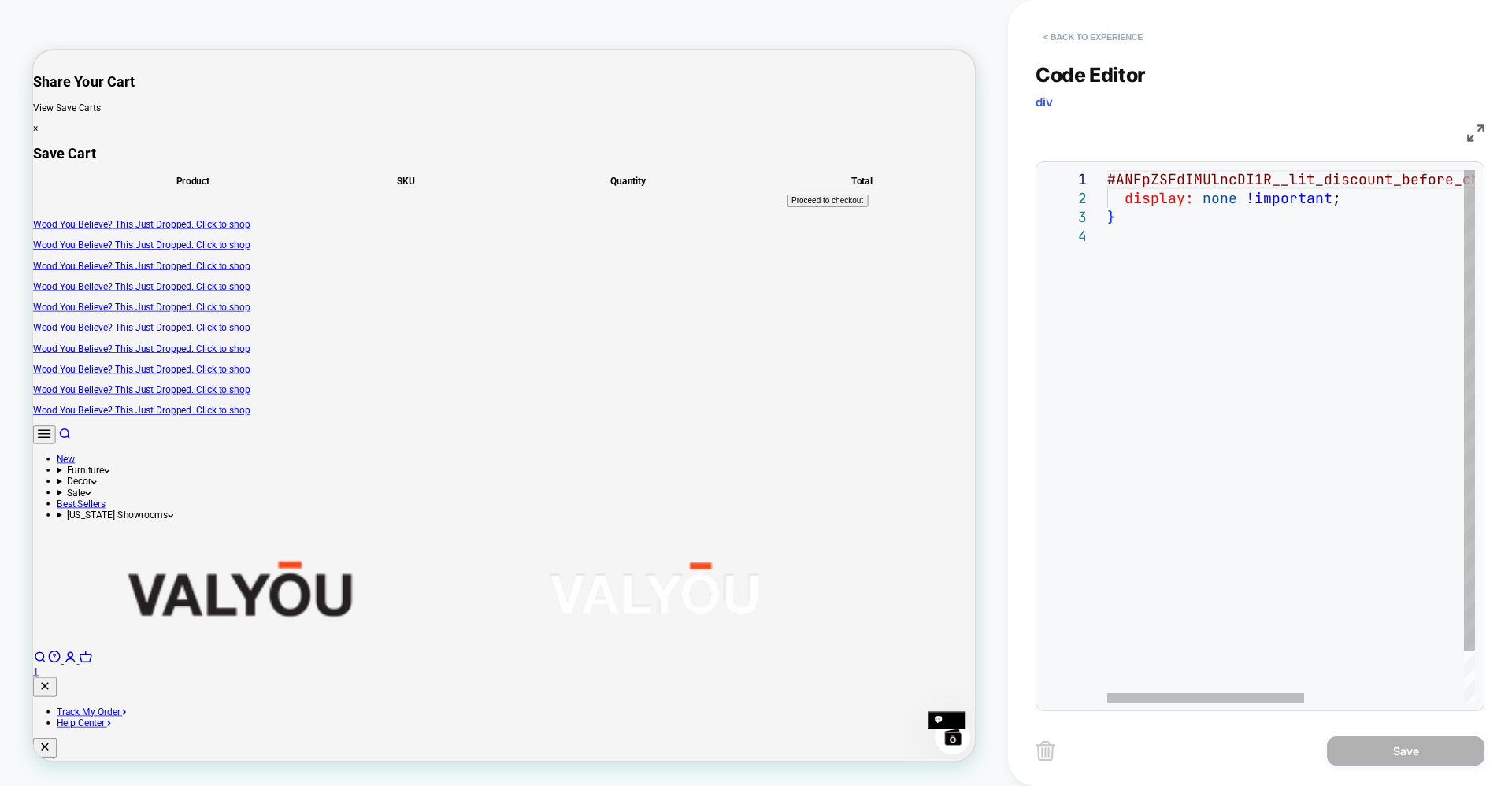
click at [1049, 36] on button "< Back to experience" at bounding box center [1092, 37] width 115 height 26
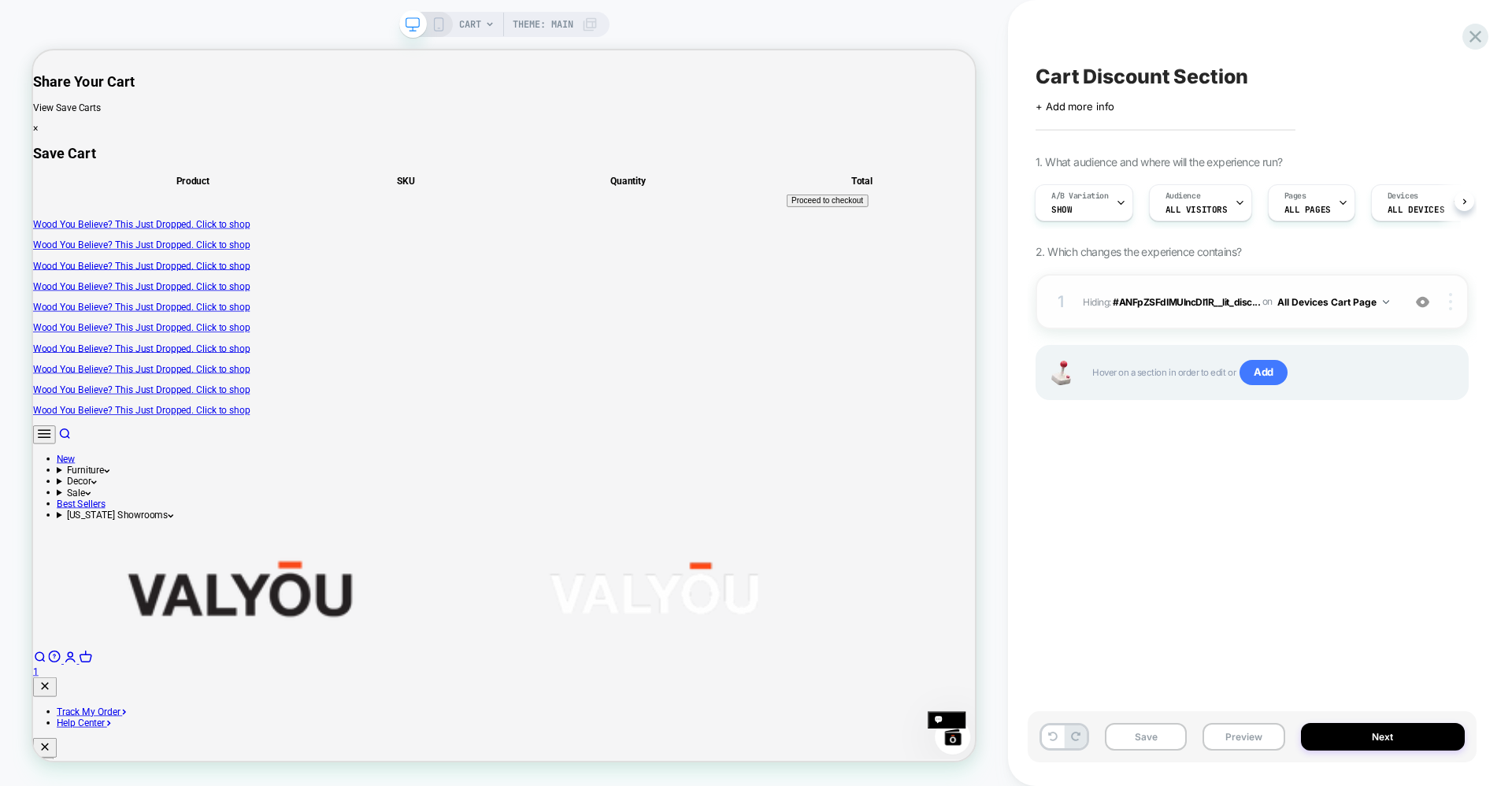
click at [1450, 300] on img at bounding box center [1450, 302] width 3 height 18
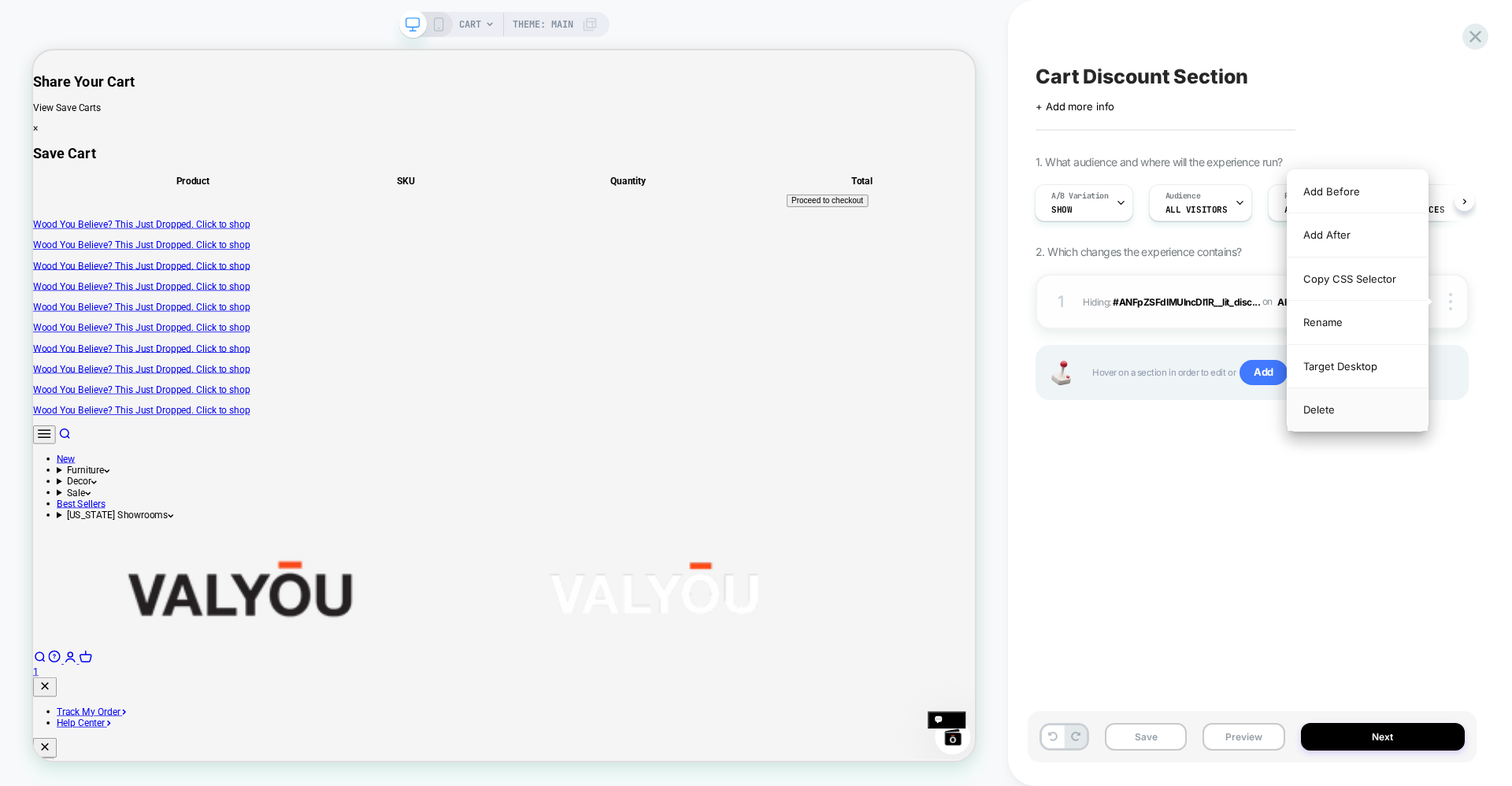
click at [1339, 408] on div "Delete" at bounding box center [1358, 409] width 140 height 42
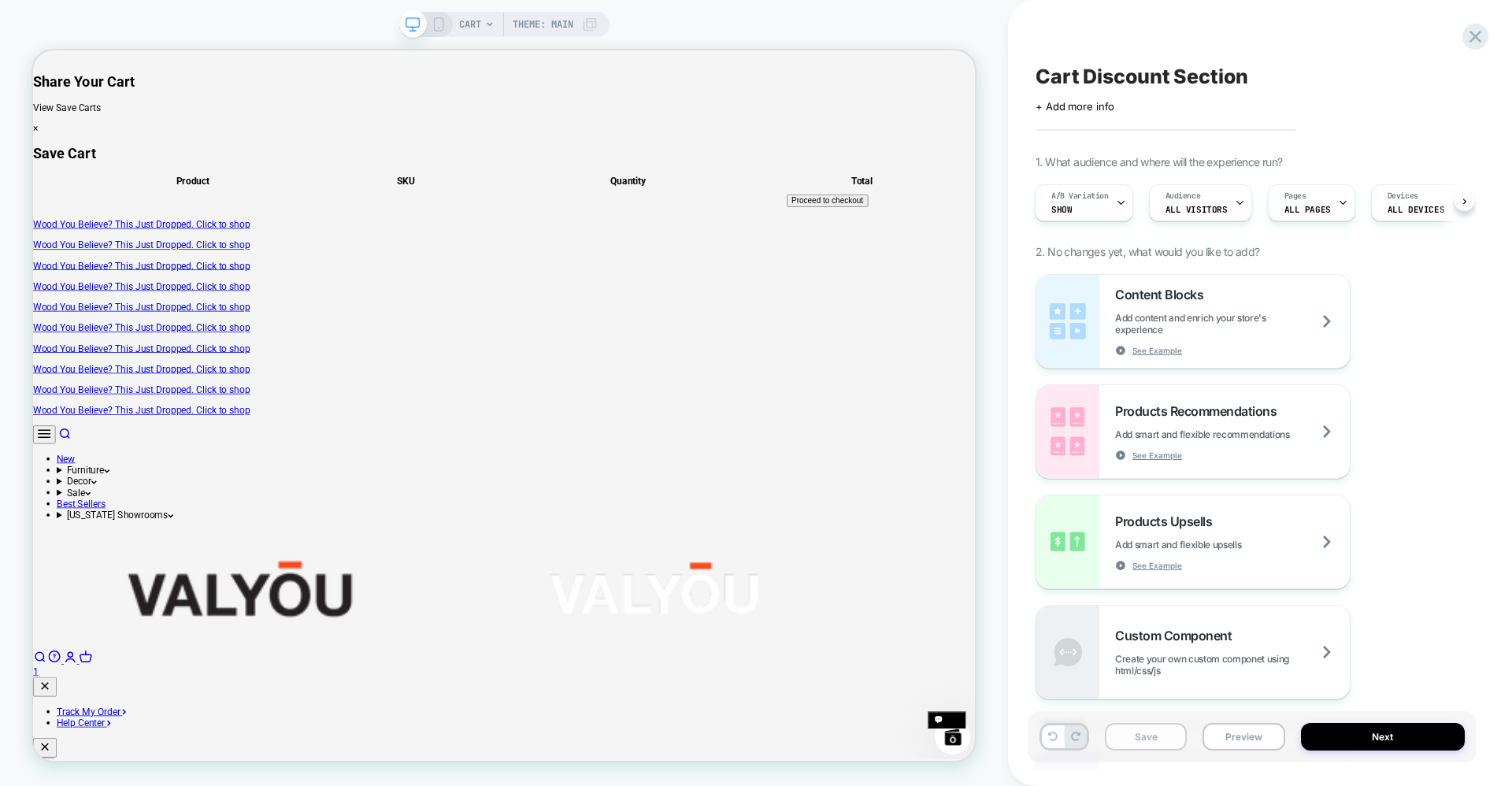
click at [1145, 748] on button "Save" at bounding box center [1146, 737] width 82 height 28
drag, startPoint x: 1227, startPoint y: 737, endPoint x: 1383, endPoint y: 690, distance: 162.9
click at [1377, 690] on div "Cart Discount Section Click to edit experience details + Add more info 1. What …" at bounding box center [1260, 393] width 449 height 786
click at [1404, 745] on button "Next" at bounding box center [1384, 737] width 165 height 28
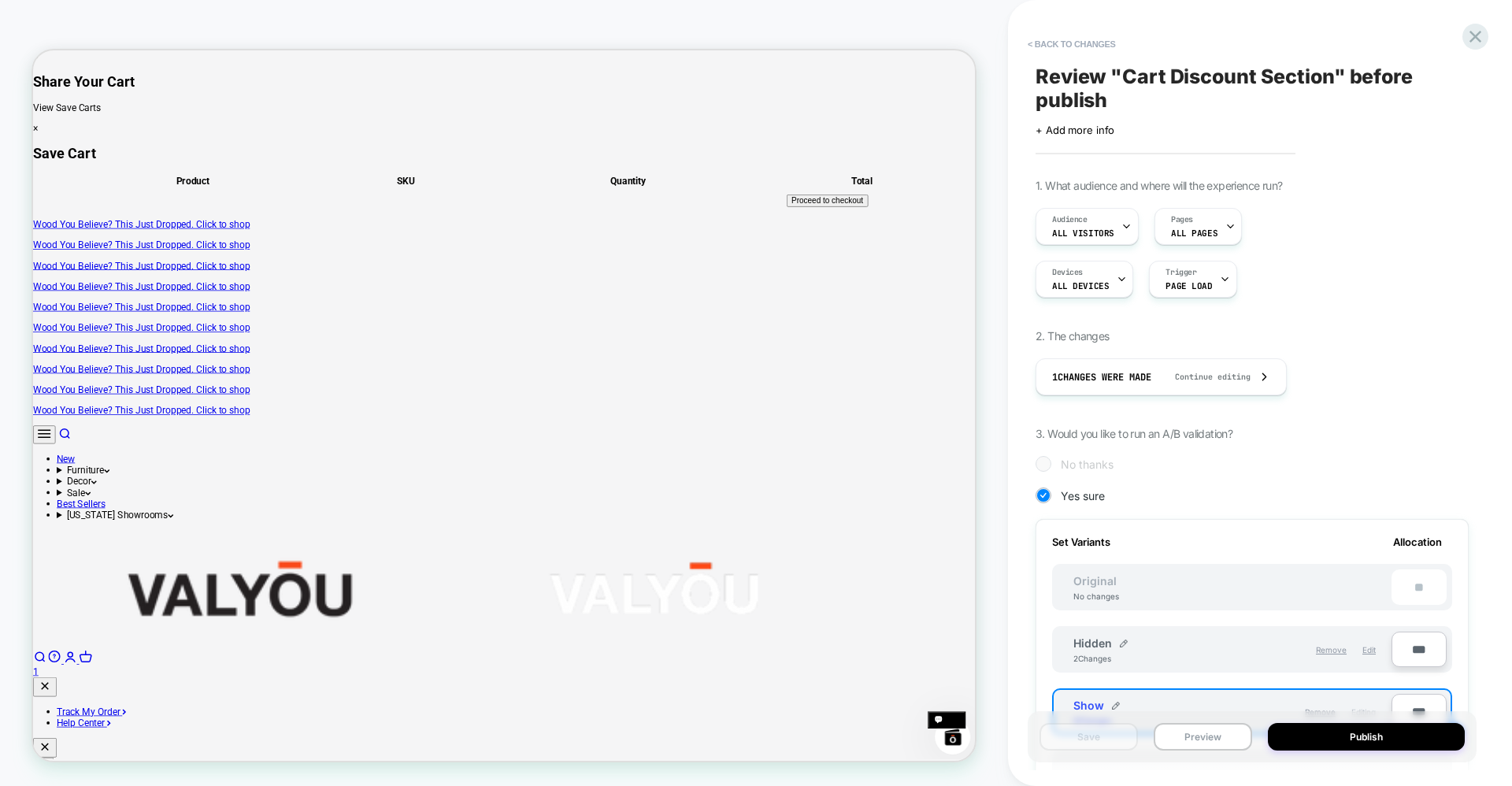
click at [1233, 638] on div "Remove Edit" at bounding box center [1309, 649] width 151 height 27
click at [1368, 652] on span "Edit" at bounding box center [1370, 650] width 14 height 10
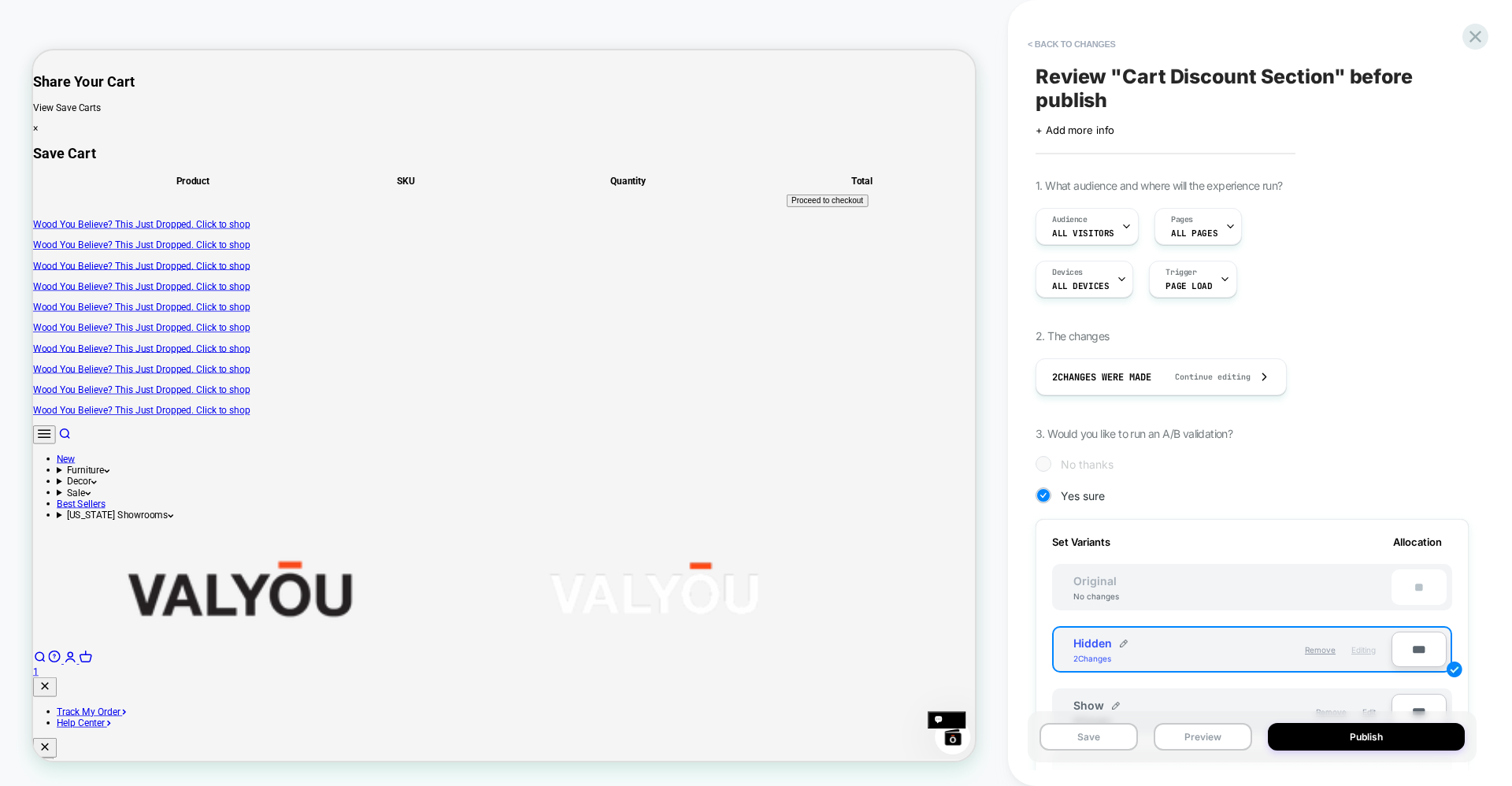
click at [1293, 706] on div "Remove Edit" at bounding box center [1309, 711] width 151 height 27
click at [1368, 713] on div "Save Preview Publish" at bounding box center [1252, 737] width 449 height 51
click at [1368, 712] on span "Edit" at bounding box center [1370, 712] width 14 height 10
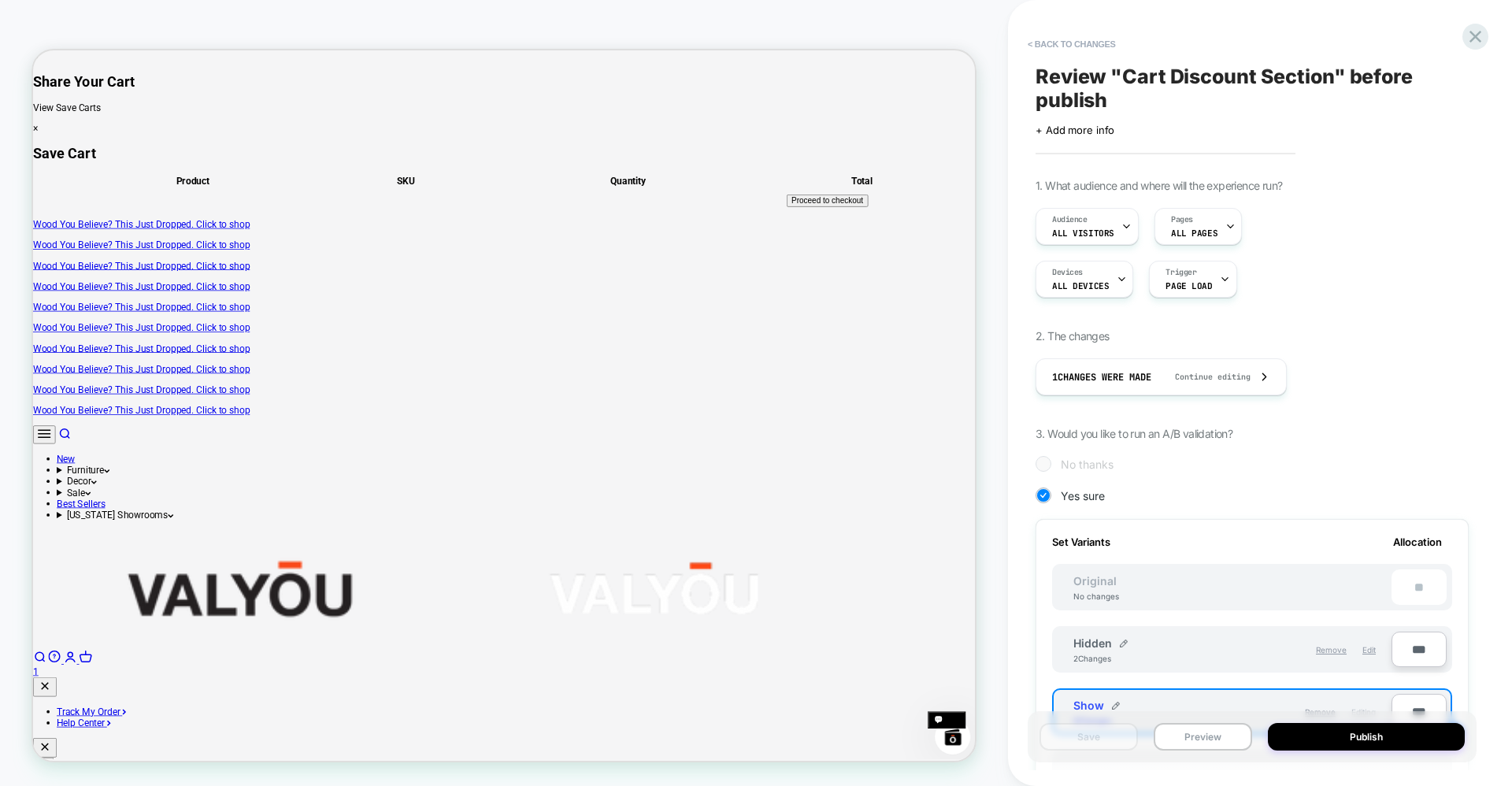
click at [1267, 645] on div "Remove Edit" at bounding box center [1309, 649] width 151 height 27
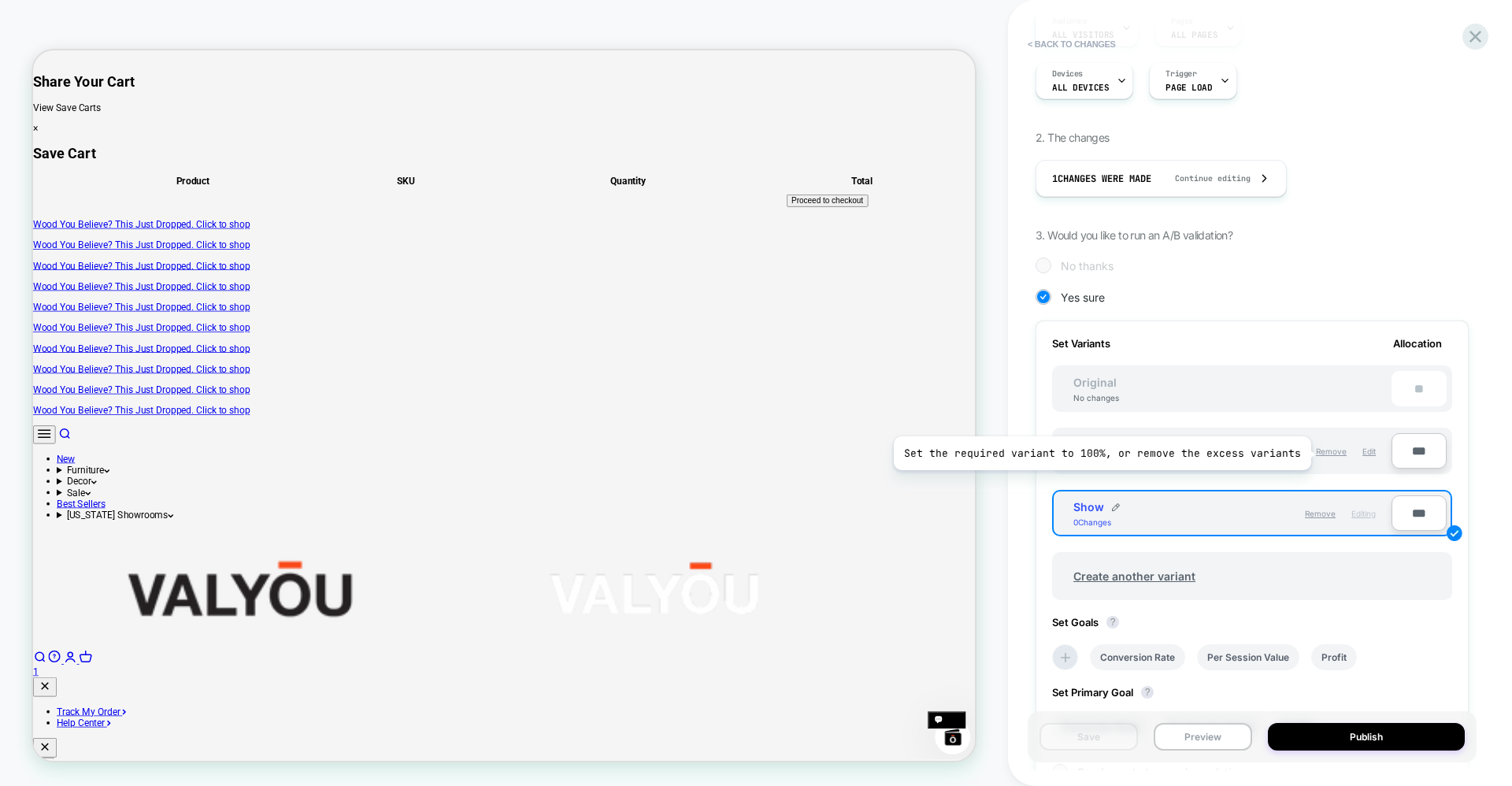
scroll to position [209, 0]
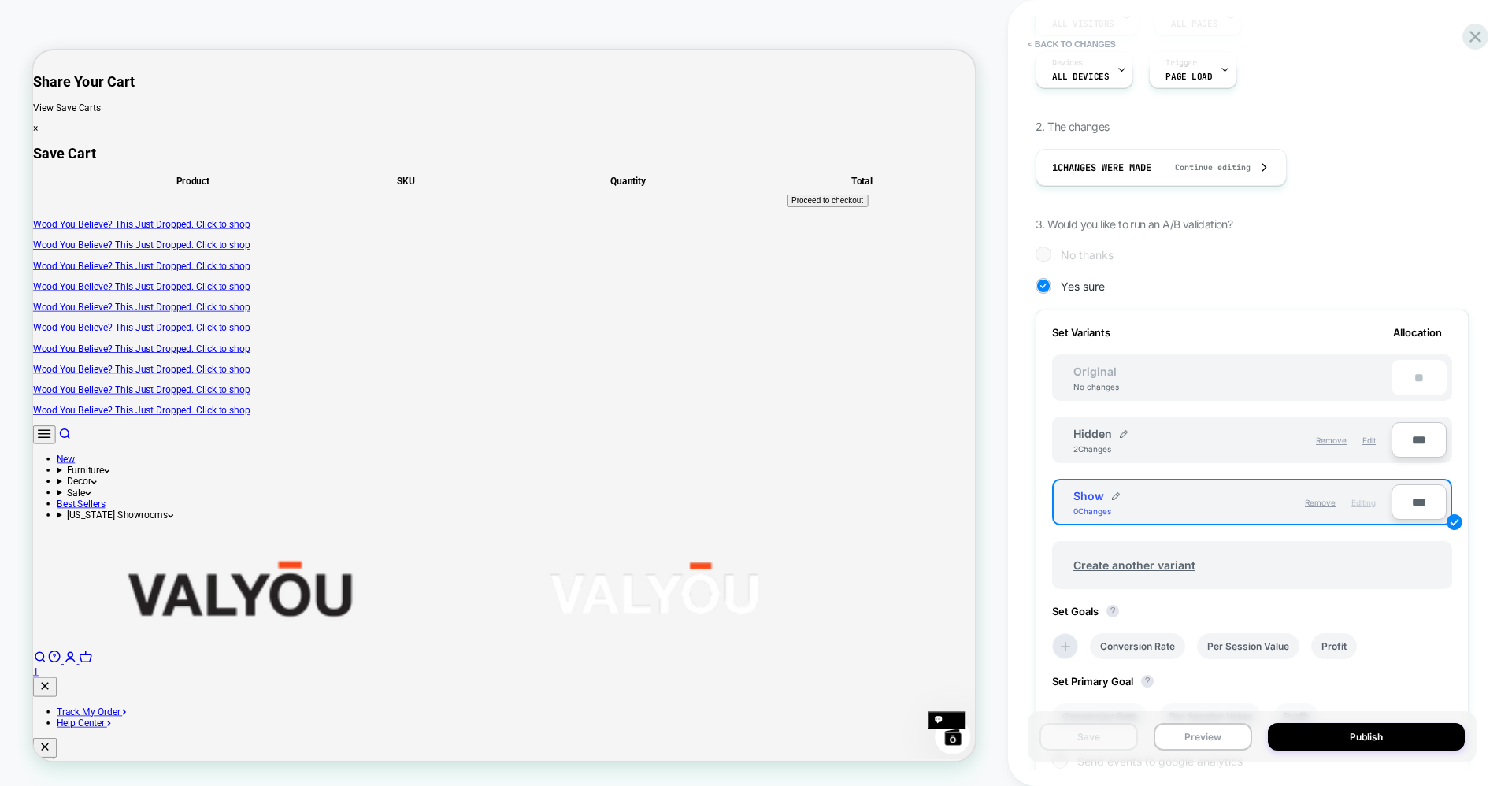
click at [1238, 383] on div "Original No changes **" at bounding box center [1252, 377] width 400 height 46
click at [1246, 375] on div "Original No changes **" at bounding box center [1252, 377] width 400 height 46
click at [1420, 379] on div "**" at bounding box center [1420, 377] width 55 height 35
click at [1410, 504] on input "***" at bounding box center [1420, 502] width 55 height 35
type input "***"
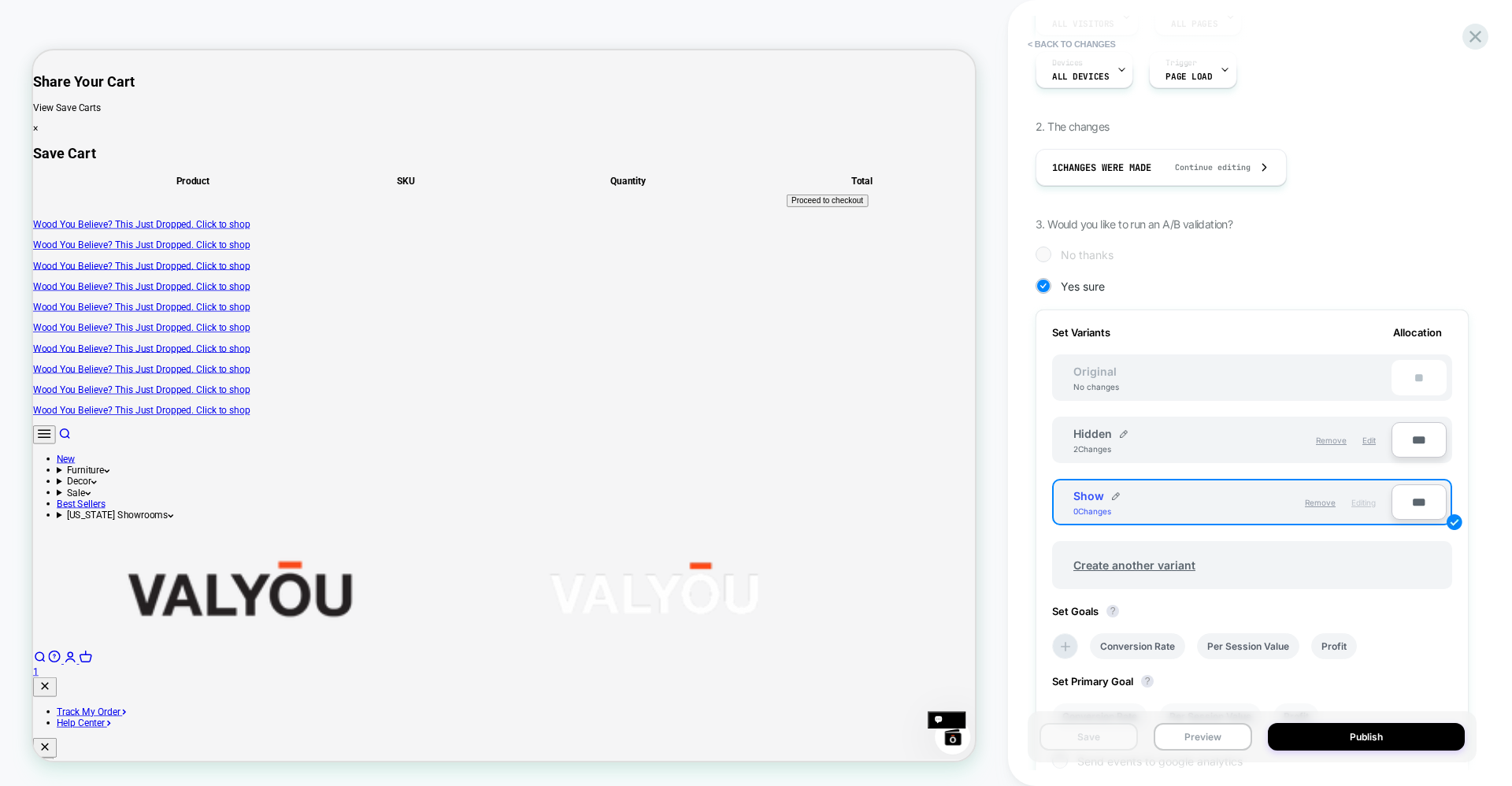
type input "**"
type input "***"
click at [1403, 371] on div "***" at bounding box center [1420, 377] width 55 height 35
click at [1176, 386] on div "Original No changes ***" at bounding box center [1252, 377] width 400 height 46
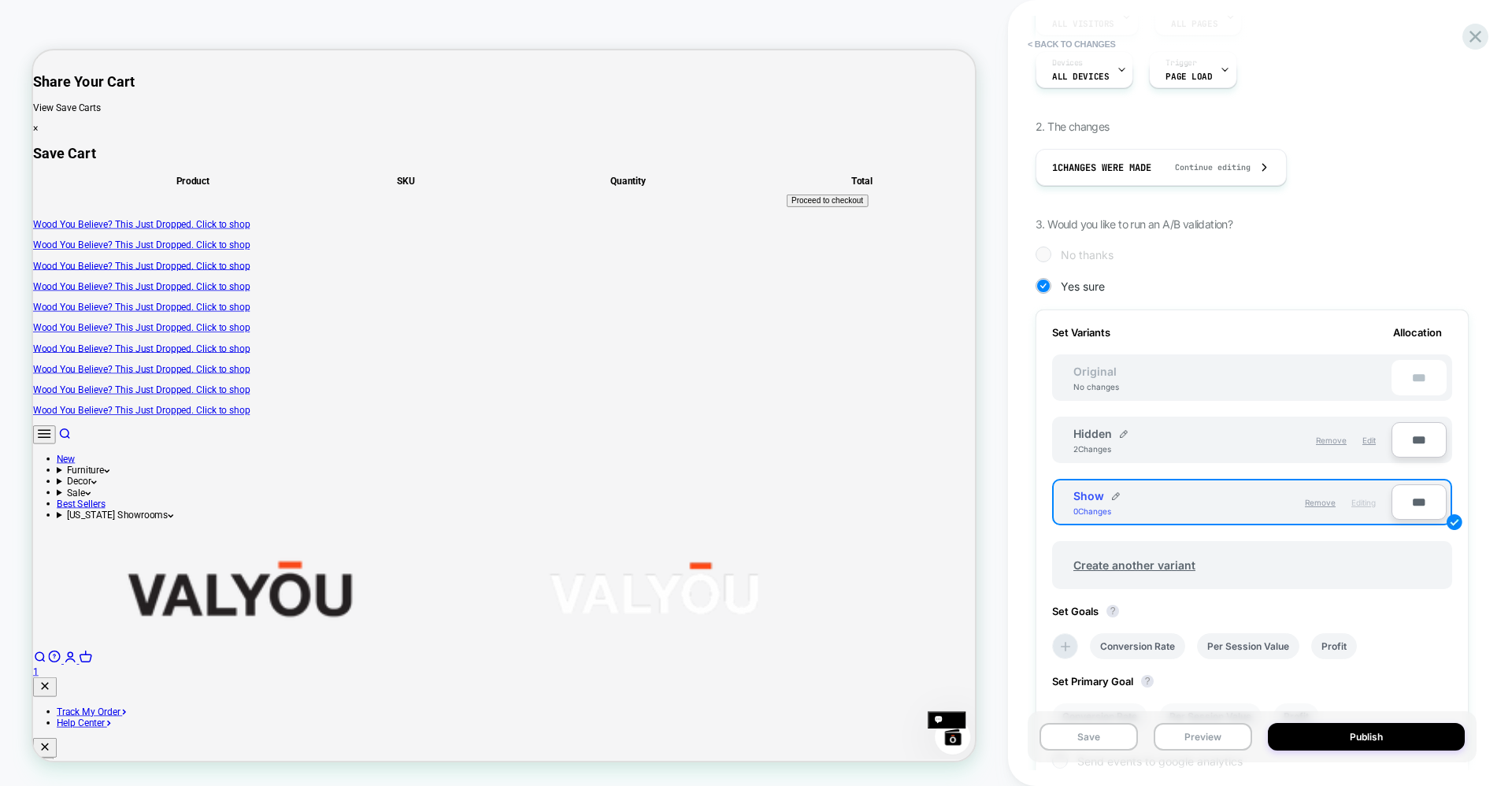
click at [1259, 447] on div "Remove Edit" at bounding box center [1309, 440] width 151 height 27
click at [1369, 441] on span "Edit" at bounding box center [1370, 440] width 14 height 10
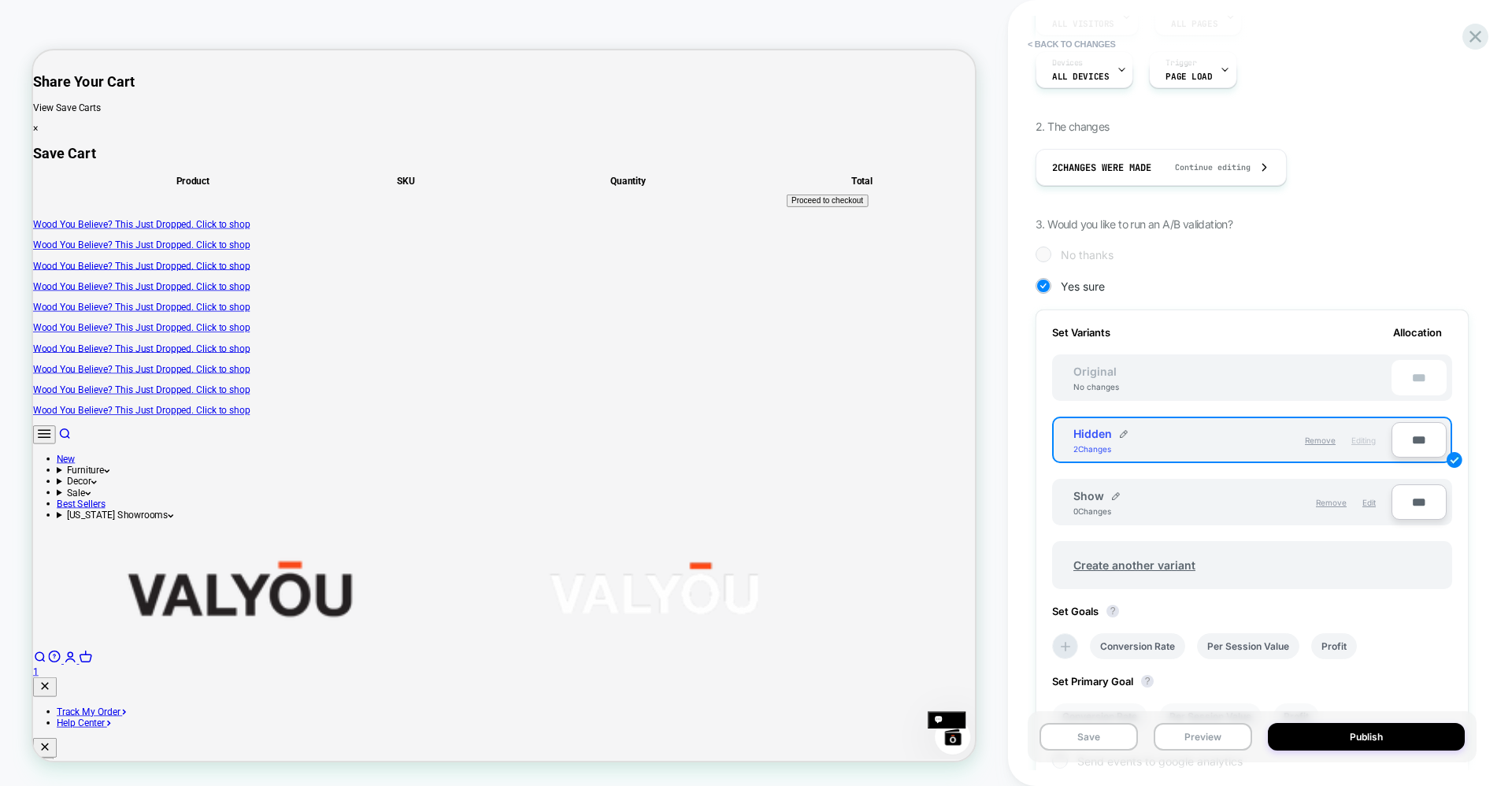
click at [1308, 386] on div "Original No changes ***" at bounding box center [1252, 377] width 400 height 46
click at [1085, 749] on button "Save" at bounding box center [1089, 737] width 98 height 28
click at [1201, 744] on button "Preview" at bounding box center [1204, 737] width 98 height 28
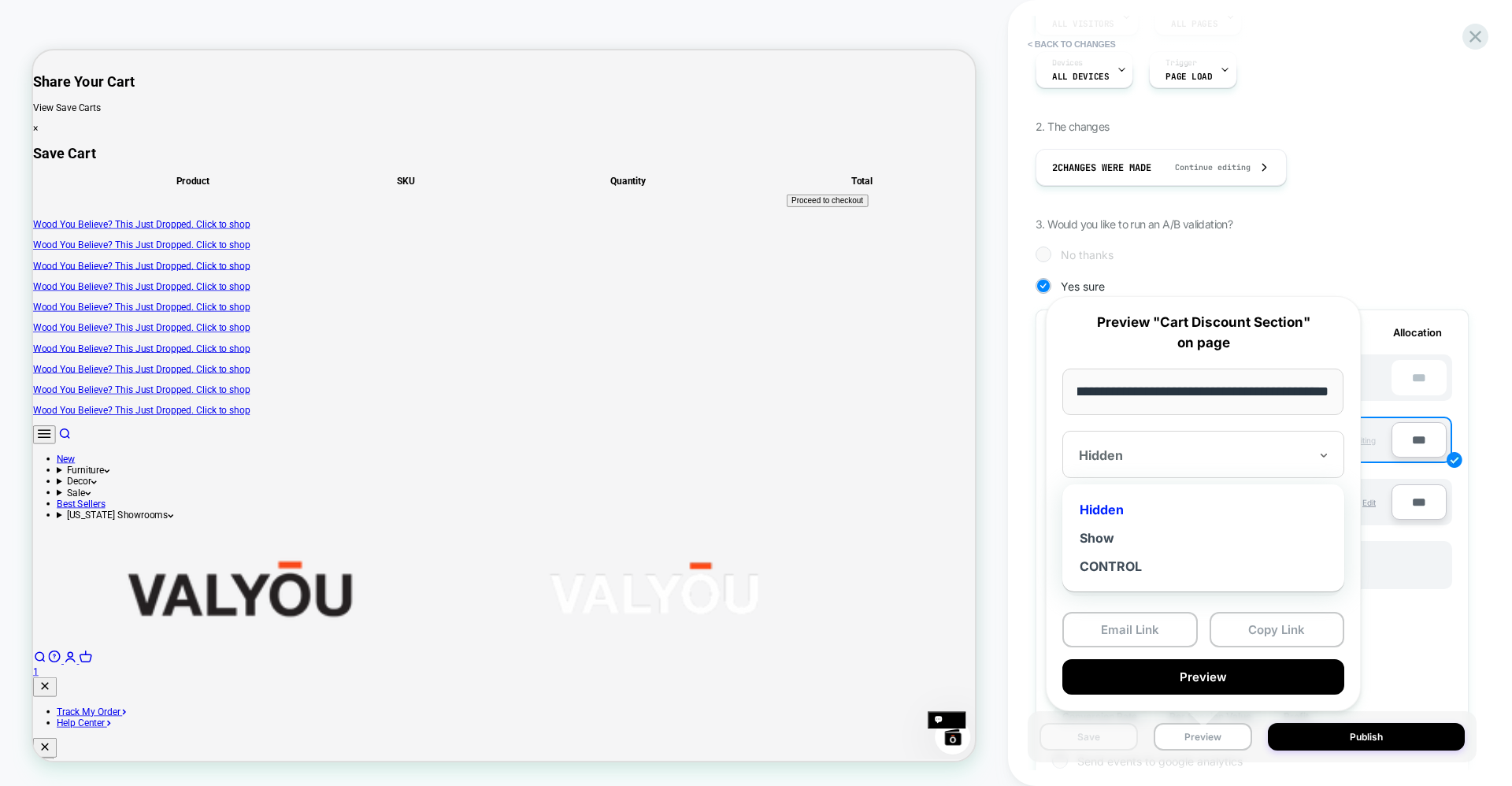
scroll to position [0, 0]
click at [1126, 451] on div at bounding box center [1194, 455] width 230 height 16
click at [1104, 564] on div "CONTROL" at bounding box center [1204, 566] width 266 height 28
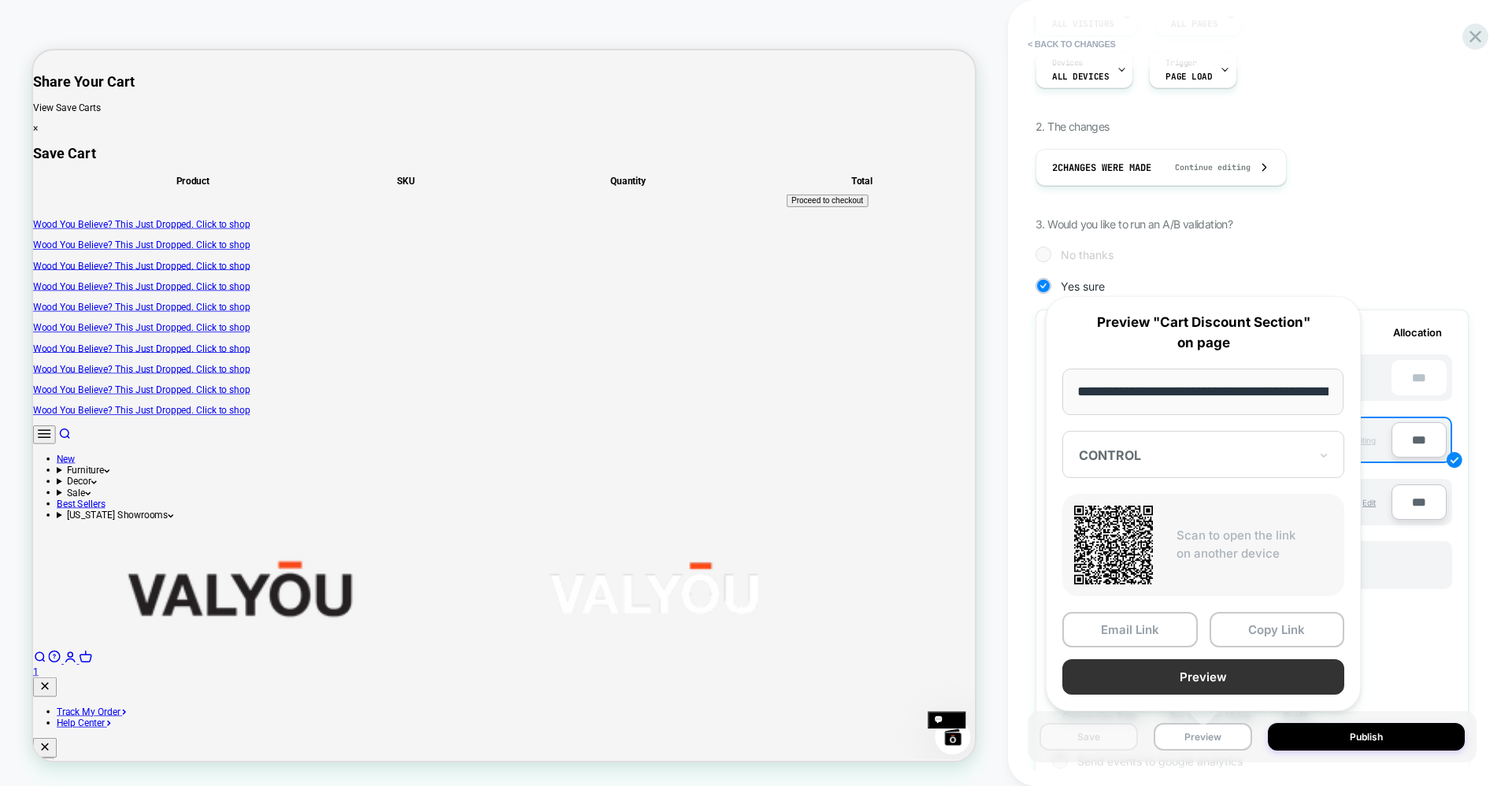
click at [1177, 666] on button "Preview" at bounding box center [1204, 677] width 282 height 35
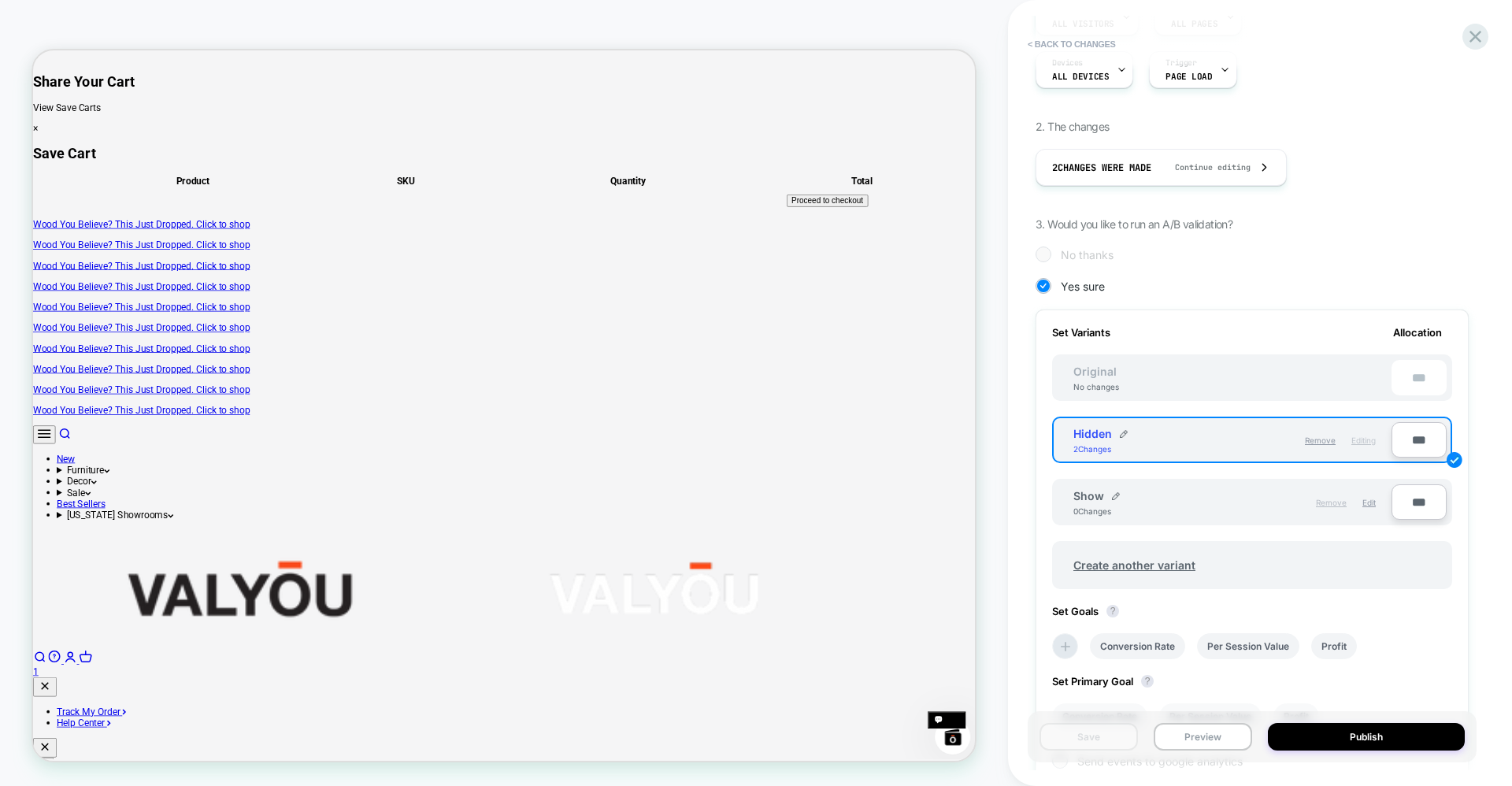
click at [1329, 501] on span "Remove" at bounding box center [1331, 503] width 30 height 10
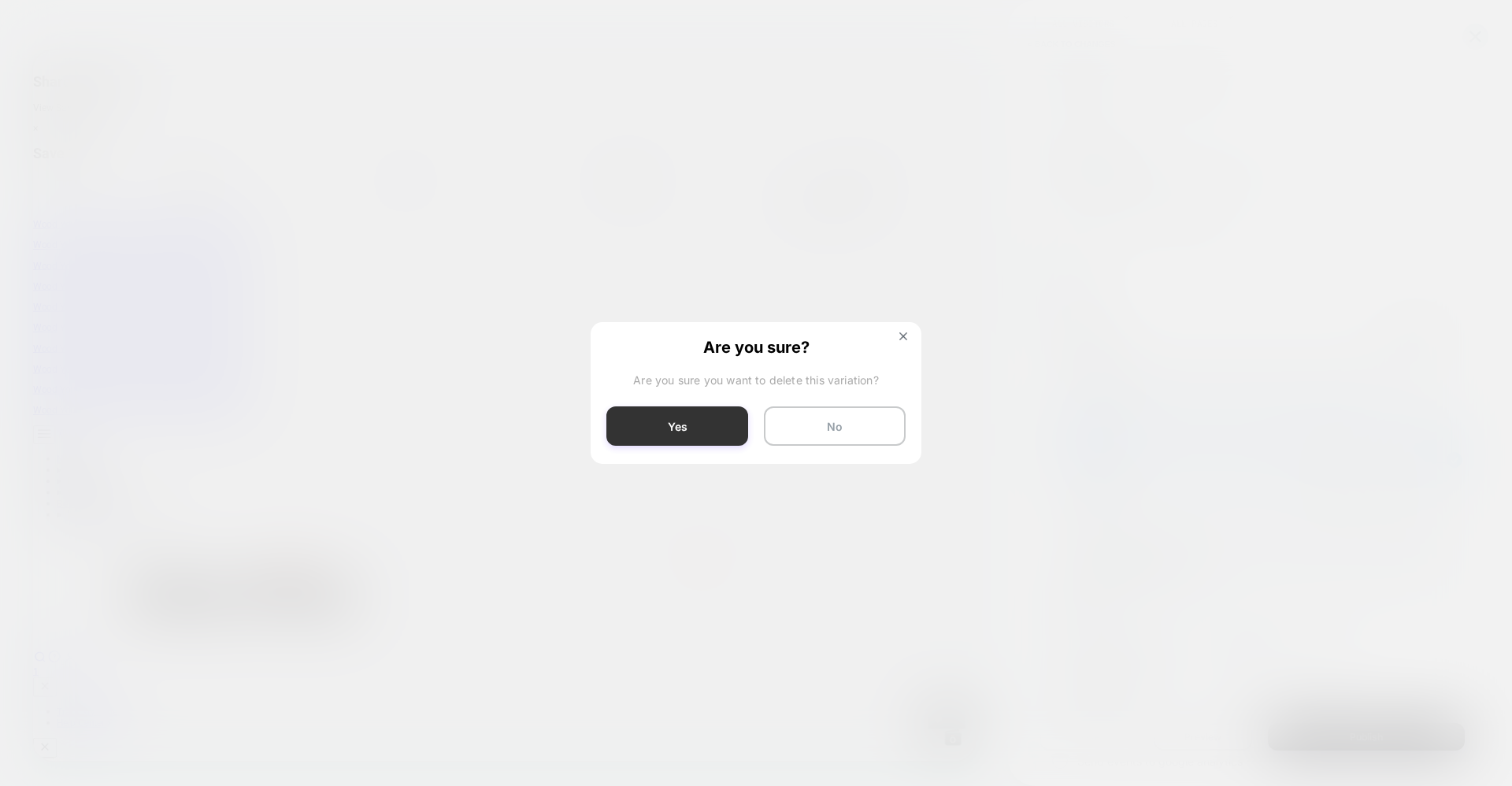
click at [686, 426] on button "Yes" at bounding box center [677, 426] width 141 height 39
type input "***"
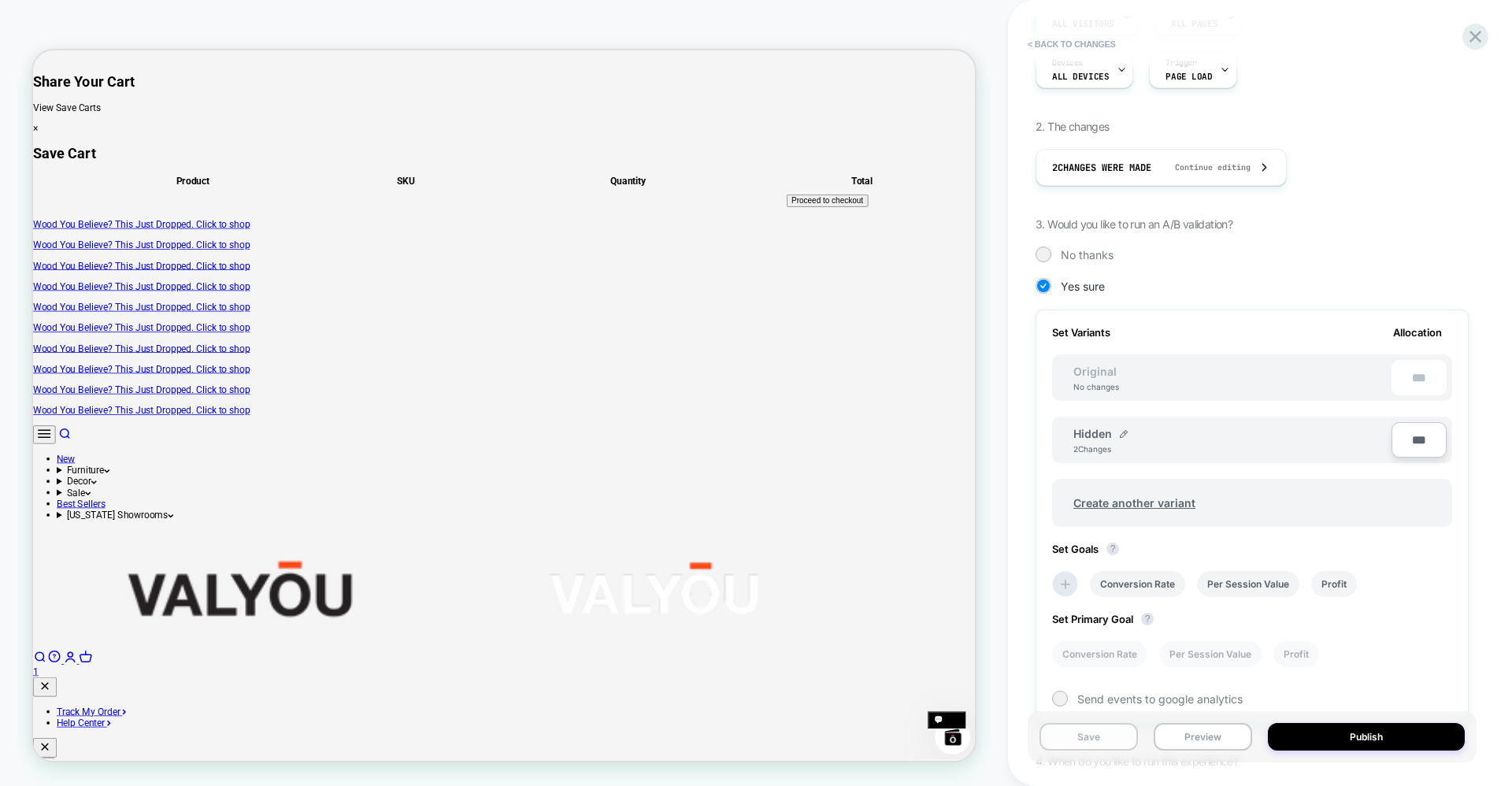
click at [1073, 741] on button "Save" at bounding box center [1089, 737] width 98 height 28
click at [1230, 744] on button "Preview" at bounding box center [1204, 737] width 98 height 28
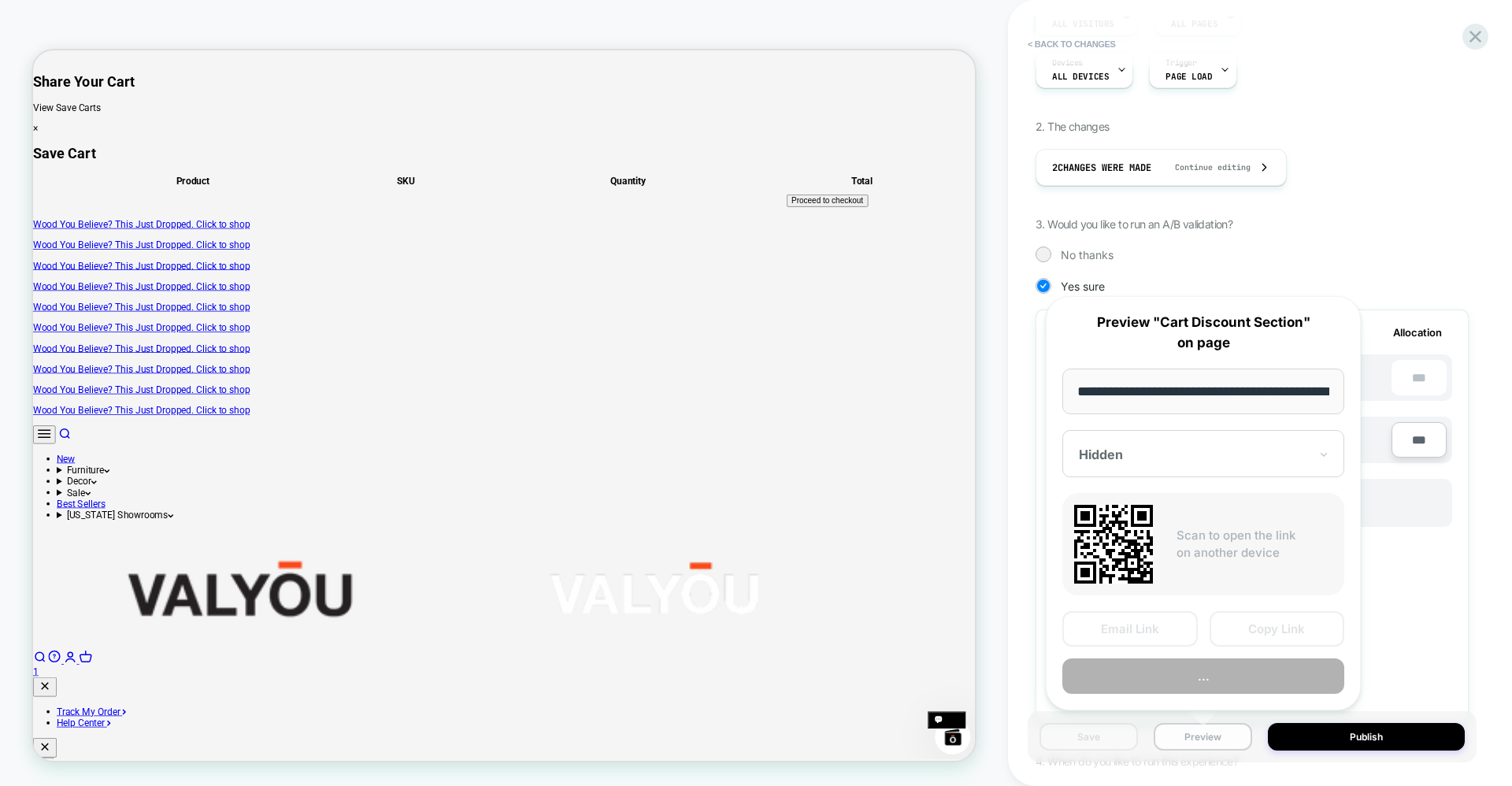
scroll to position [0, 62]
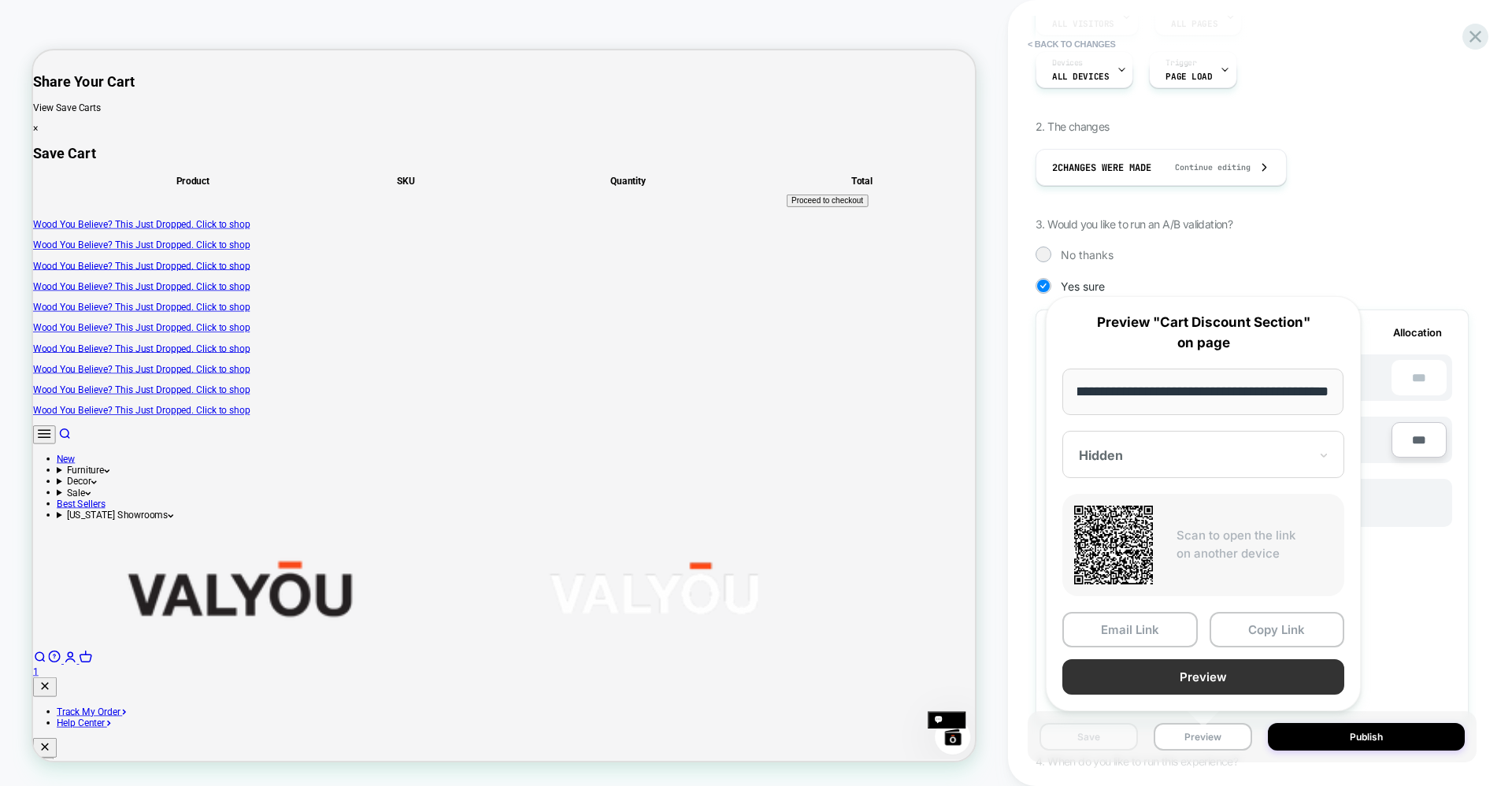
click at [1182, 668] on button "Preview" at bounding box center [1204, 677] width 282 height 35
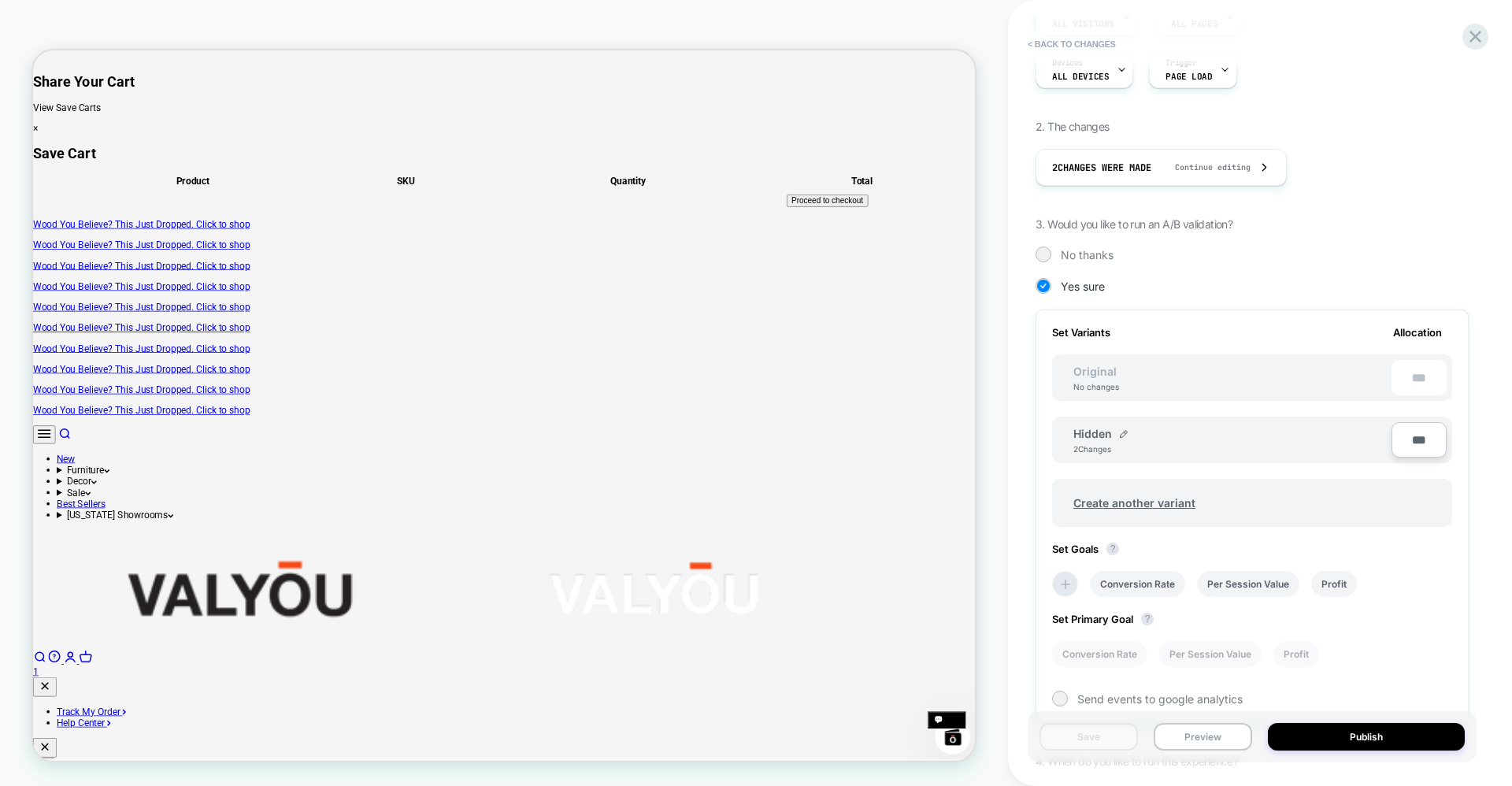
click at [1329, 439] on div "Hidden 2 Changes" at bounding box center [1233, 440] width 318 height 27
click at [1034, 38] on button "< Back to changes" at bounding box center [1072, 44] width 104 height 26
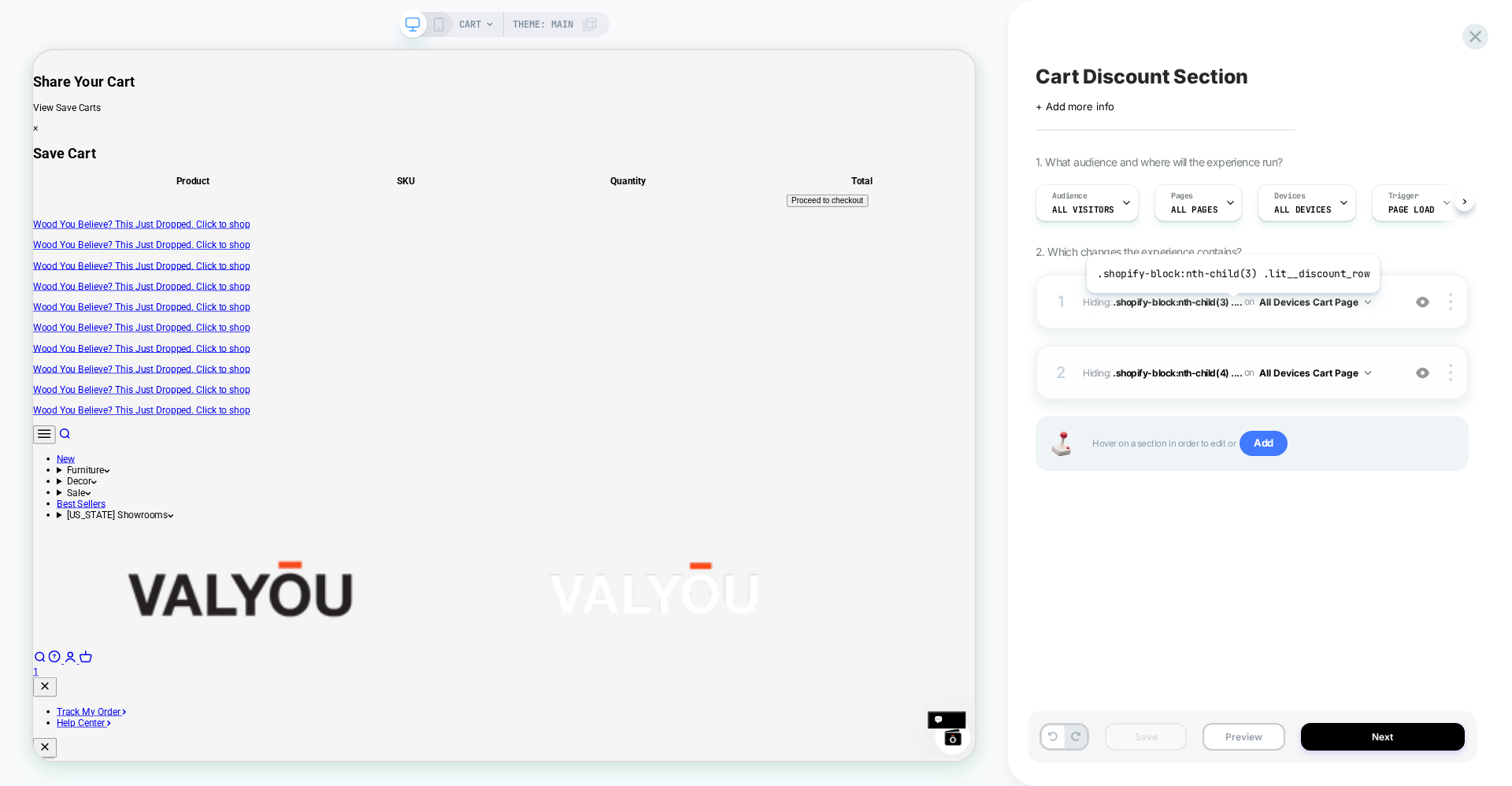
scroll to position [0, 1]
click at [1385, 381] on span "Hiding : .shopify-block:nth-child(4) .... .shopify-block:nth-child(4) .lit__dis…" at bounding box center [1238, 373] width 311 height 20
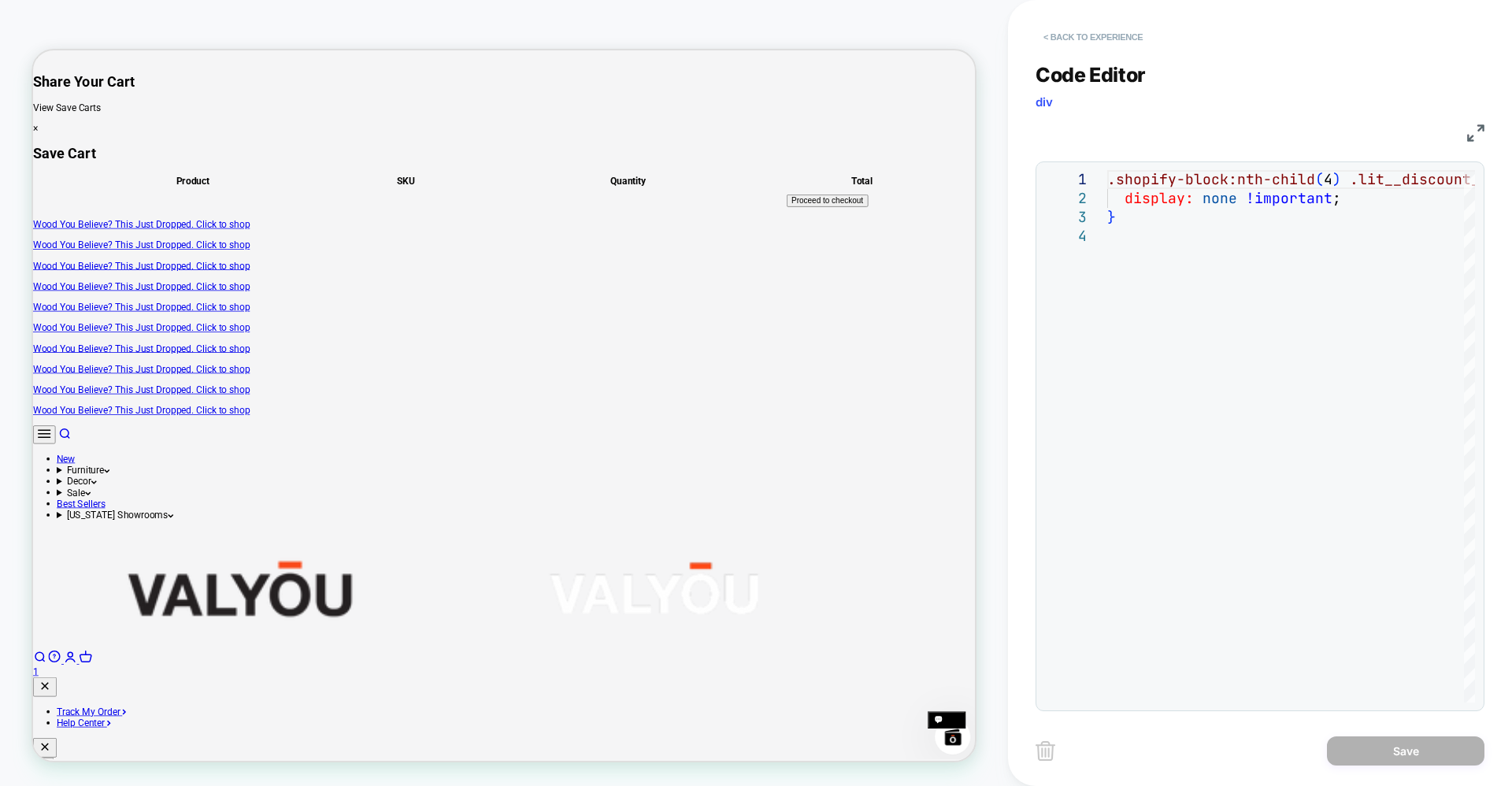
click at [1047, 41] on button "< Back to experience" at bounding box center [1092, 37] width 115 height 26
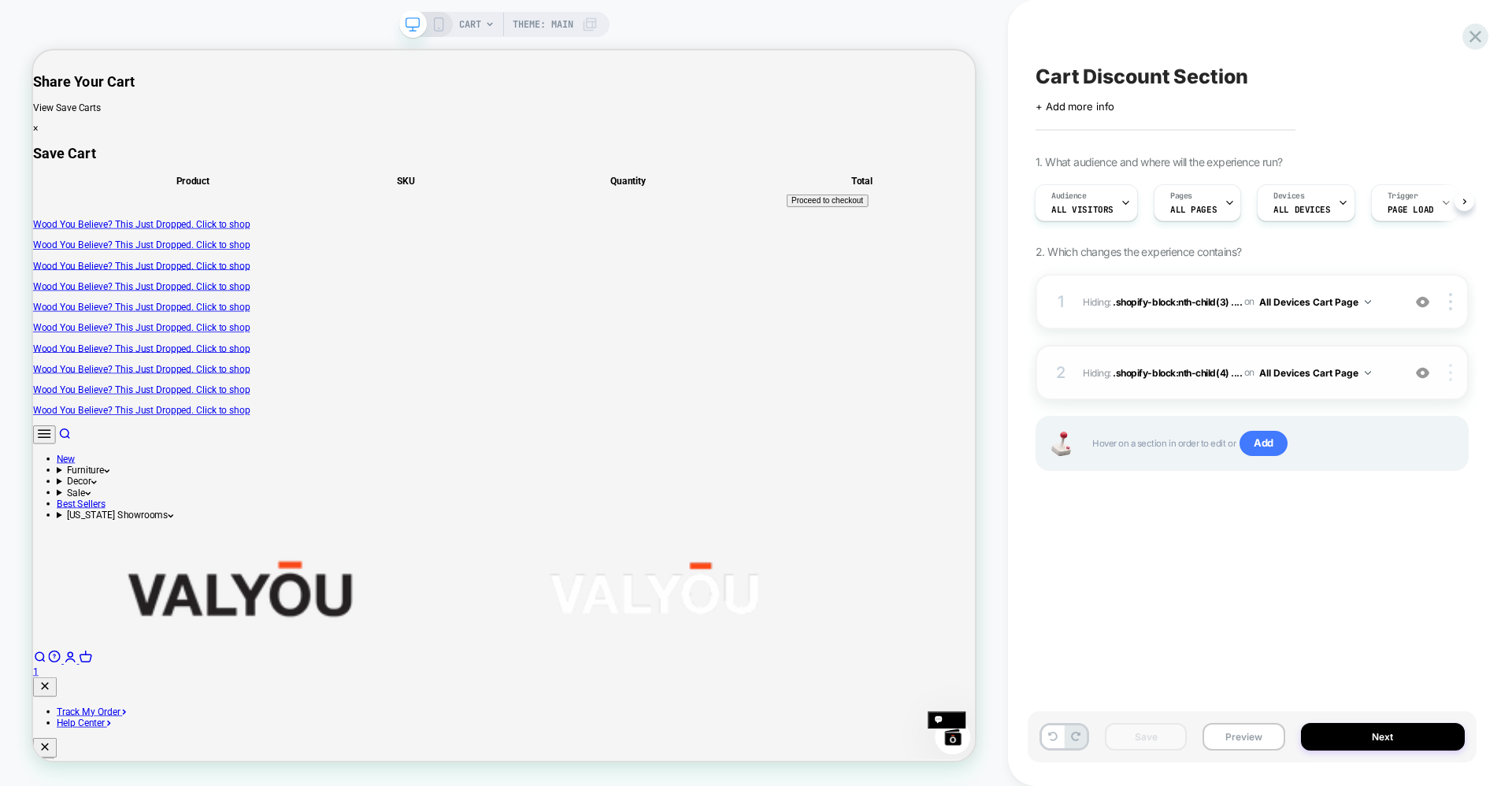
click at [1450, 372] on img at bounding box center [1450, 372] width 3 height 18
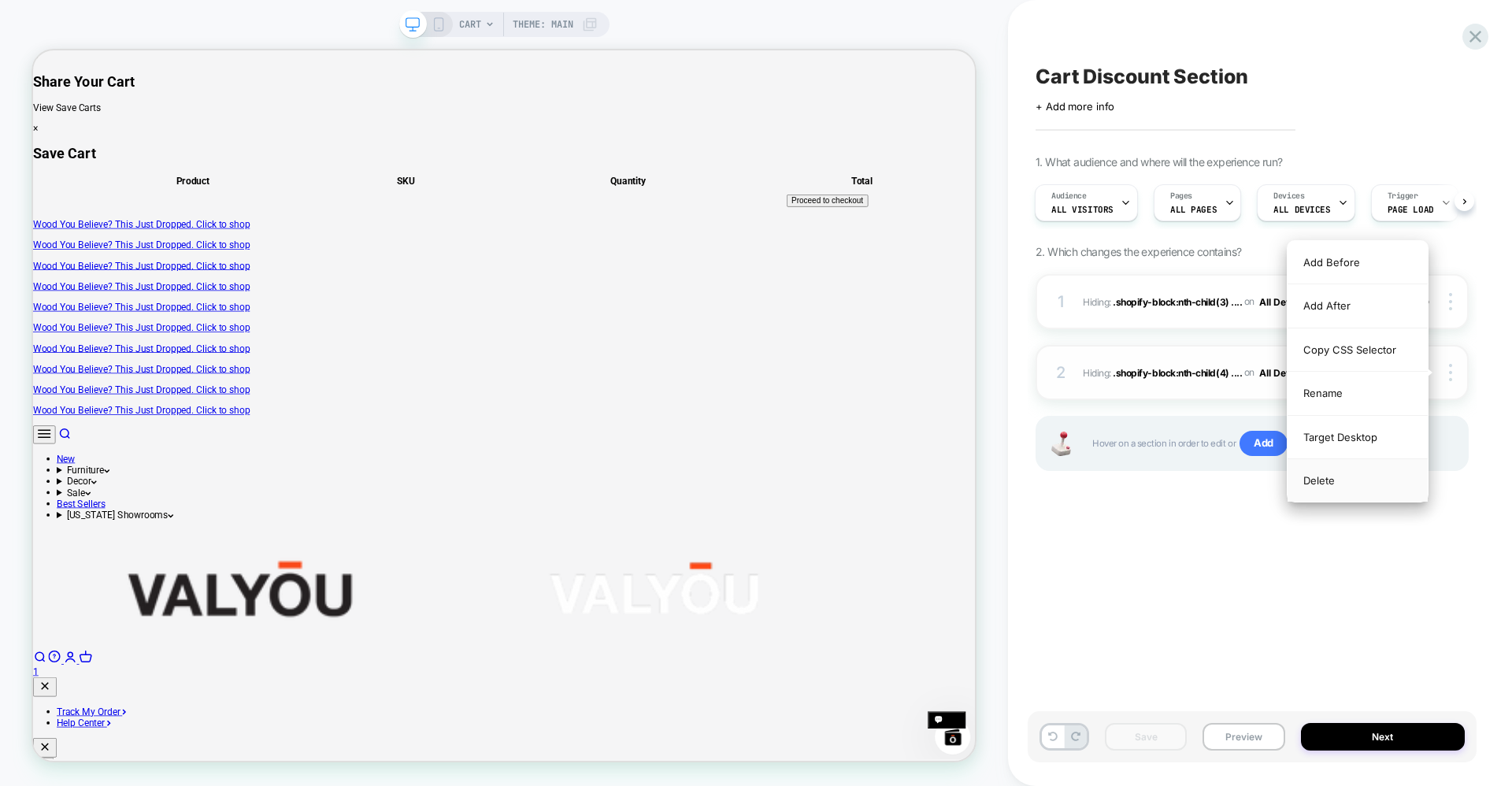
click at [1329, 483] on div "Delete" at bounding box center [1358, 479] width 140 height 42
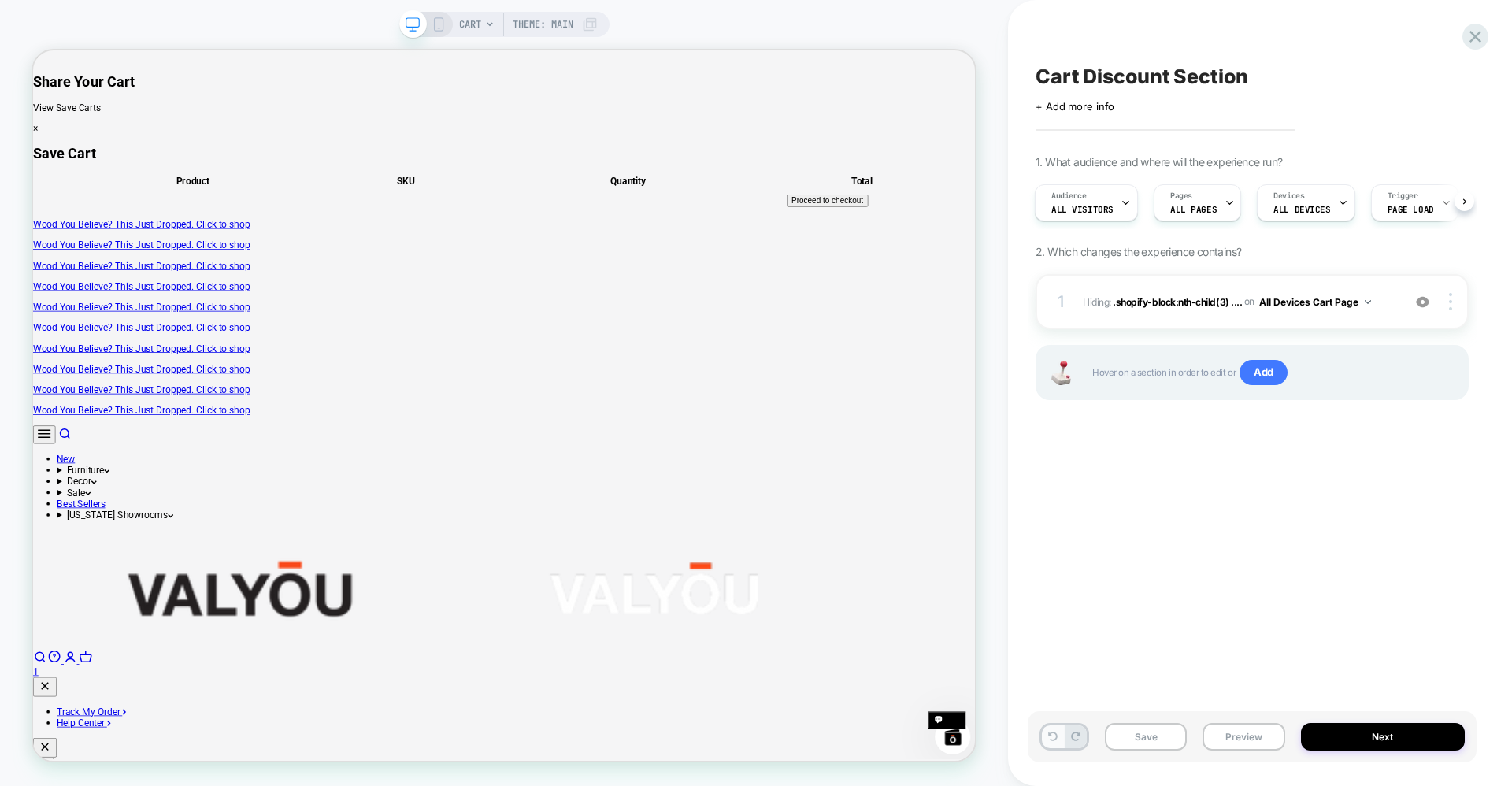
click at [1057, 737] on button at bounding box center [1053, 736] width 22 height 23
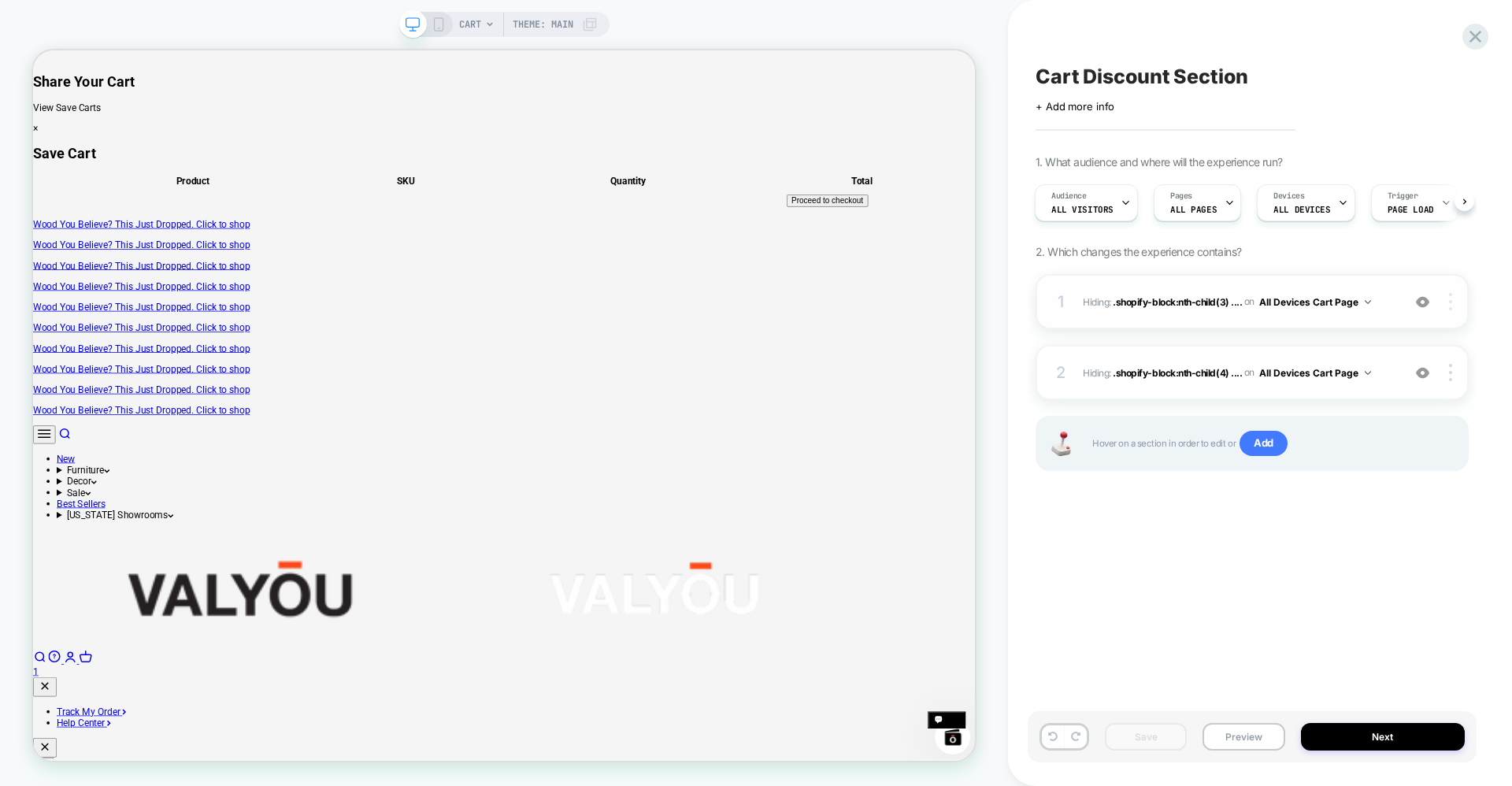
click at [1448, 307] on div at bounding box center [1453, 302] width 29 height 18
click at [1234, 566] on div "Cart Discount Section Click to edit experience details + Add more info 1. What …" at bounding box center [1252, 393] width 449 height 755
click at [1451, 373] on img at bounding box center [1450, 372] width 3 height 18
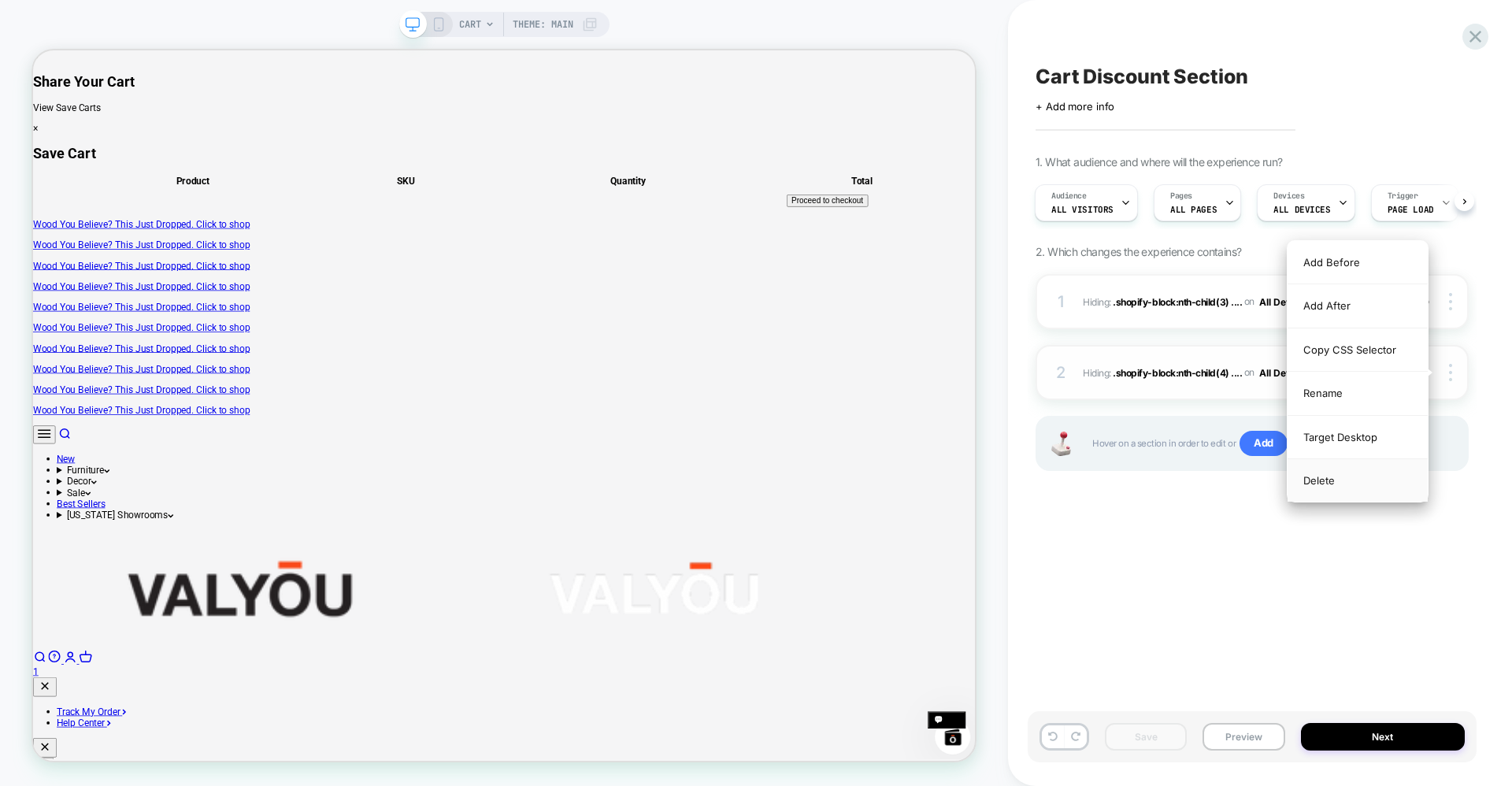
click at [1344, 489] on div "Delete" at bounding box center [1358, 479] width 140 height 42
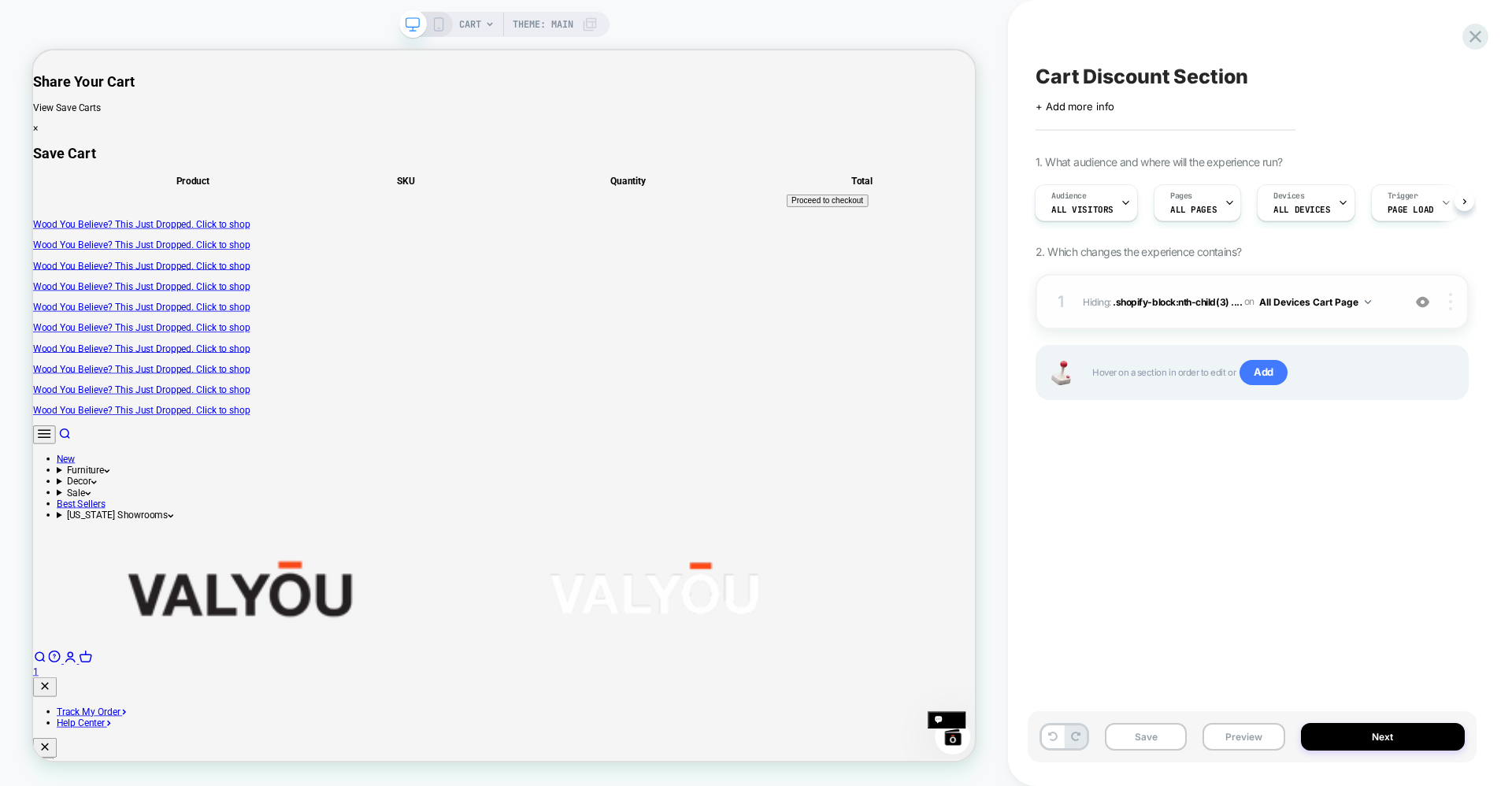
click at [1448, 304] on div at bounding box center [1453, 302] width 29 height 18
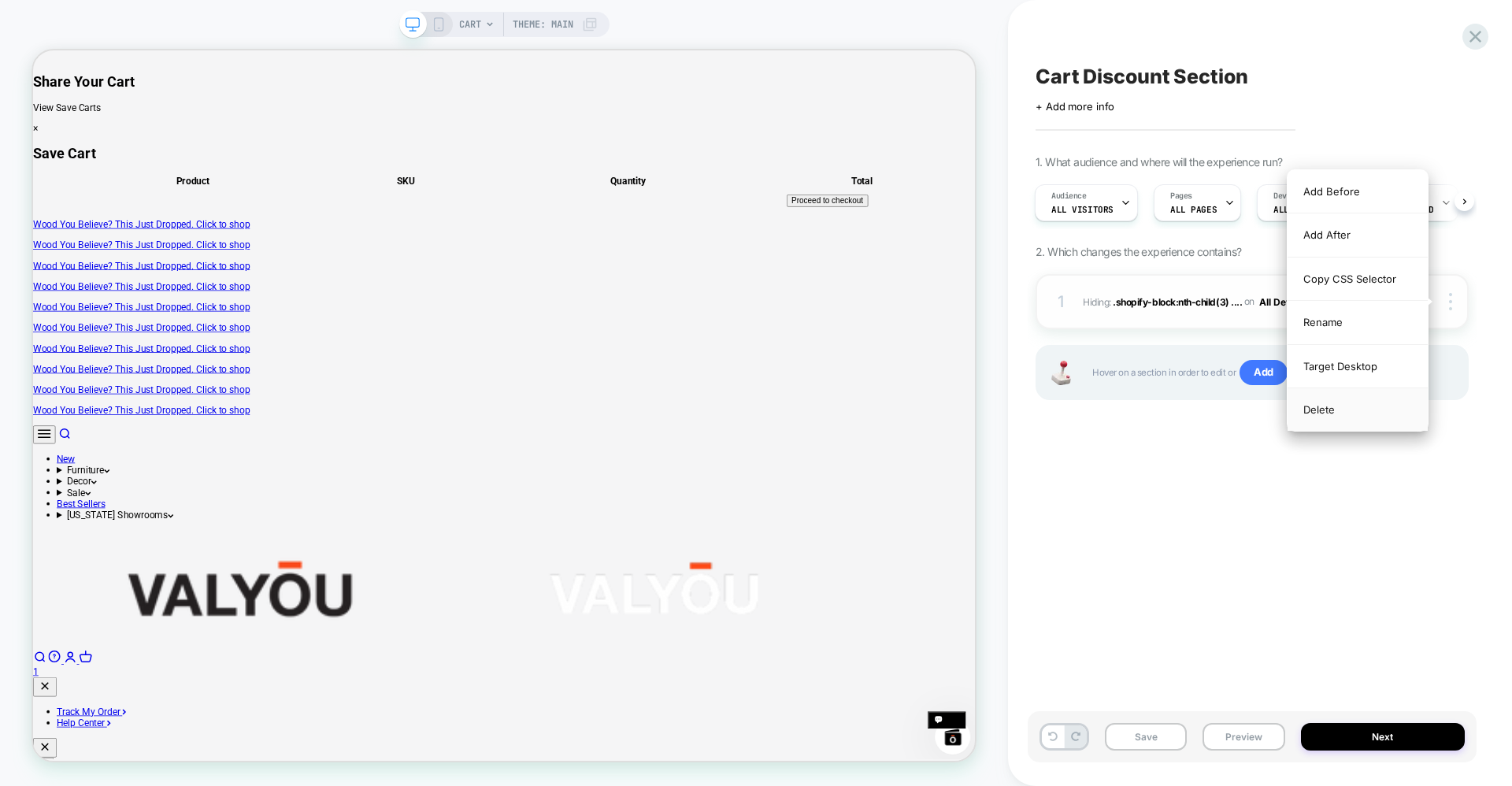
click at [1363, 407] on div "Delete" at bounding box center [1358, 409] width 140 height 42
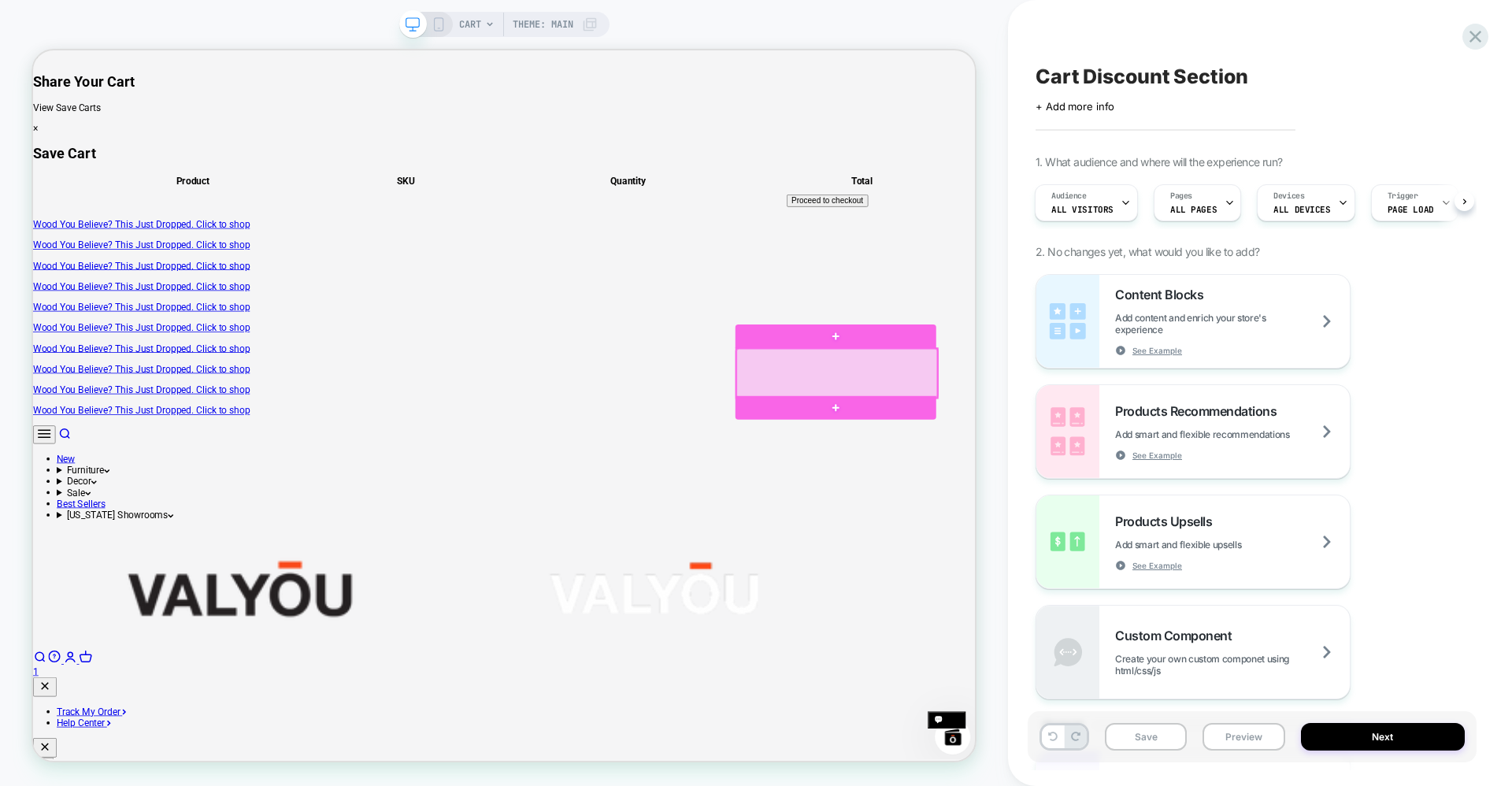
click at [997, 495] on div at bounding box center [1105, 480] width 268 height 66
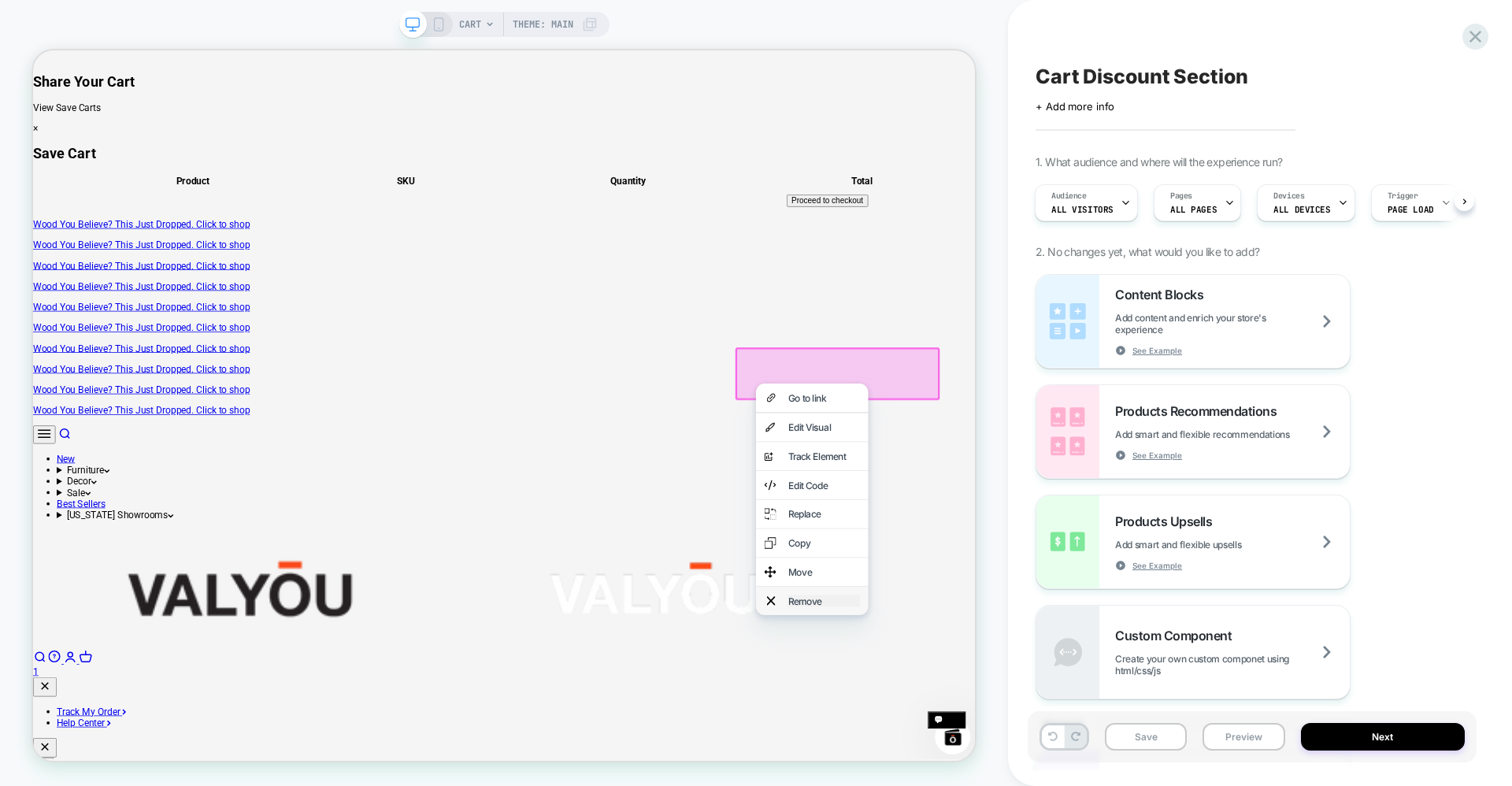
click at [1043, 785] on div "Remove" at bounding box center [1088, 785] width 96 height 16
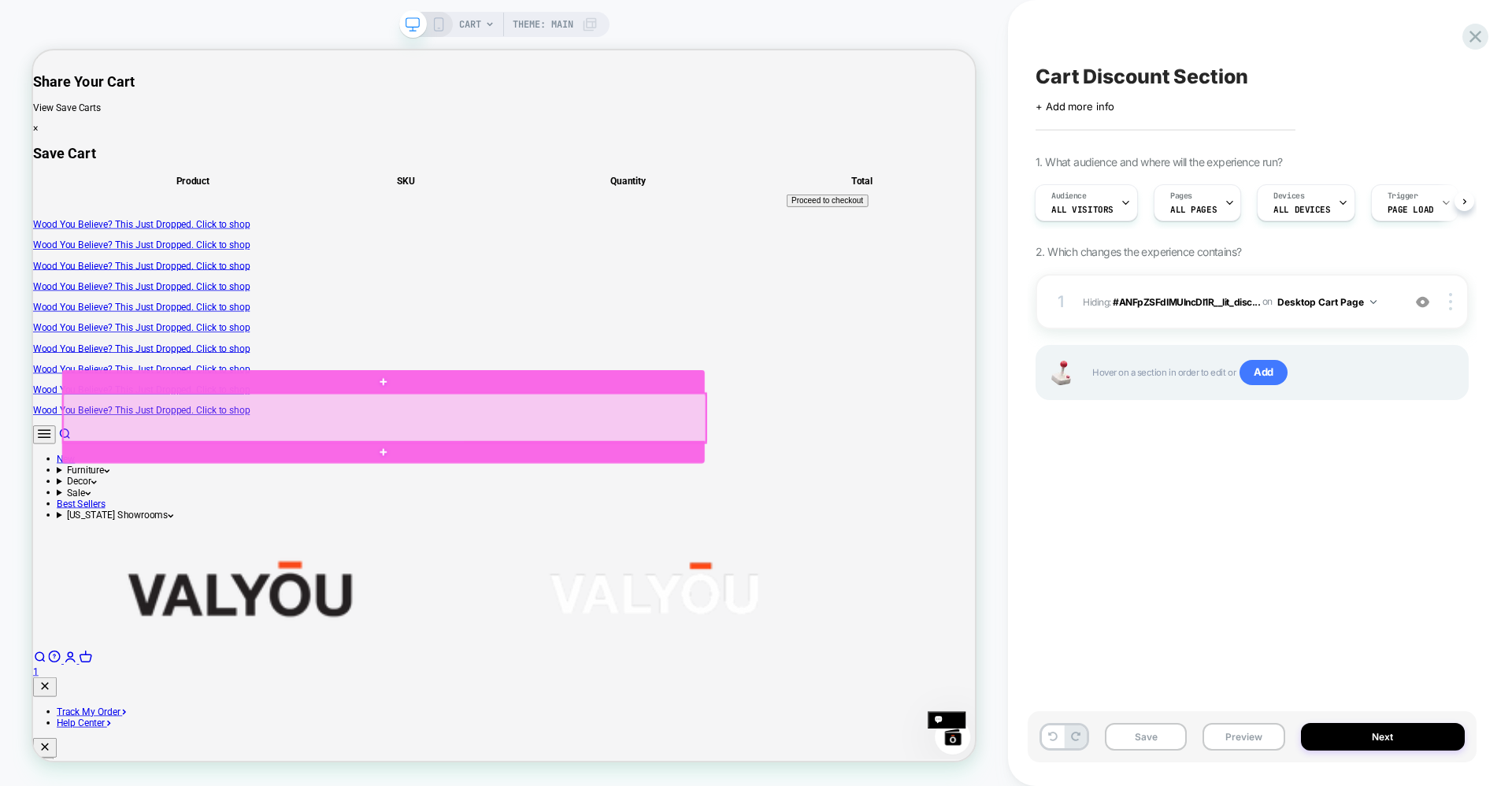
click at [747, 554] on div at bounding box center [502, 540] width 857 height 66
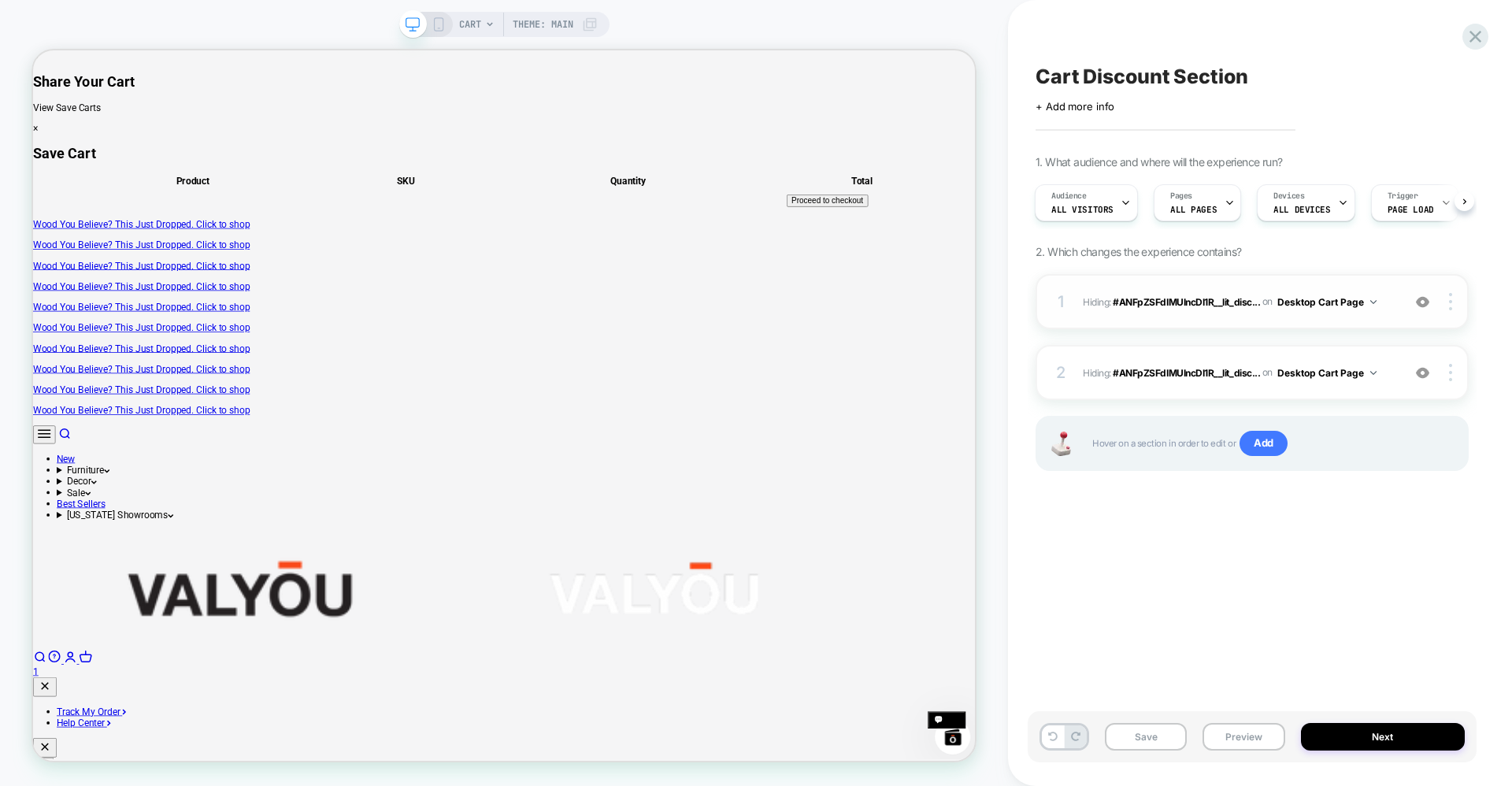
click at [1446, 310] on div "1 Hiding : #ANFpZSFdIMUlncDI1R__lit_disc... #ANFpZSFdIMUlncDI1R__lit_discount_b…" at bounding box center [1252, 302] width 433 height 55
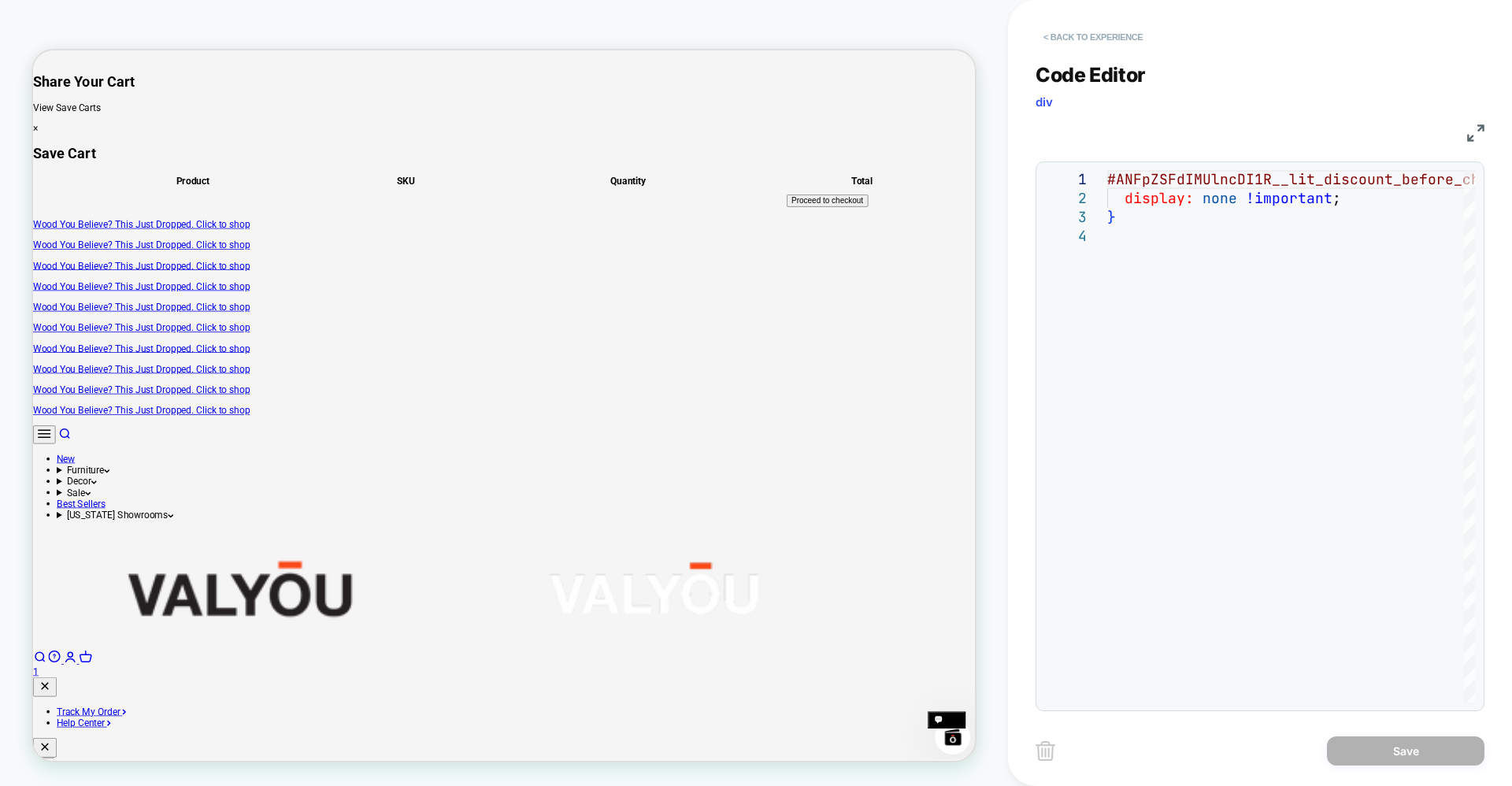
click at [1043, 34] on button "< Back to experience" at bounding box center [1092, 37] width 115 height 26
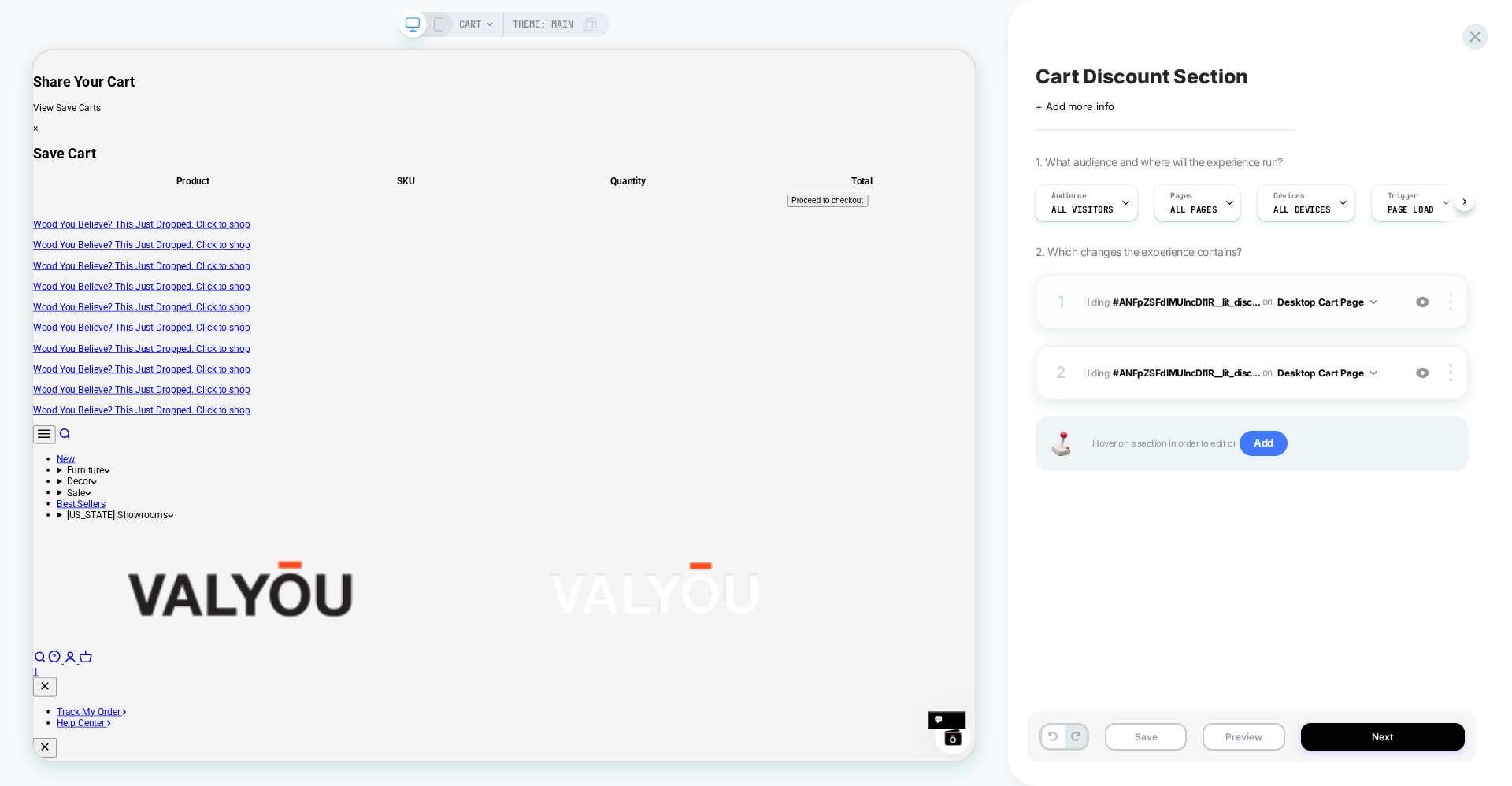
click at [1457, 309] on div at bounding box center [1453, 302] width 29 height 18
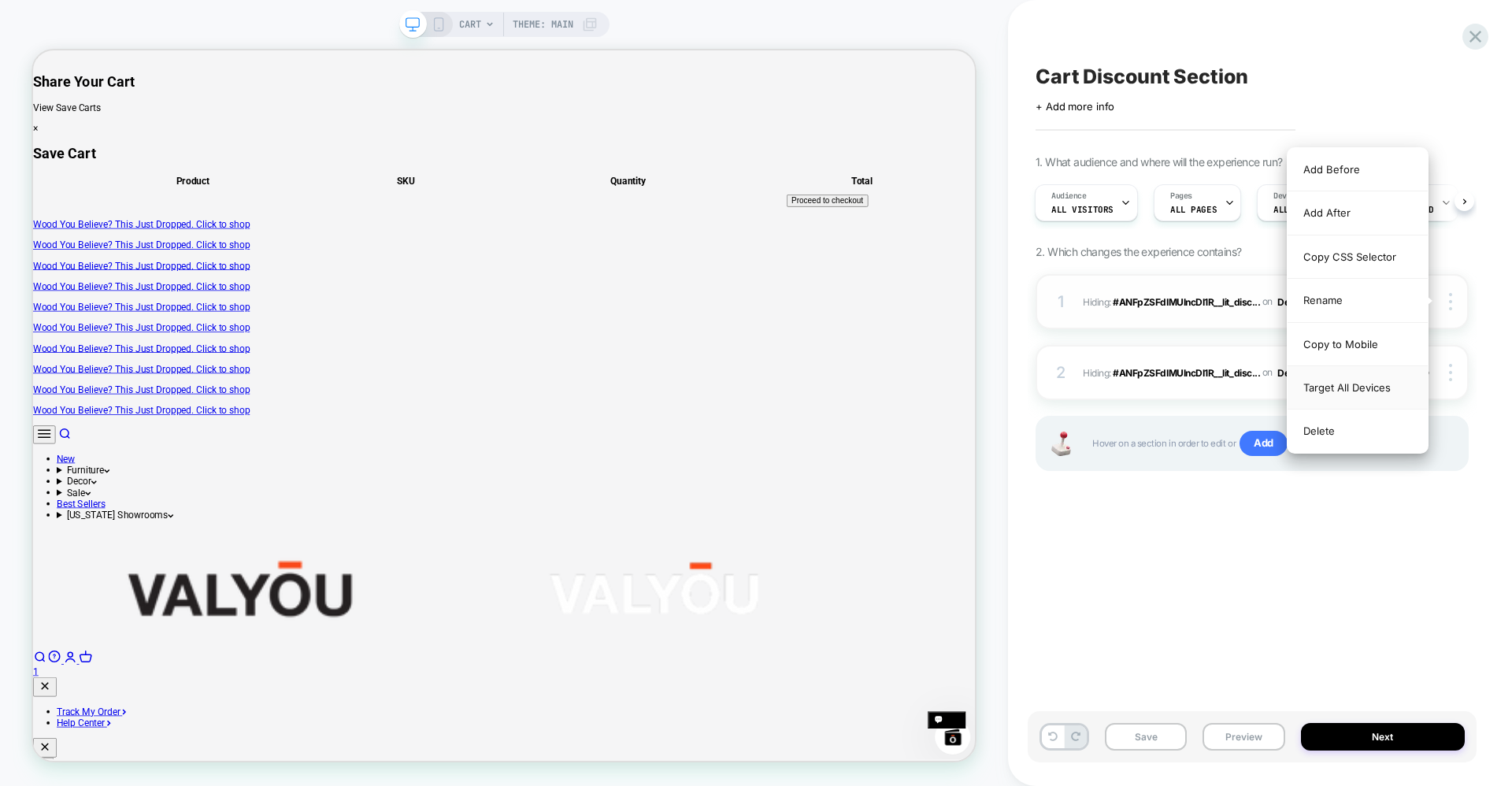
click at [1390, 386] on div "Target All Devices" at bounding box center [1358, 388] width 140 height 43
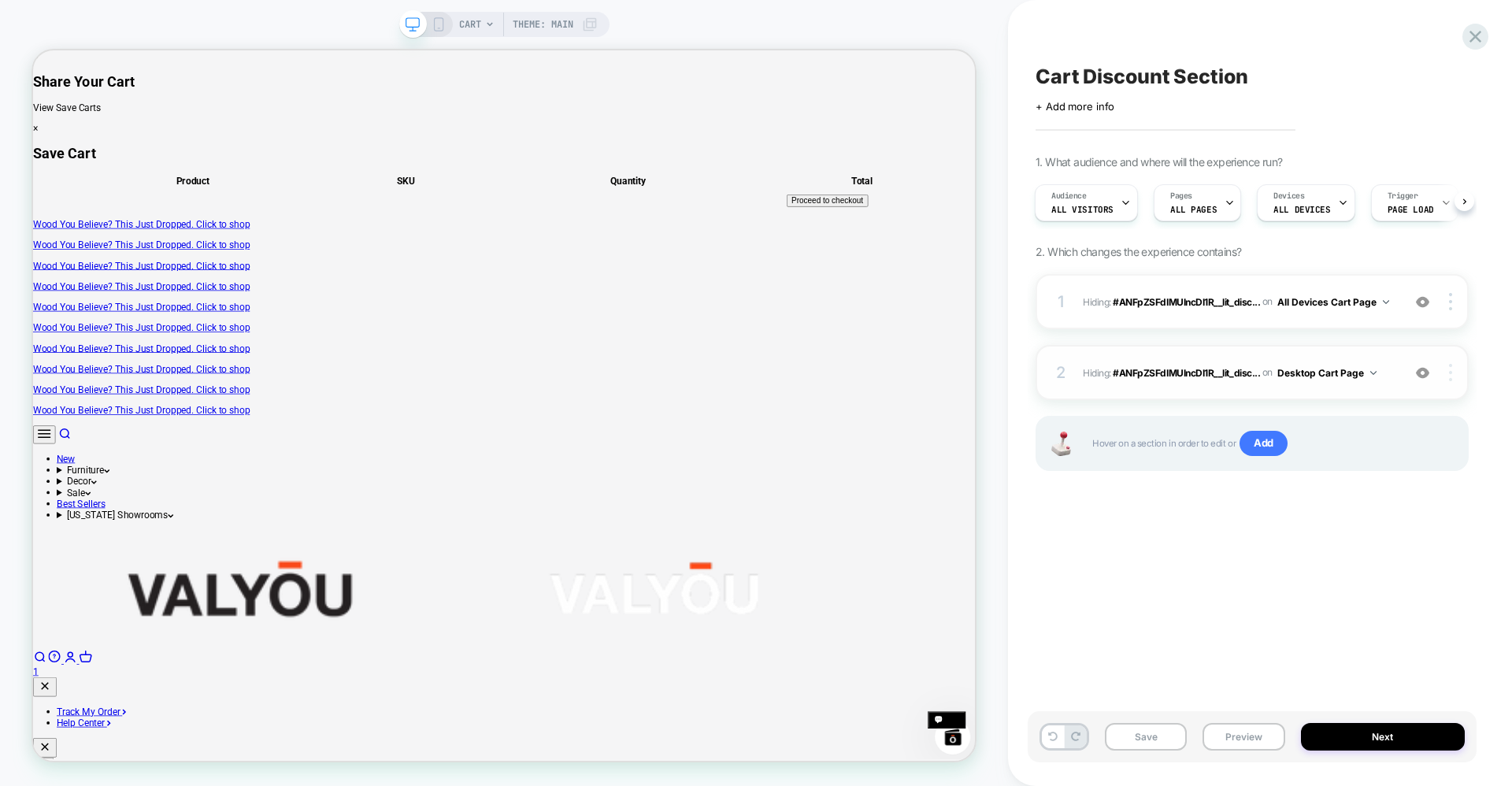
click at [1449, 370] on img at bounding box center [1450, 372] width 3 height 18
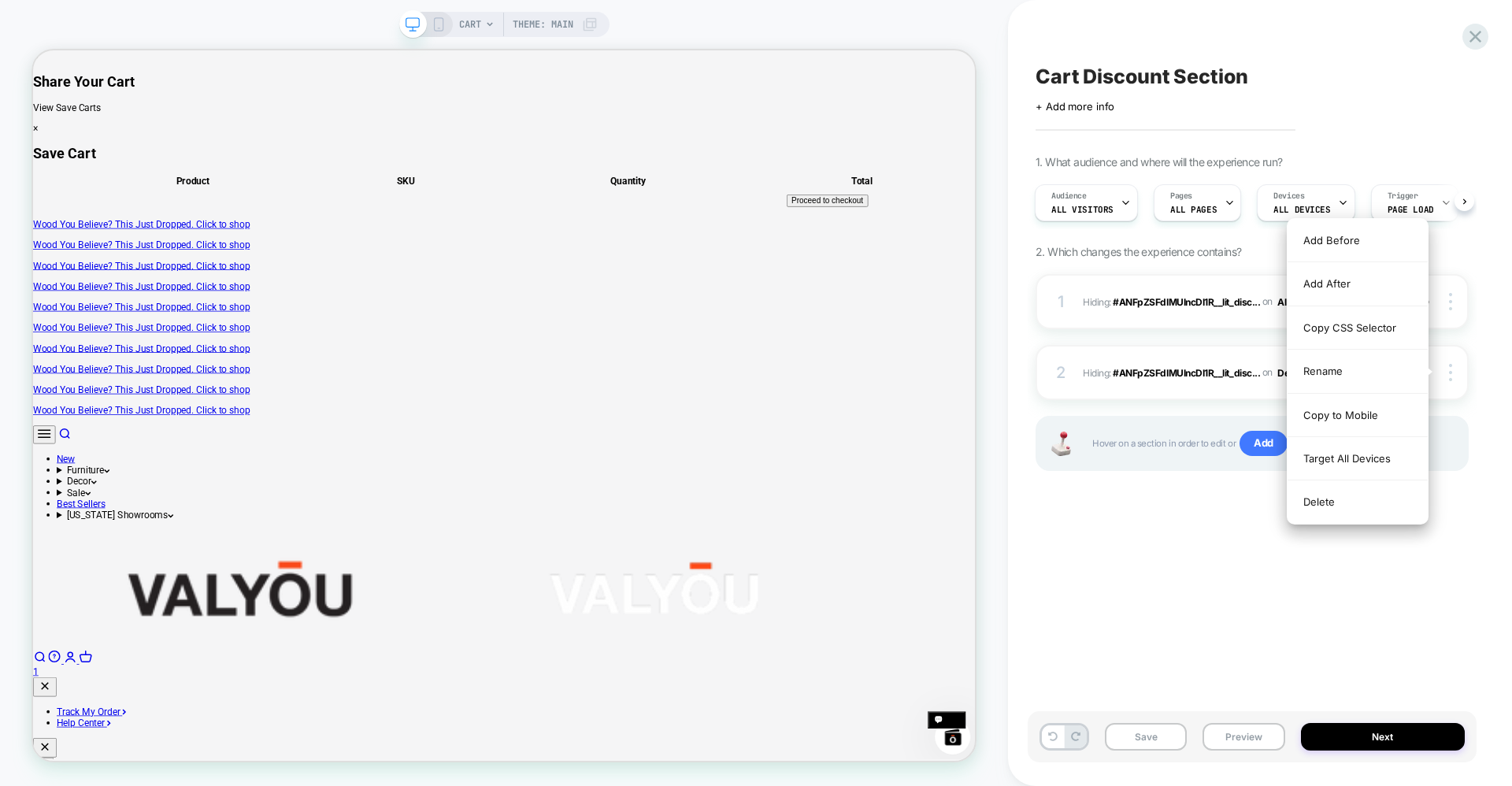
drag, startPoint x: 1352, startPoint y: 458, endPoint x: 1297, endPoint y: 527, distance: 88.2
click at [1350, 459] on div "Target All Devices" at bounding box center [1358, 459] width 140 height 43
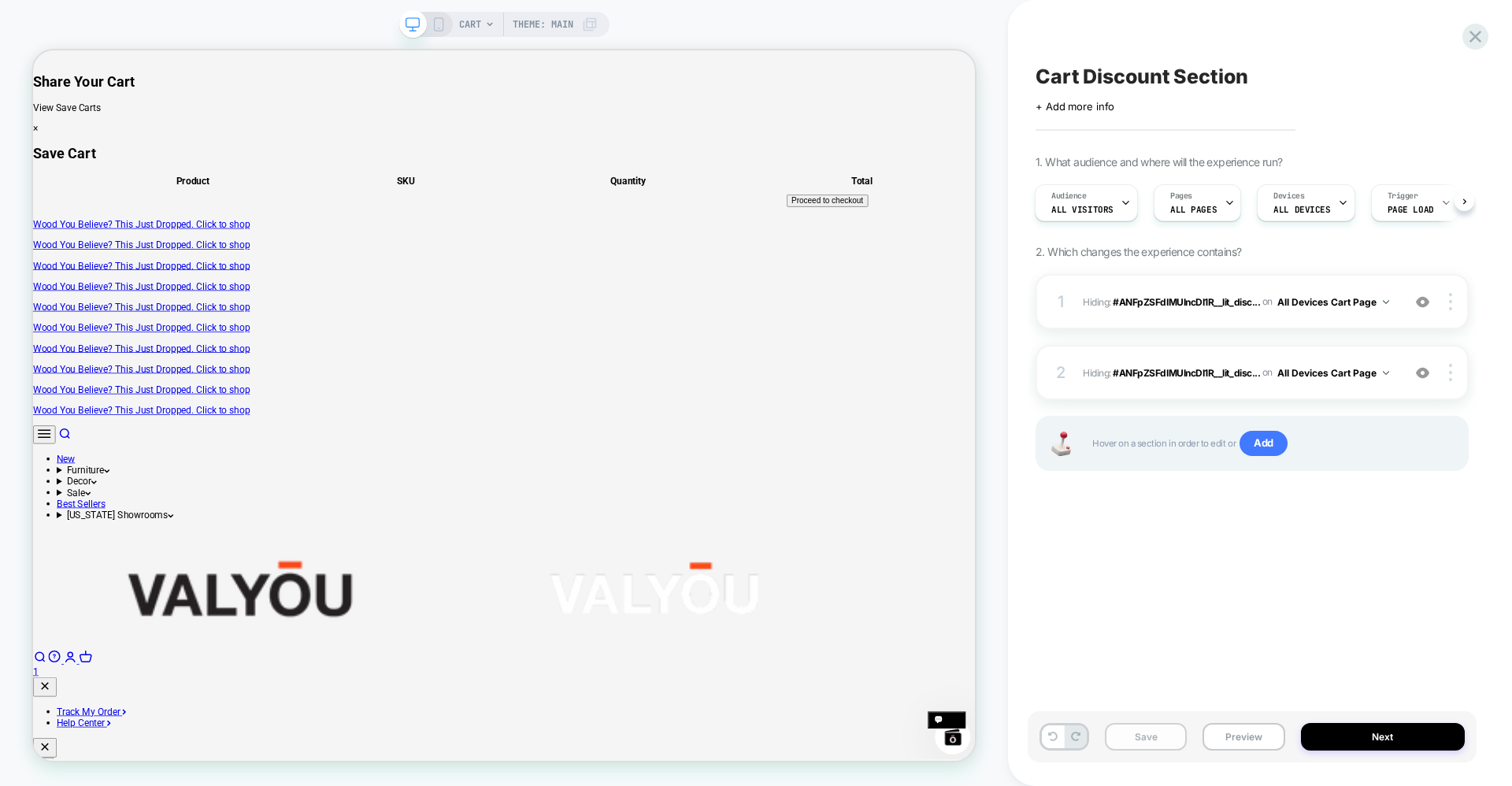
click at [1142, 741] on button "Save" at bounding box center [1146, 737] width 82 height 28
click at [1361, 742] on button "Next" at bounding box center [1384, 737] width 165 height 28
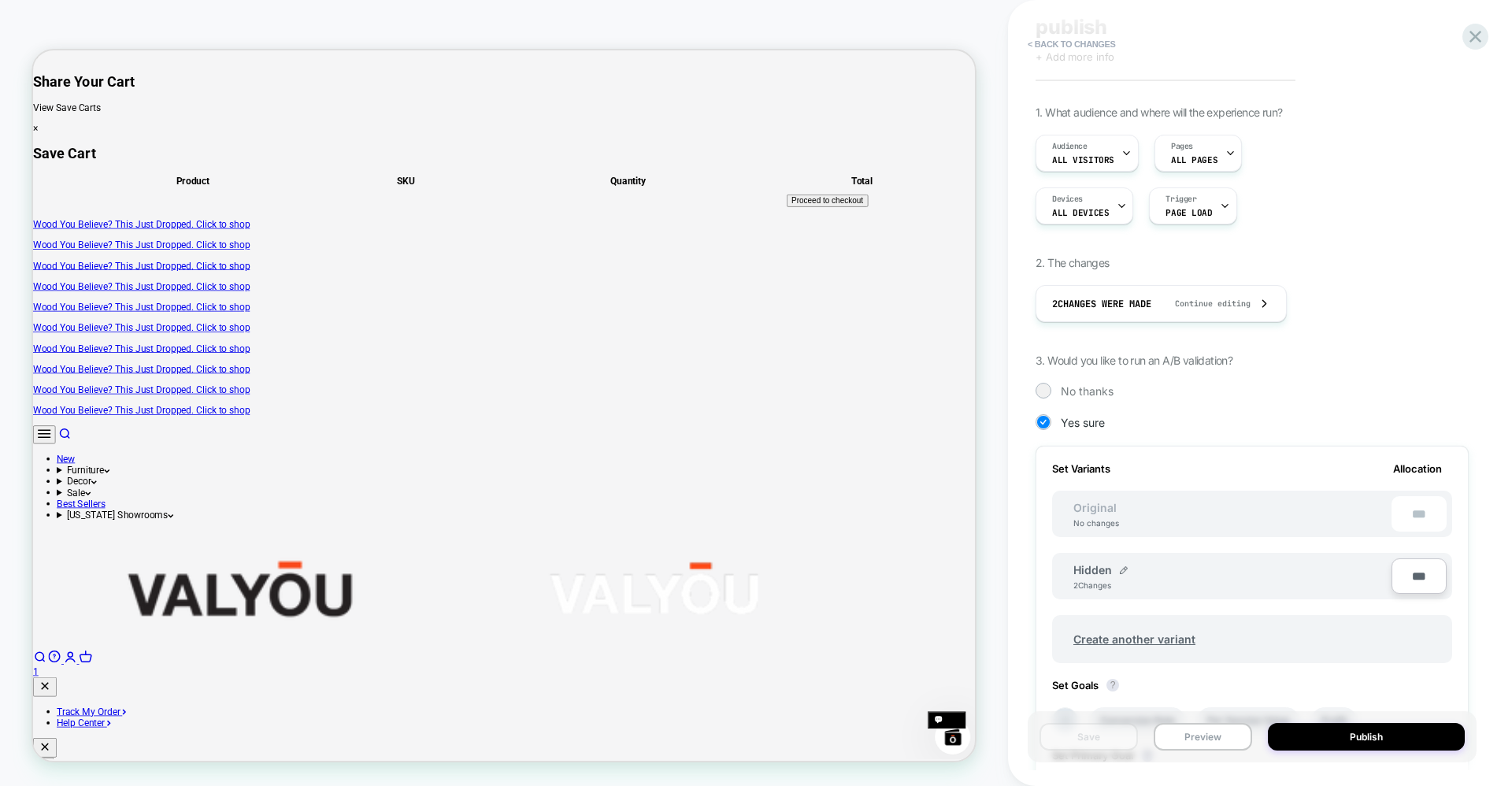
scroll to position [105, 0]
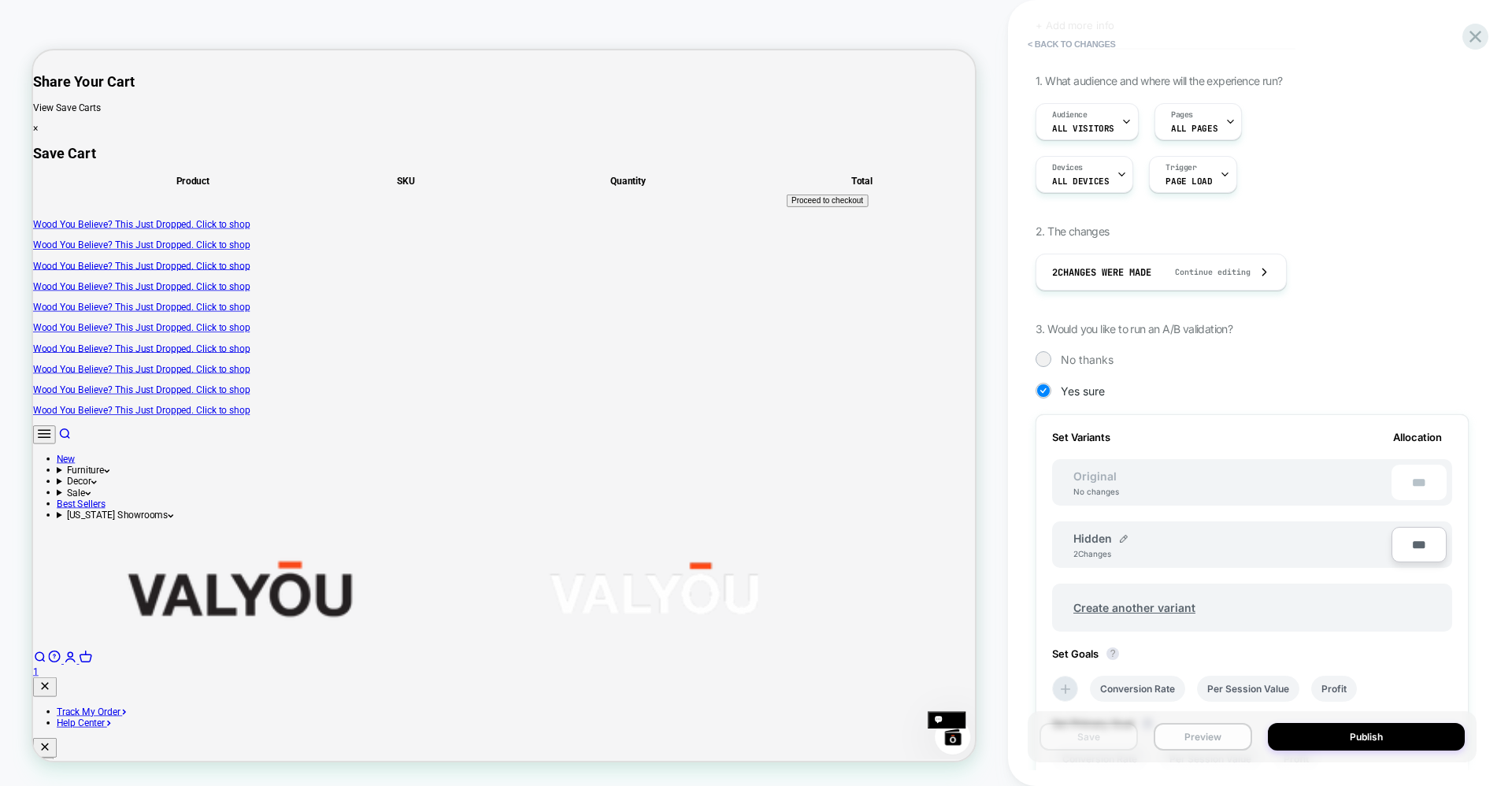
click at [1204, 739] on button "Preview" at bounding box center [1204, 737] width 98 height 28
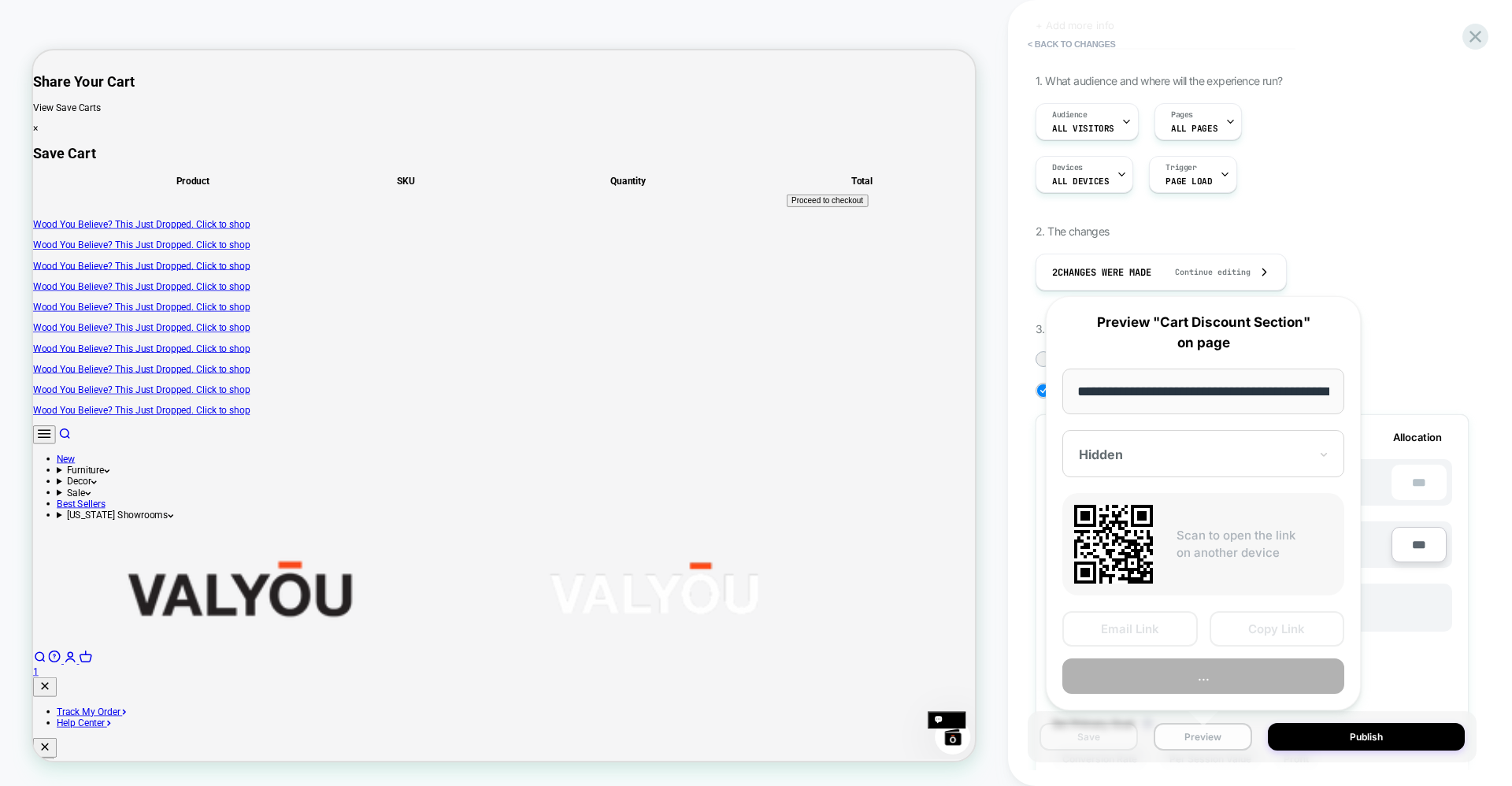
scroll to position [0, 62]
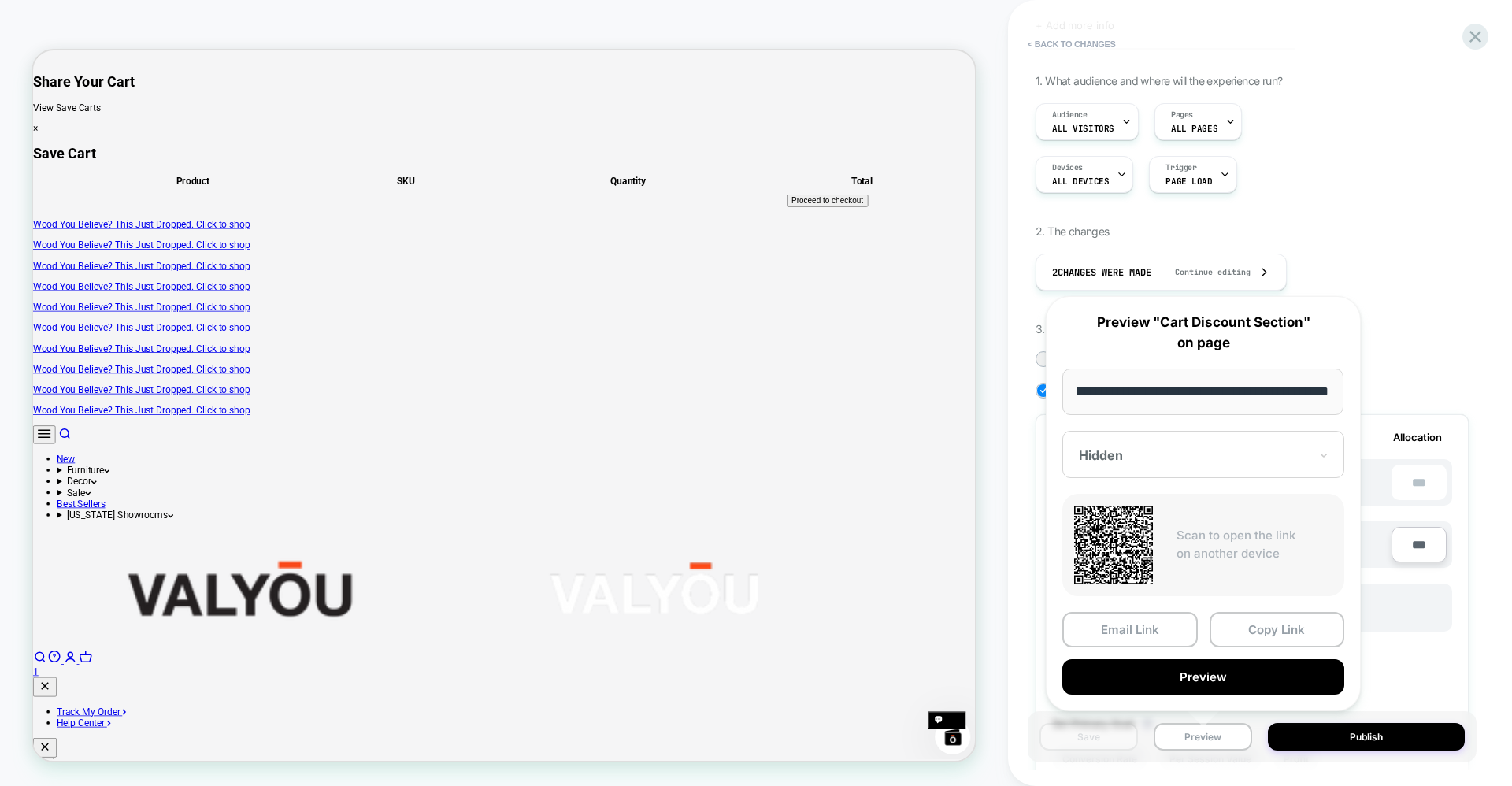
click at [1123, 433] on div "Hidden" at bounding box center [1204, 455] width 282 height 47
click at [1115, 531] on div "CONTROL" at bounding box center [1204, 537] width 266 height 28
click at [1199, 679] on button "Preview" at bounding box center [1204, 677] width 282 height 35
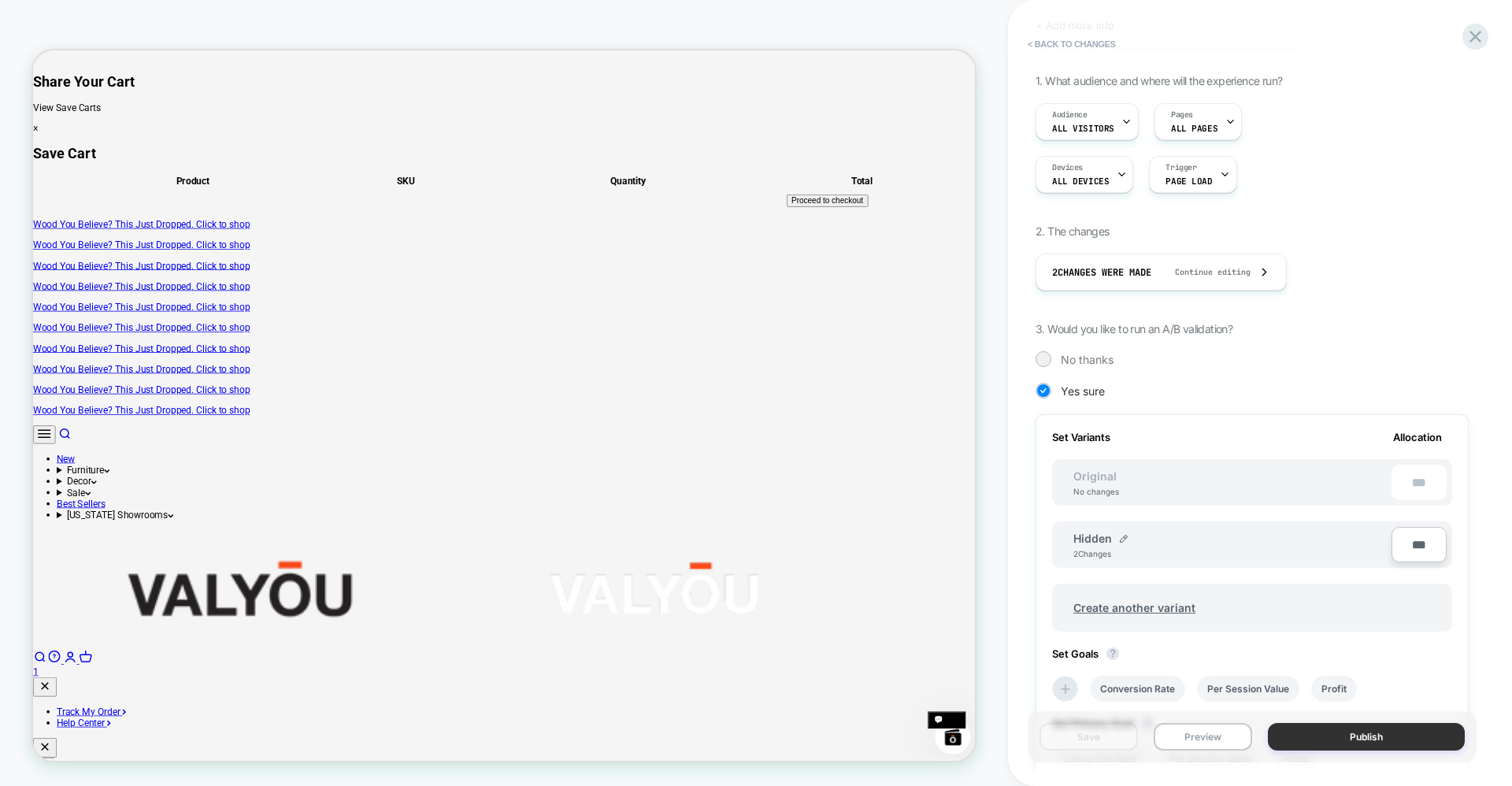
click at [1393, 735] on button "Publish" at bounding box center [1367, 737] width 196 height 28
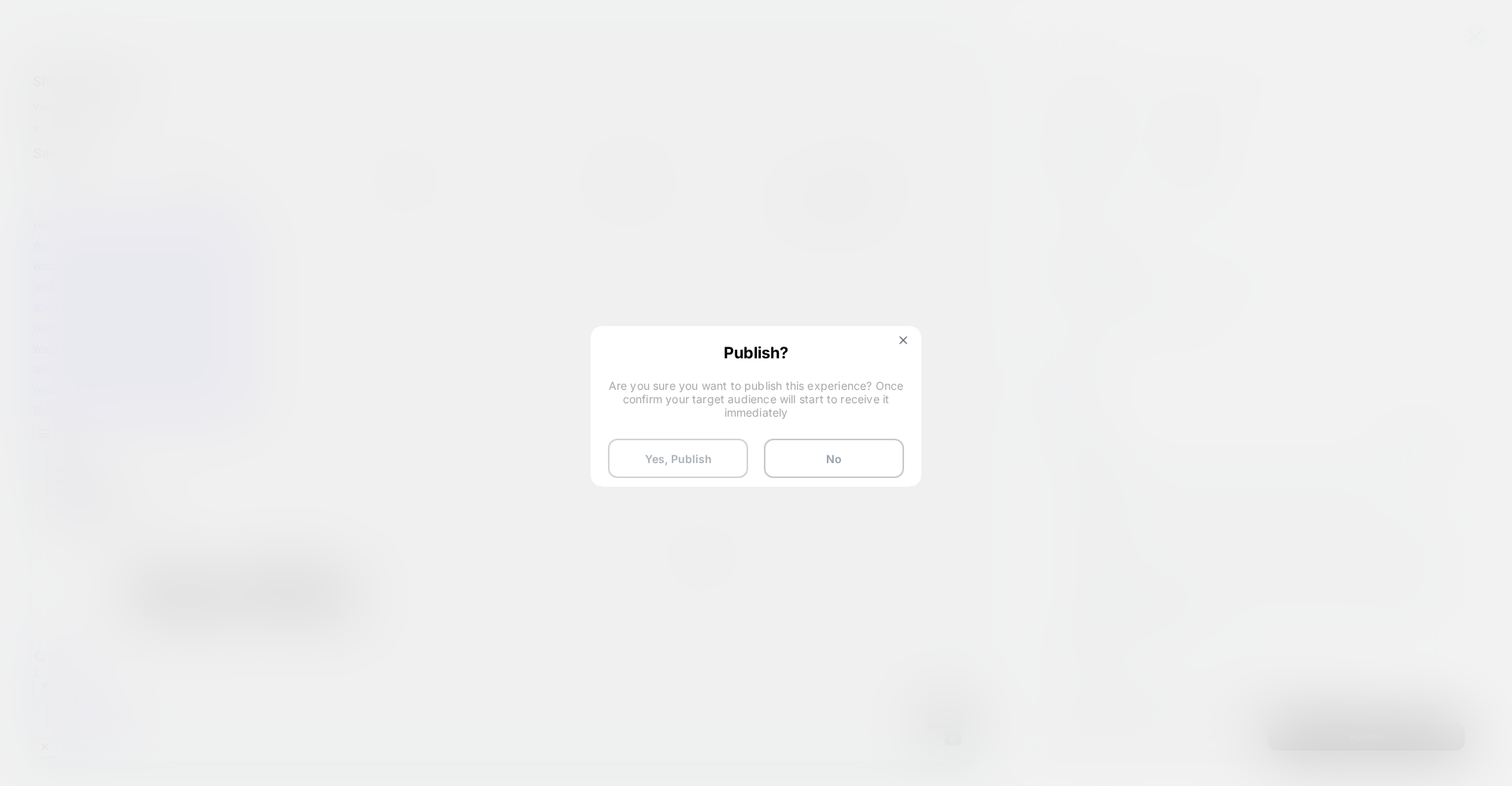
click at [649, 467] on button "Yes, Publish" at bounding box center [678, 459] width 140 height 39
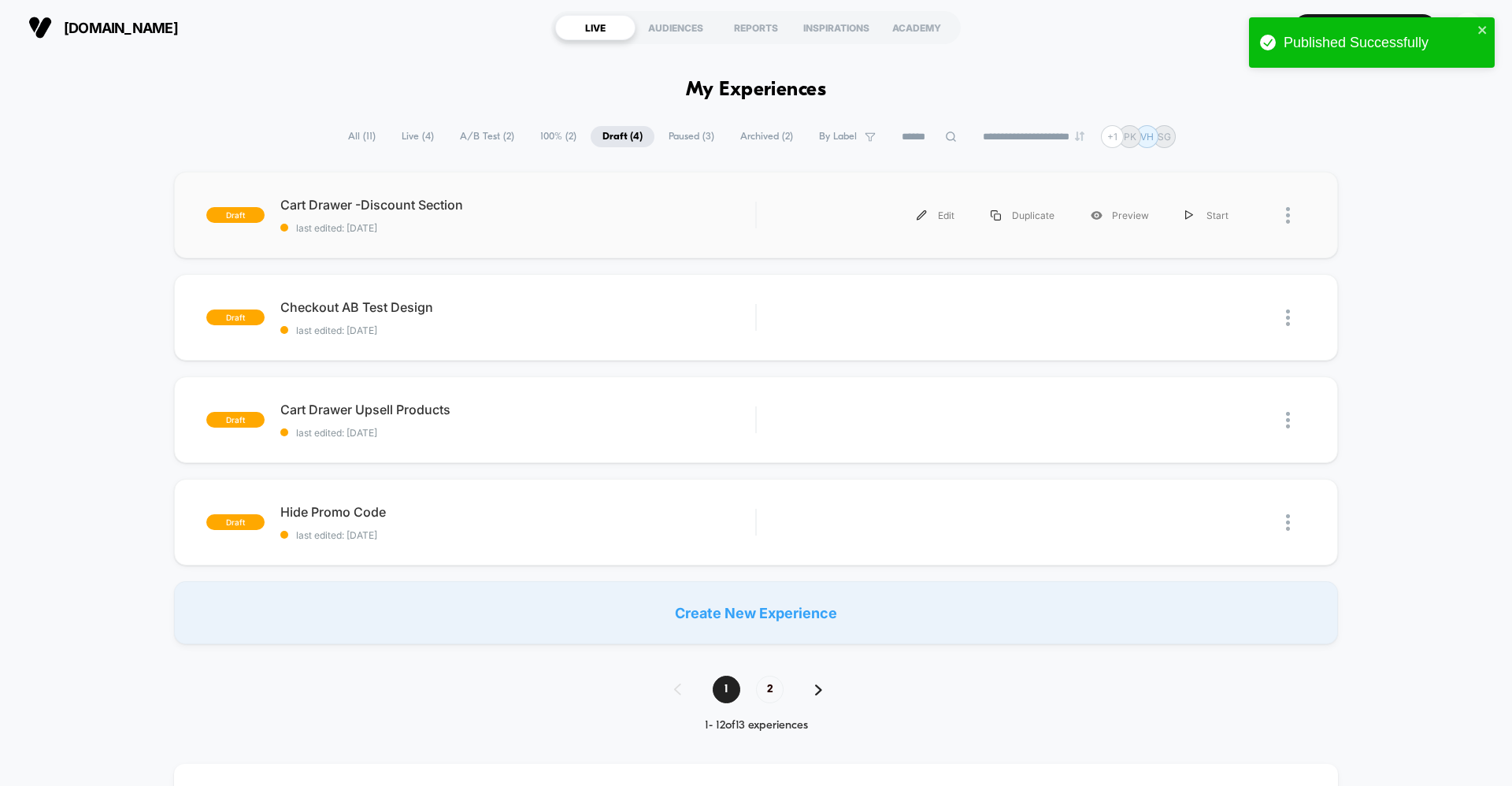
click at [816, 209] on div "Edit Duplicate Preview Start" at bounding box center [1010, 215] width 475 height 35
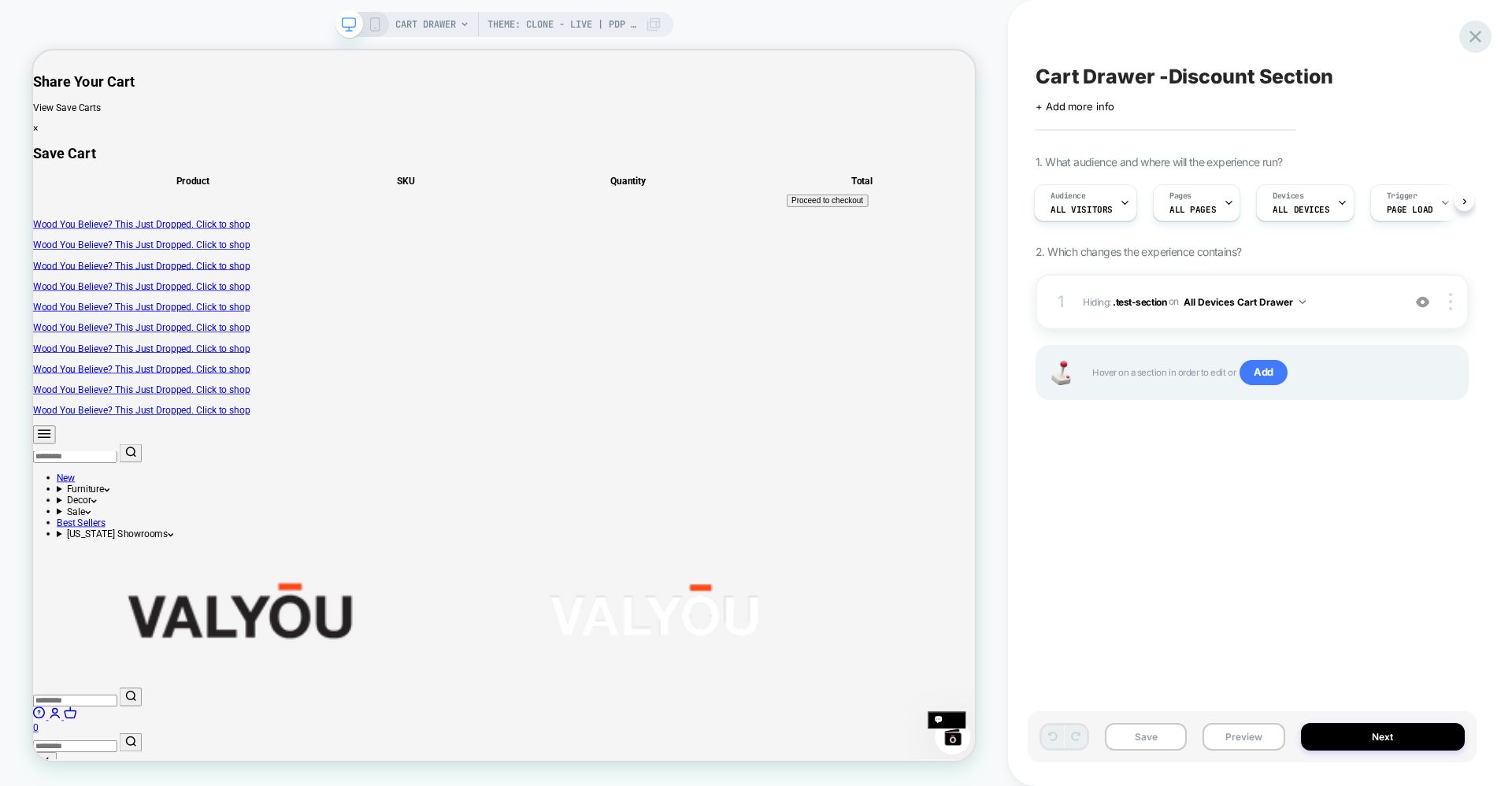
click at [1484, 41] on icon at bounding box center [1476, 36] width 22 height 22
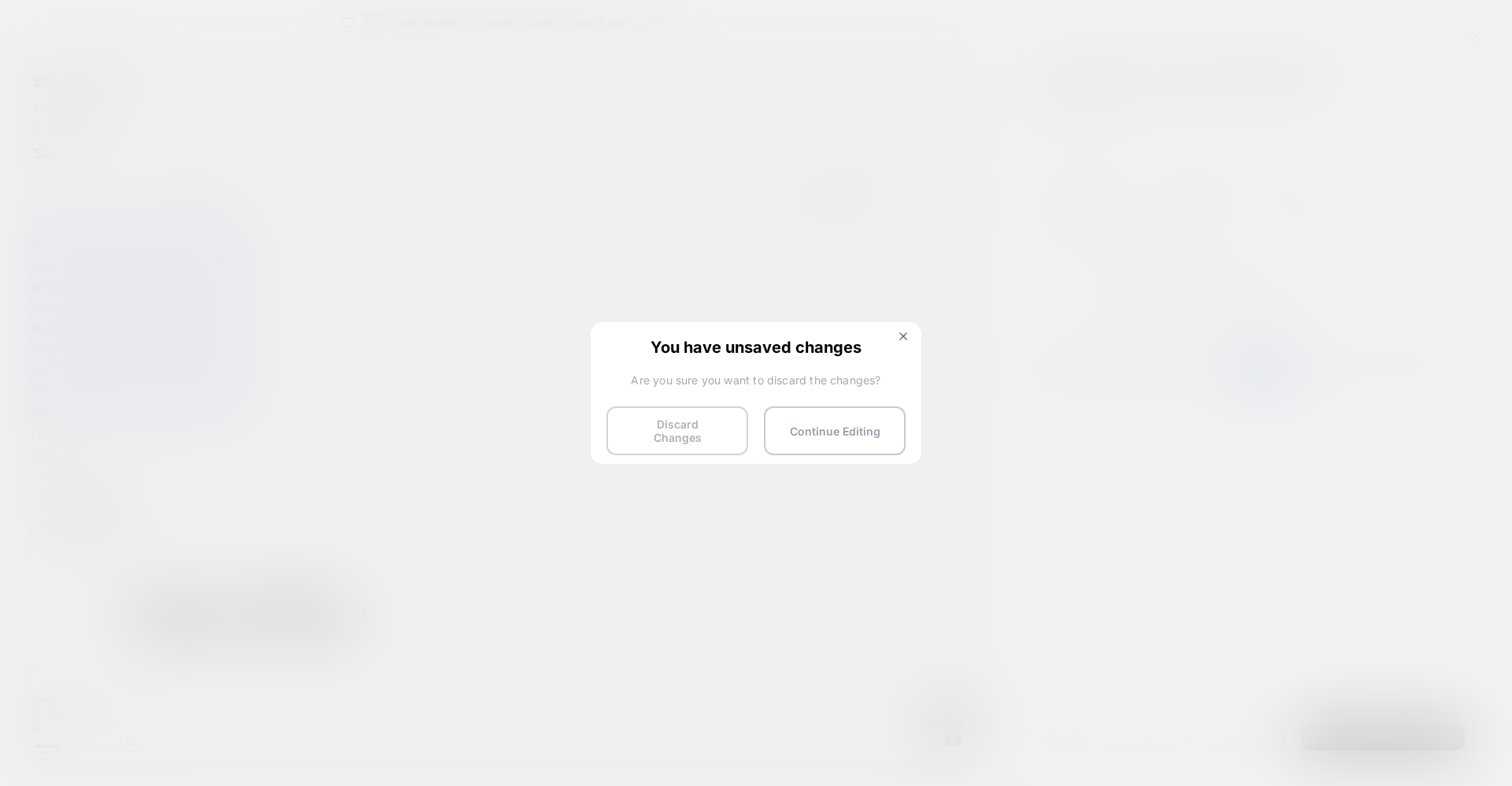
click at [694, 418] on button "Discard Changes" at bounding box center [677, 431] width 141 height 49
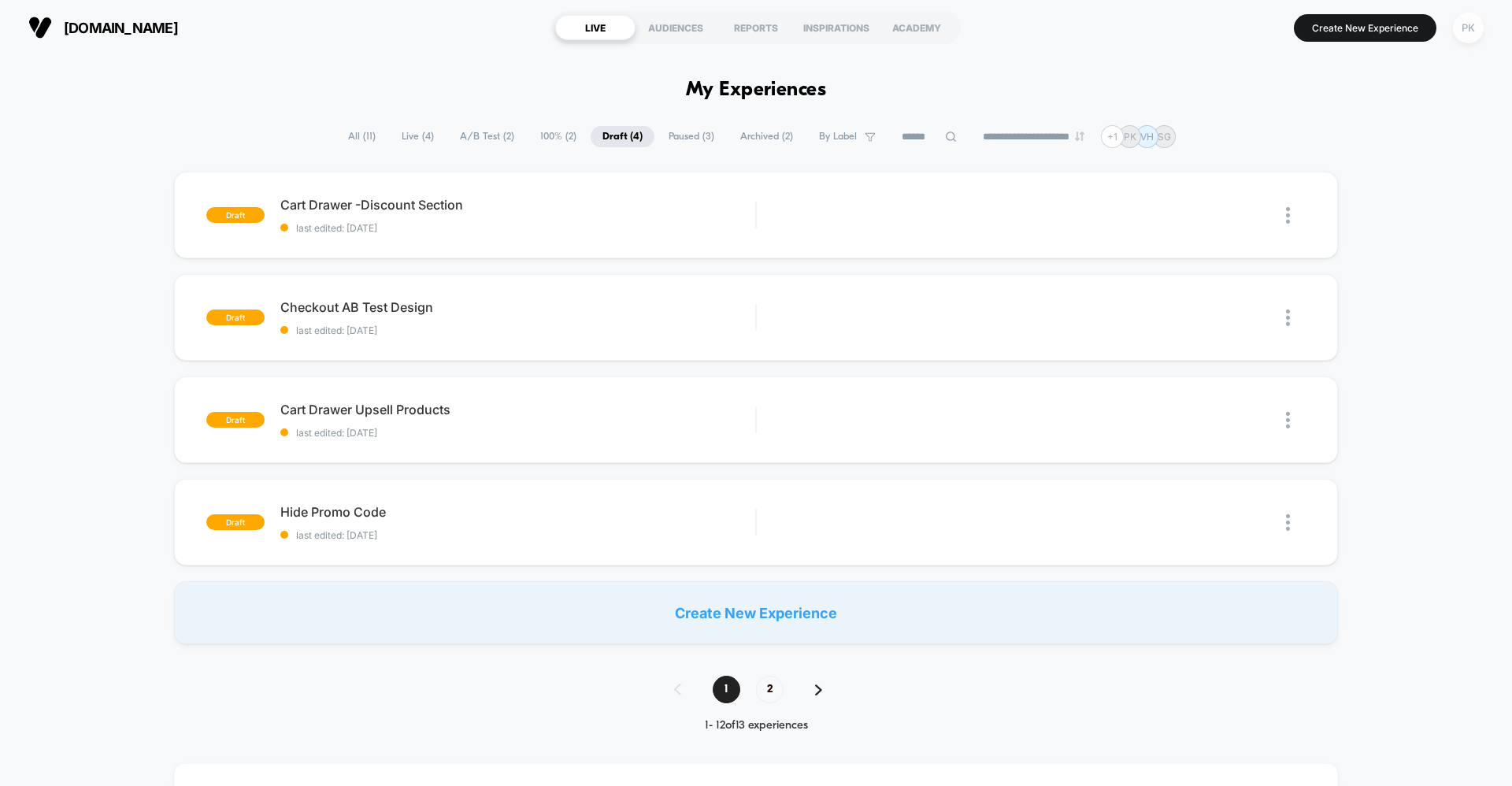
click at [1477, 33] on div "PK" at bounding box center [1468, 28] width 30 height 30
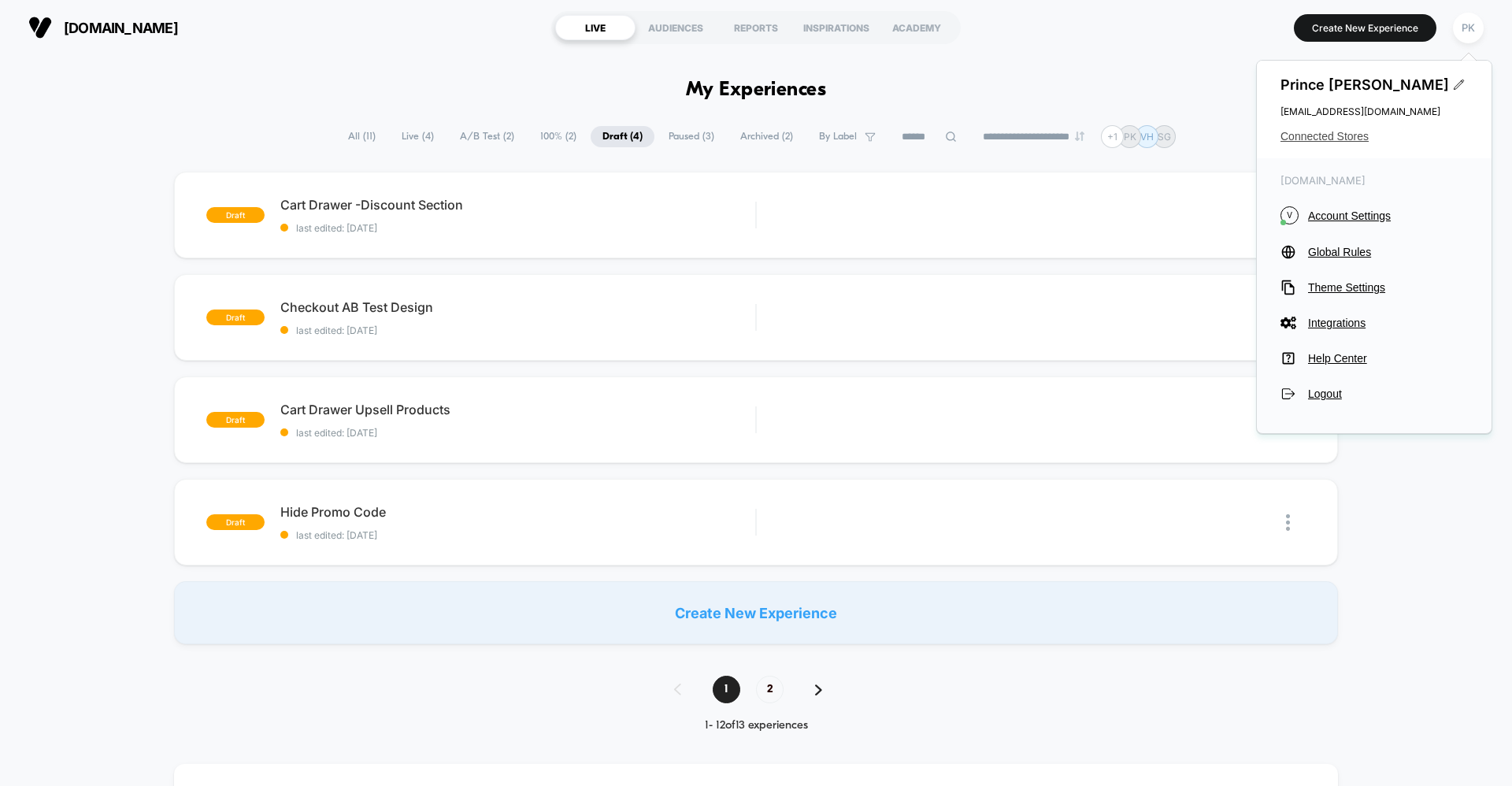
click at [1336, 137] on span "Connected Stores" at bounding box center [1374, 136] width 188 height 13
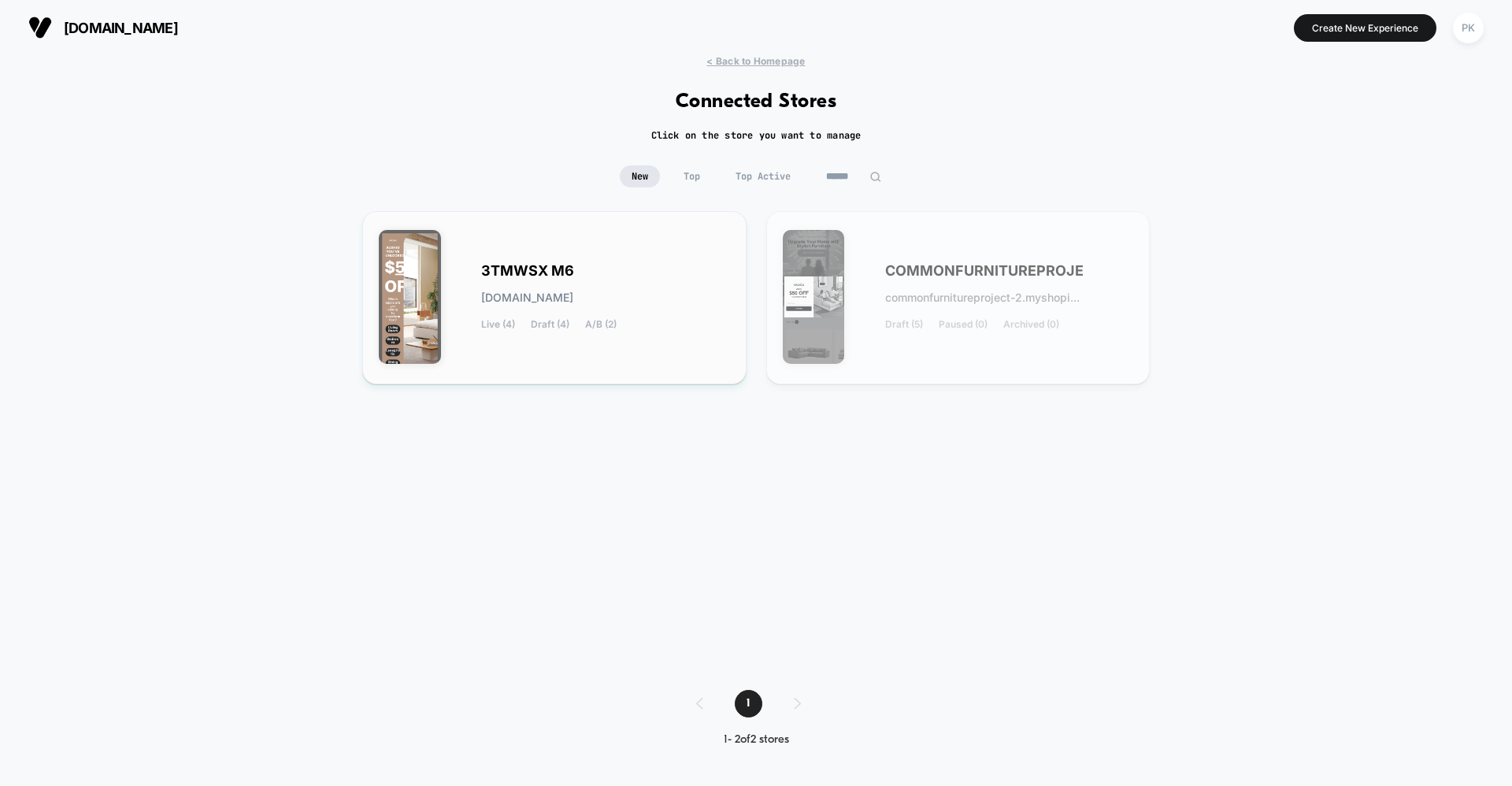
click at [627, 344] on div "3TMWSX M6 [DOMAIN_NAME] Live (4) Draft (4) A/B (2)" at bounding box center [555, 298] width 352 height 140
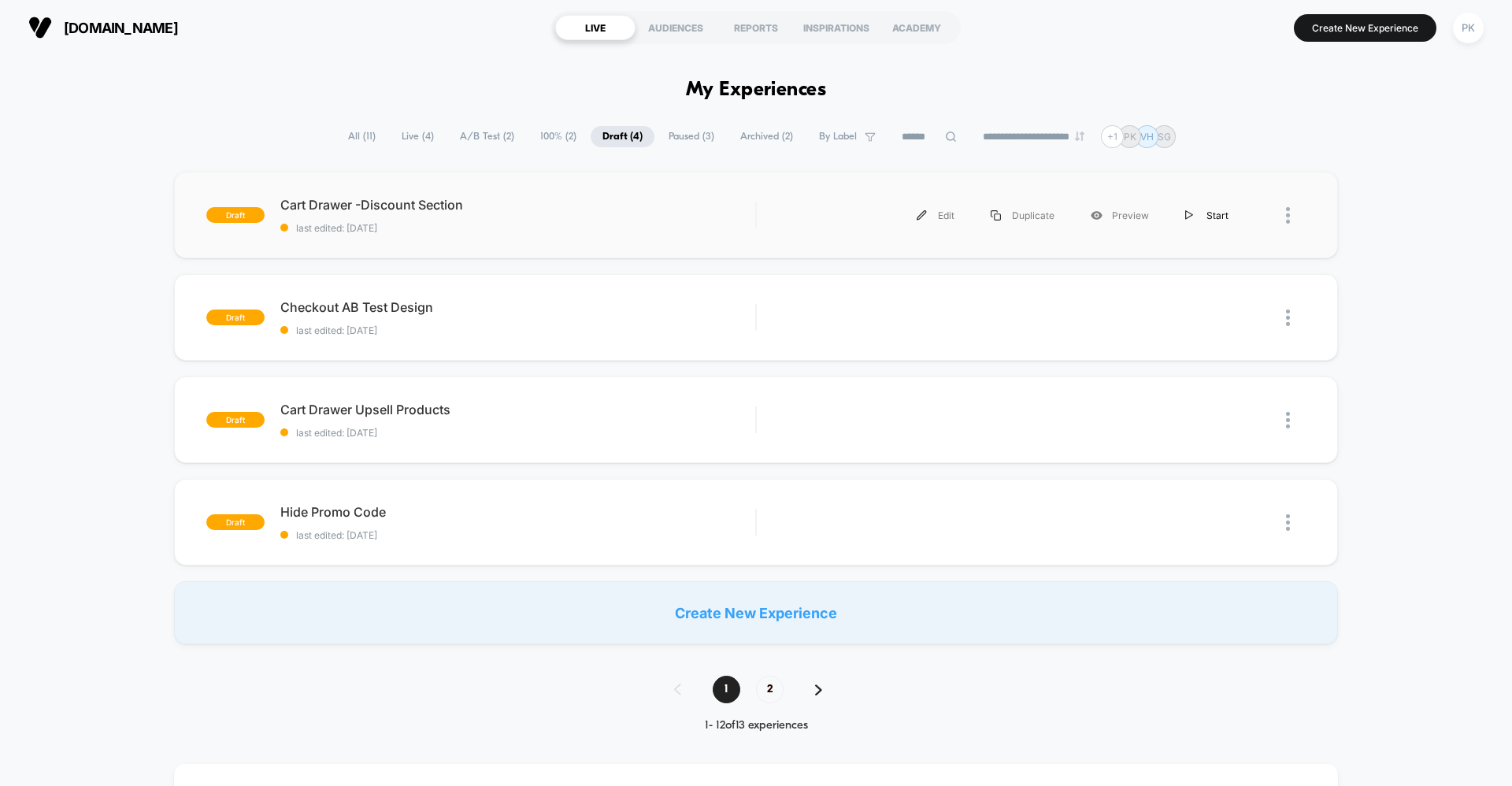
click at [1210, 214] on div "Start" at bounding box center [1206, 215] width 80 height 35
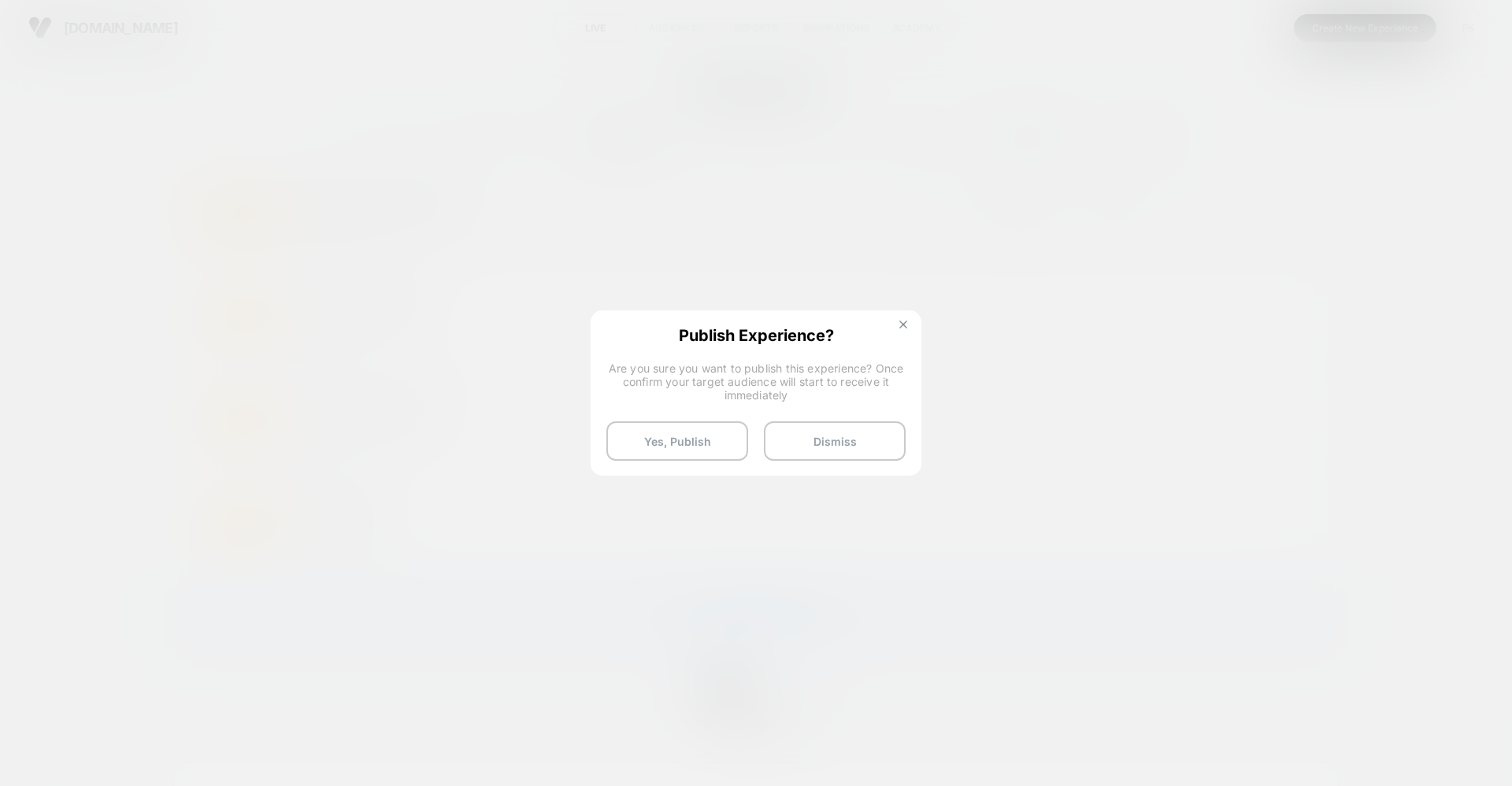
click at [904, 329] on button at bounding box center [904, 327] width 18 height 14
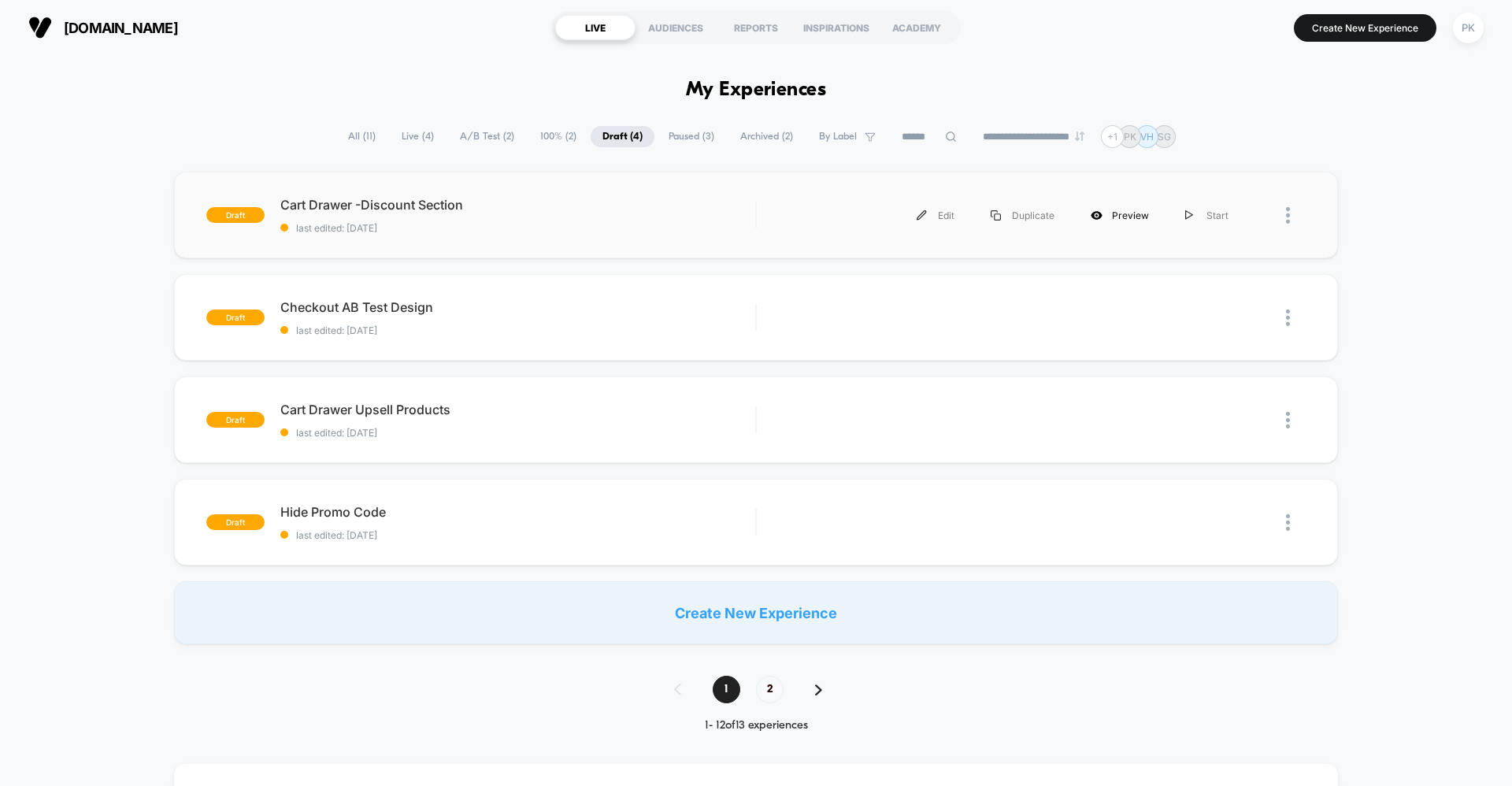
click at [1145, 217] on div "Preview" at bounding box center [1120, 215] width 94 height 35
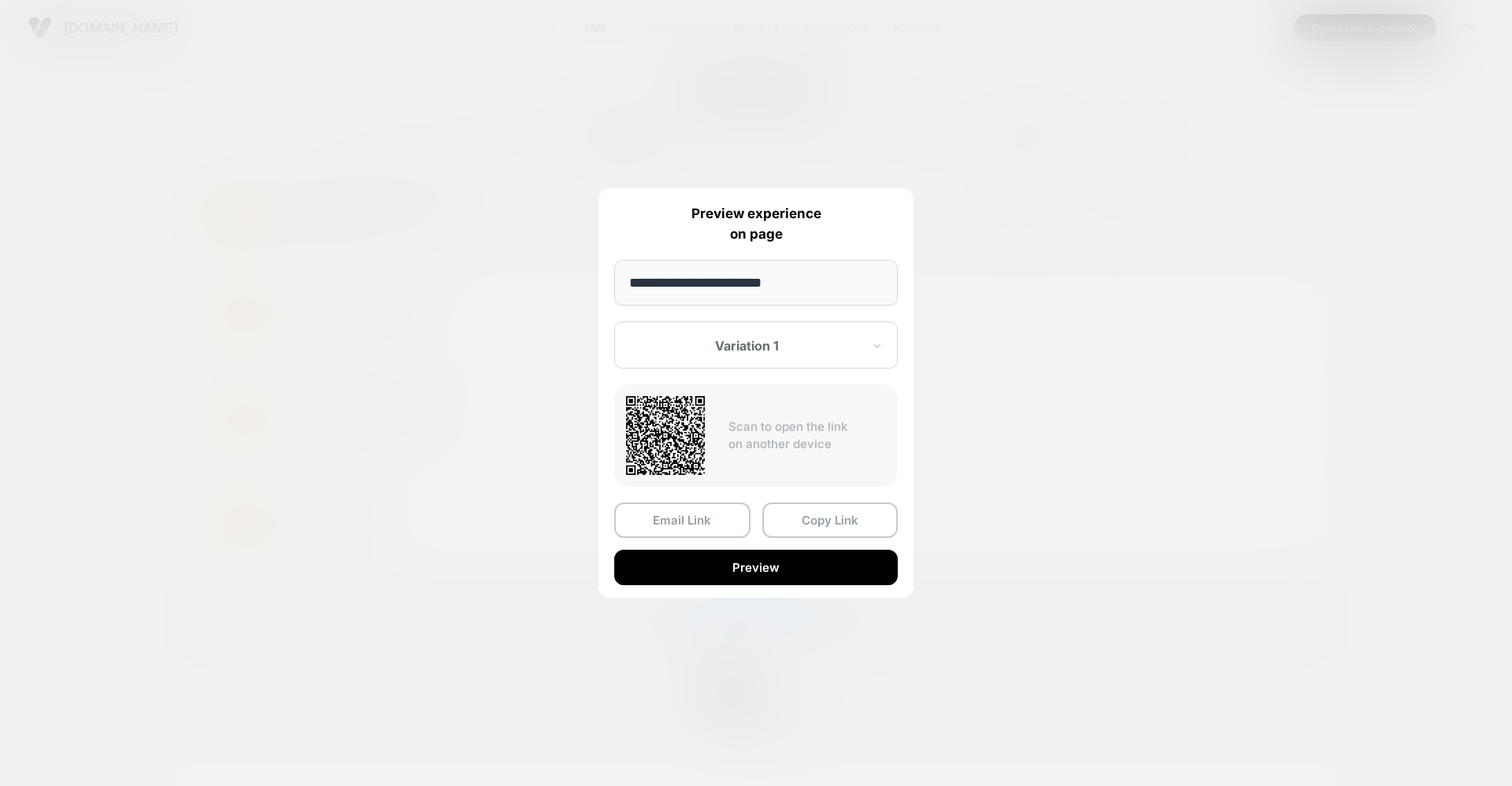
click at [762, 365] on div "Variation 1" at bounding box center [756, 345] width 284 height 47
click at [720, 432] on div "Control" at bounding box center [756, 428] width 268 height 28
click at [729, 564] on button "Preview" at bounding box center [756, 568] width 284 height 35
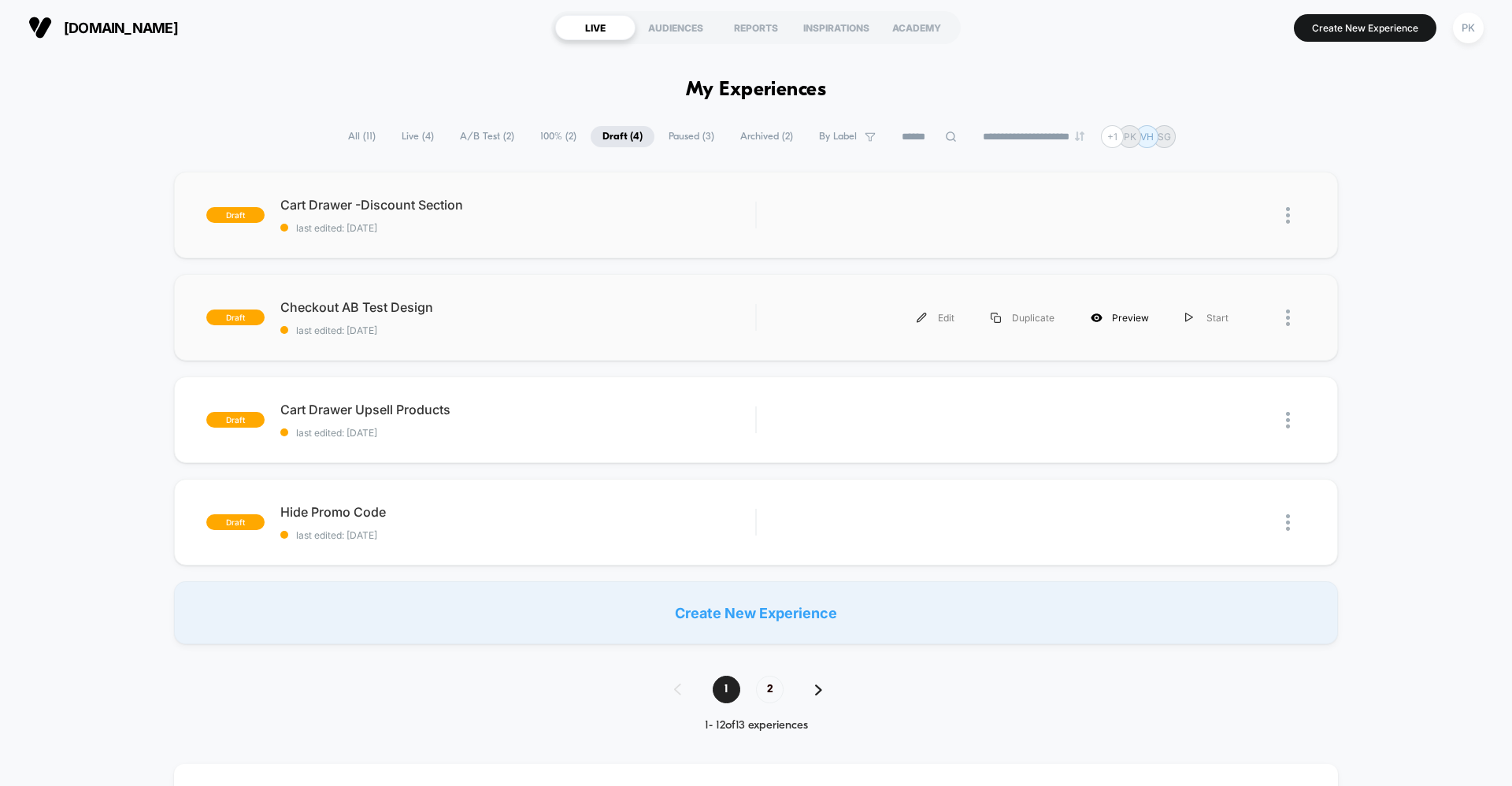
click at [1123, 320] on div "Preview" at bounding box center [1120, 317] width 94 height 35
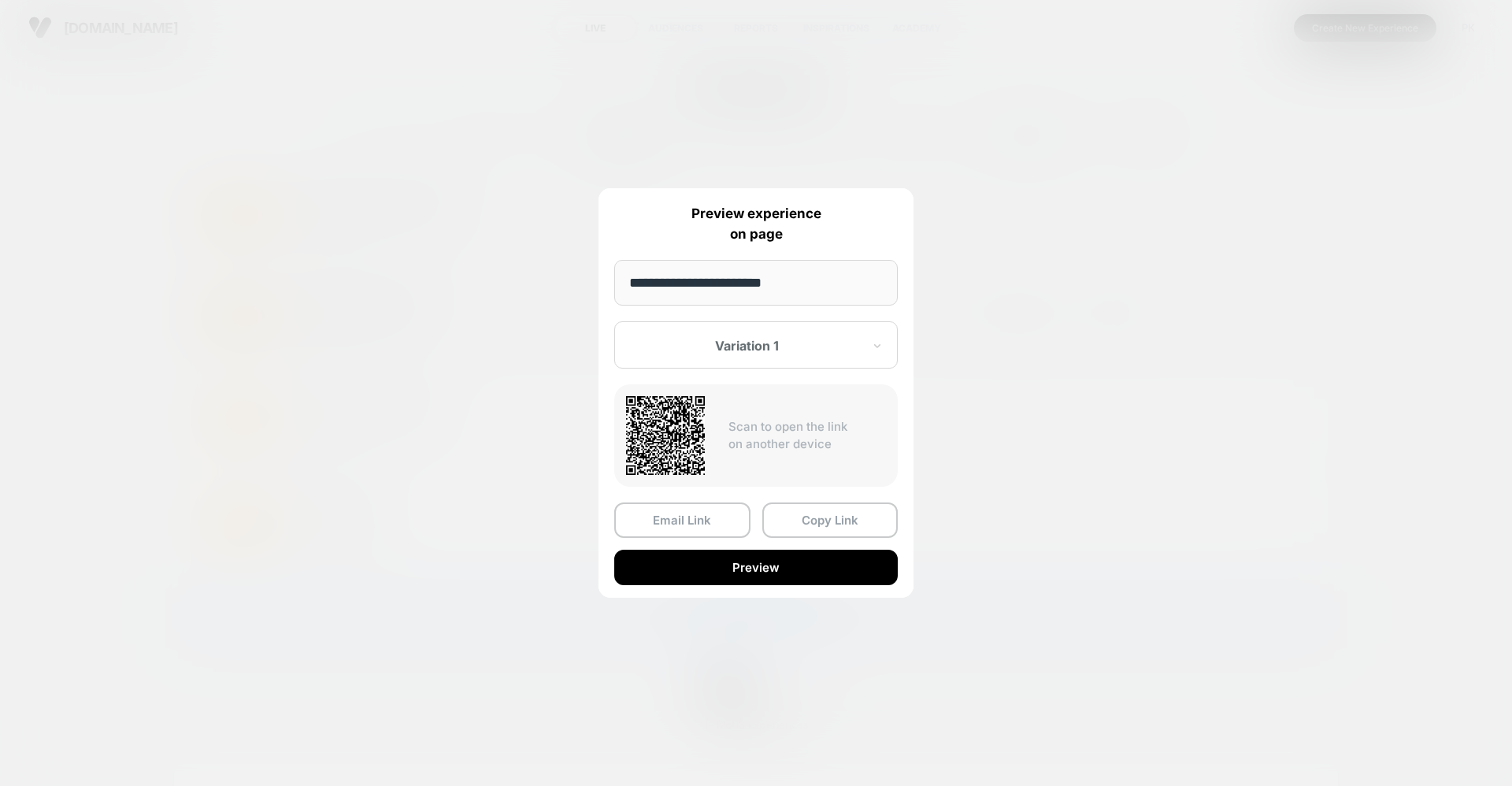
click at [1207, 298] on div at bounding box center [756, 393] width 1512 height 786
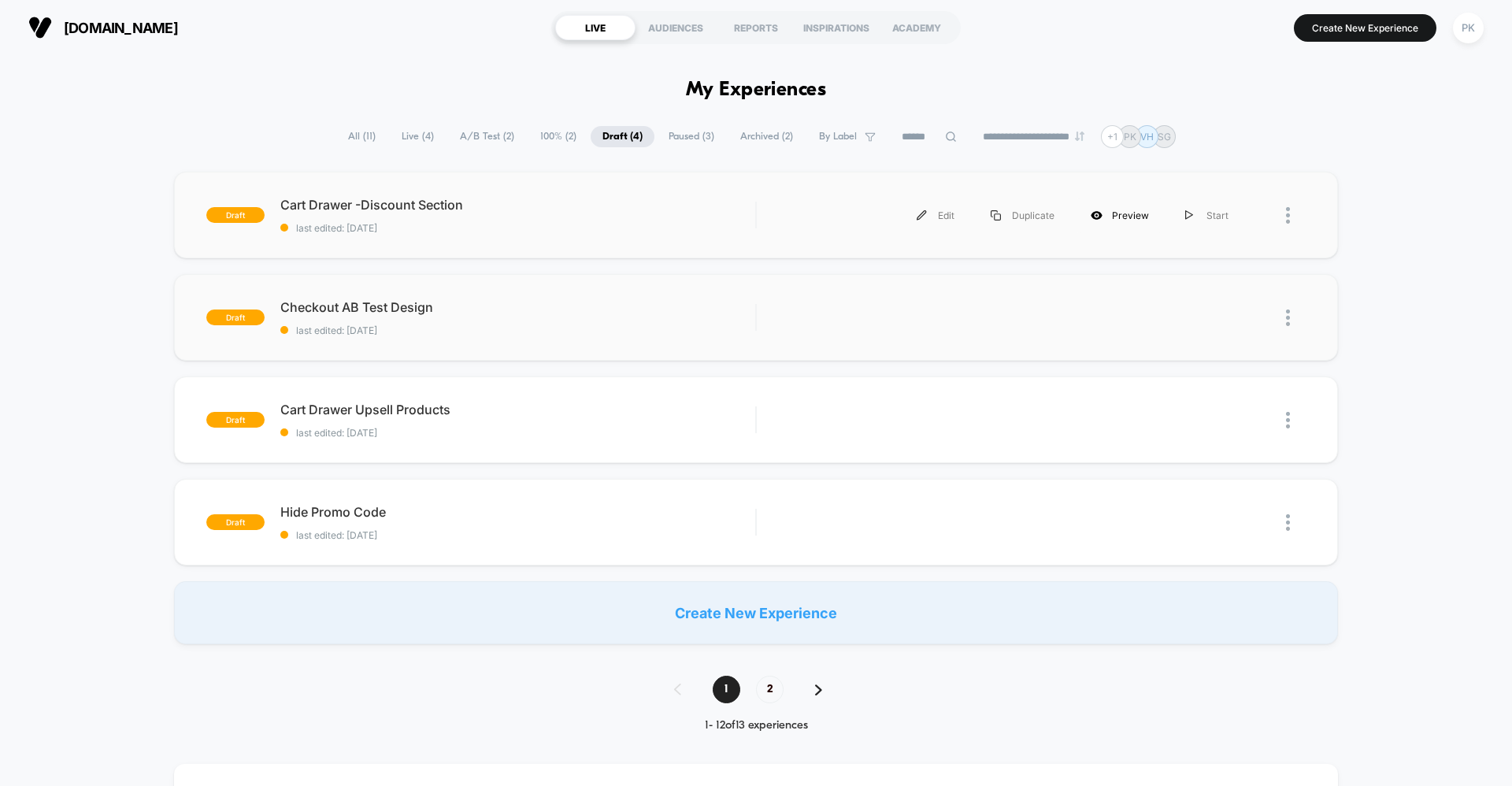
click at [1115, 217] on div "Preview" at bounding box center [1120, 215] width 94 height 35
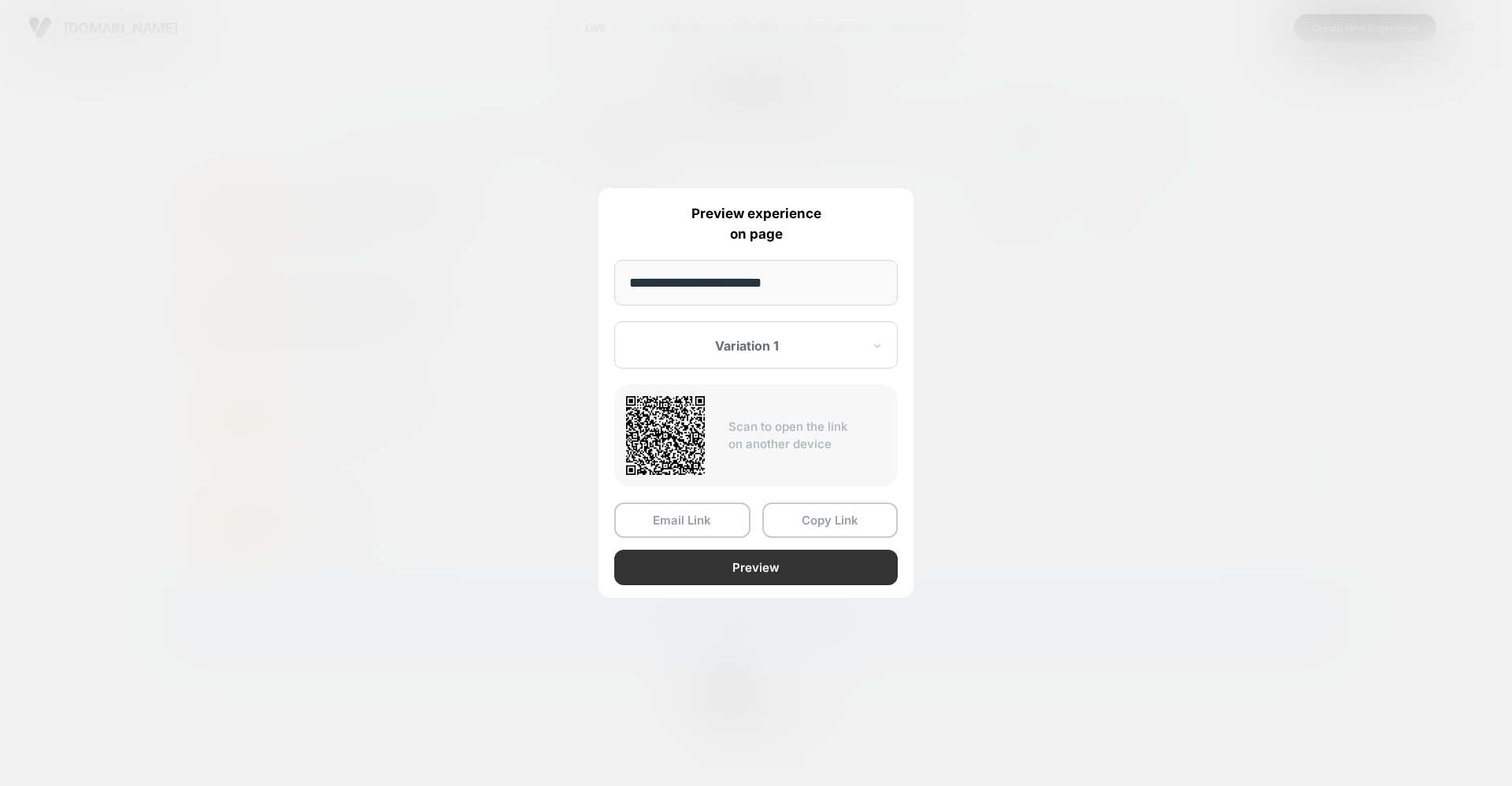
click at [721, 562] on button "Preview" at bounding box center [756, 568] width 284 height 35
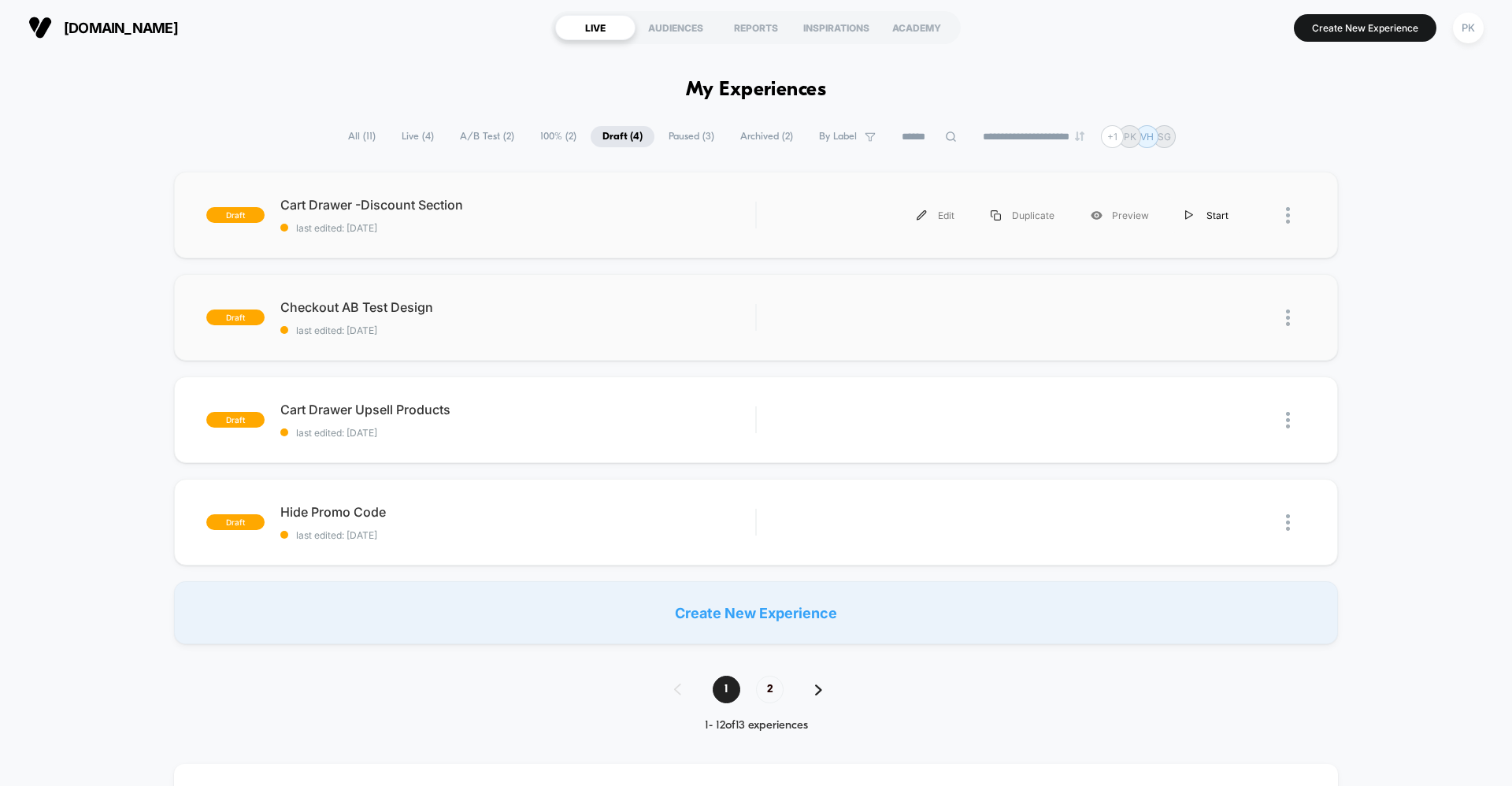
click at [1203, 218] on div "Start" at bounding box center [1206, 215] width 80 height 35
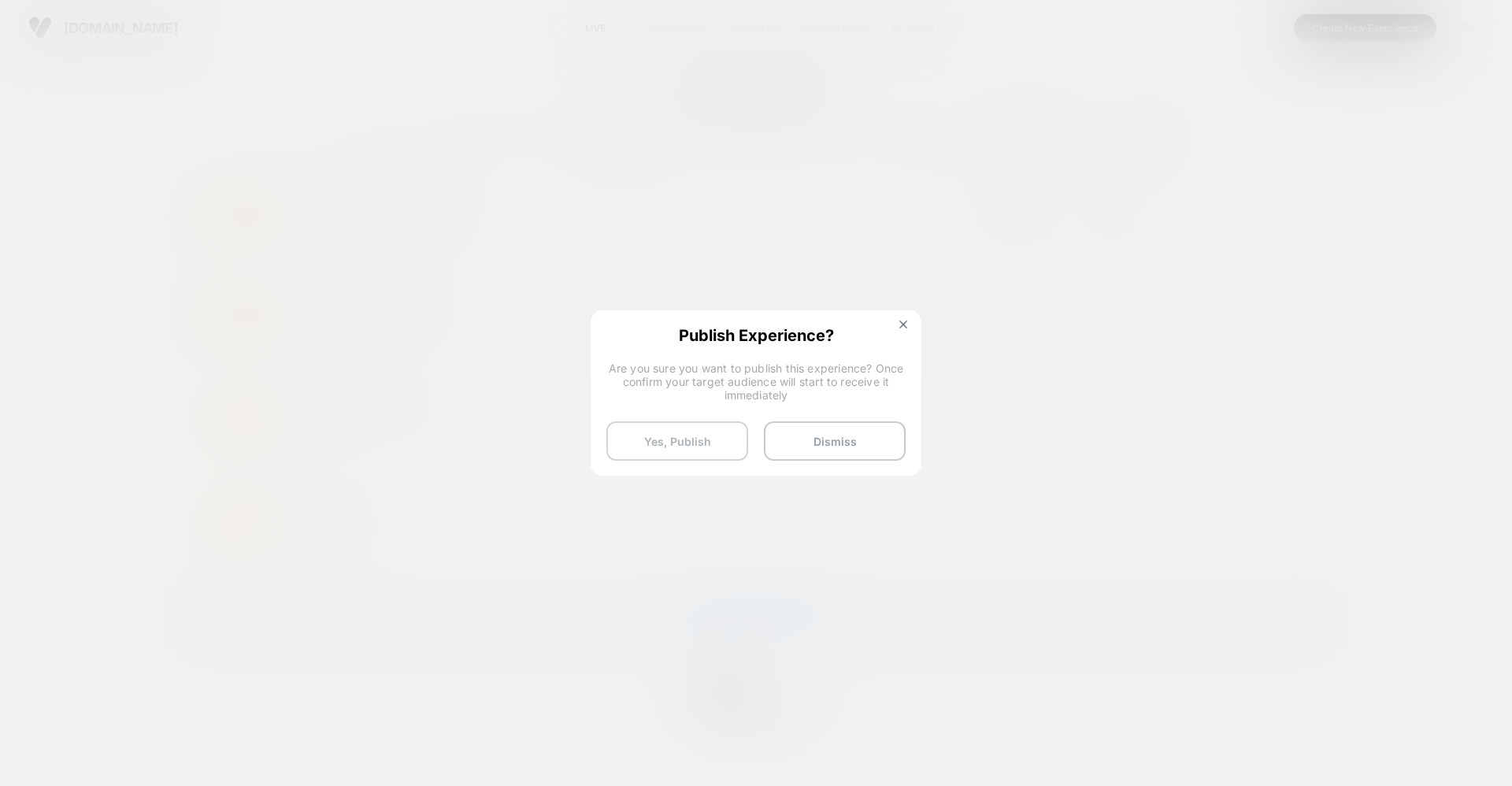
click at [676, 439] on button "Yes, Publish" at bounding box center [677, 441] width 141 height 39
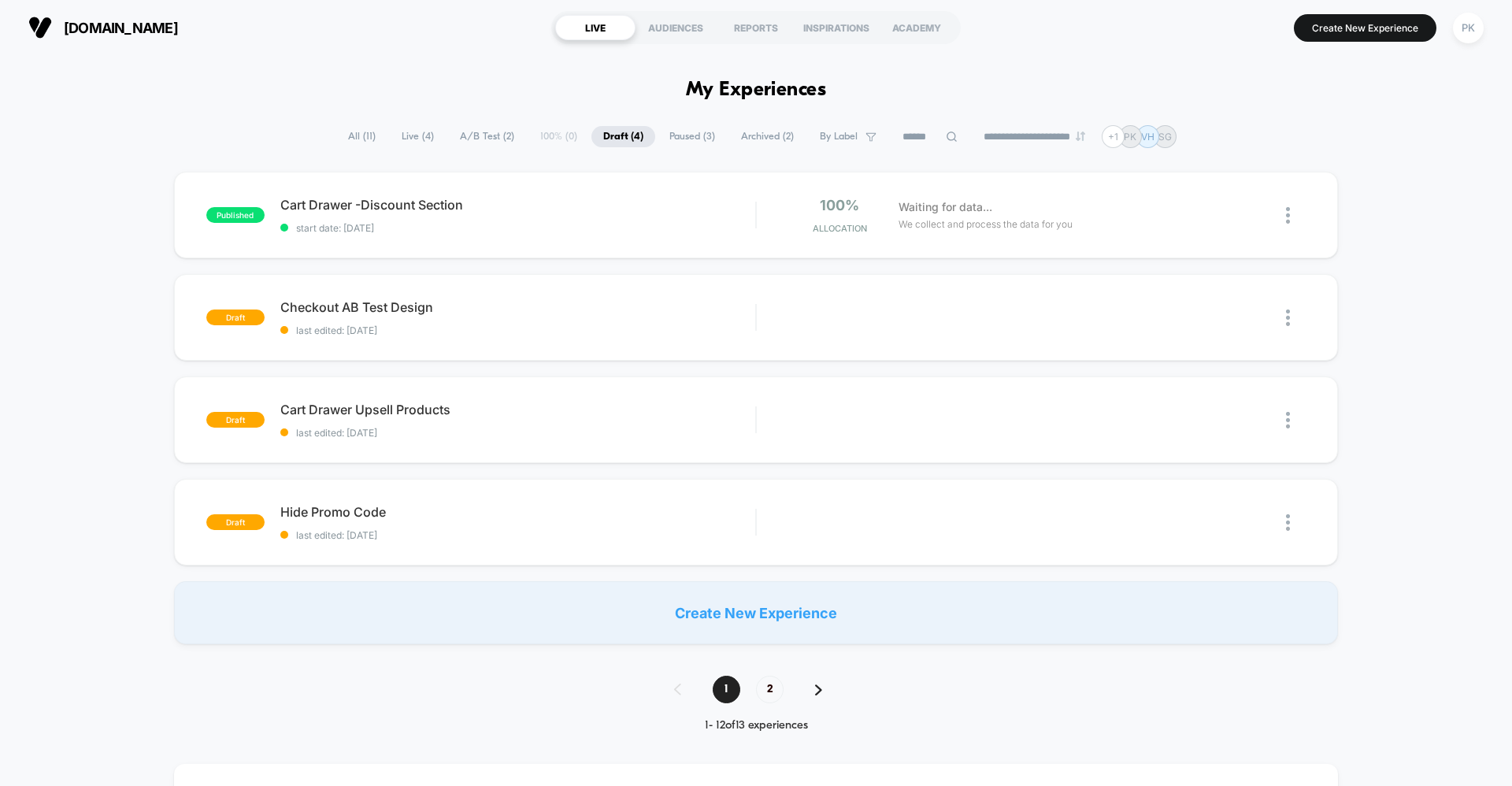
click at [348, 129] on span "All ( 11 )" at bounding box center [362, 137] width 51 height 22
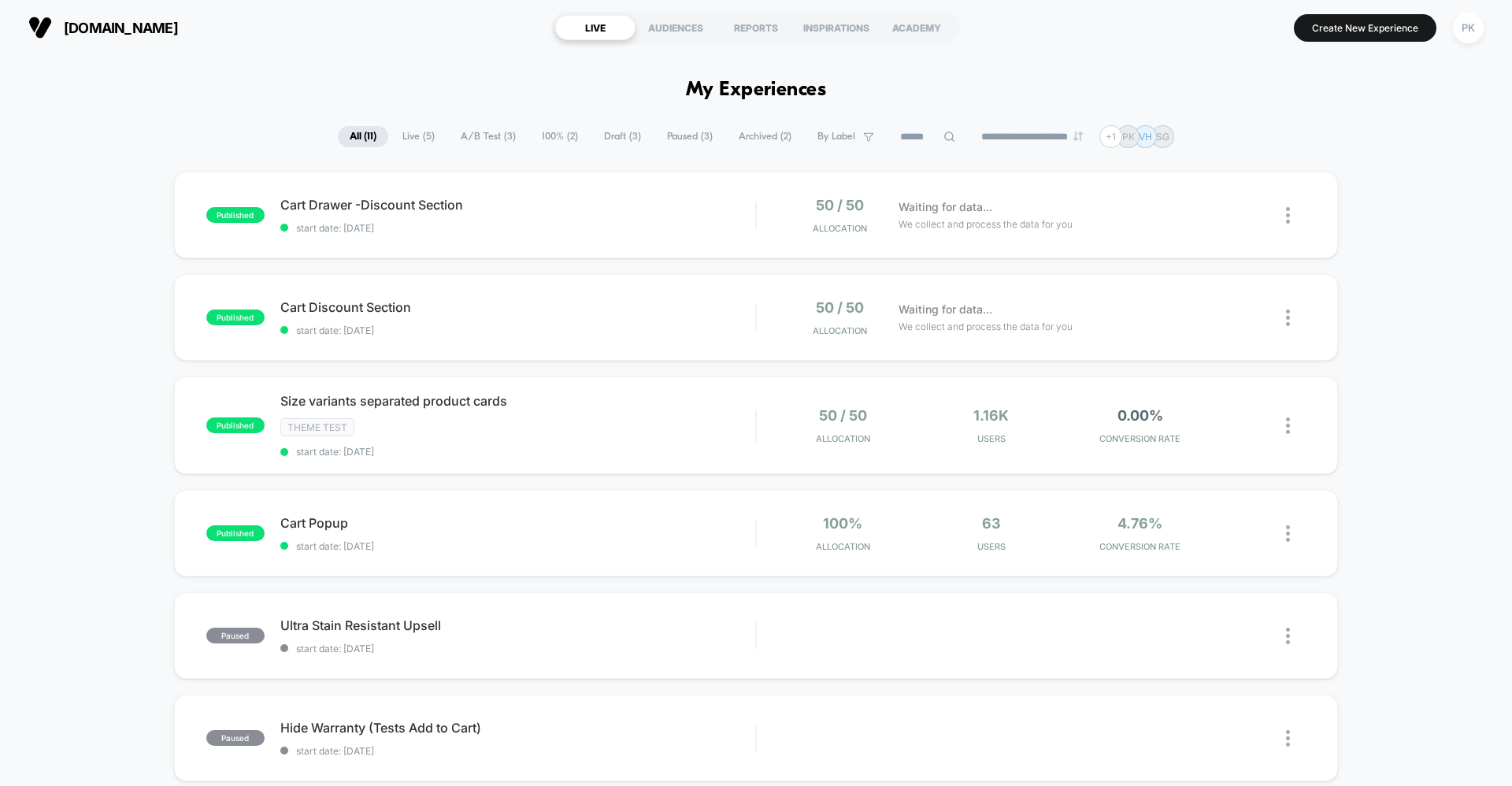
click at [408, 133] on span "Live ( 5 )" at bounding box center [419, 137] width 56 height 22
